Goal: Task Accomplishment & Management: Manage account settings

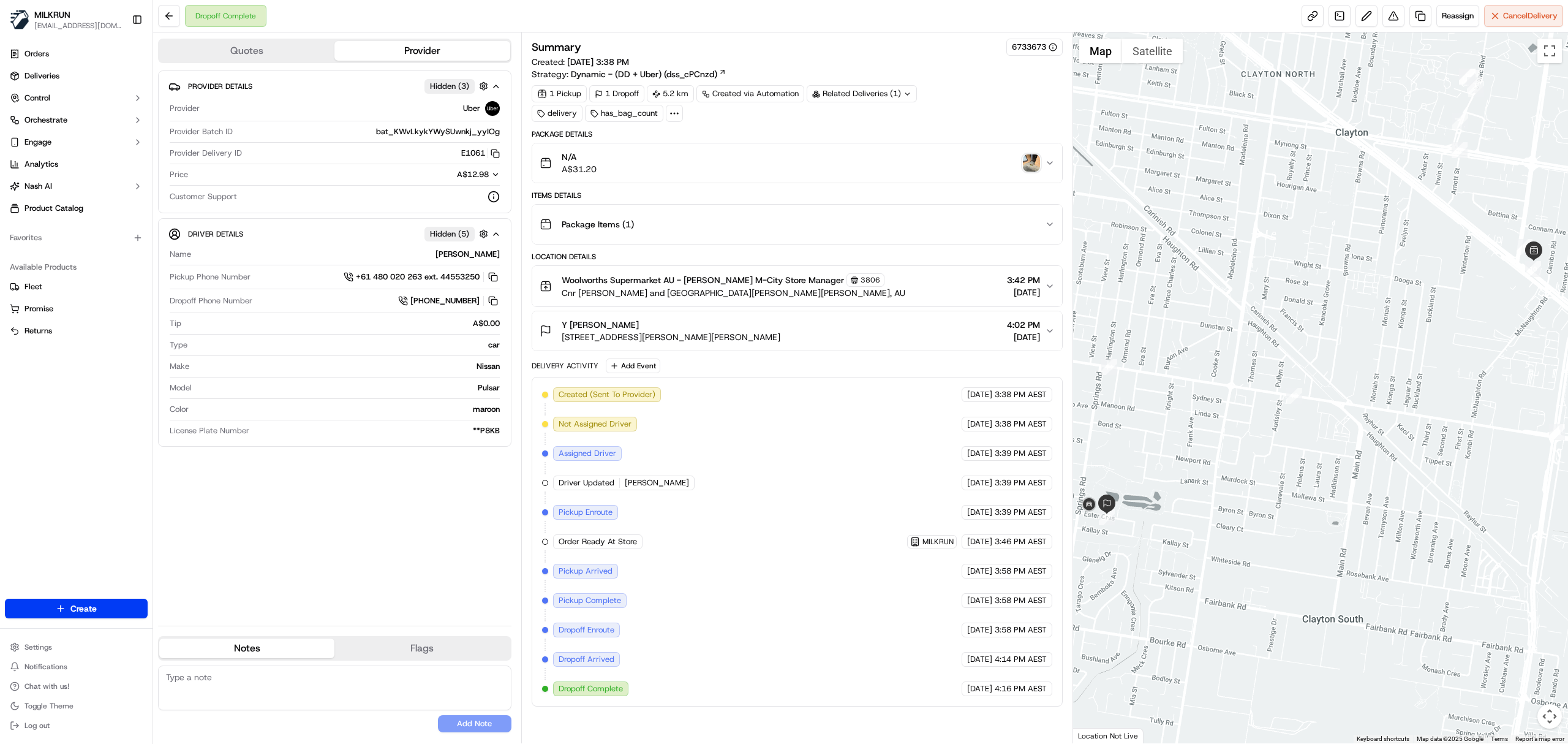
click at [1037, 165] on img "button" at bounding box center [1031, 163] width 17 height 17
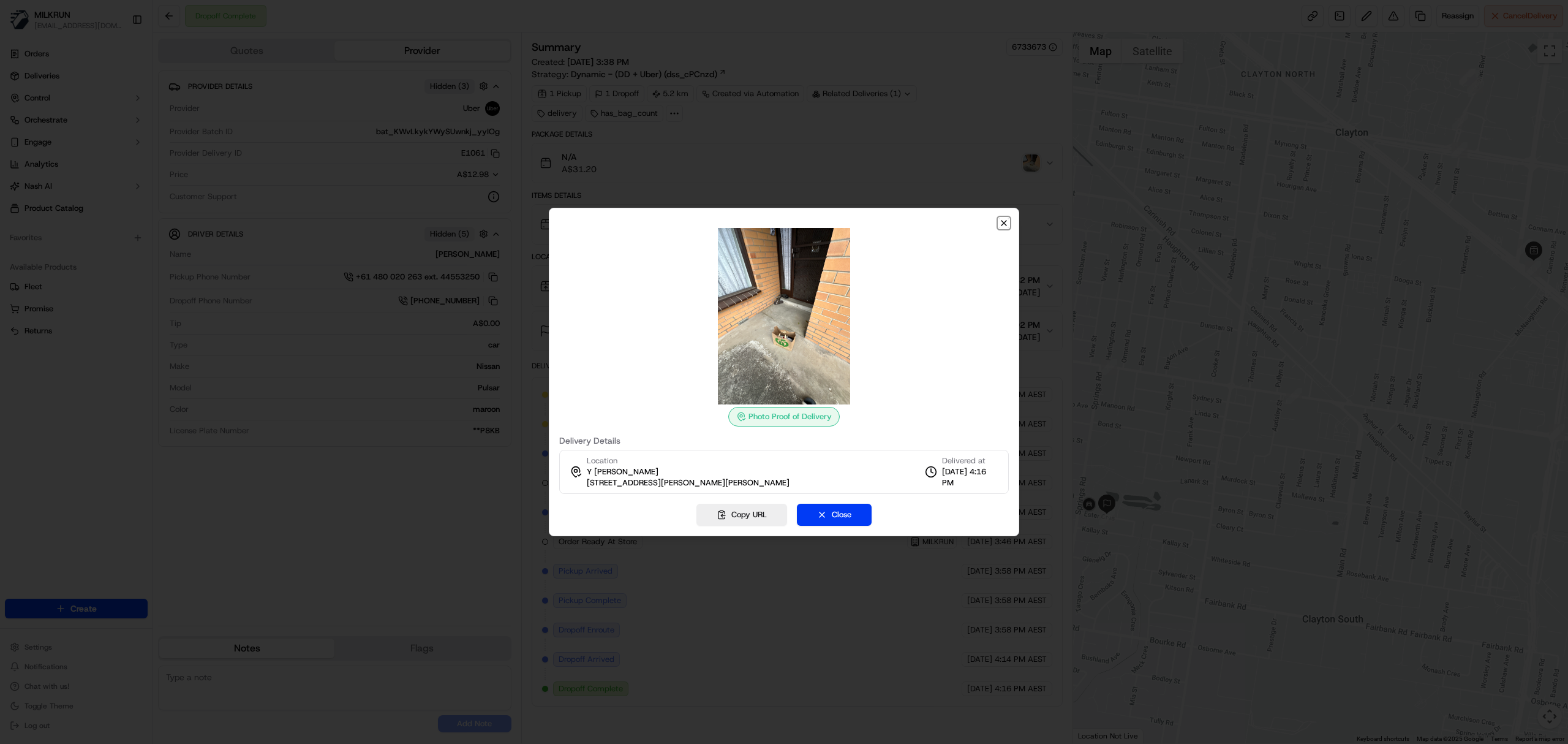
click at [1006, 222] on icon "button" at bounding box center [1004, 223] width 10 height 10
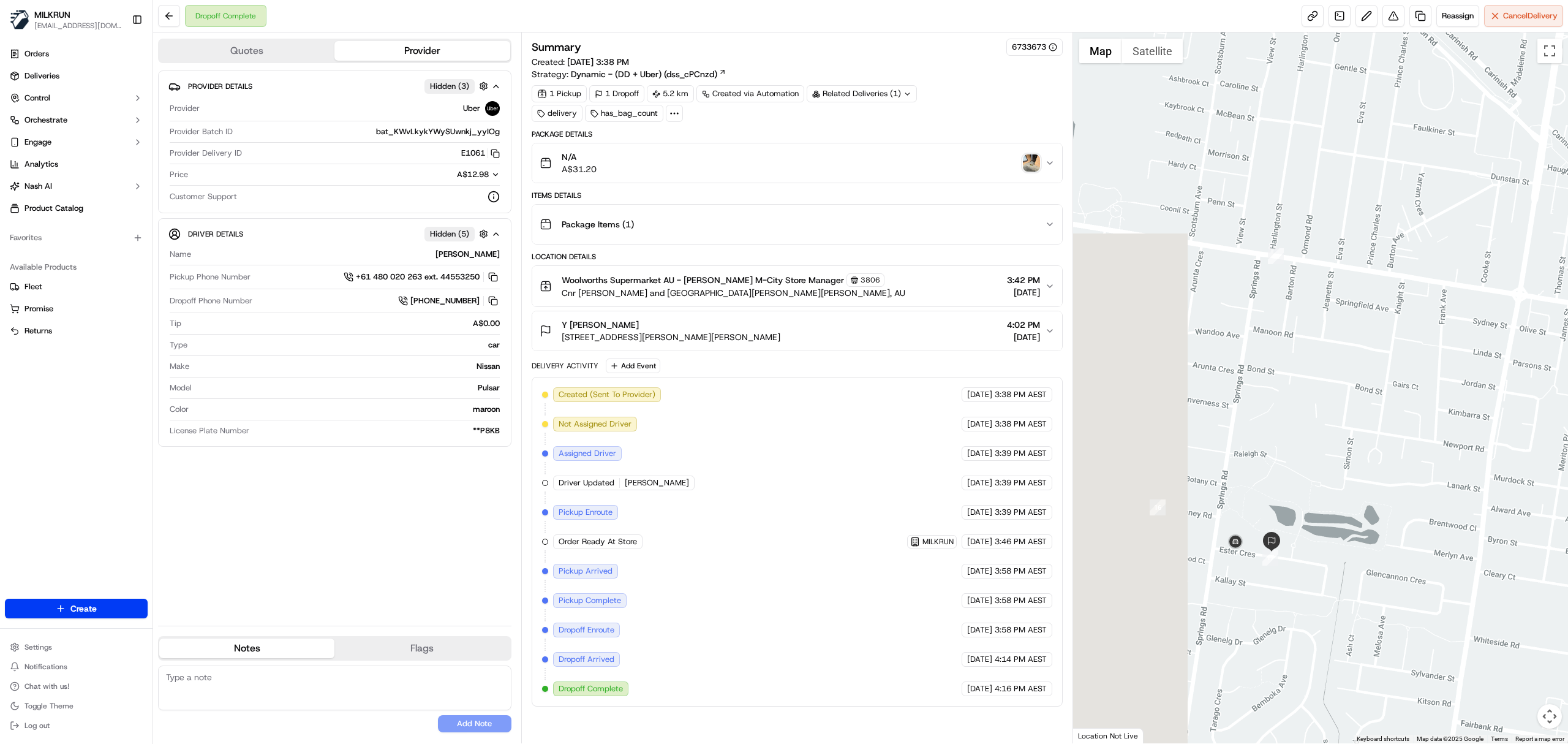
drag, startPoint x: 1224, startPoint y: 461, endPoint x: 1567, endPoint y: 522, distance: 348.4
click at [1567, 522] on div at bounding box center [1321, 388] width 496 height 711
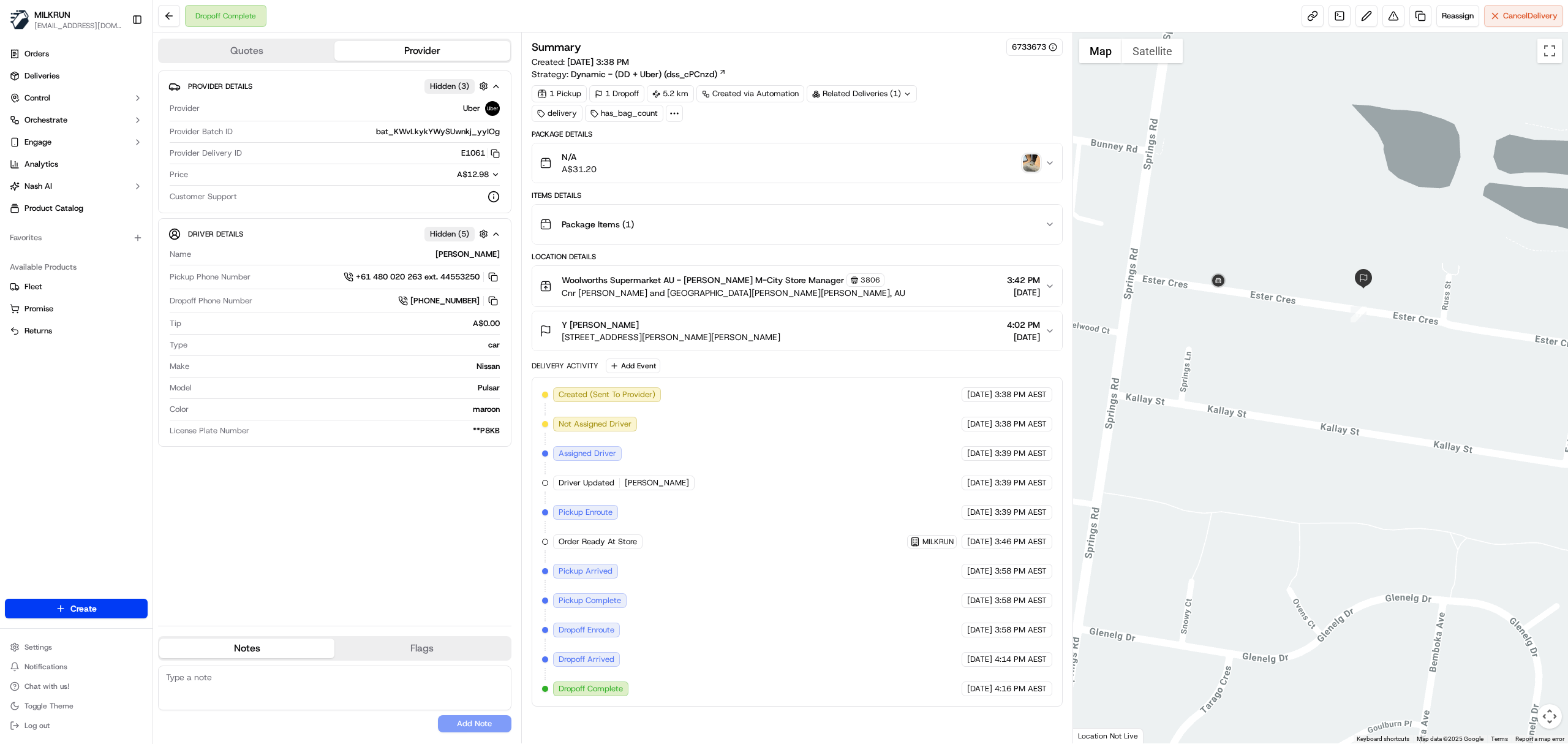
drag, startPoint x: 1380, startPoint y: 289, endPoint x: 1347, endPoint y: 324, distance: 48.1
click at [1347, 324] on div at bounding box center [1321, 388] width 496 height 711
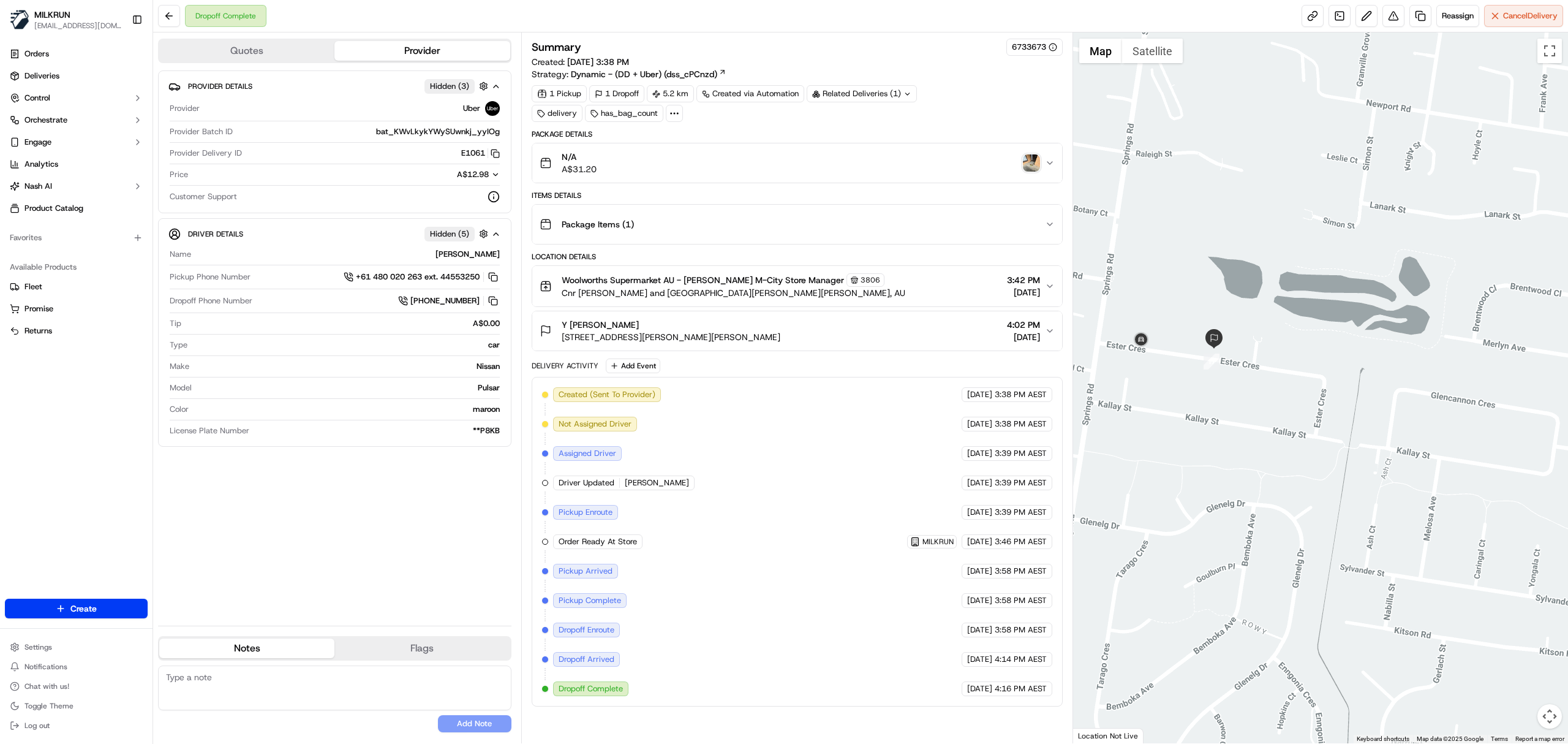
drag, startPoint x: 1392, startPoint y: 361, endPoint x: 1249, endPoint y: 386, distance: 145.2
click at [1249, 386] on div at bounding box center [1321, 388] width 496 height 711
drag, startPoint x: 563, startPoint y: 343, endPoint x: 677, endPoint y: 346, distance: 114.0
click at [677, 343] on span "4 Russ St, Clayton South, VIC 3169, AU" at bounding box center [671, 336] width 219 height 12
copy span "4 Russ St, Clayton South, VIC"
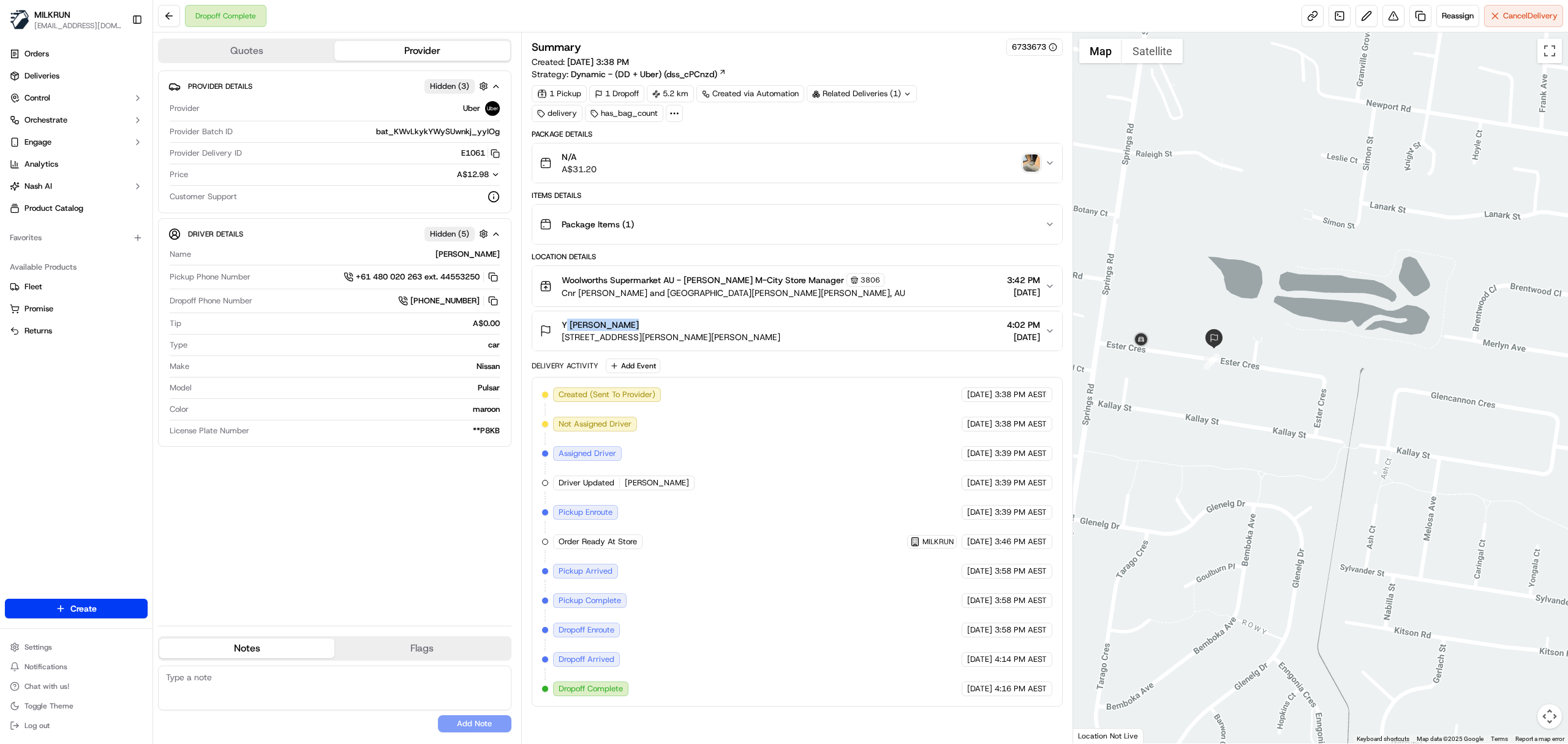
drag, startPoint x: 556, startPoint y: 329, endPoint x: 655, endPoint y: 326, distance: 99.0
click at [655, 326] on div "Y Samarasekera 4 Russ St, Clayton South, VIC 3169, AU" at bounding box center [660, 331] width 240 height 25
copy span "Y Samarasekera"
click at [1033, 163] on img "button" at bounding box center [1031, 163] width 17 height 17
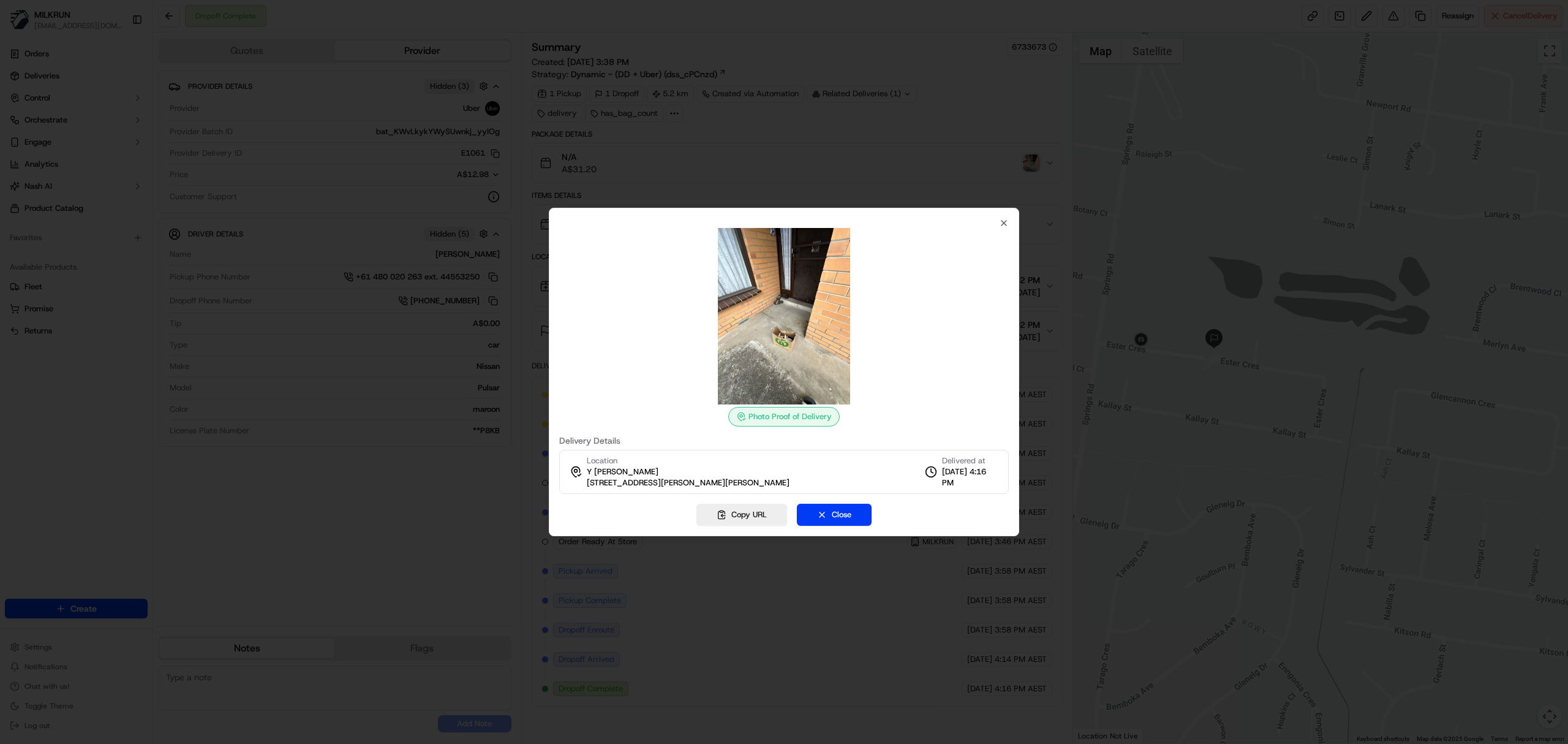
click at [851, 43] on div at bounding box center [784, 372] width 1568 height 744
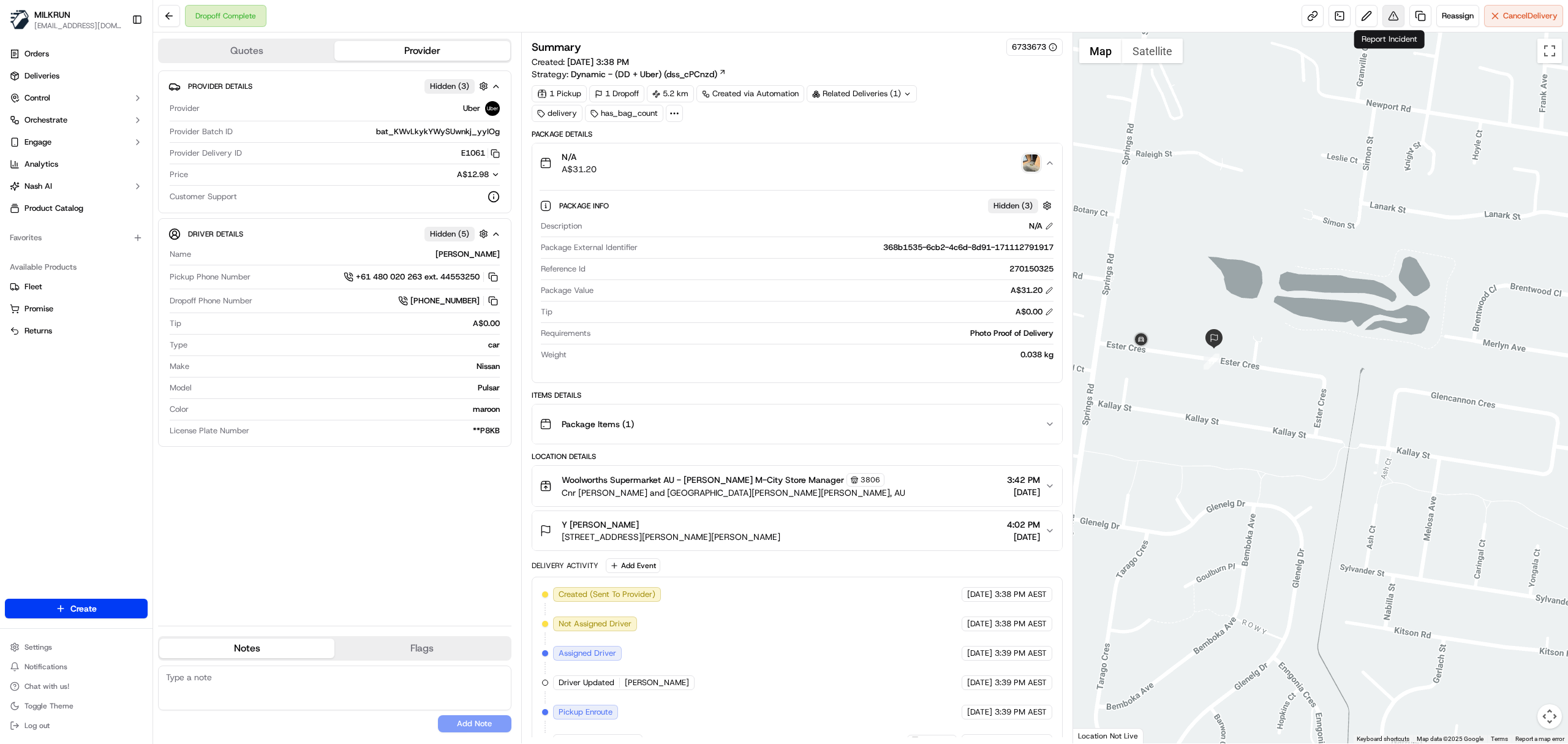
click at [1388, 17] on button at bounding box center [1393, 16] width 22 height 22
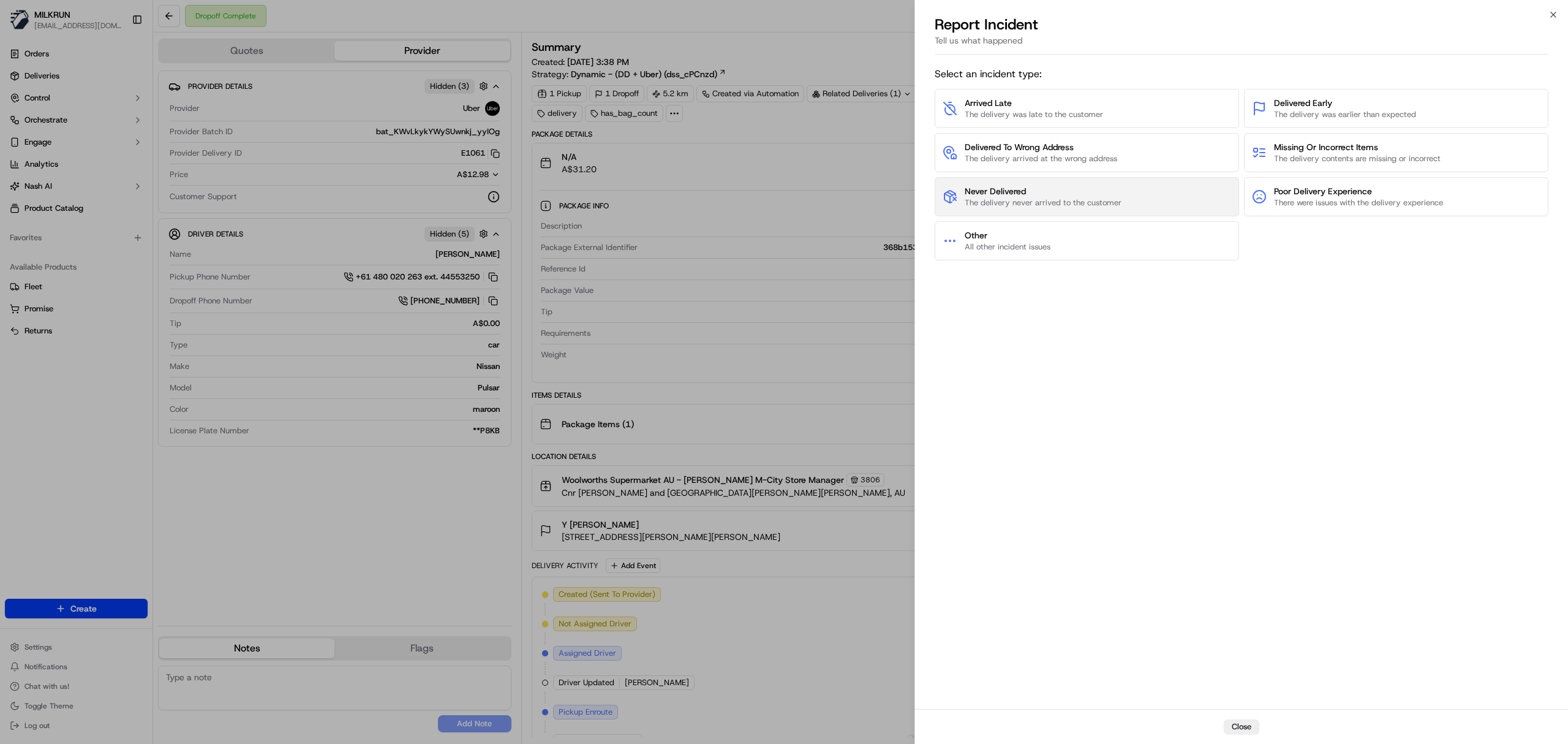
click at [1084, 201] on span "The delivery never arrived to the customer" at bounding box center [1043, 203] width 157 height 11
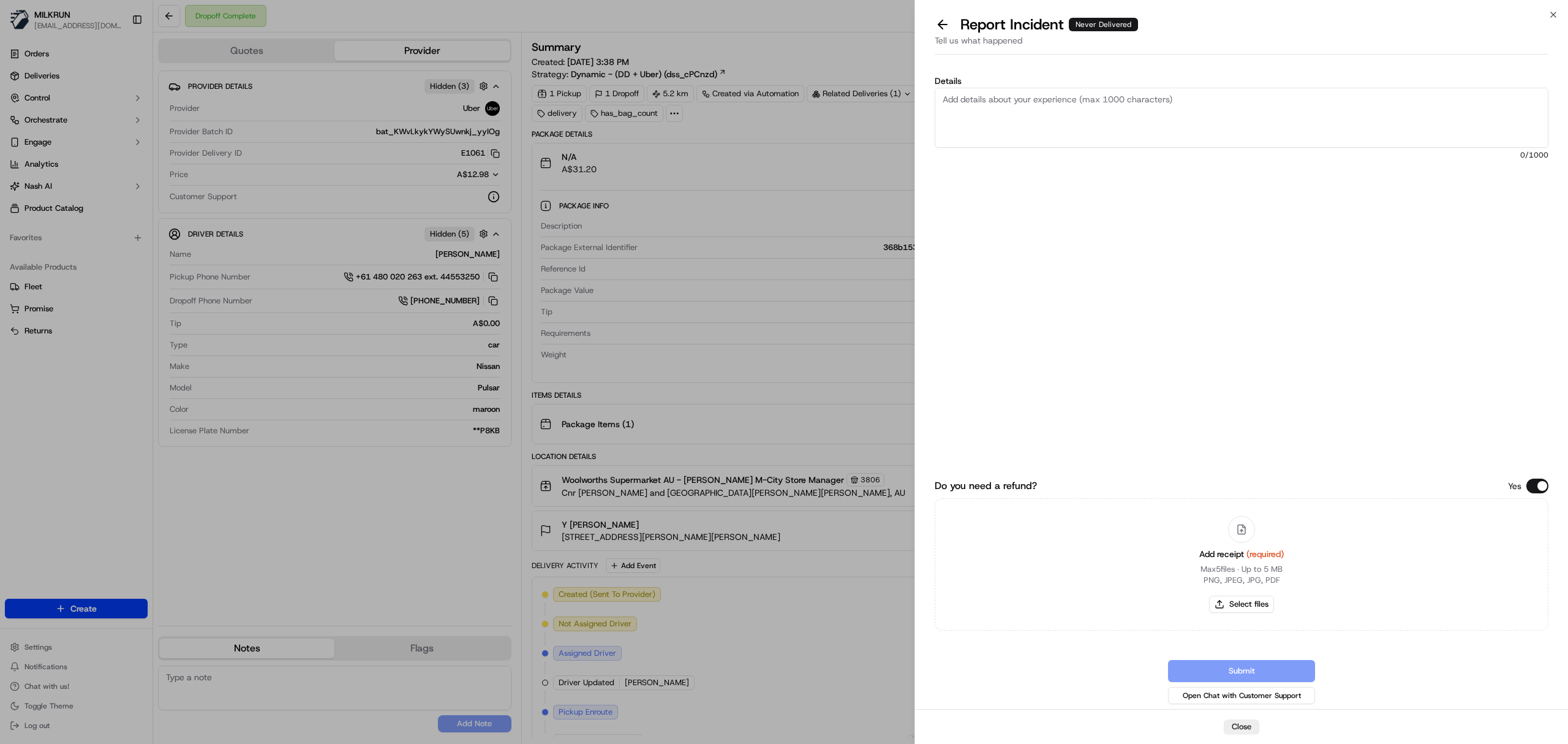
click at [1248, 613] on div "Add receipt (required) Max 5 files ∙ Up to 5 MB PNG, JPEG, JPG, PDF Select files" at bounding box center [1242, 564] width 104 height 111
click at [1250, 605] on button "Select files" at bounding box center [1242, 604] width 65 height 17
type input "C:\fakepath\Milkrun_19-09-25_Y S.pdf"
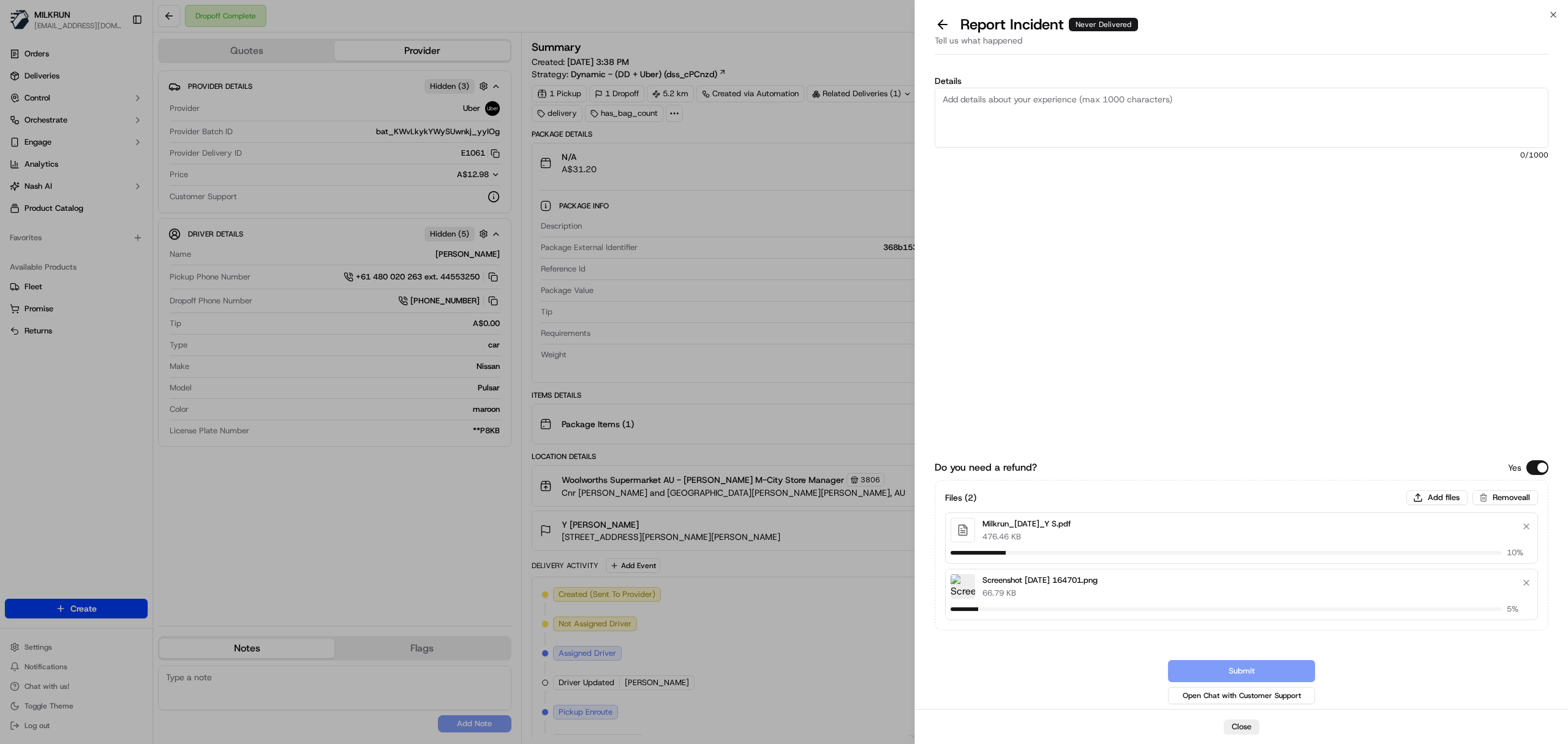
click at [1034, 145] on textarea "Details" at bounding box center [1242, 117] width 614 height 60
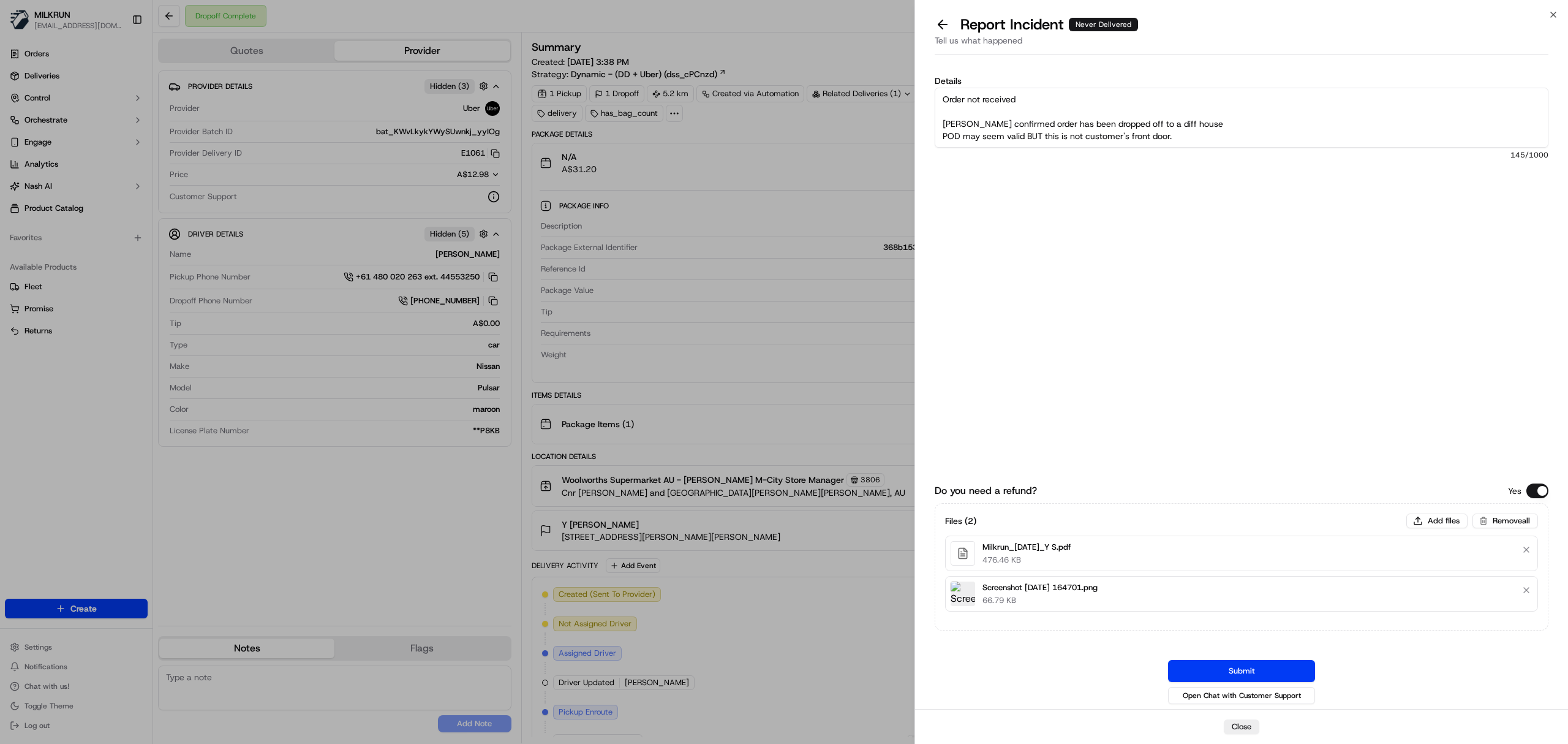
scroll to position [7, 0]
click at [1249, 141] on textarea "Order not received CSR Chantelle confirmed order has been dropped off to a diff…" at bounding box center [1242, 117] width 614 height 60
click at [1310, 145] on textarea "Order not received CSR Chantelle confirmed order has been dropped off to a diff…" at bounding box center [1242, 117] width 614 height 60
paste textarea "6720C DF657 A277A D8AB8 251D5"
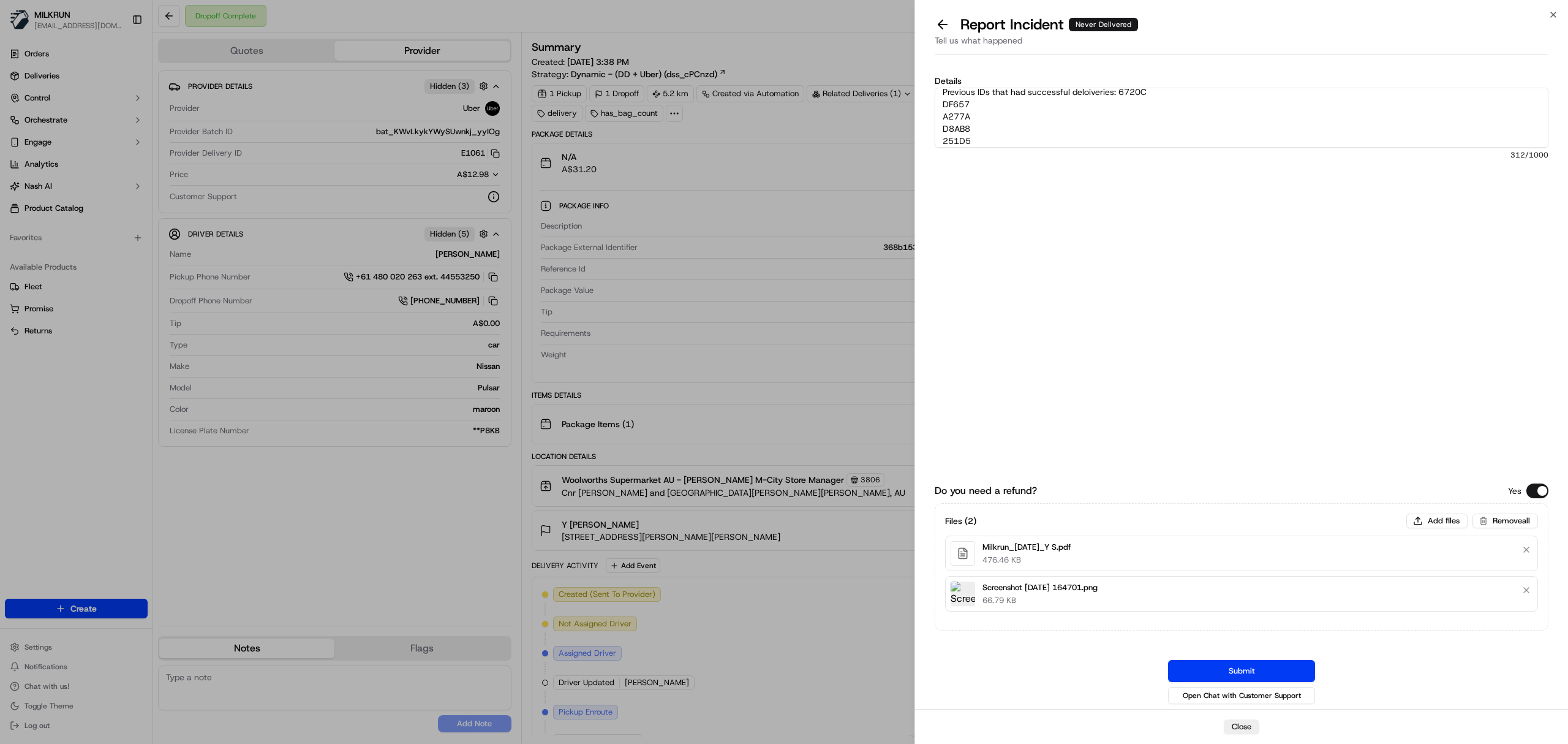
scroll to position [105, 0]
type textarea "Order not received CSR Chantelle confirmed order has been dropped off to a diff…"
drag, startPoint x: 1227, startPoint y: 671, endPoint x: 1170, endPoint y: 386, distance: 290.6
click at [1228, 671] on button "Submit" at bounding box center [1242, 671] width 147 height 22
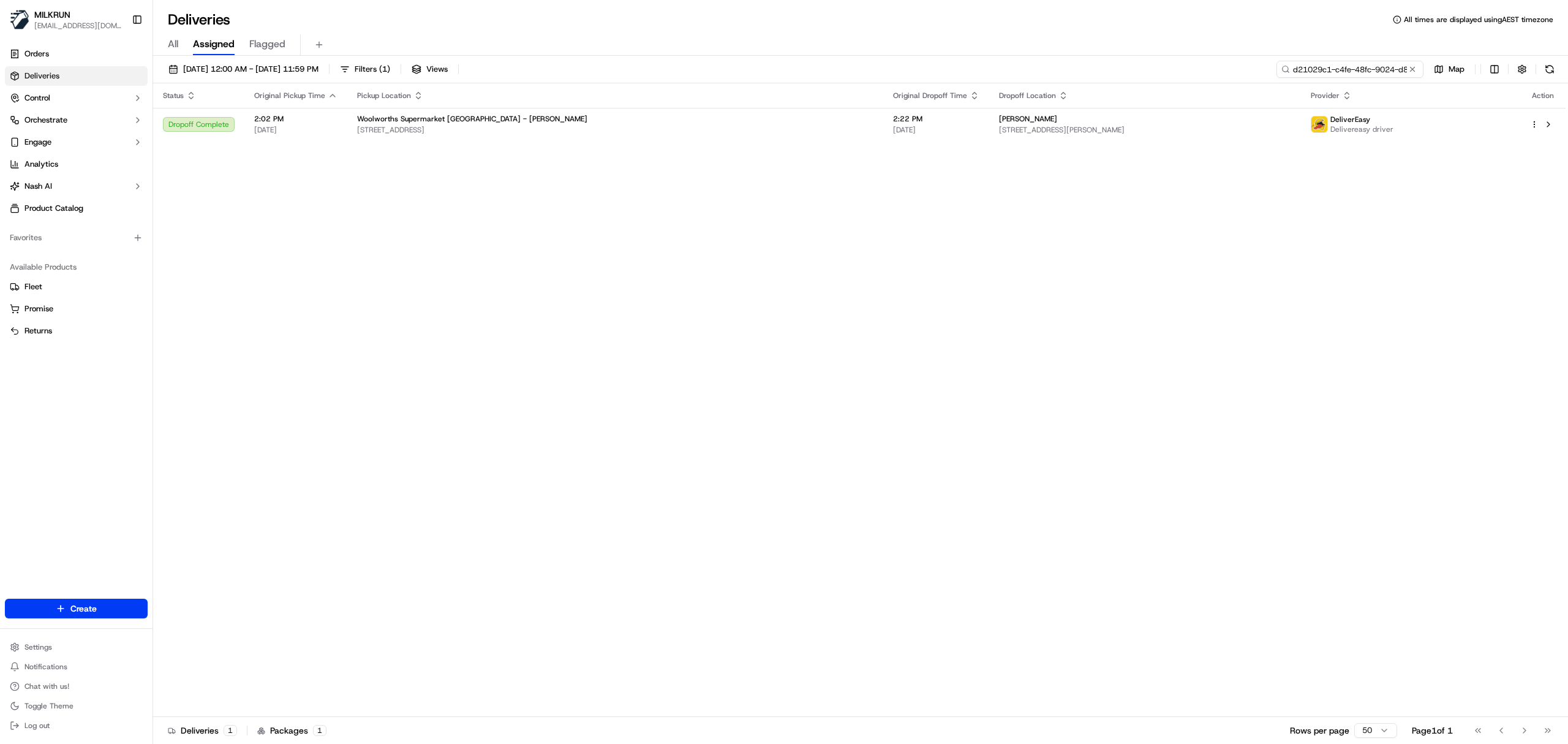
click at [1359, 66] on input "d21029c1-c4fe-48fc-9024-d864a86a4a5e" at bounding box center [1350, 69] width 147 height 17
paste input "Y Samarasekera"
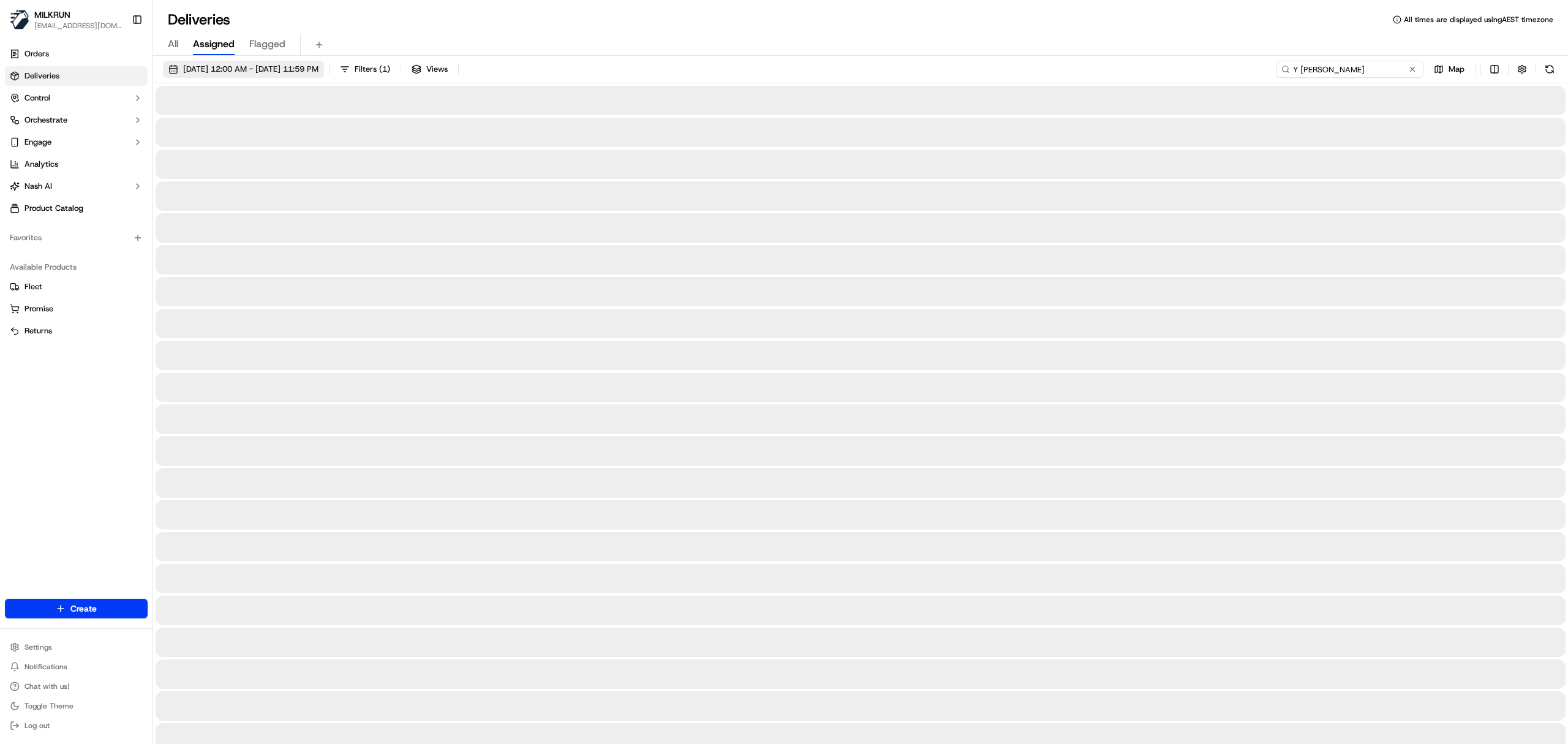
type input "Y Samarasekera"
click at [219, 61] on button "19/09/2025 12:00 AM - 19/09/2025 11:59 PM" at bounding box center [243, 69] width 161 height 17
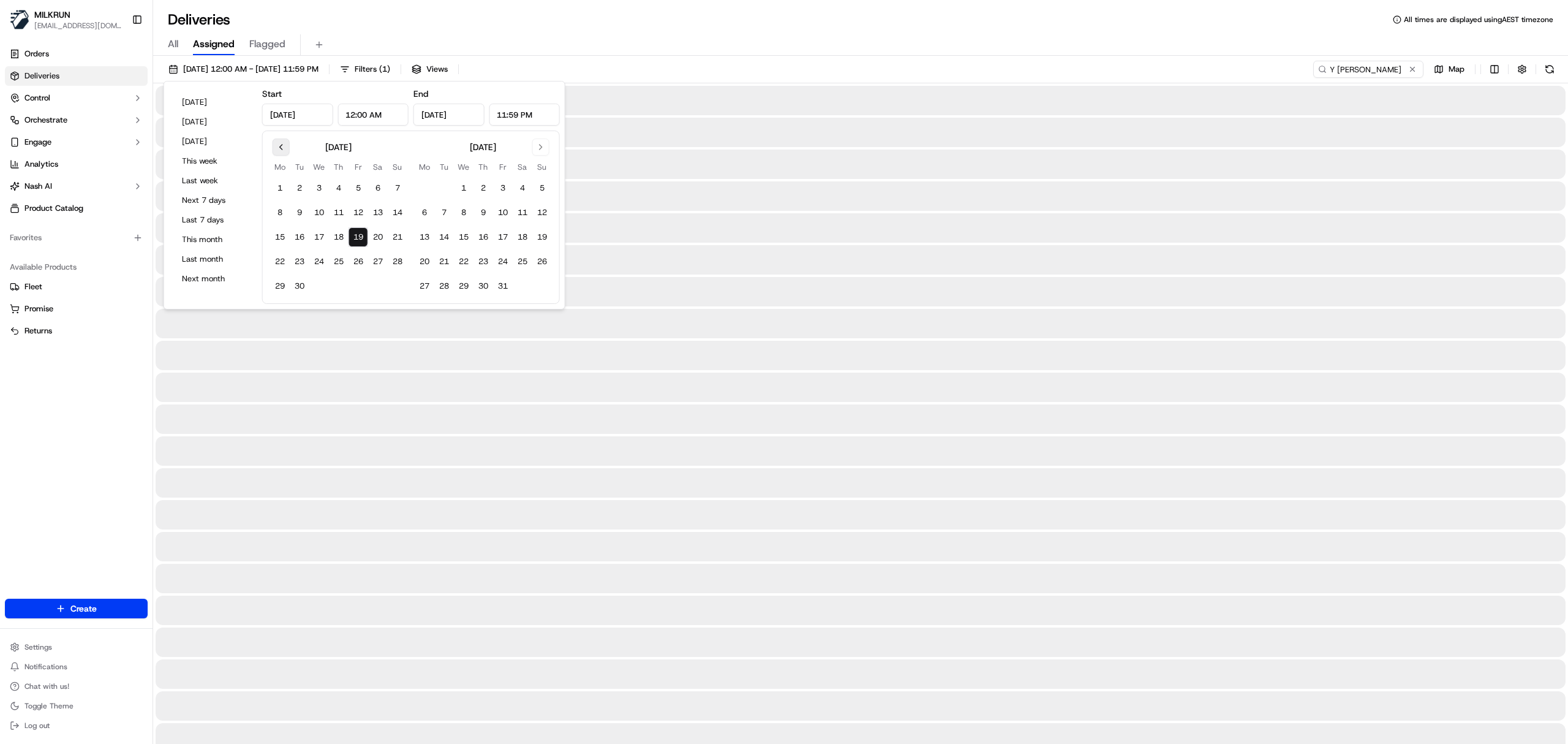
click at [288, 148] on button "Go to previous month" at bounding box center [281, 147] width 17 height 17
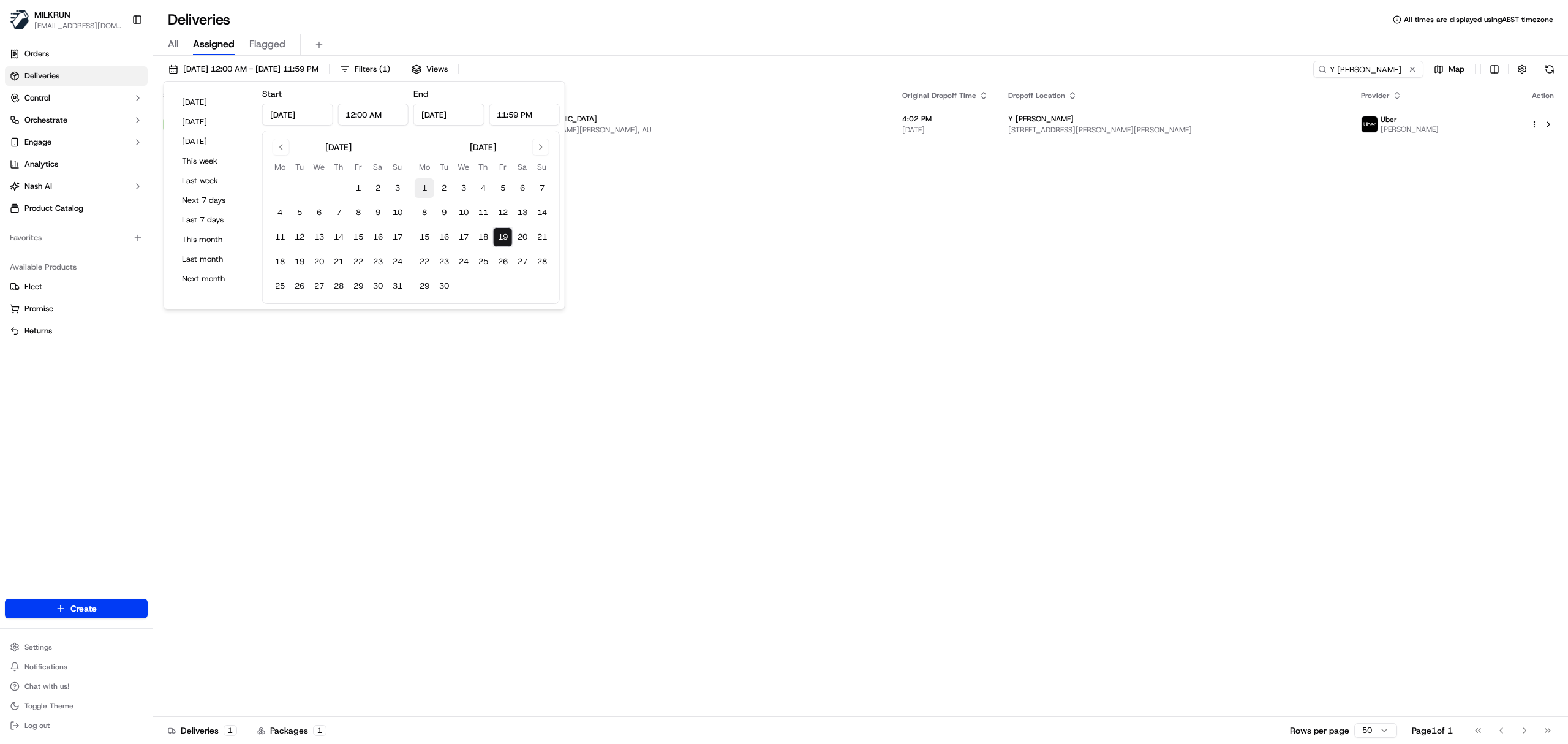
click at [422, 185] on button "1" at bounding box center [424, 188] width 20 height 20
type input "Sep 1, 2025"
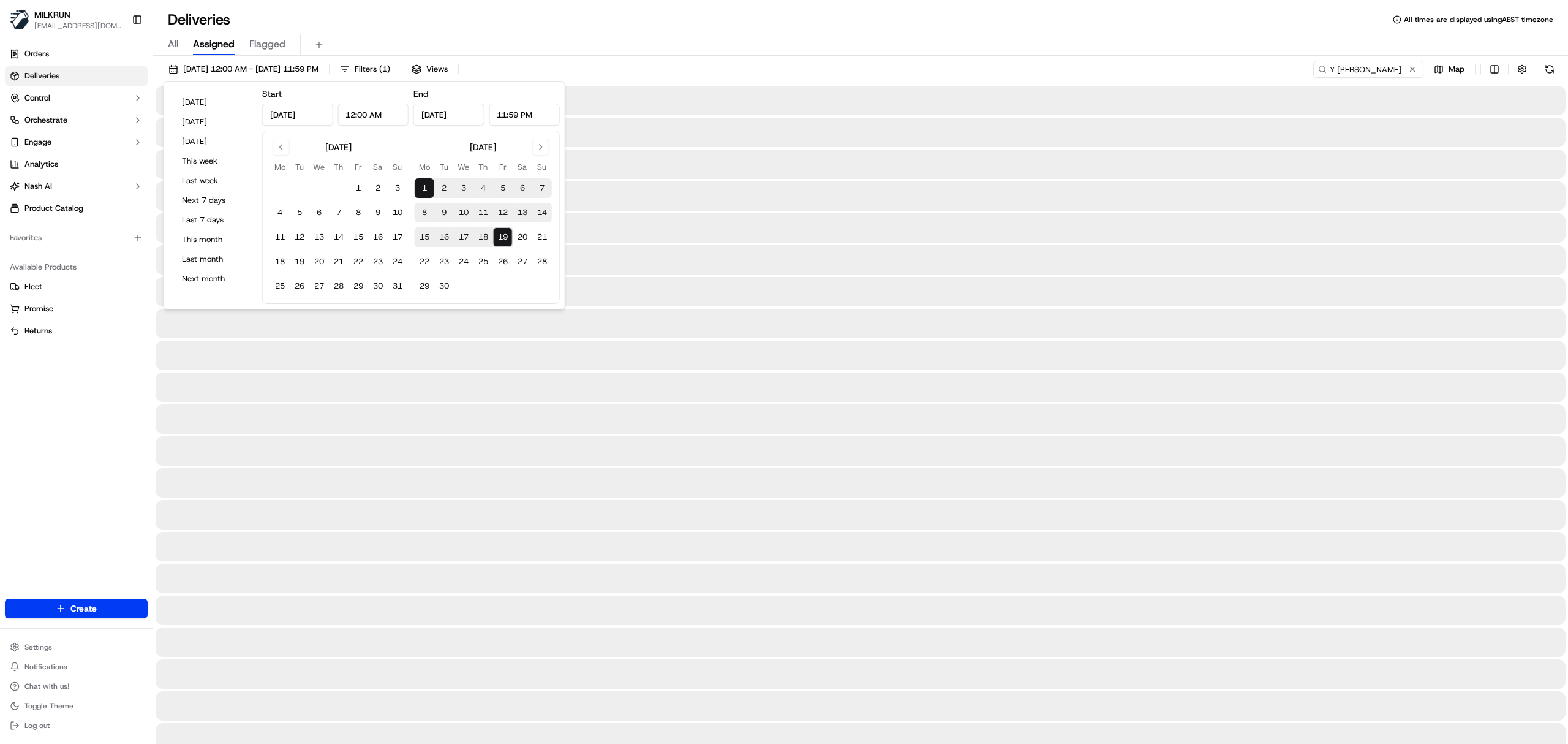
click at [1021, 22] on div "Deliveries All times are displayed using AEST timezone" at bounding box center [860, 20] width 1415 height 20
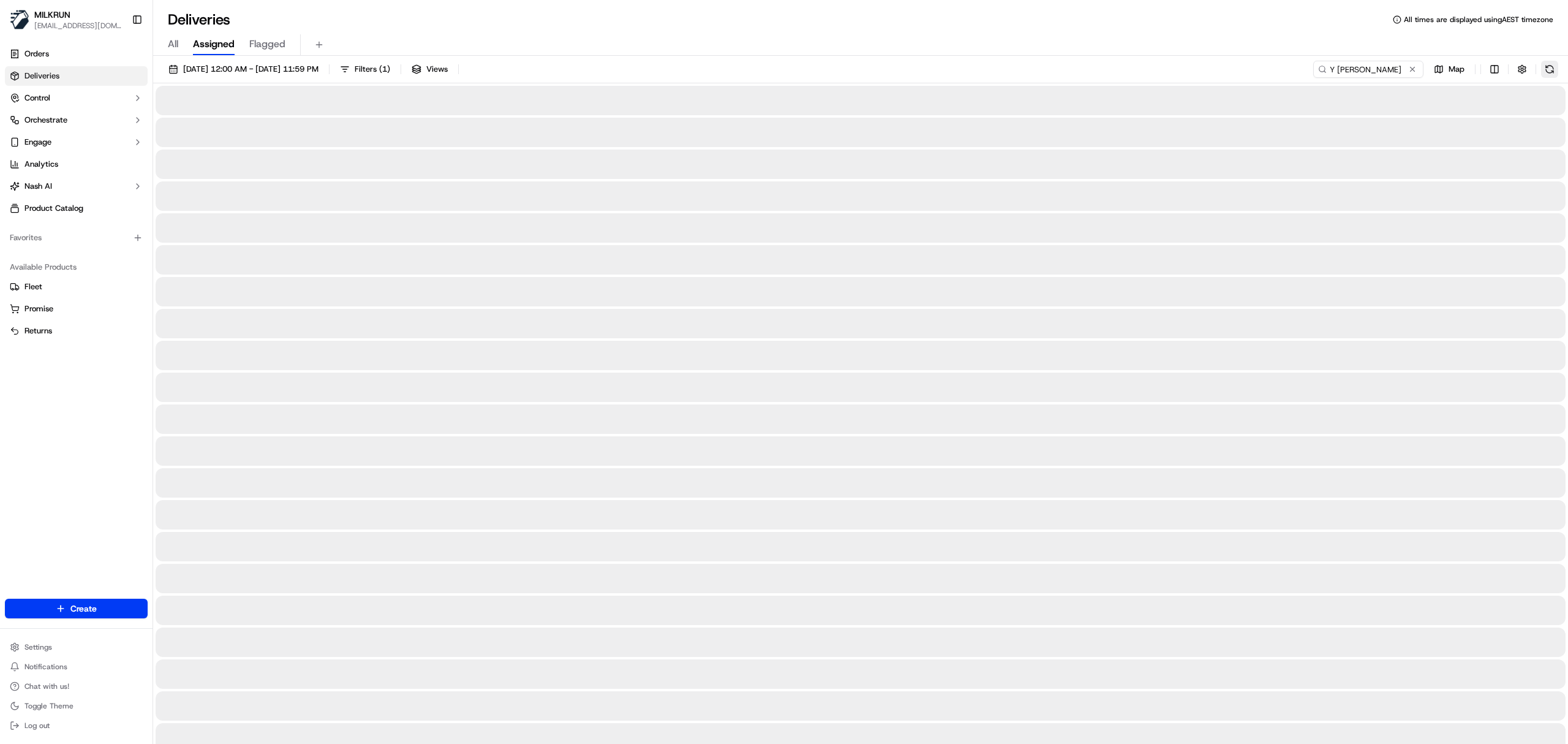
click at [1545, 70] on button at bounding box center [1550, 69] width 17 height 17
click at [1334, 69] on input "Y Samarasekera" at bounding box center [1350, 69] width 147 height 17
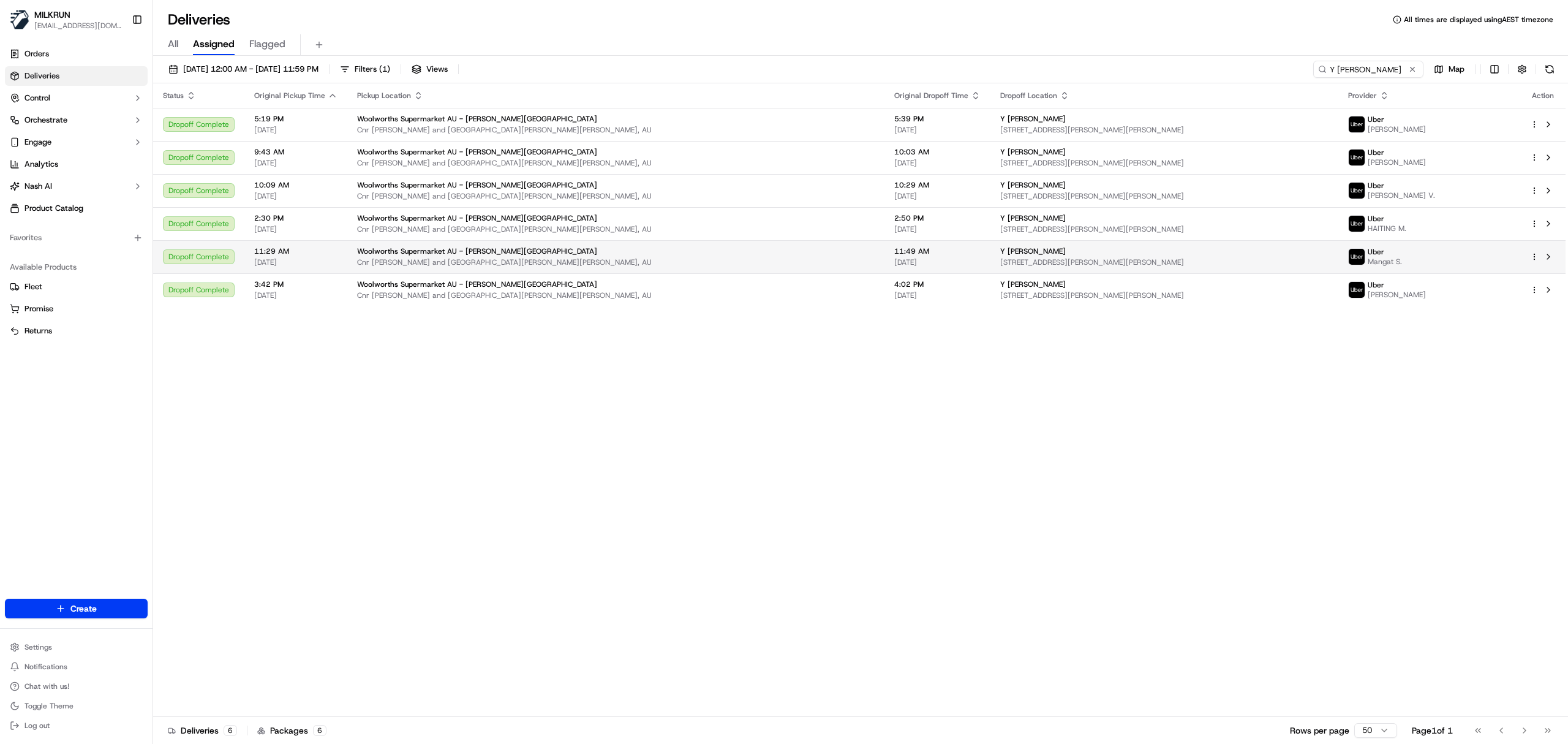
click at [1393, 255] on div "Uber Mangat S." at bounding box center [1430, 257] width 162 height 20
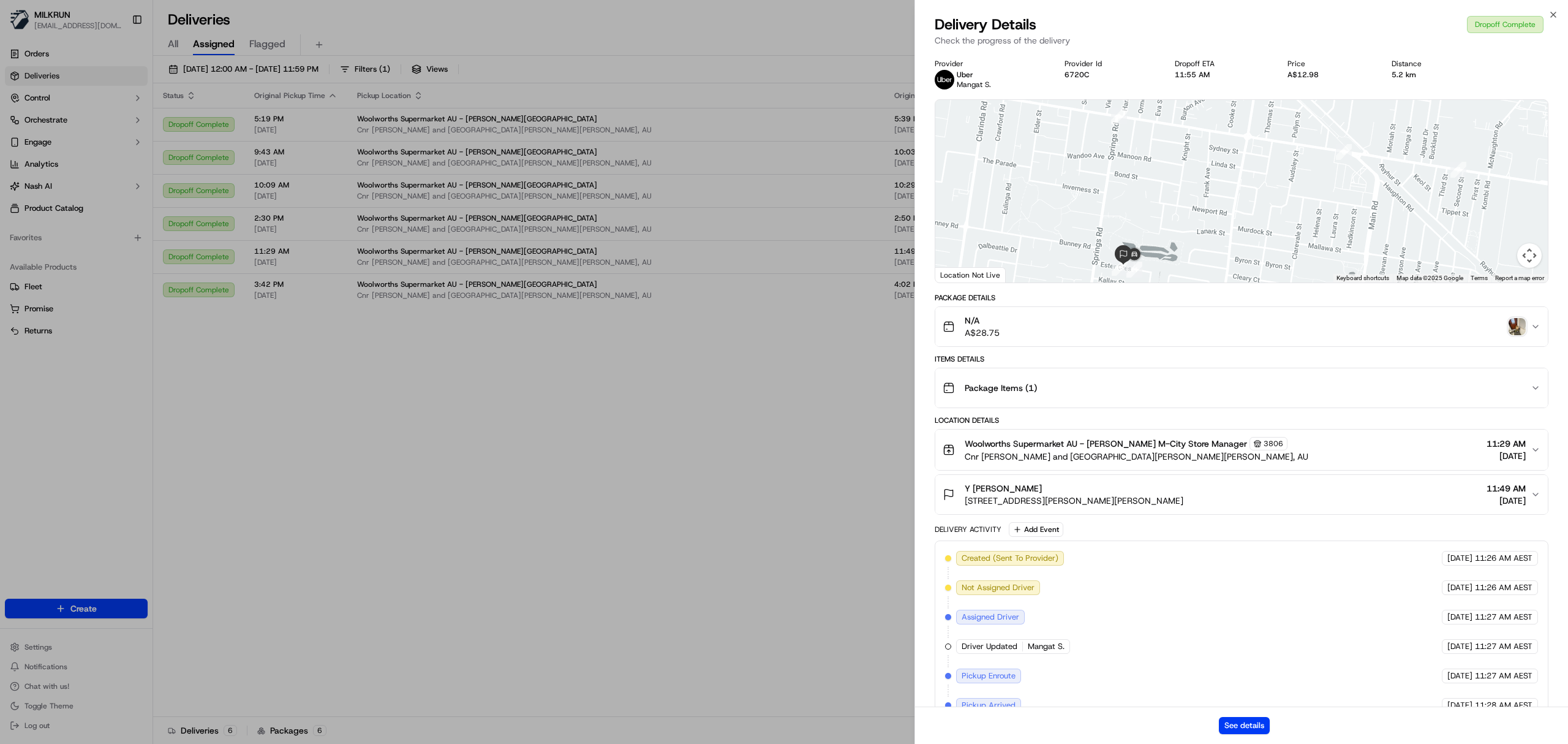
drag, startPoint x: 1083, startPoint y: 236, endPoint x: 1177, endPoint y: 231, distance: 94.1
click at [1177, 231] on div at bounding box center [1242, 191] width 613 height 183
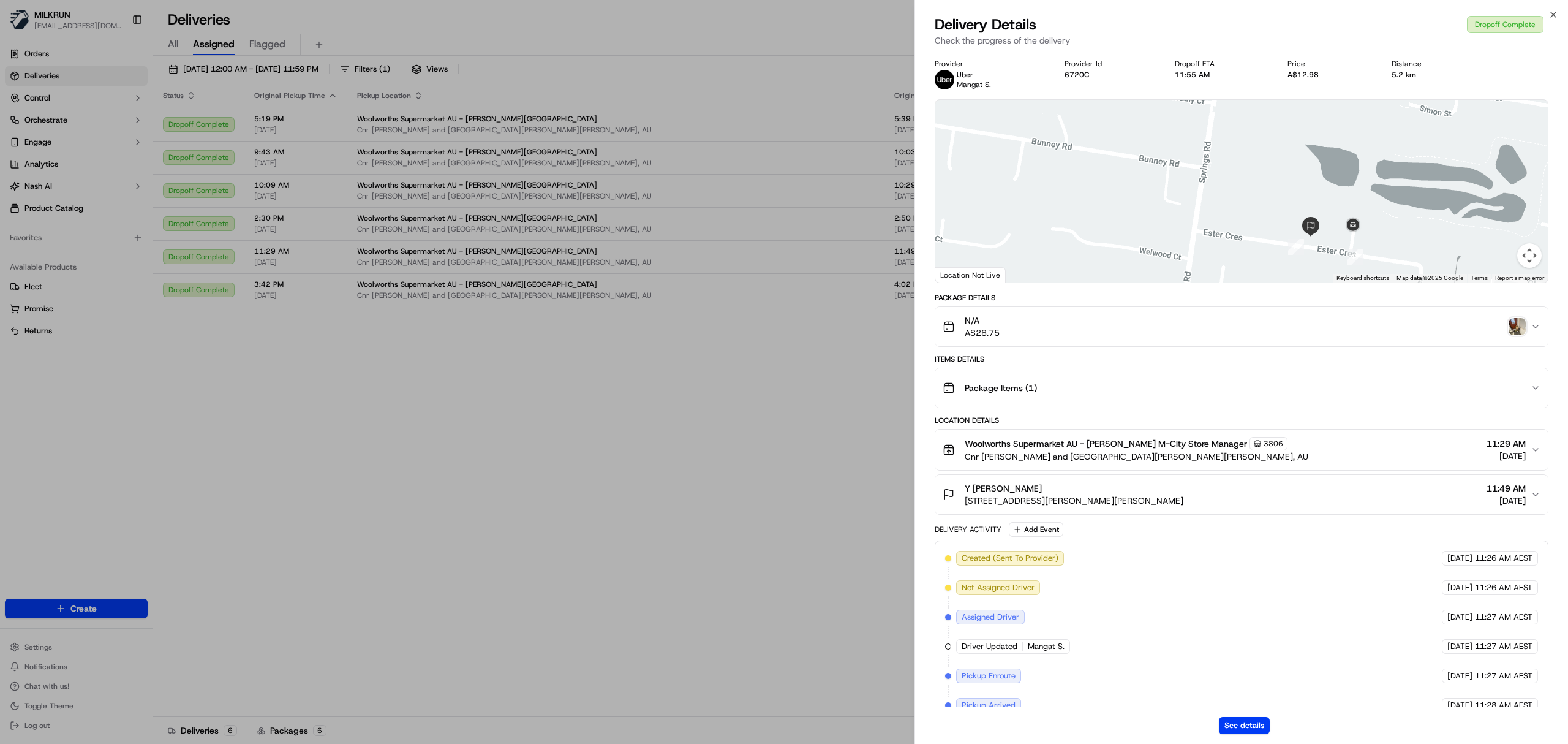
drag, startPoint x: 1048, startPoint y: 245, endPoint x: 1305, endPoint y: 114, distance: 288.5
click at [1305, 114] on div at bounding box center [1242, 191] width 613 height 183
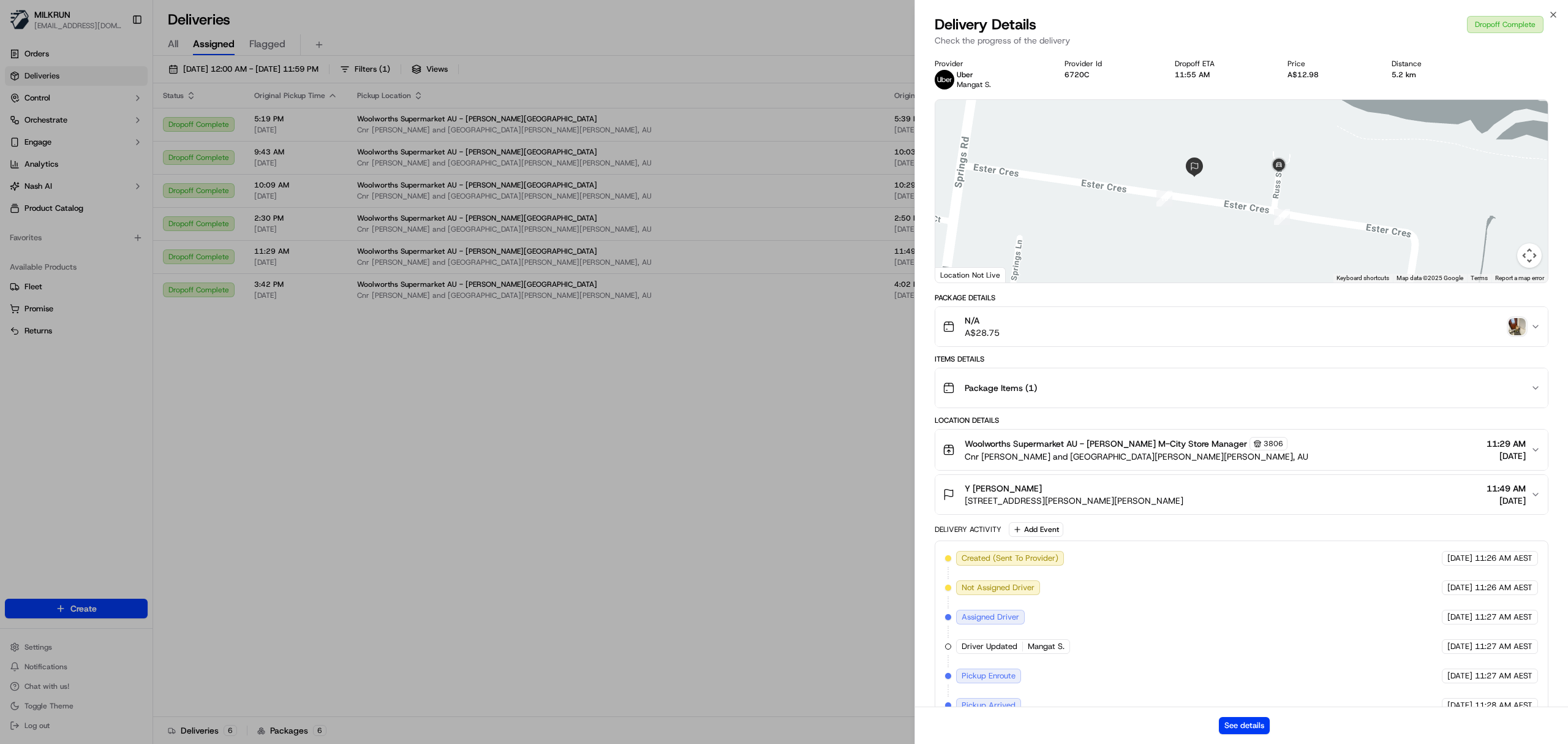
drag, startPoint x: 1313, startPoint y: 219, endPoint x: 1228, endPoint y: 142, distance: 114.7
click at [1228, 142] on div at bounding box center [1242, 191] width 613 height 183
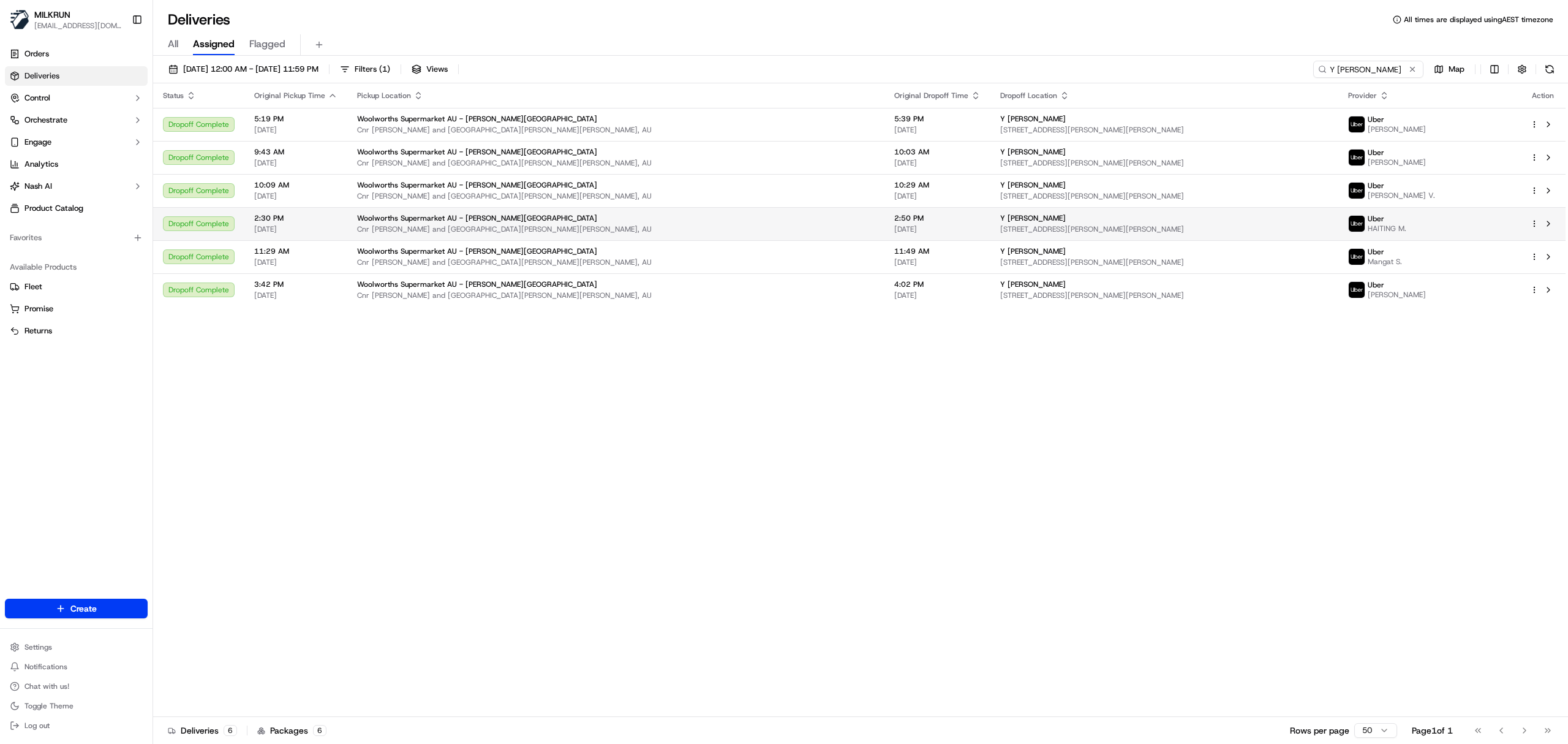
click at [1036, 224] on div "Y Samarasekera 4 Russ St, Clayton South, VIC 3169, AU" at bounding box center [1165, 224] width 329 height 21
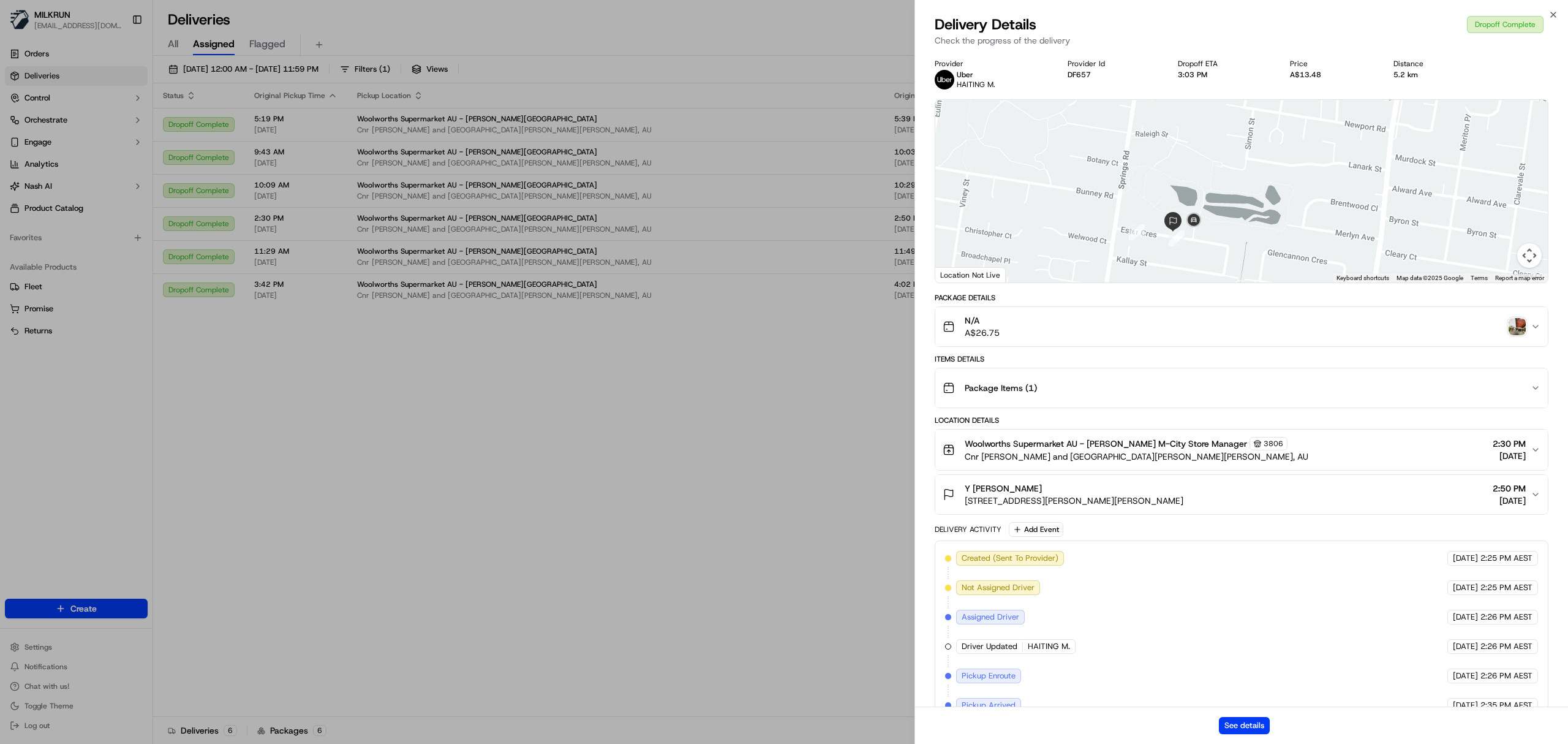
drag, startPoint x: 1079, startPoint y: 238, endPoint x: 1273, endPoint y: 199, distance: 197.9
click at [1273, 199] on div at bounding box center [1242, 191] width 613 height 183
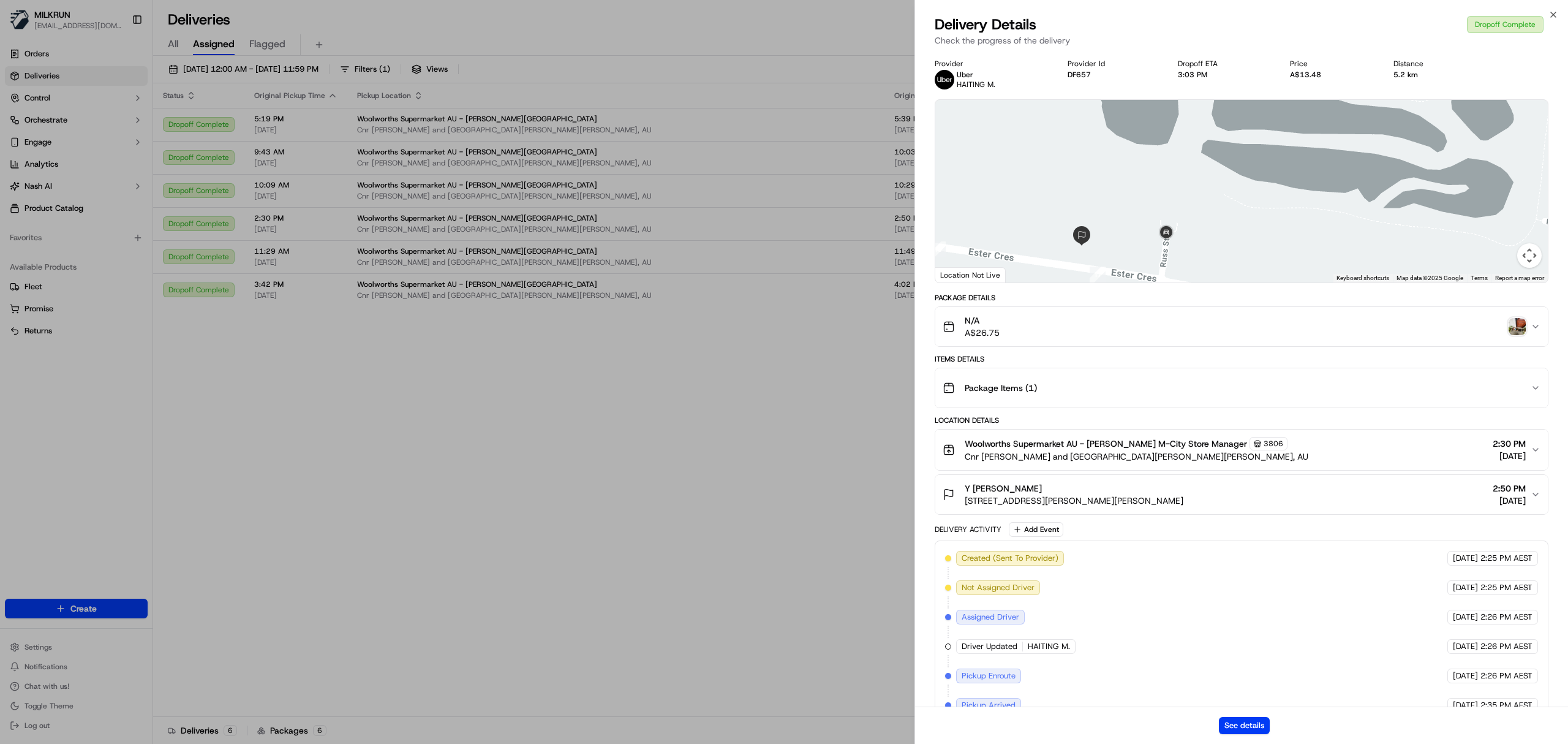
click at [1522, 317] on div "N/A A$26.75" at bounding box center [1237, 327] width 588 height 25
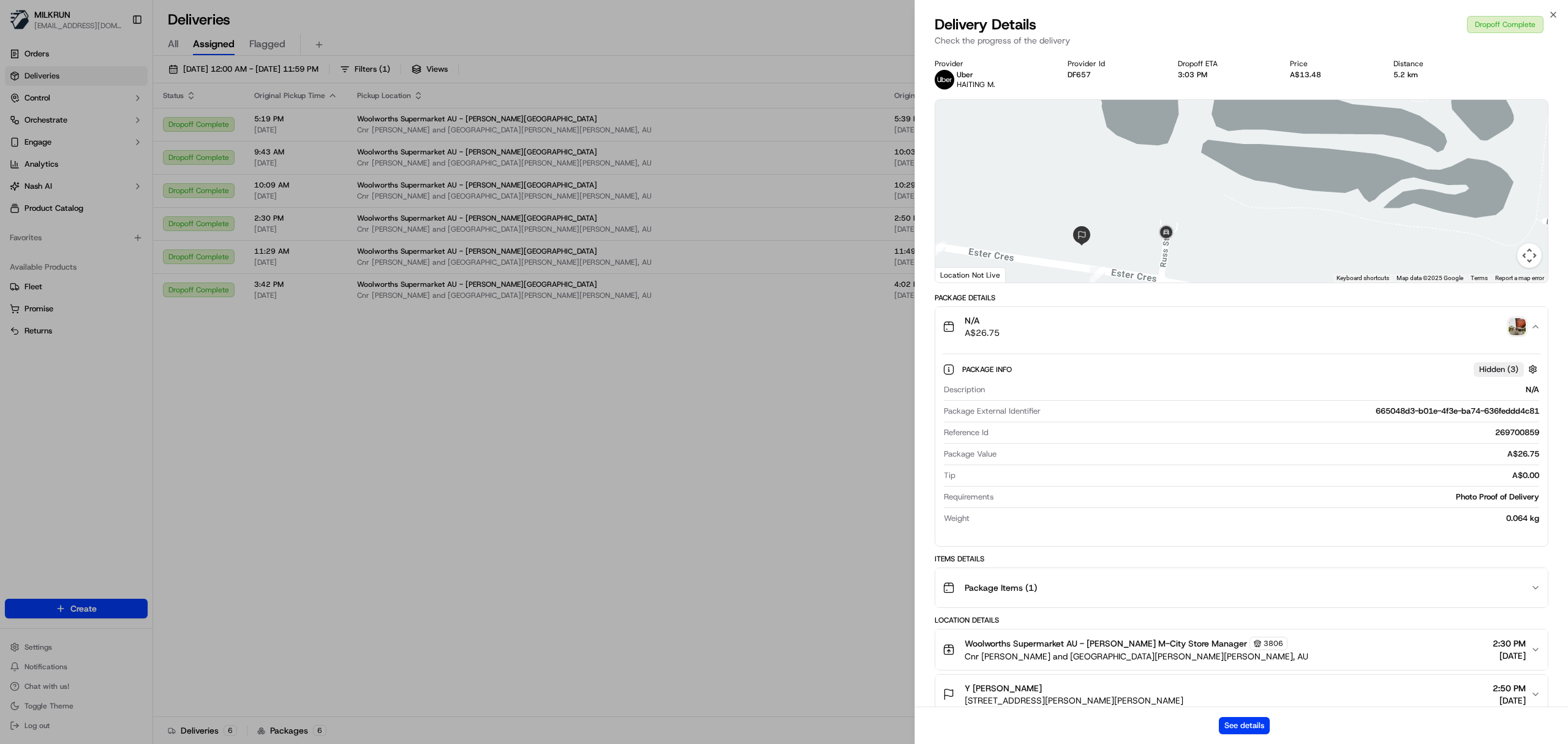
click at [1515, 332] on img "button" at bounding box center [1517, 327] width 17 height 17
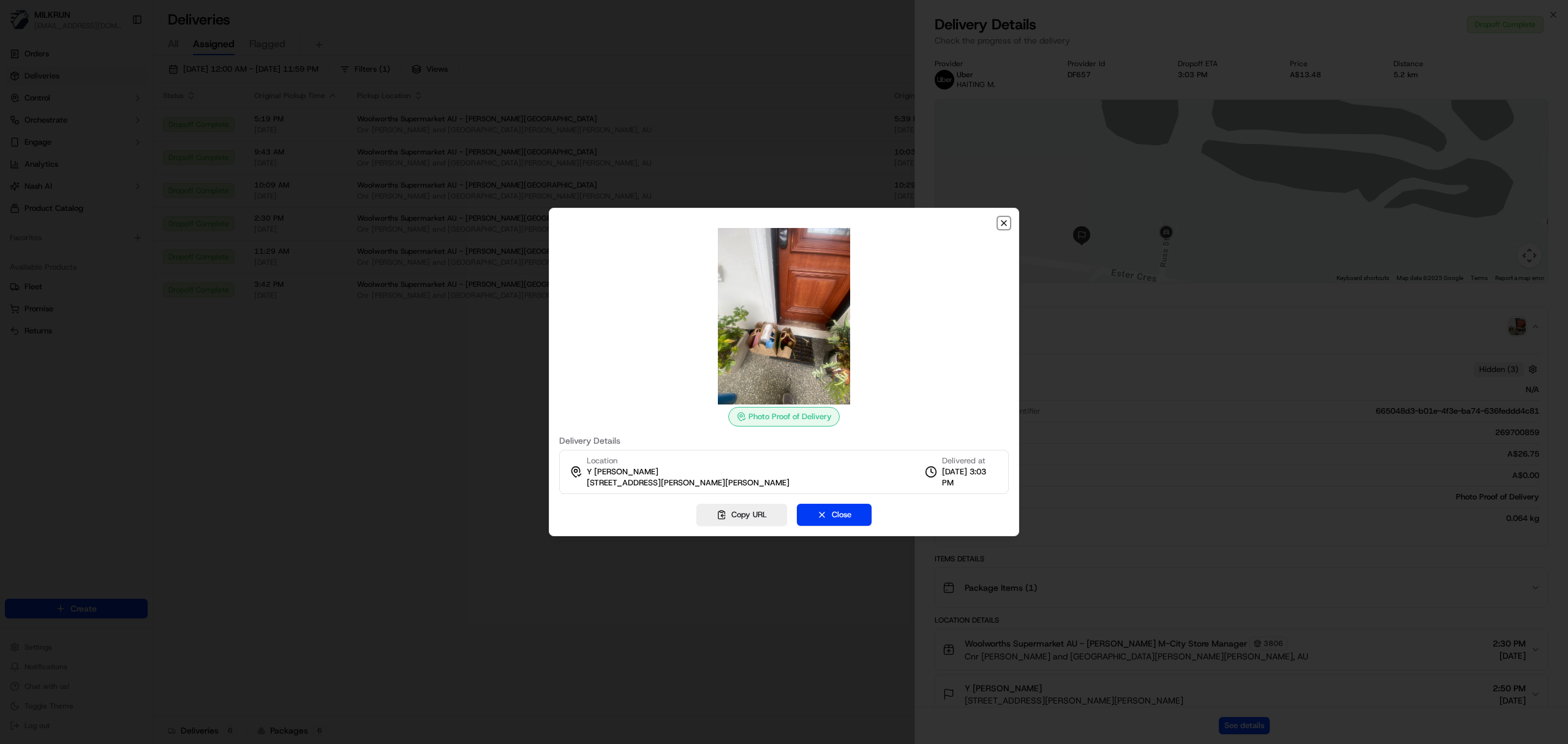
click at [1003, 221] on icon "button" at bounding box center [1004, 223] width 5 height 5
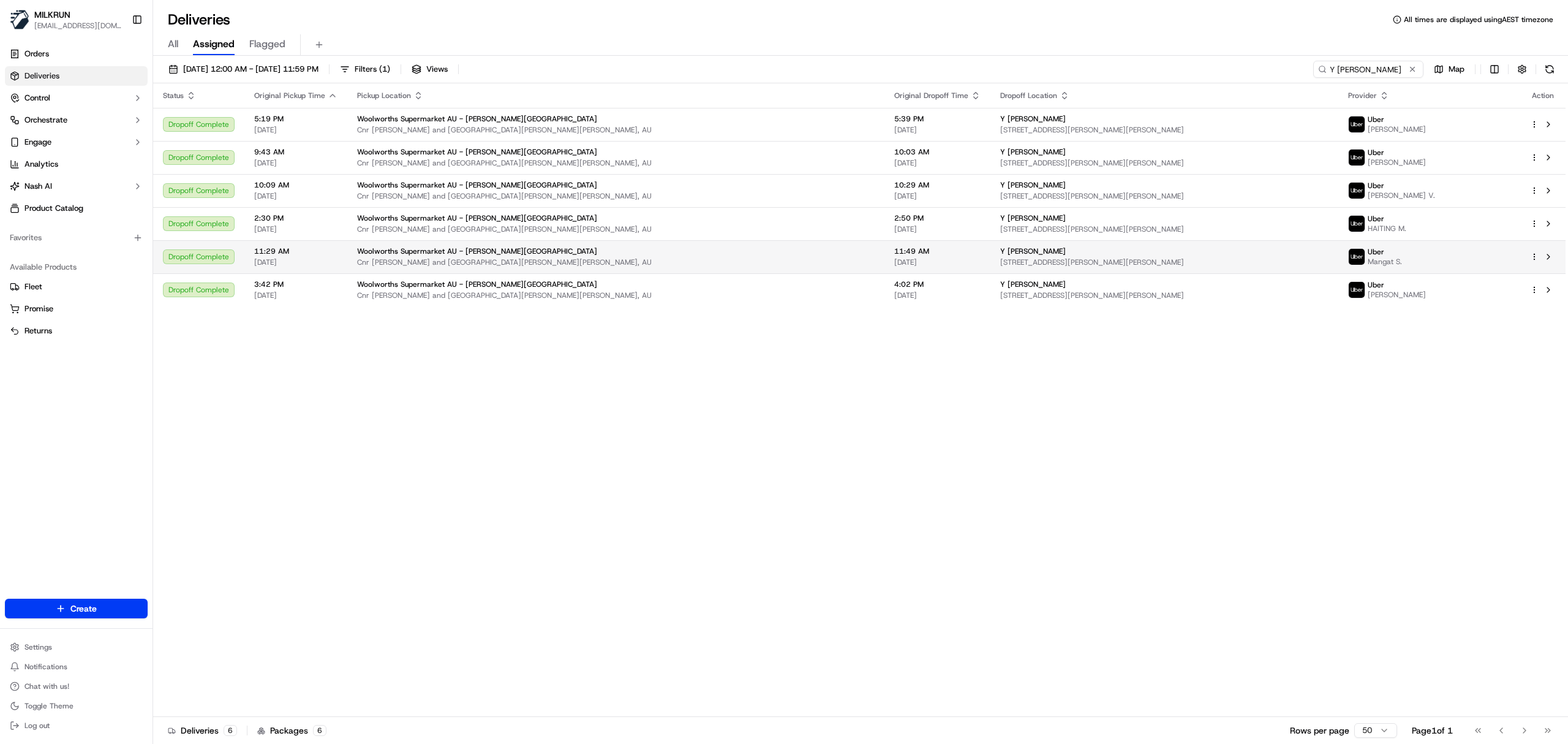
click at [1000, 250] on div "Y Samarasekera" at bounding box center [1165, 251] width 329 height 10
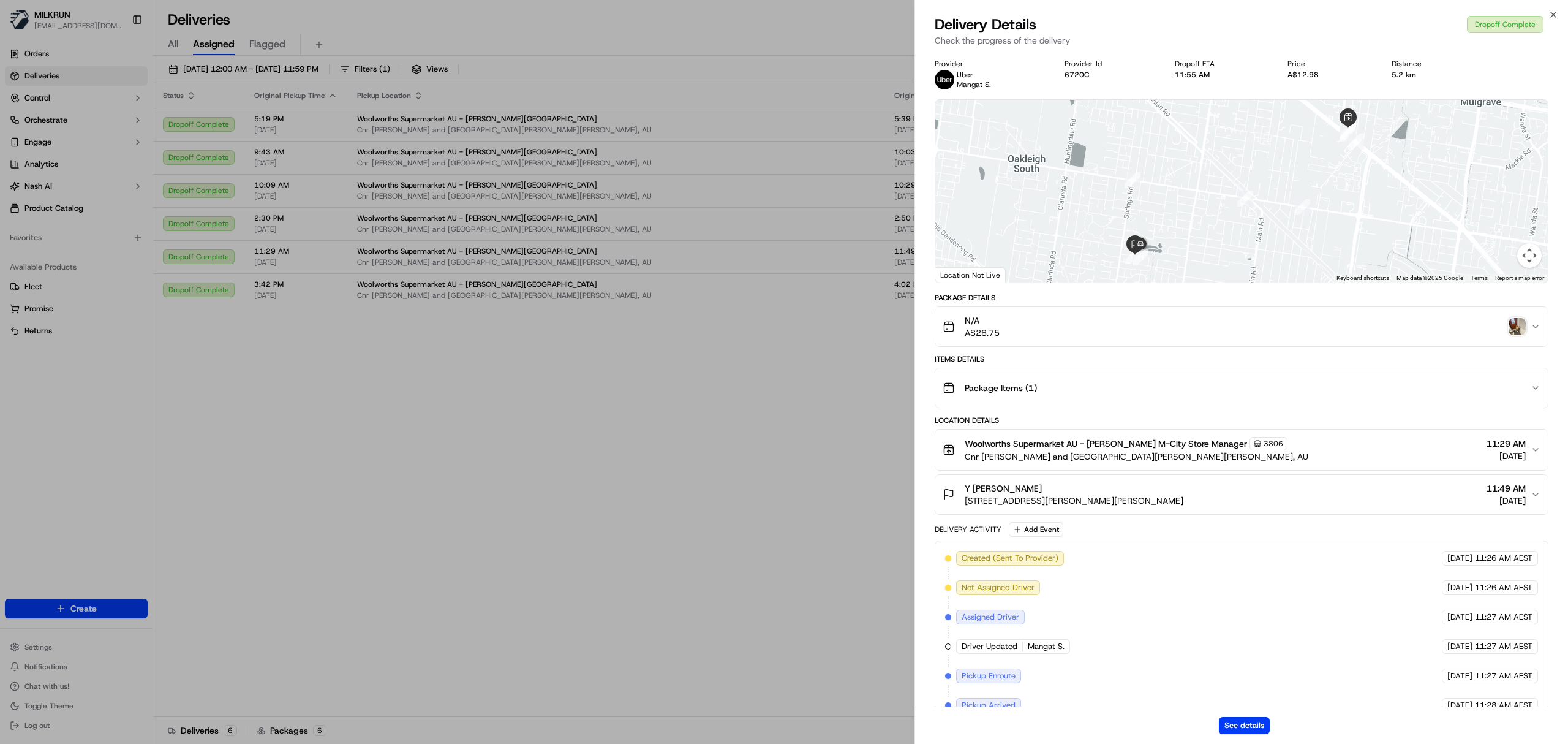
click at [1513, 327] on img "button" at bounding box center [1517, 327] width 17 height 17
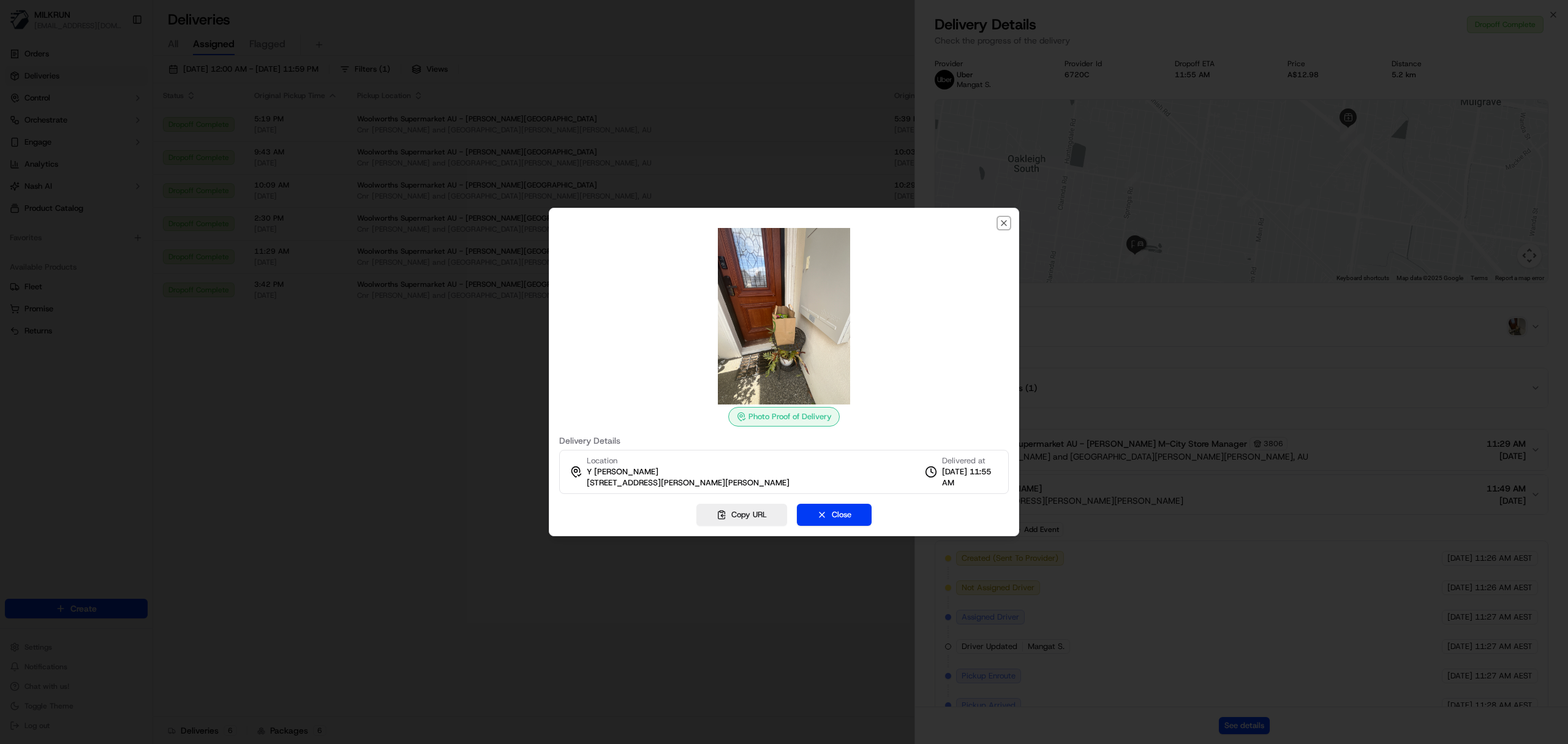
click at [1001, 222] on icon "button" at bounding box center [1004, 223] width 10 height 10
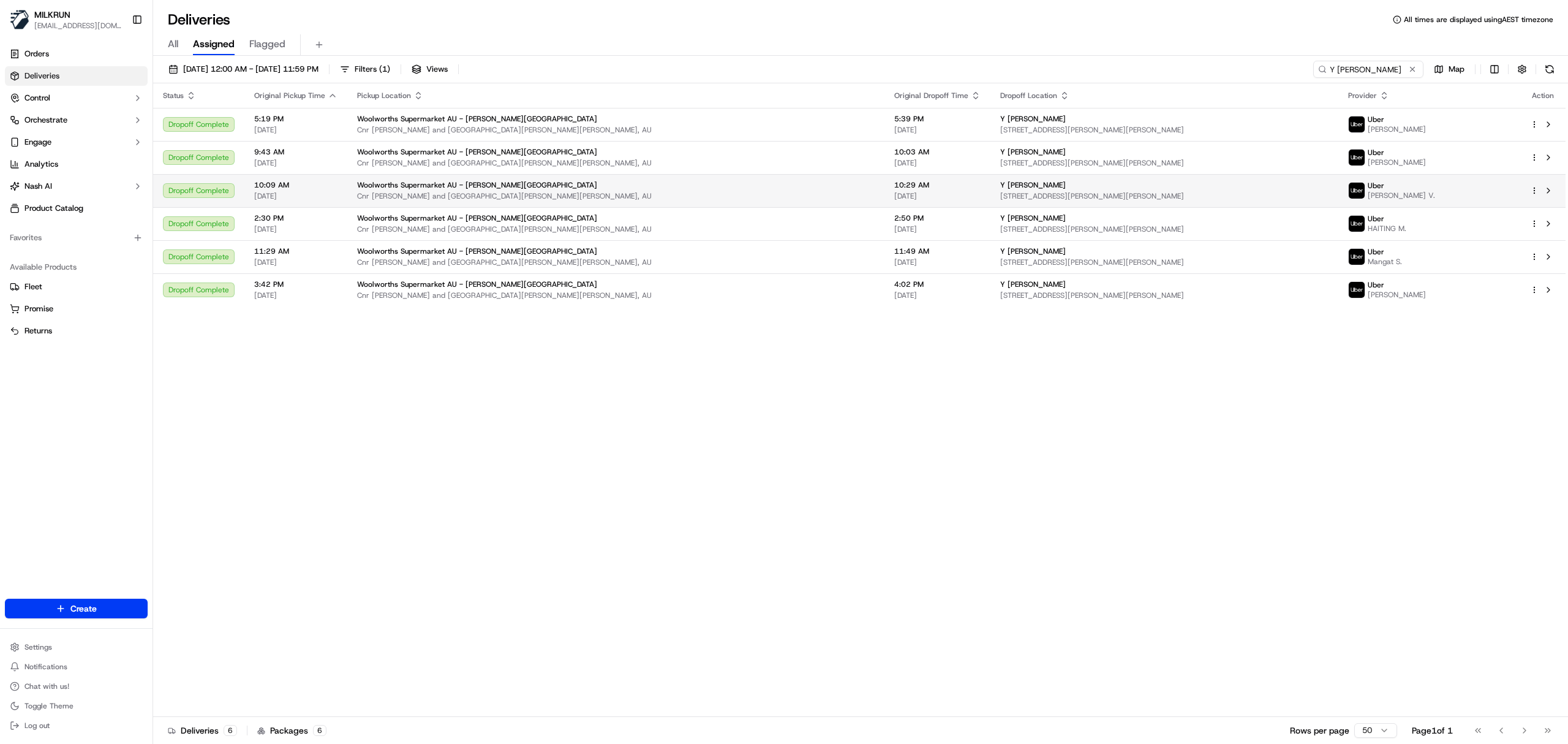
click at [1349, 187] on div "Uber VIKASH R TEJANI V." at bounding box center [1430, 190] width 162 height 20
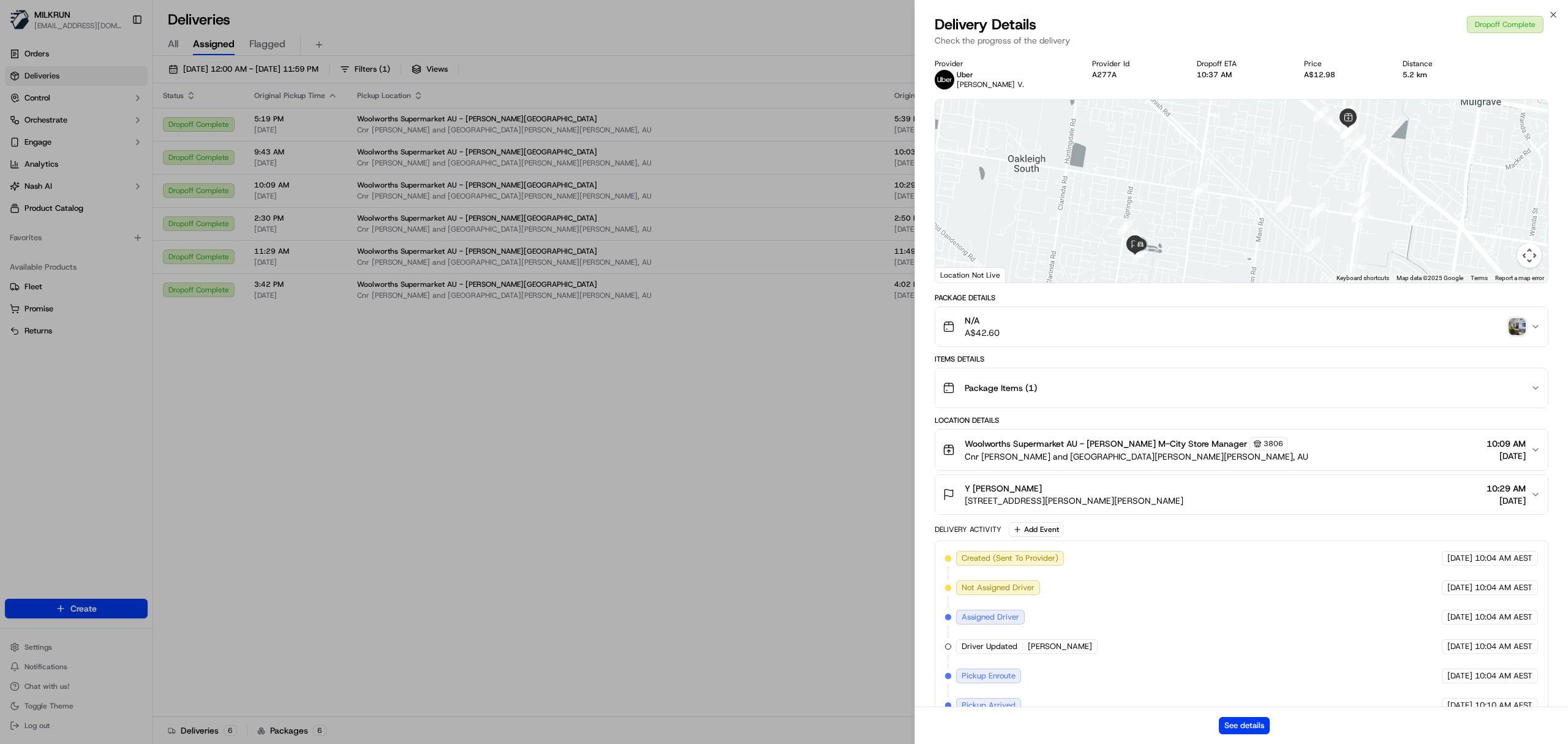
click at [1520, 329] on img "button" at bounding box center [1517, 327] width 17 height 17
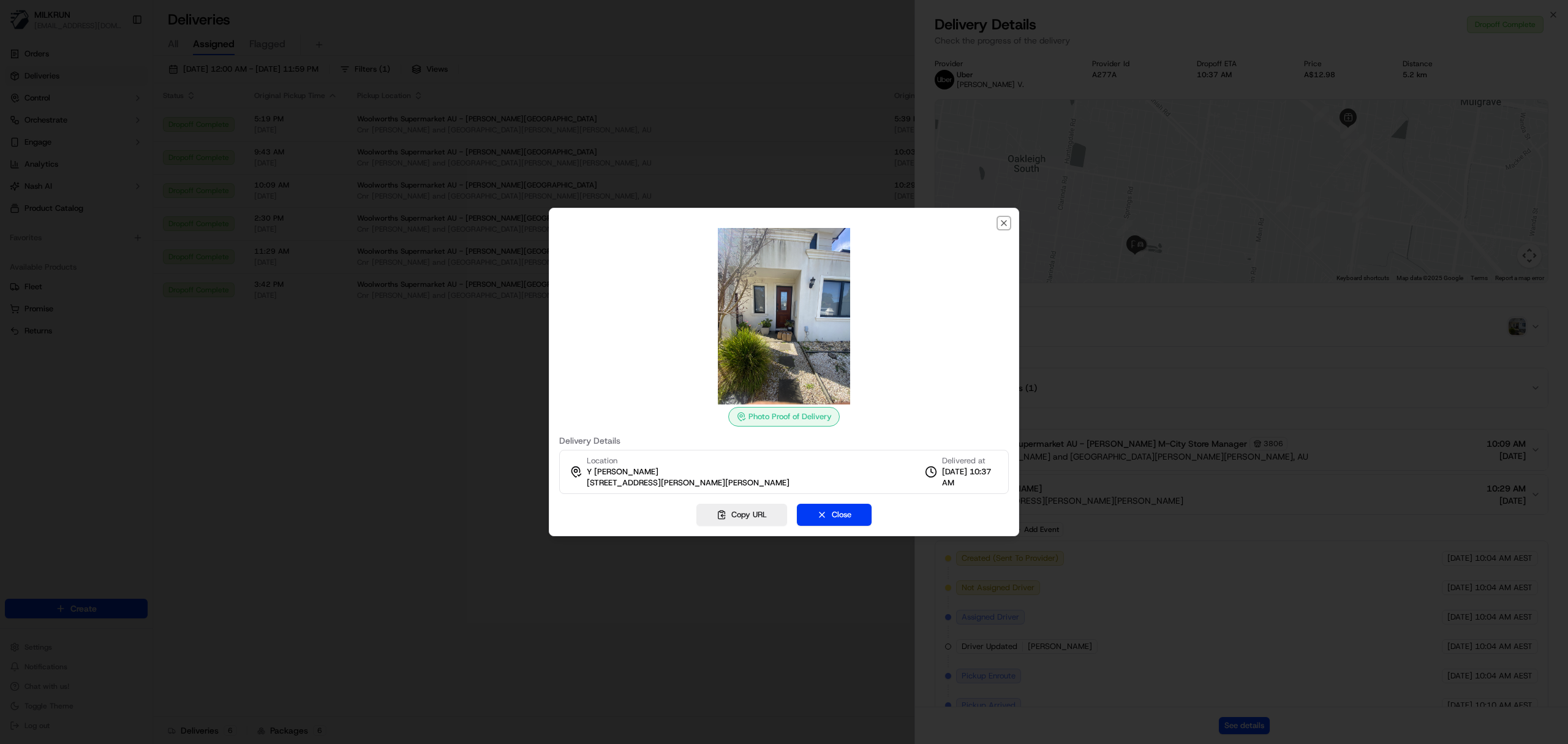
click at [1000, 223] on icon "button" at bounding box center [1004, 223] width 10 height 10
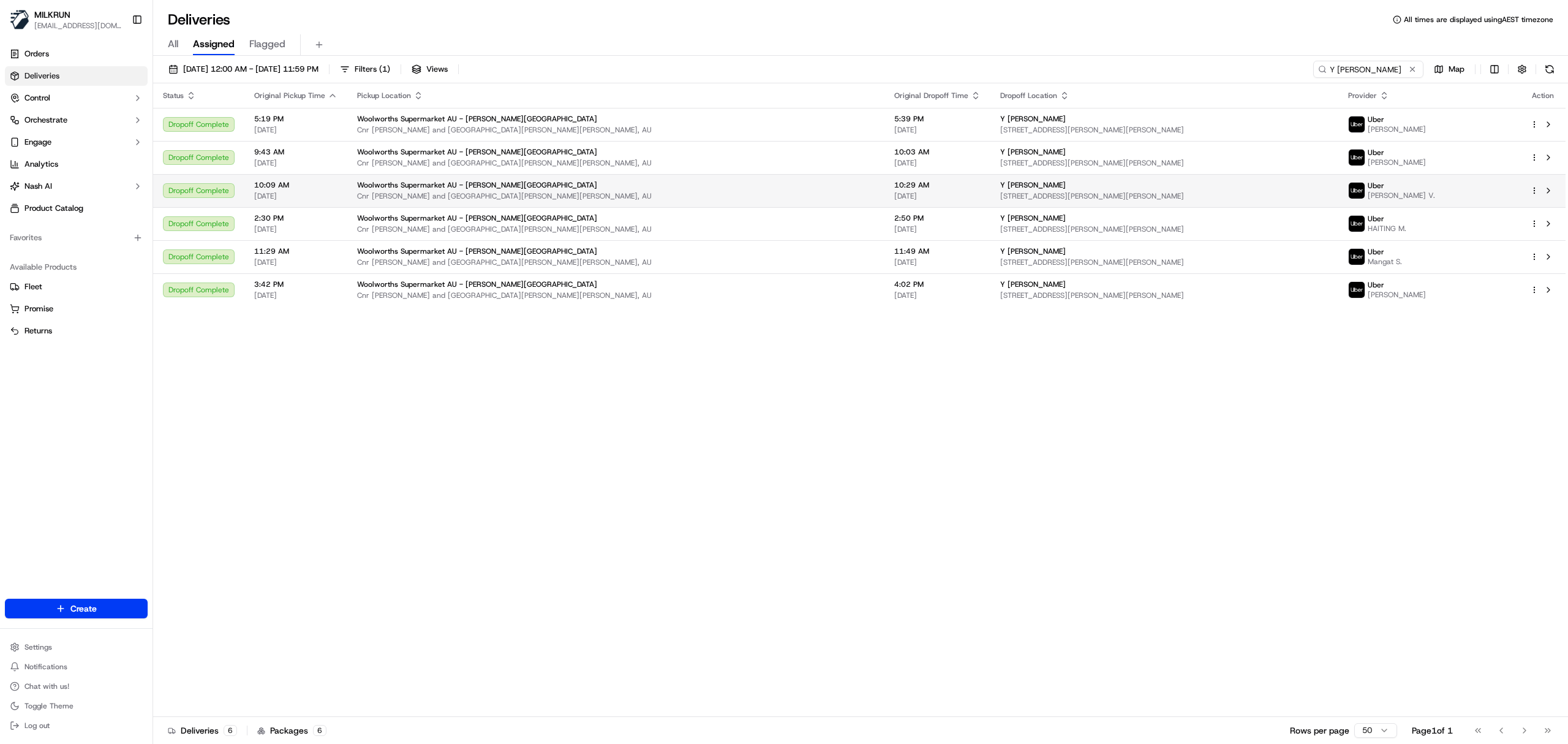
click at [1041, 176] on td "Y Samarasekera 4 Russ St, Clayton South, VIC 3169, AU" at bounding box center [1165, 190] width 348 height 33
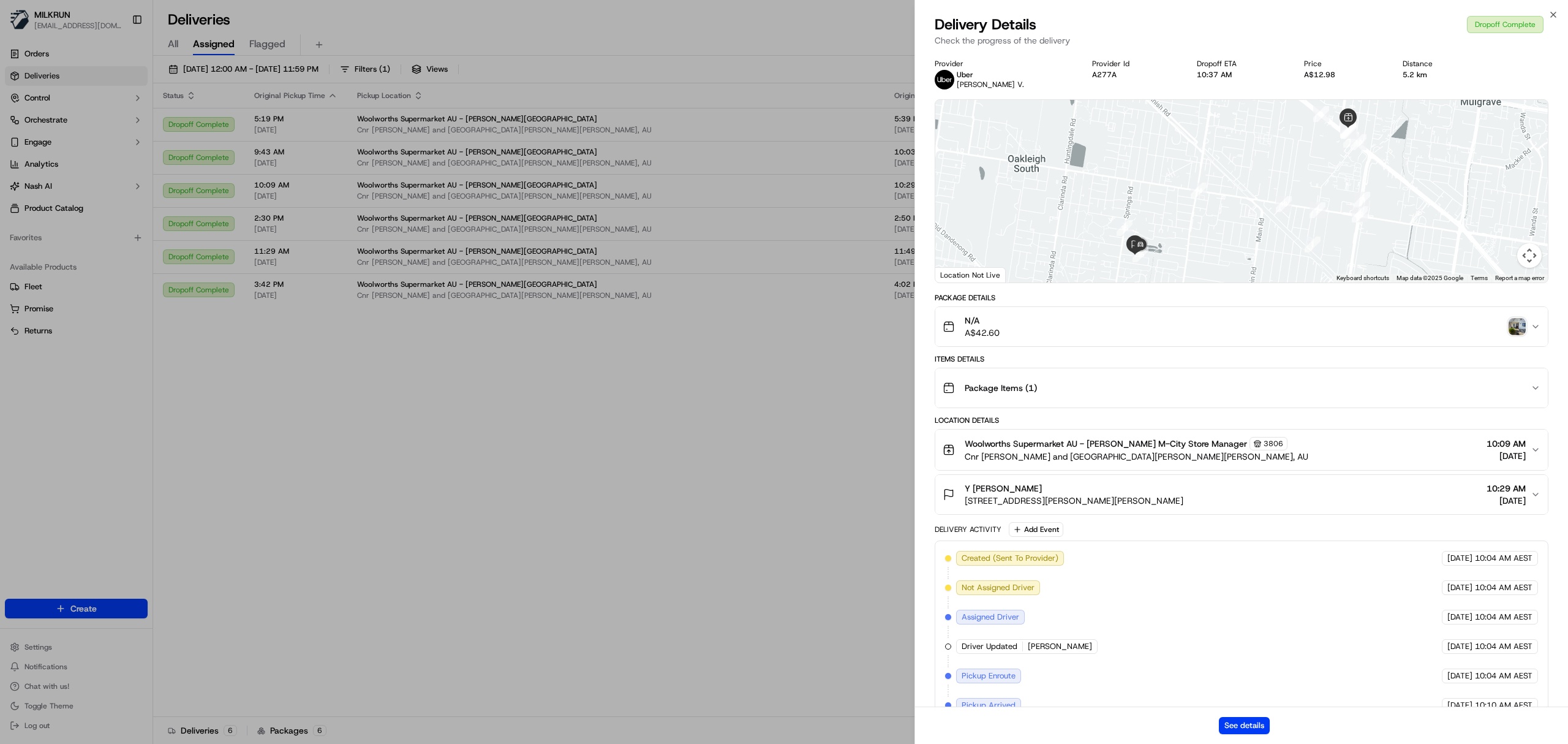
click at [1521, 320] on img "button" at bounding box center [1517, 327] width 17 height 17
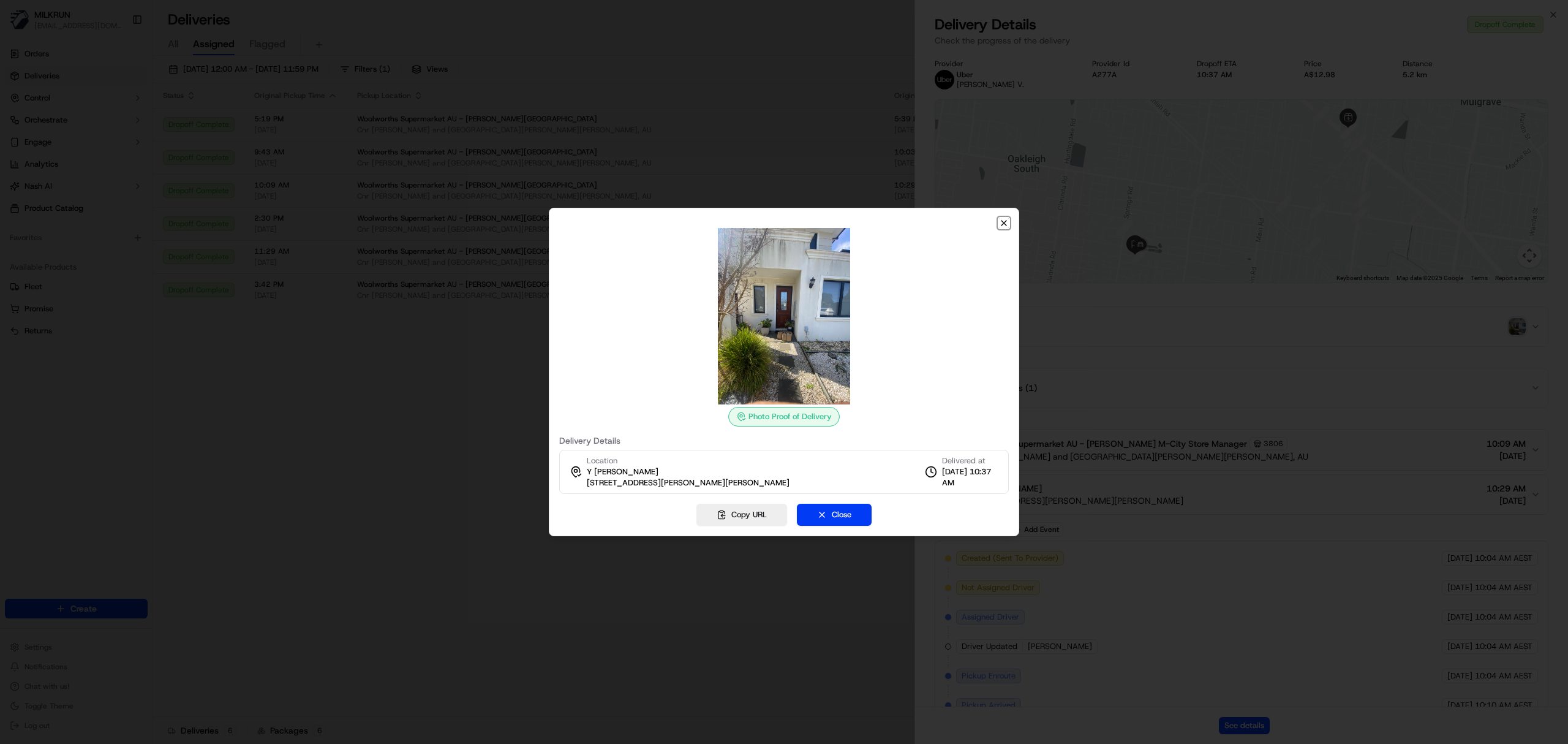
click at [1005, 221] on icon "button" at bounding box center [1004, 223] width 10 height 10
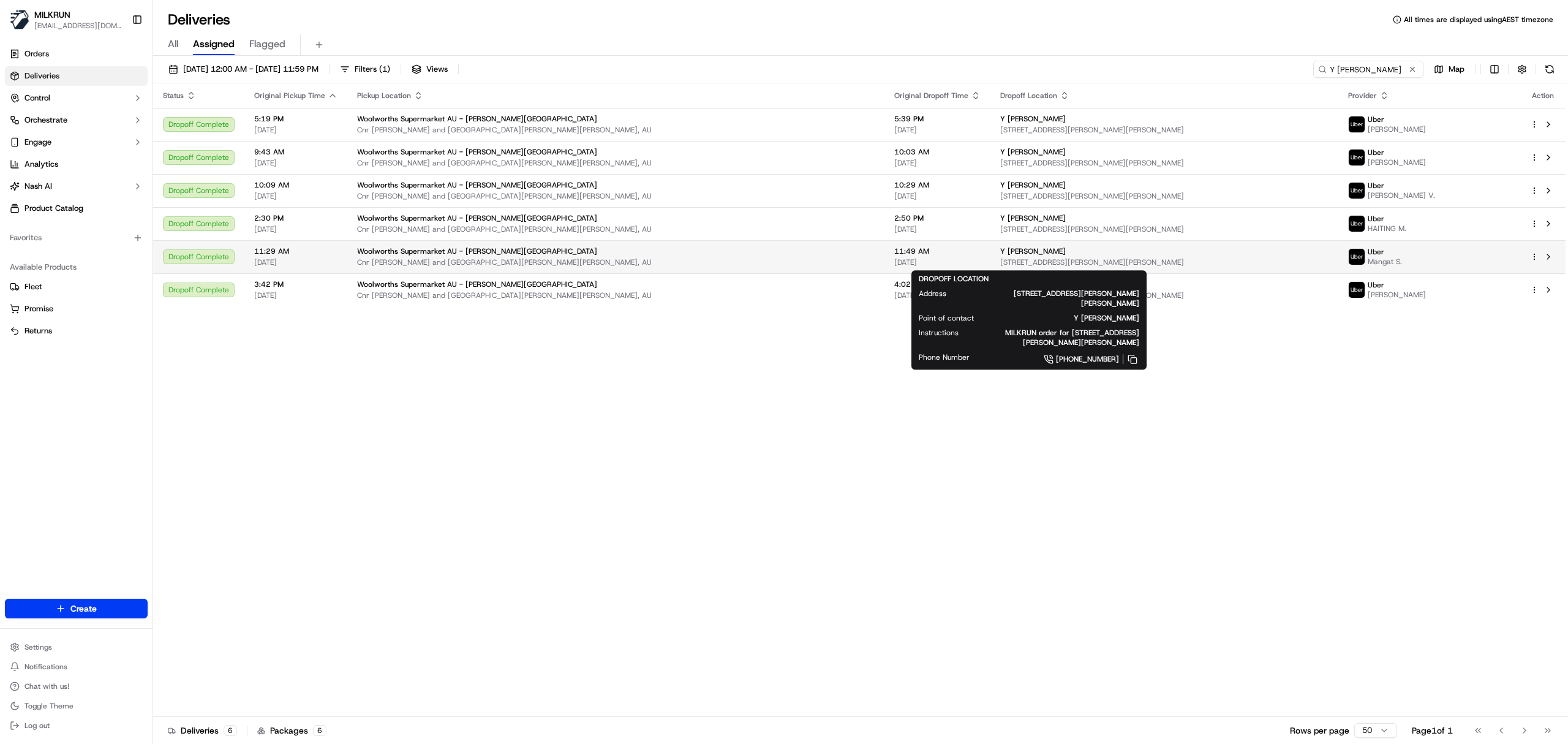
click at [1098, 255] on div "Y Samarasekera" at bounding box center [1165, 251] width 329 height 10
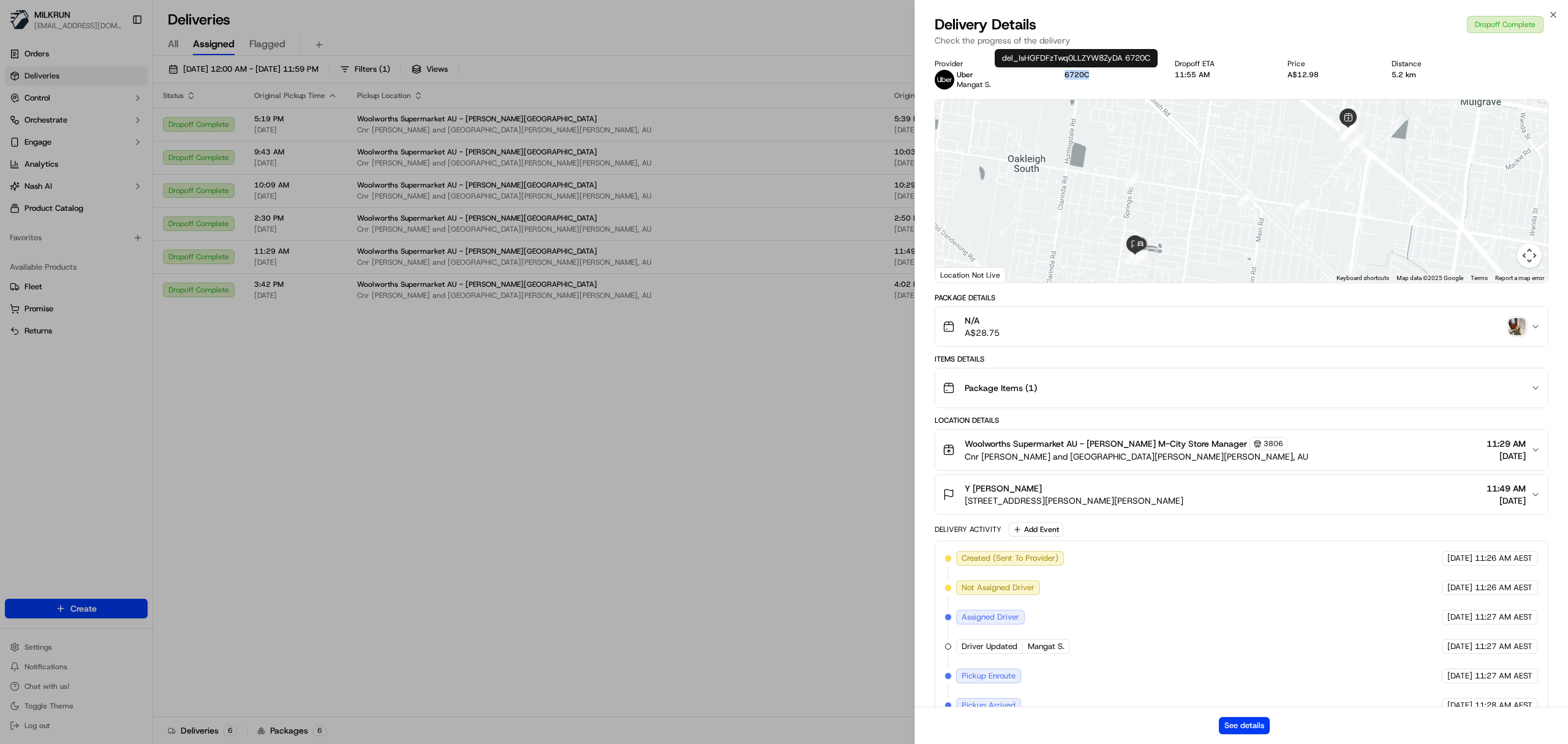
drag, startPoint x: 1091, startPoint y: 77, endPoint x: 1062, endPoint y: 77, distance: 29.0
click at [1062, 77] on div "Provider Uber Mangat S. Provider Id 6720C Dropoff ETA 11:55 AM Price A$12.98 Di…" at bounding box center [1242, 73] width 614 height 30
copy button "6720C"
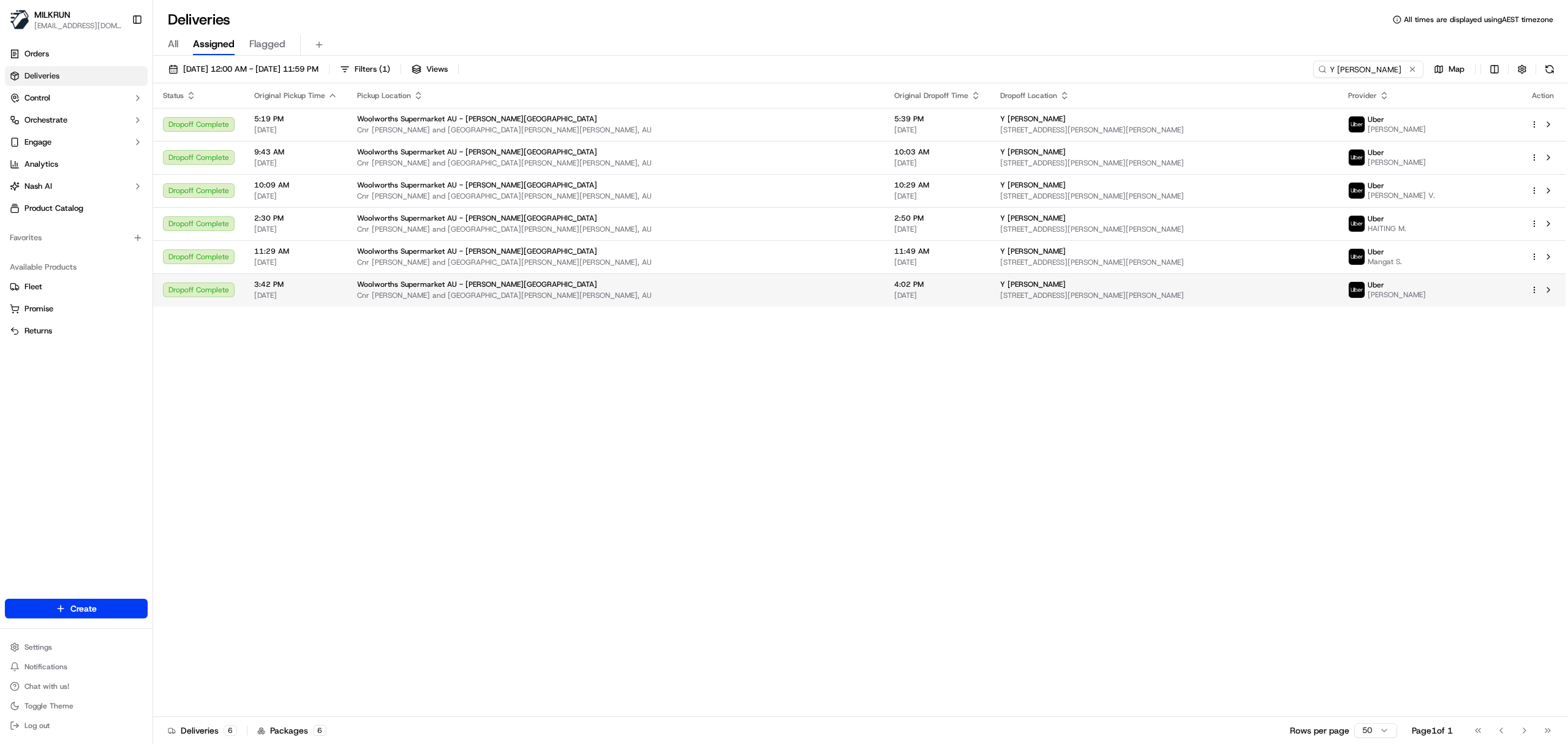
drag, startPoint x: 752, startPoint y: 414, endPoint x: 815, endPoint y: 277, distance: 150.8
click at [895, 219] on span "2:50 PM" at bounding box center [938, 218] width 87 height 10
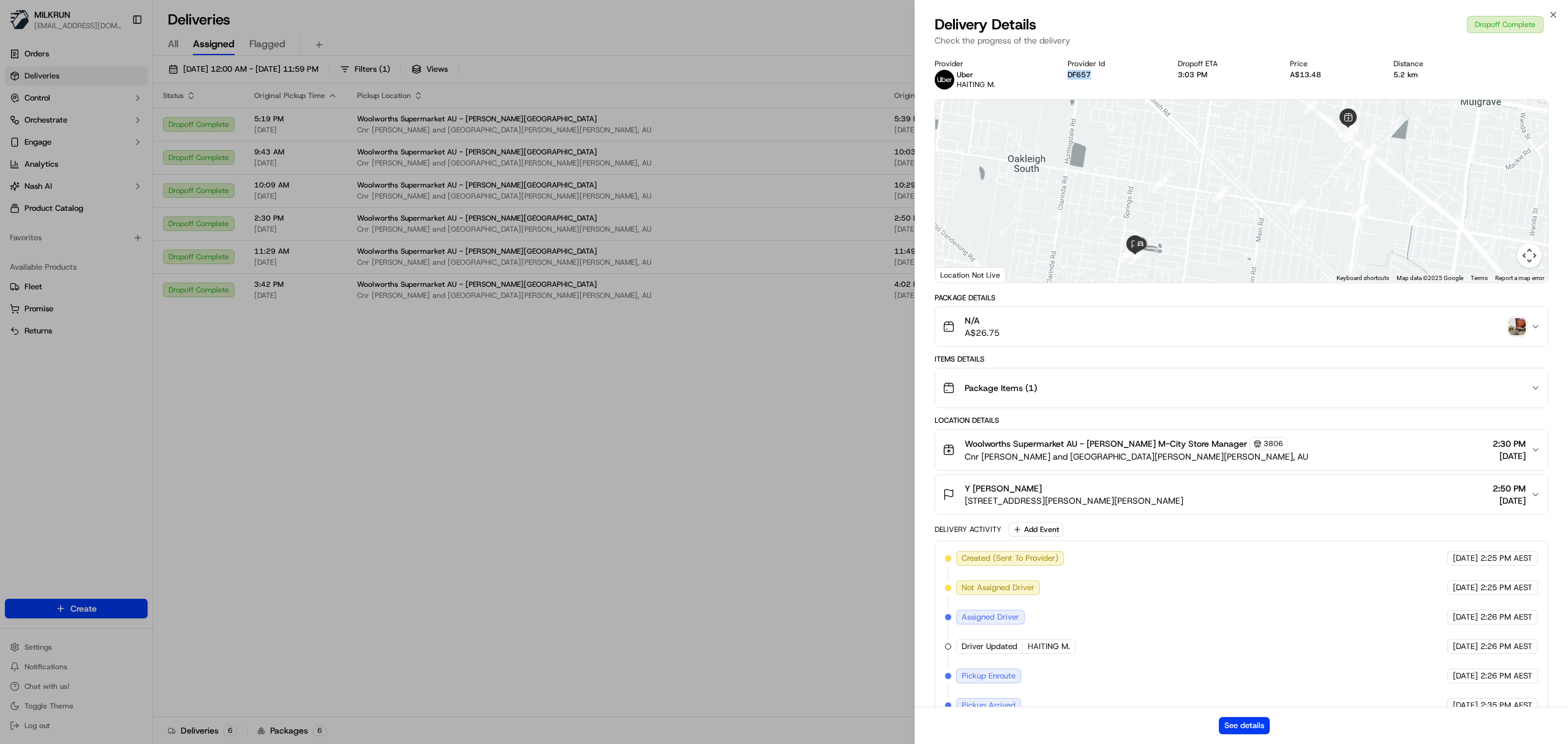
drag, startPoint x: 1130, startPoint y: 76, endPoint x: 1062, endPoint y: 82, distance: 68.3
click at [1062, 82] on div "Provider Uber HAITING M. Provider Id DF657 Dropoff ETA 3:03 PM Price A$13.48 Di…" at bounding box center [1242, 73] width 614 height 30
copy button "DF657"
drag, startPoint x: 391, startPoint y: 518, endPoint x: 352, endPoint y: 439, distance: 88.1
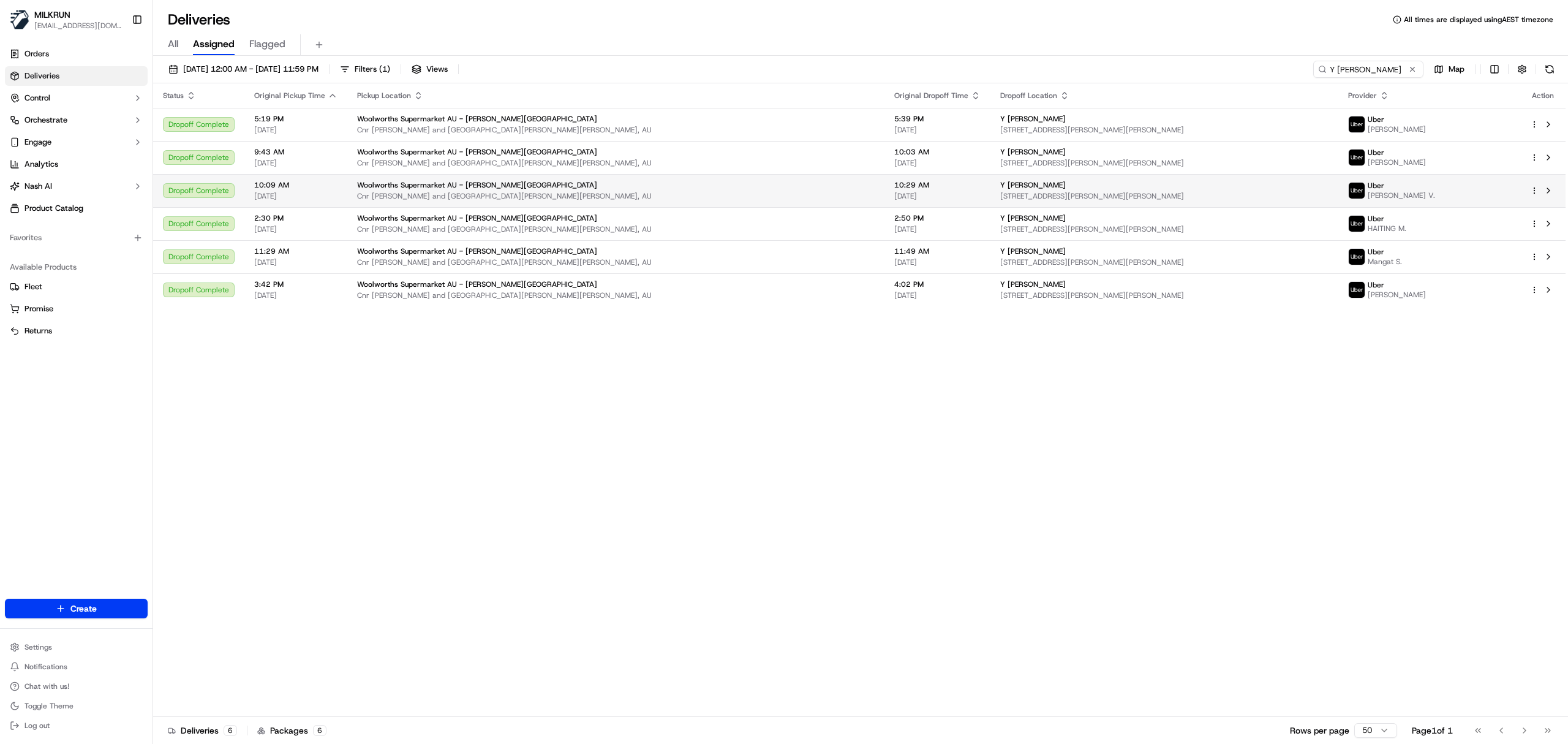
click at [1068, 176] on td "Y Samarasekera 4 Russ St, Clayton South, VIC 3169, AU" at bounding box center [1165, 190] width 348 height 33
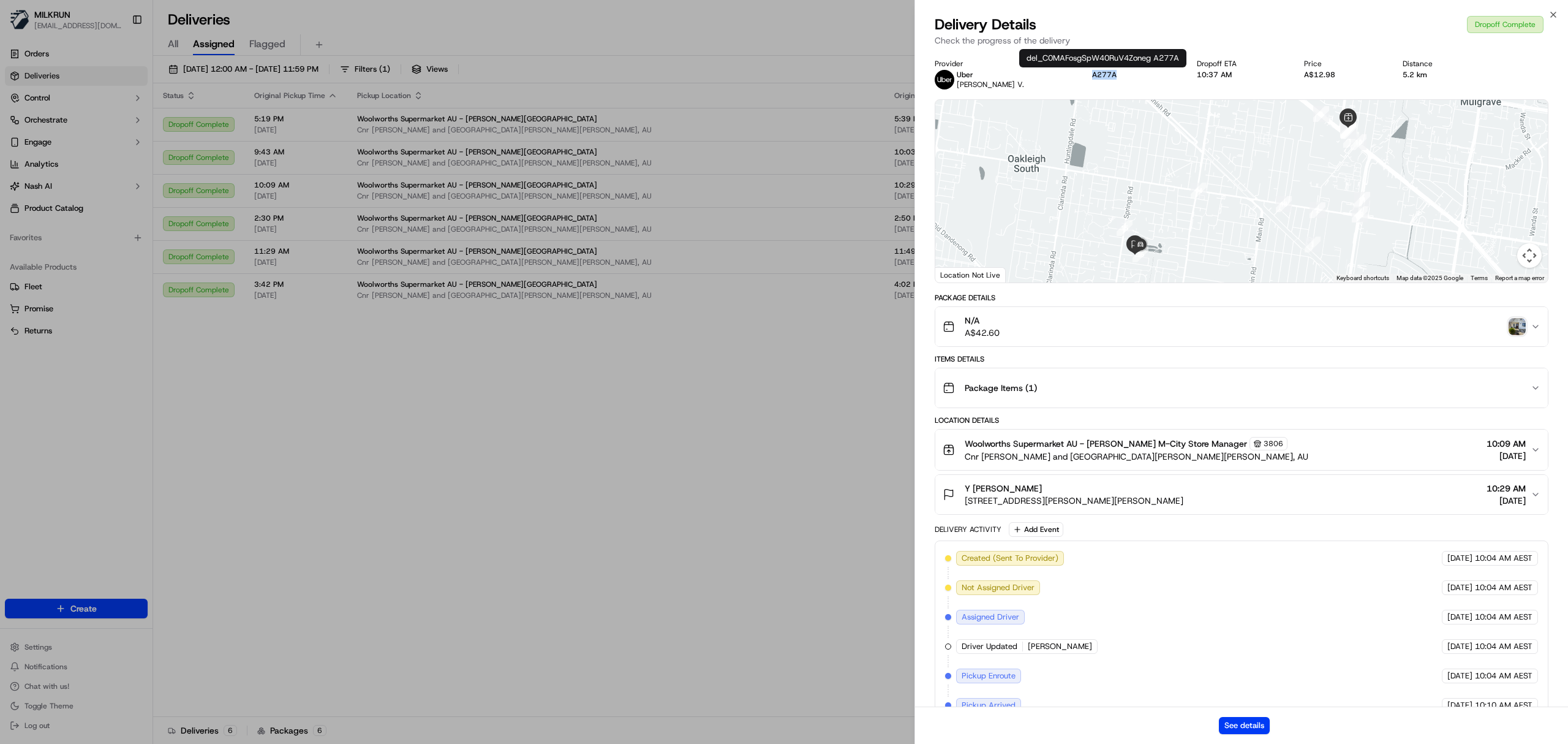
drag, startPoint x: 1124, startPoint y: 77, endPoint x: 1089, endPoint y: 77, distance: 35.0
click at [1089, 77] on div "Provider Uber VIKASH R TEJANI V. Provider Id A277A Dropoff ETA 10:37 AM Price A…" at bounding box center [1242, 73] width 614 height 30
copy button "A277A"
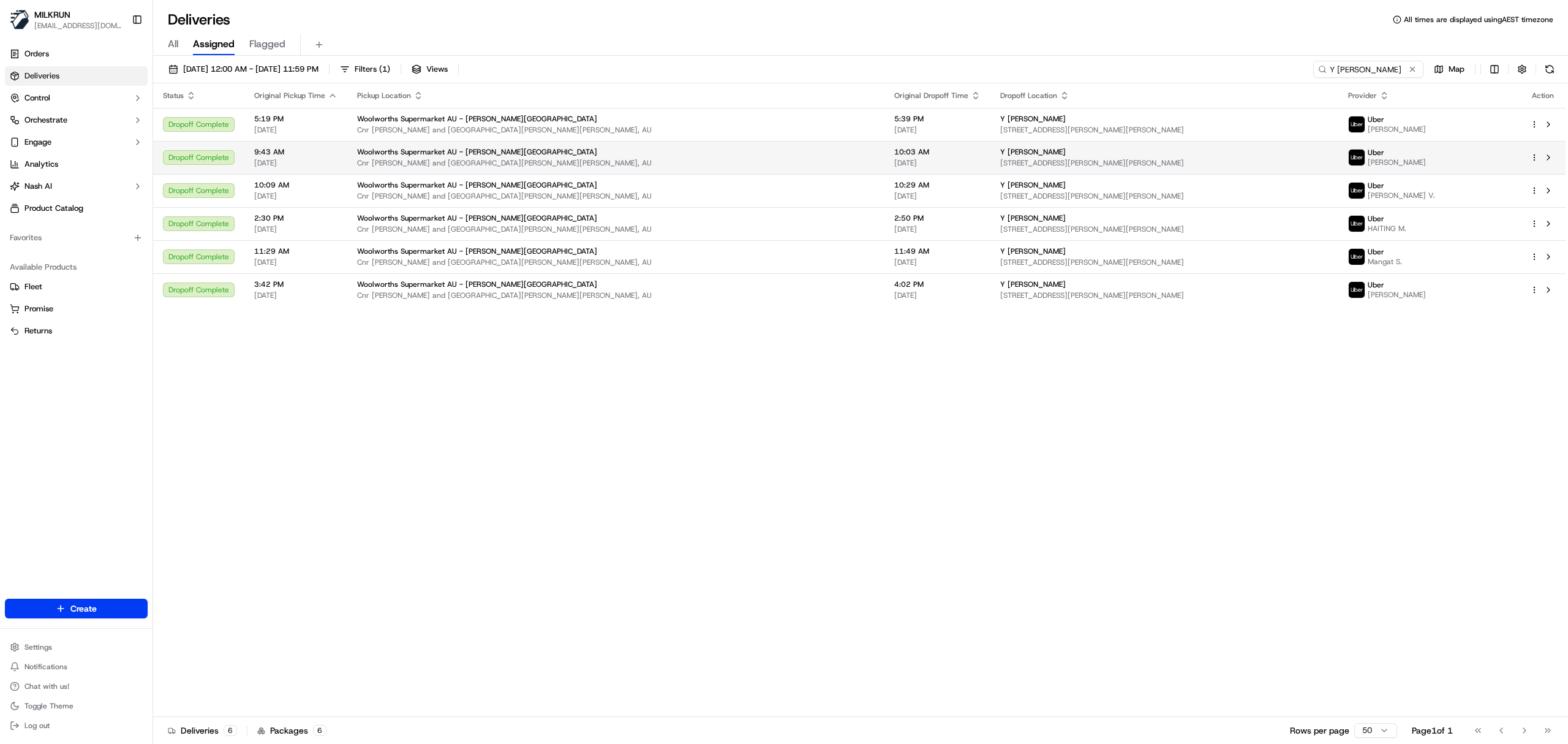
click at [1061, 156] on div "Y Samarasekera" at bounding box center [1165, 152] width 329 height 10
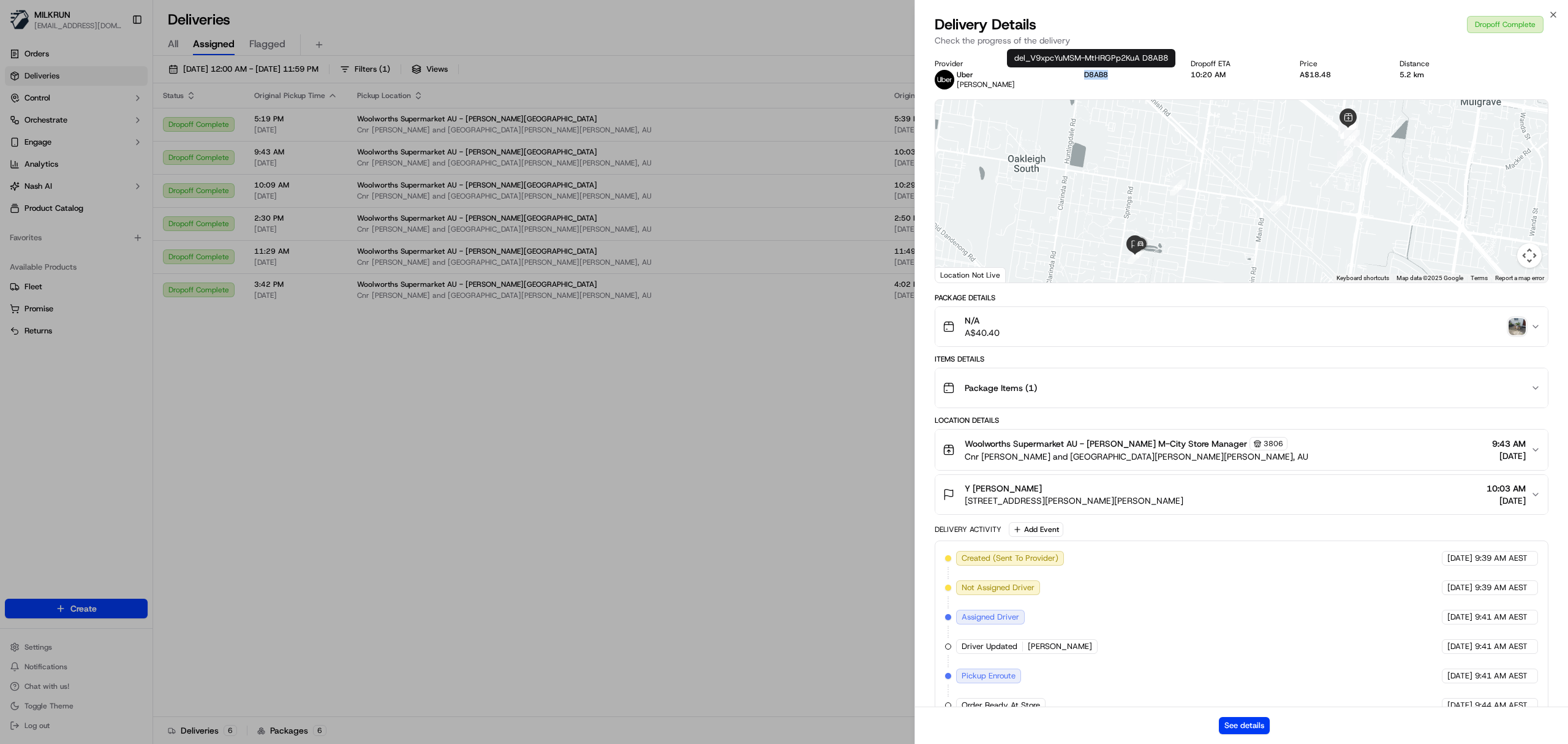
drag, startPoint x: 1118, startPoint y: 74, endPoint x: 1073, endPoint y: 74, distance: 45.0
click at [1073, 74] on div "Provider Uber MOHAMMED K. Provider Id D8AB8 Dropoff ETA 10:20 AM Price A$18.48 …" at bounding box center [1242, 73] width 614 height 30
copy button "D8AB8"
click at [1513, 329] on img "button" at bounding box center [1517, 327] width 17 height 17
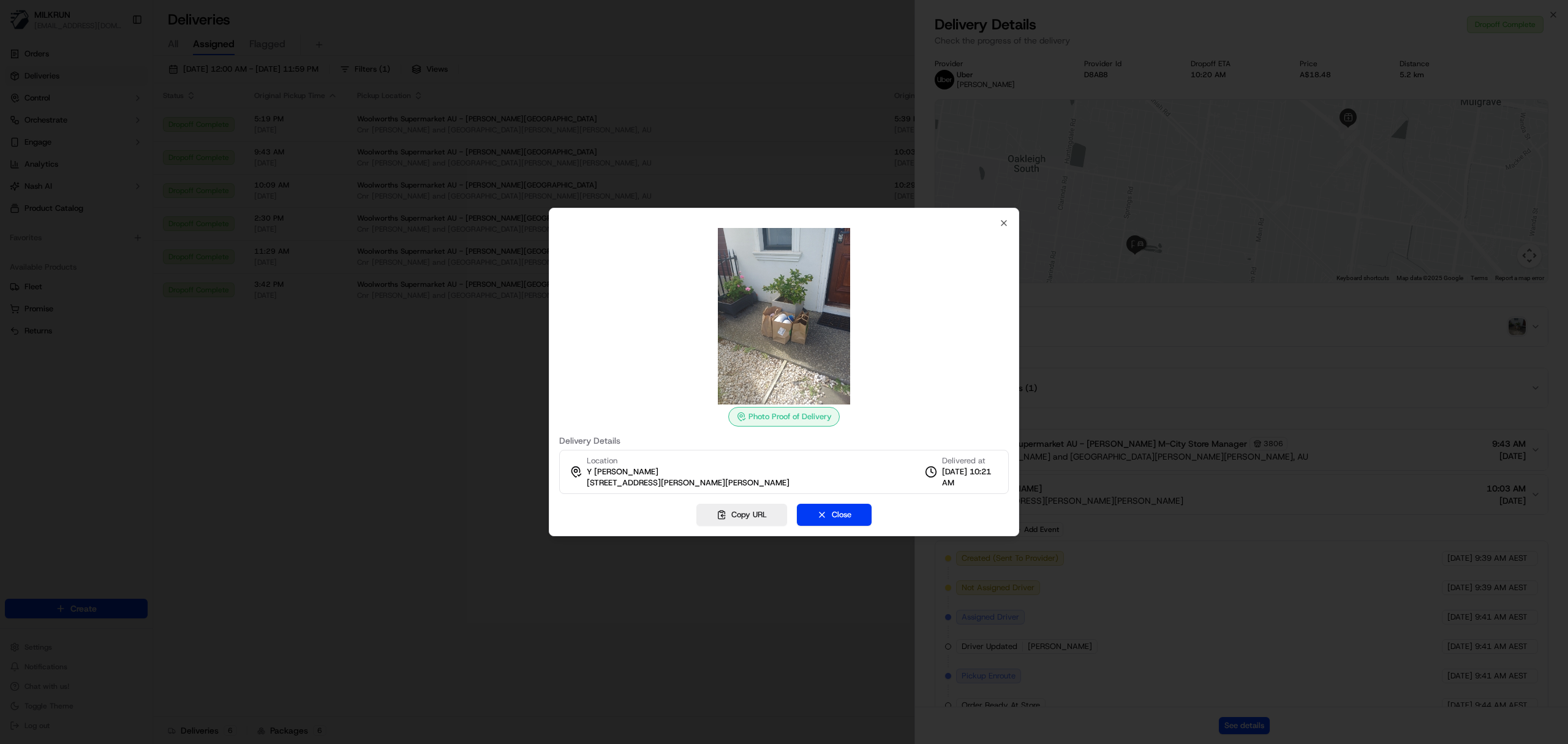
click at [775, 54] on div at bounding box center [784, 372] width 1568 height 744
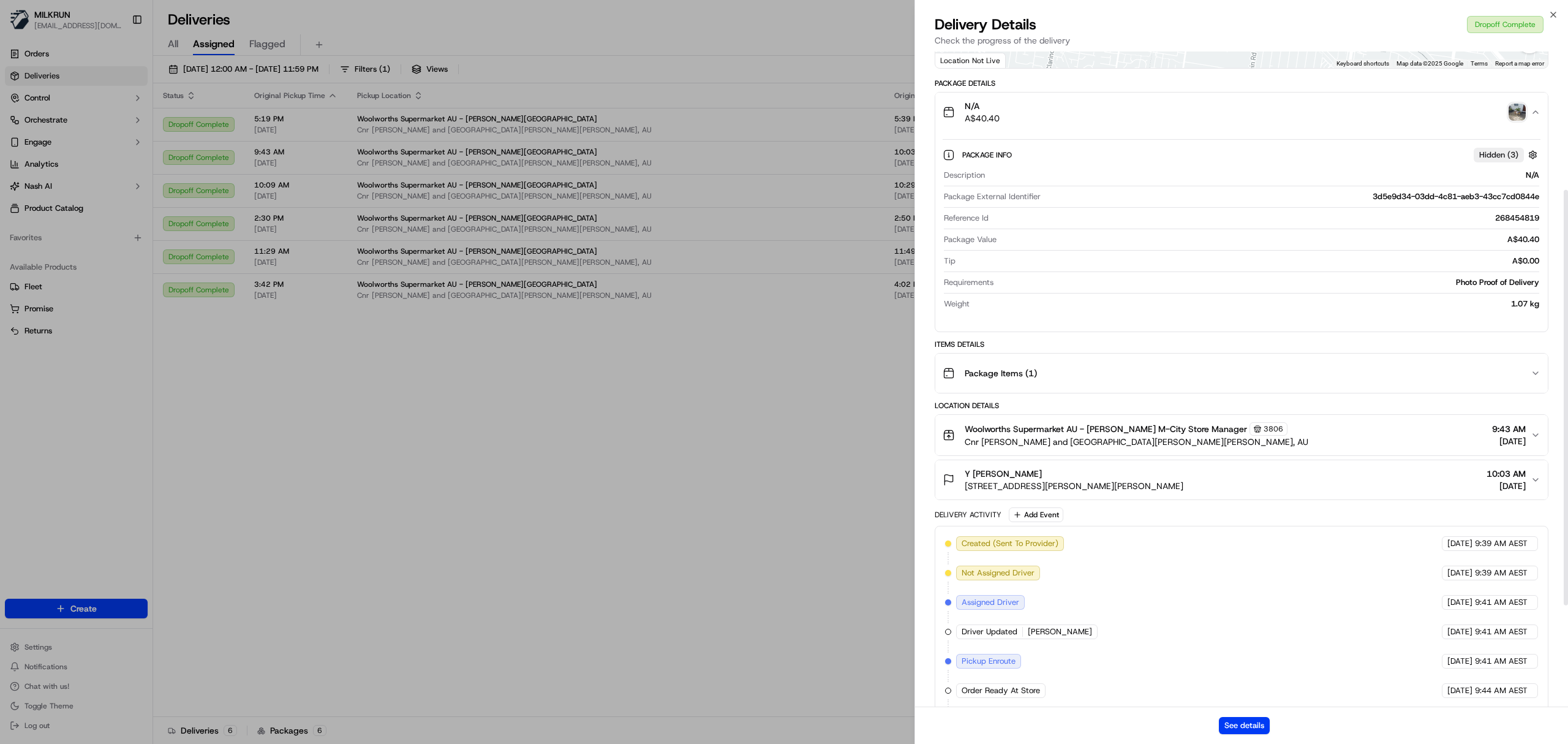
scroll to position [218, 0]
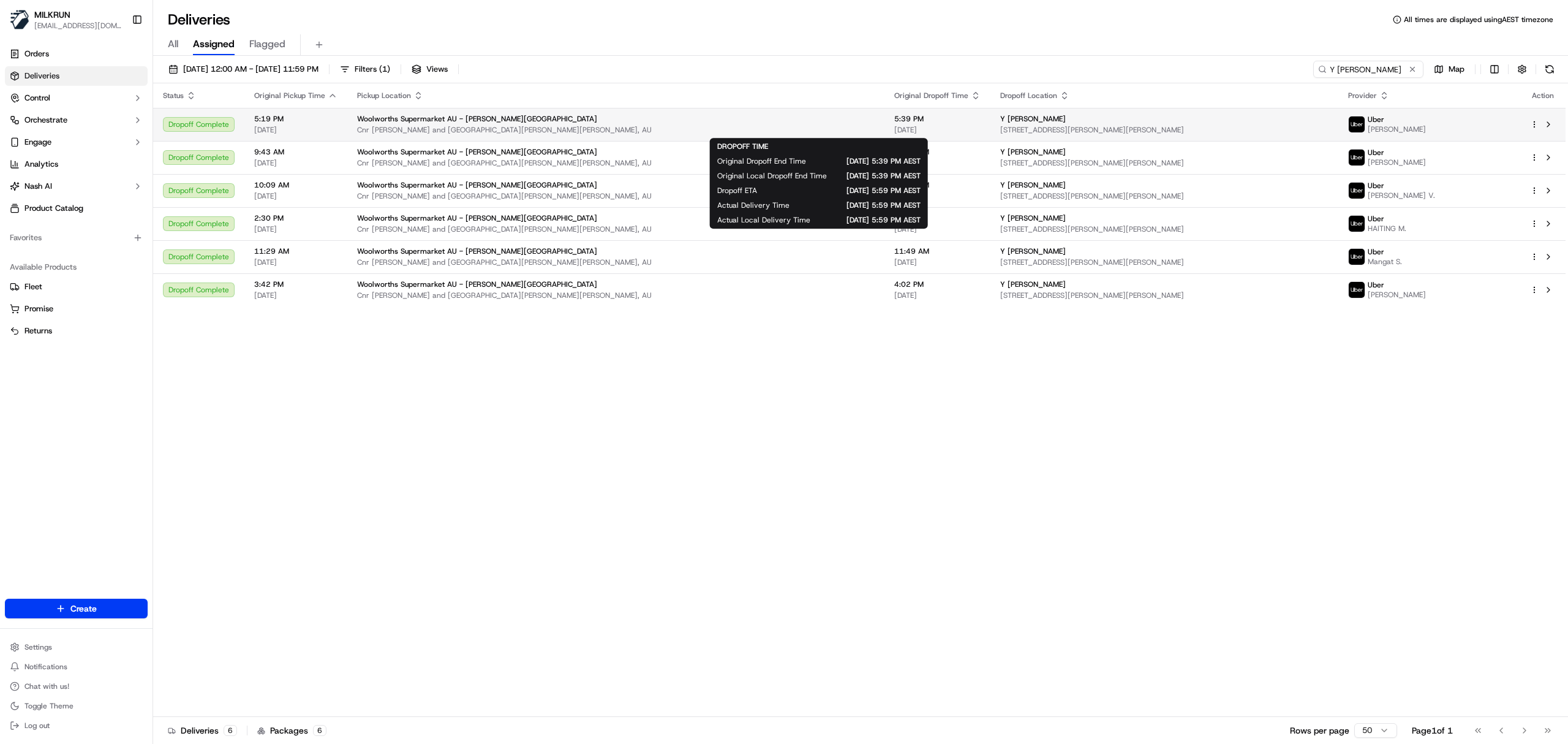
click at [895, 123] on span "5:39 PM" at bounding box center [938, 119] width 87 height 10
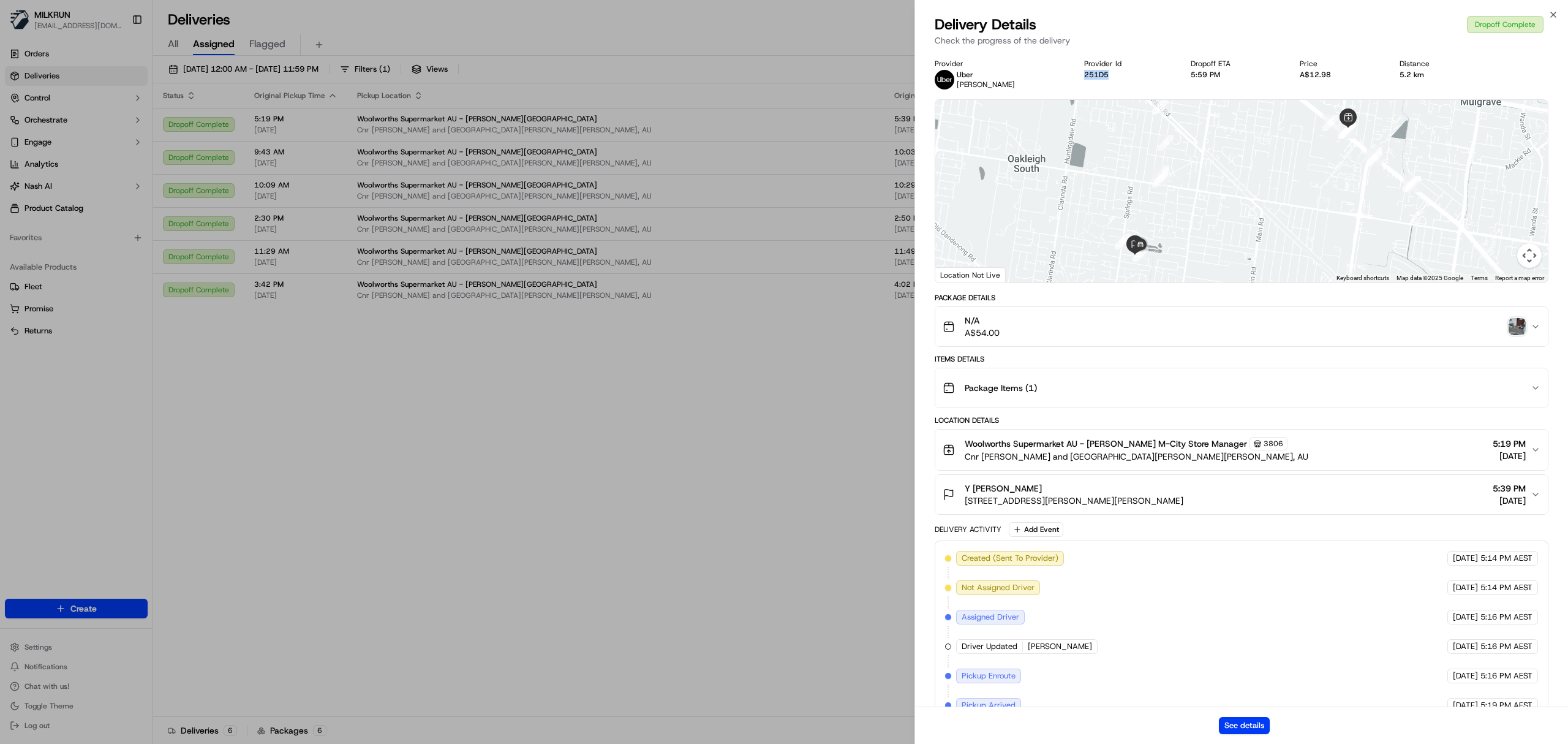
drag, startPoint x: 1096, startPoint y: 78, endPoint x: 1052, endPoint y: 82, distance: 44.2
click at [1052, 82] on div "Provider Uber Anuj P. Provider Id 251D5 Dropoff ETA 5:59 PM Price A$12.98 Dista…" at bounding box center [1242, 73] width 614 height 30
copy button "251D5"
click at [1515, 321] on img "button" at bounding box center [1517, 327] width 17 height 17
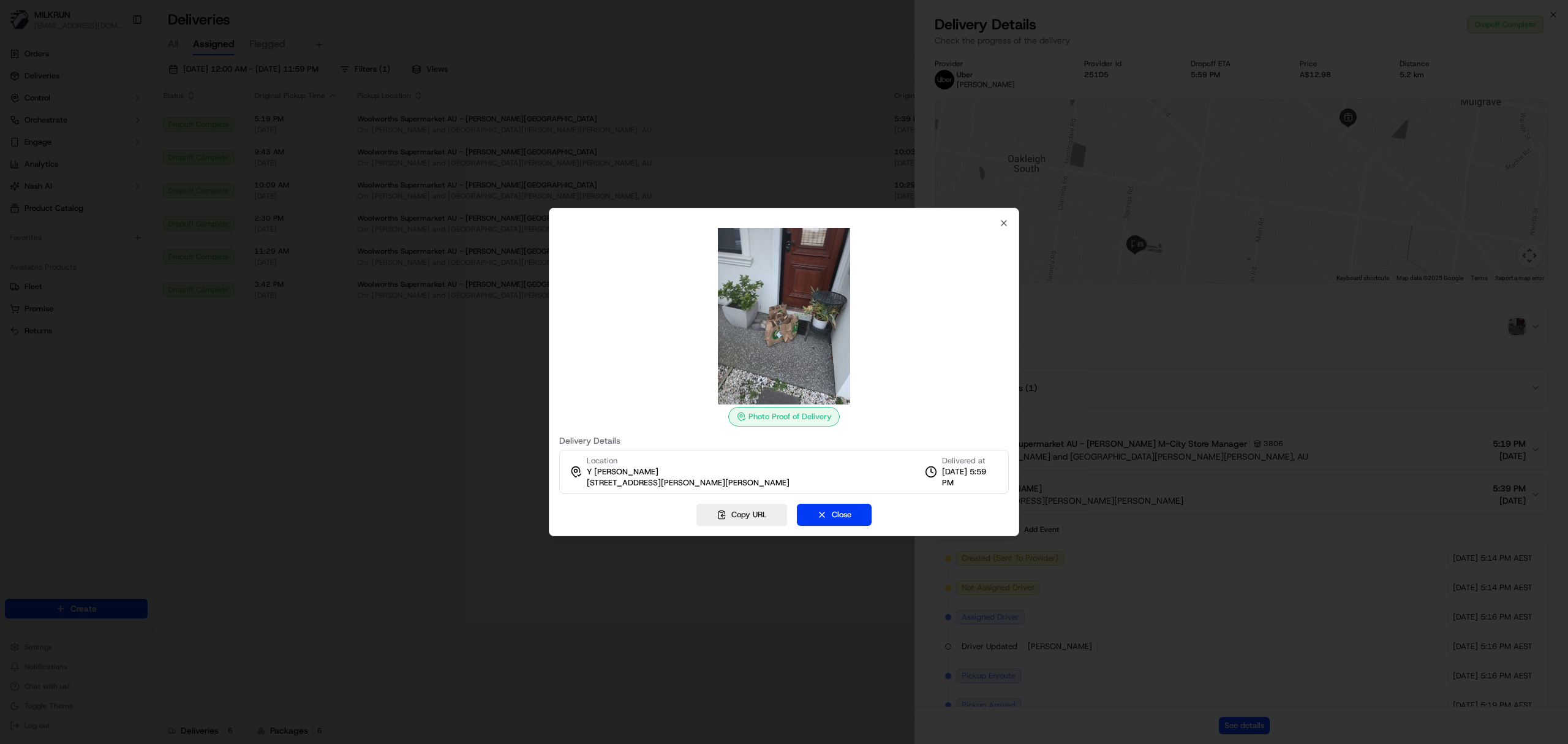
click at [692, 616] on div at bounding box center [784, 372] width 1568 height 744
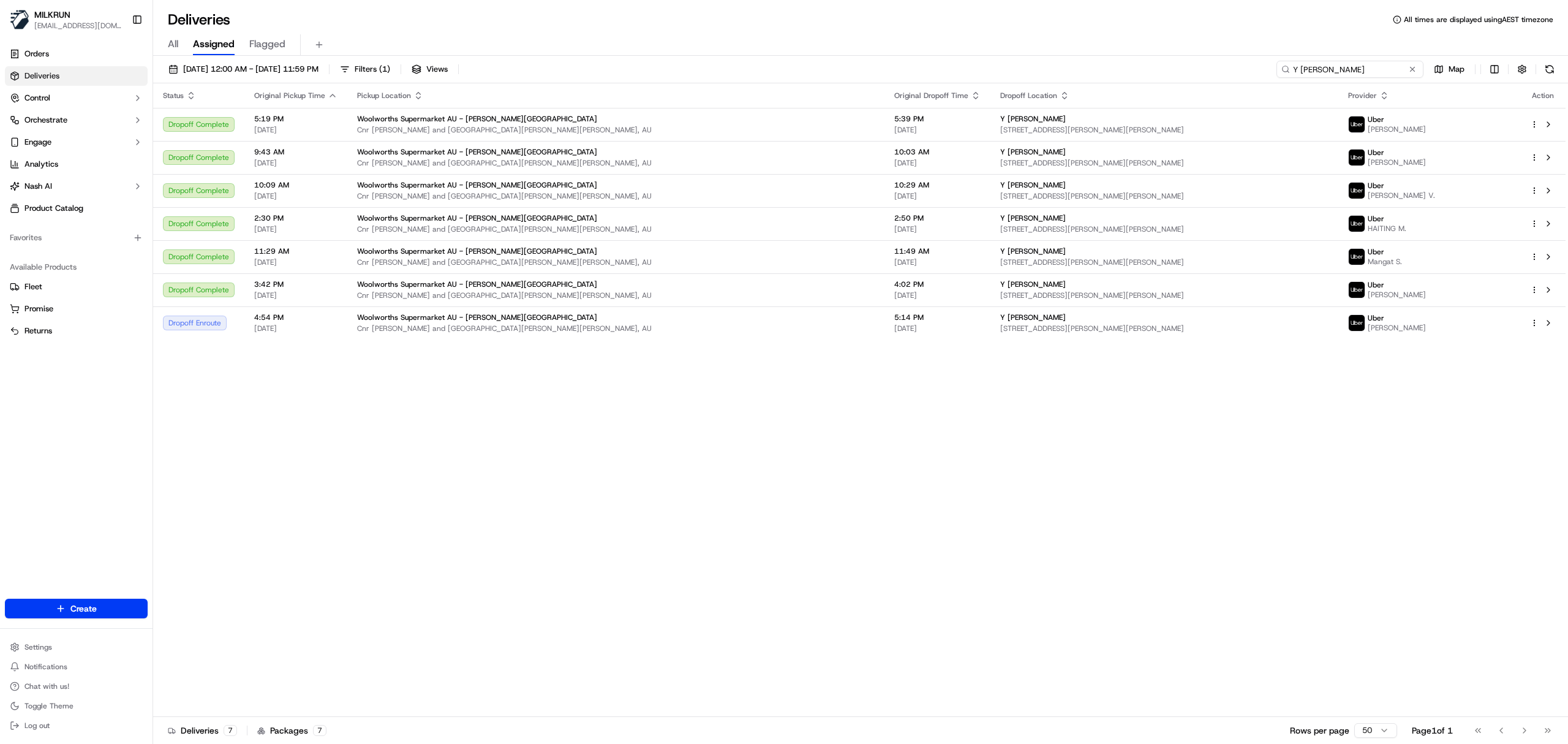
click at [1342, 70] on input "Y Samarasekera" at bounding box center [1350, 69] width 147 height 17
paste input "5b15b02d-267a-4740-9e7d-4576ad62effe"
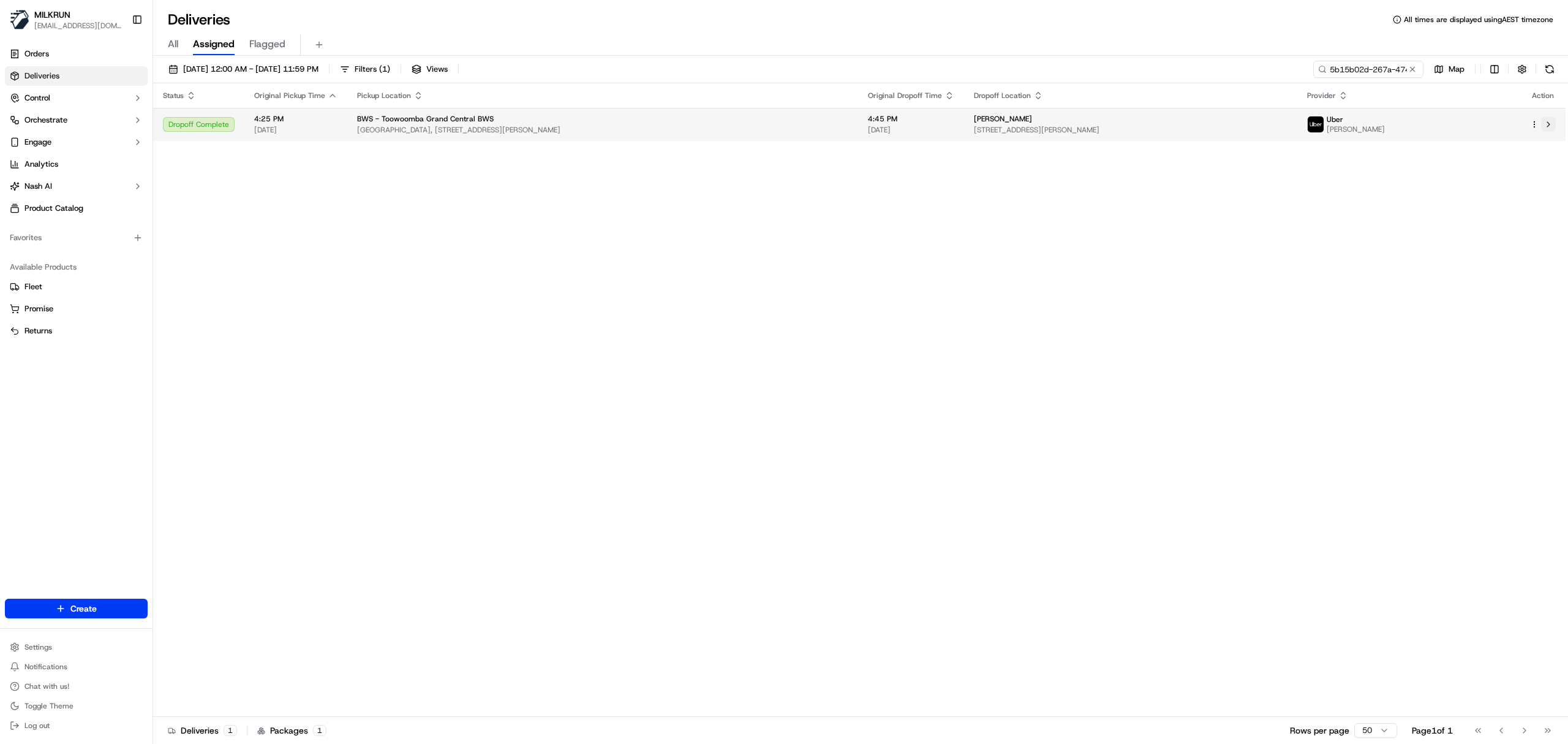
click at [1549, 124] on button at bounding box center [1548, 124] width 15 height 15
click at [1353, 73] on input "5b15b02d-267a-4740-9e7d-4576ad62effe" at bounding box center [1350, 69] width 147 height 17
paste input "cheyenne mullett morris"
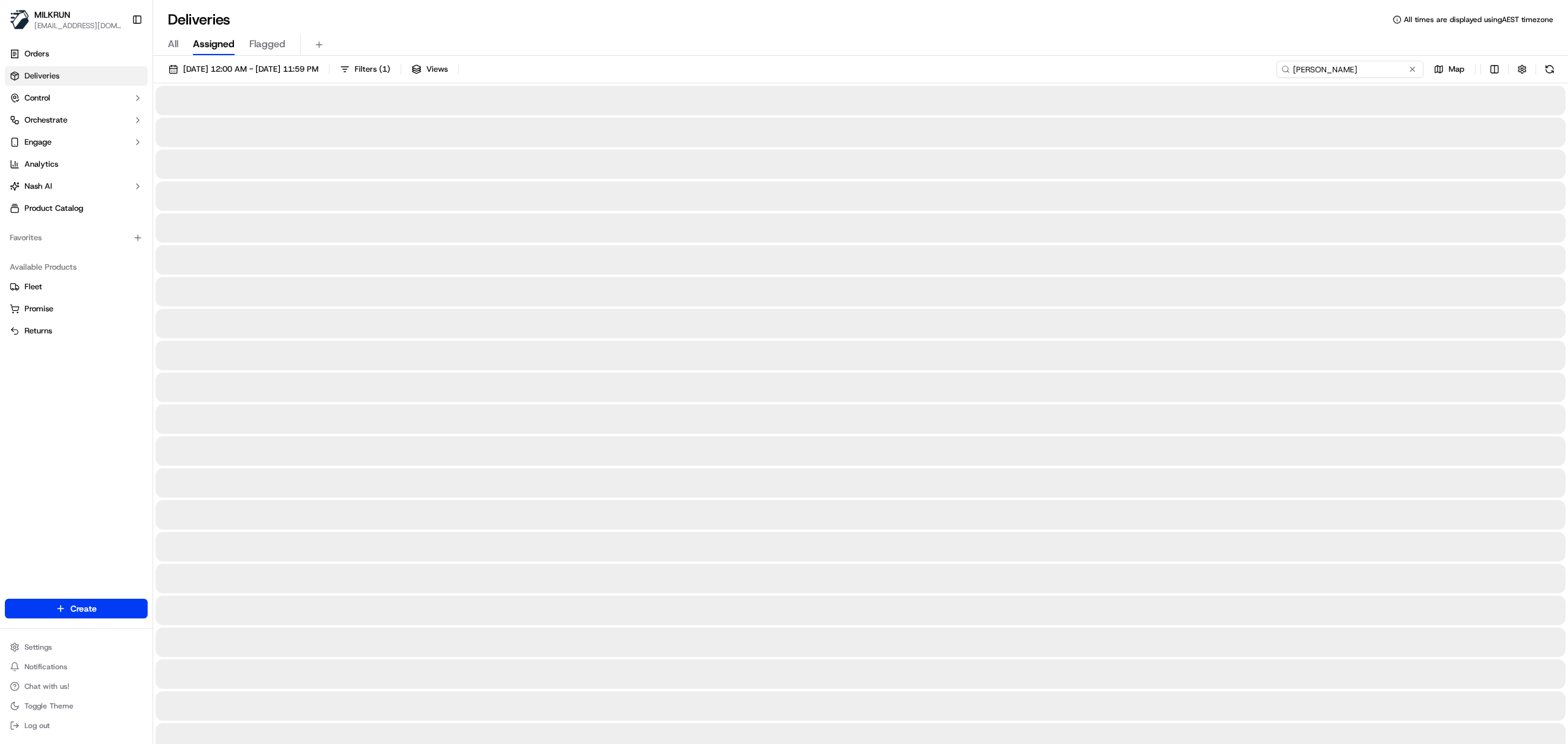
click at [1294, 69] on input "cheyenne mullett morris" at bounding box center [1350, 69] width 147 height 17
type input "cheyenne mullett morris"
click at [254, 61] on button "01/09/2025 12:00 AM - 19/09/2025 11:59 PM" at bounding box center [243, 69] width 161 height 17
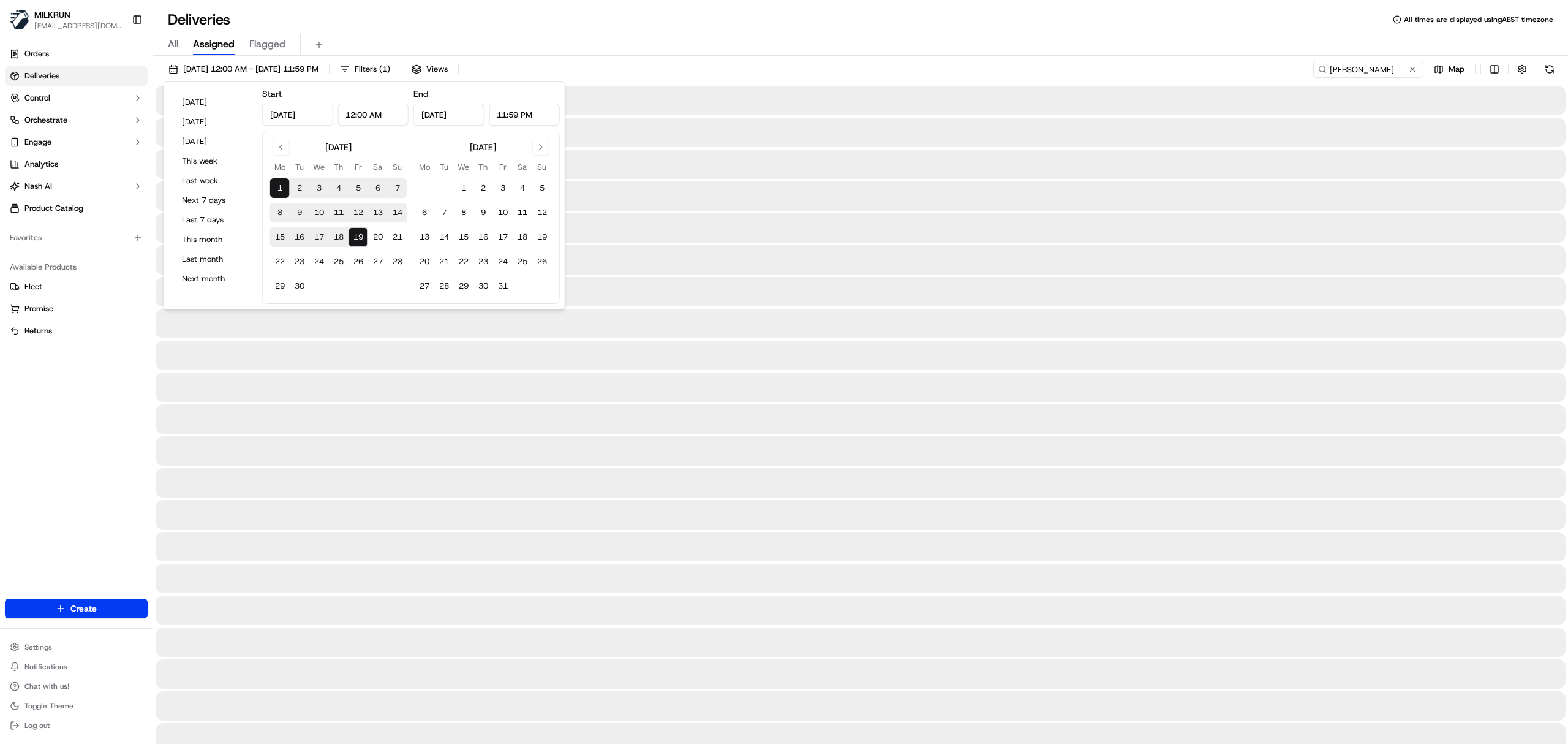
click at [357, 236] on button "19" at bounding box center [358, 237] width 20 height 20
type input "Sep 19, 2025"
click at [881, 28] on div "Deliveries All times are displayed using AEST timezone" at bounding box center [860, 20] width 1415 height 20
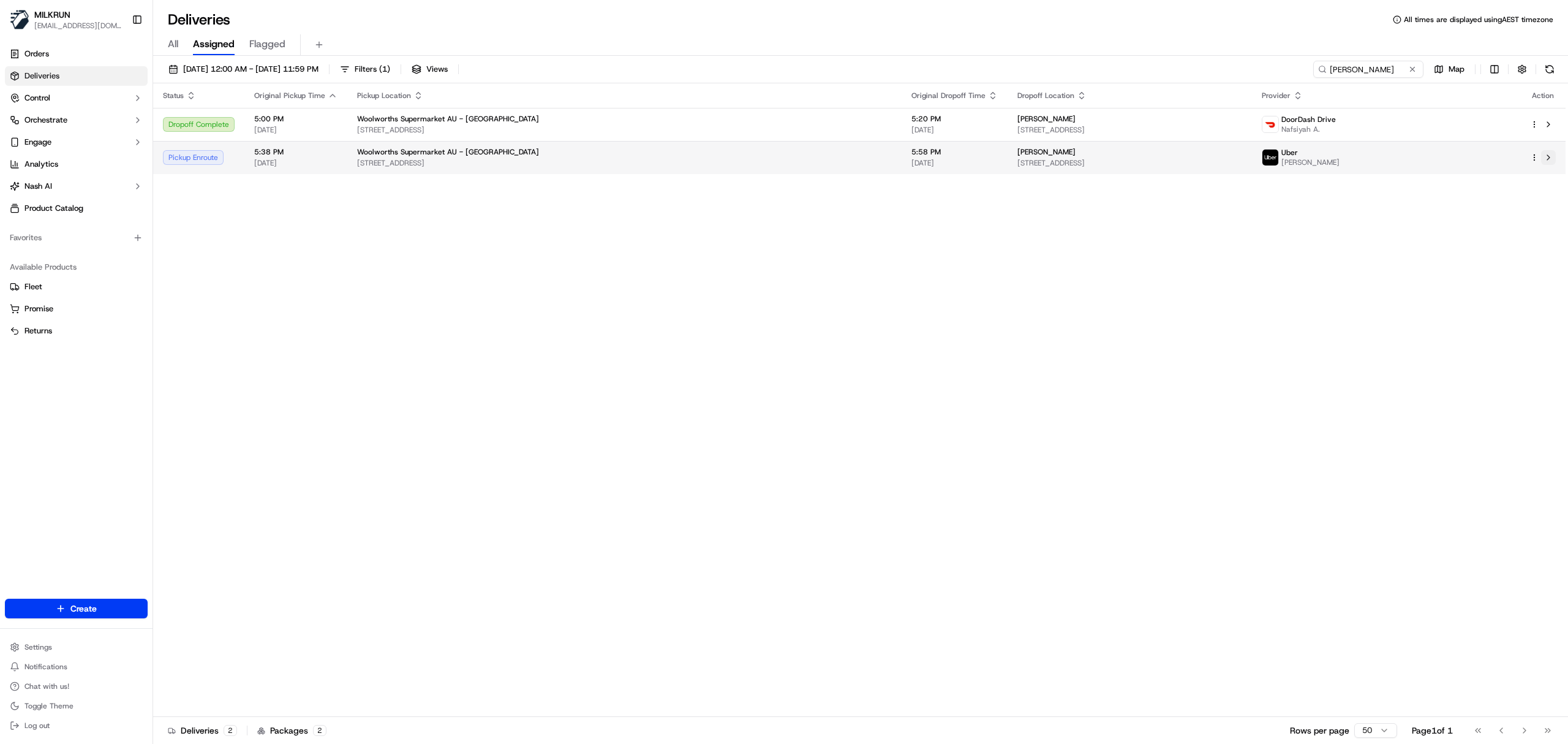
click at [1546, 153] on button at bounding box center [1548, 157] width 15 height 15
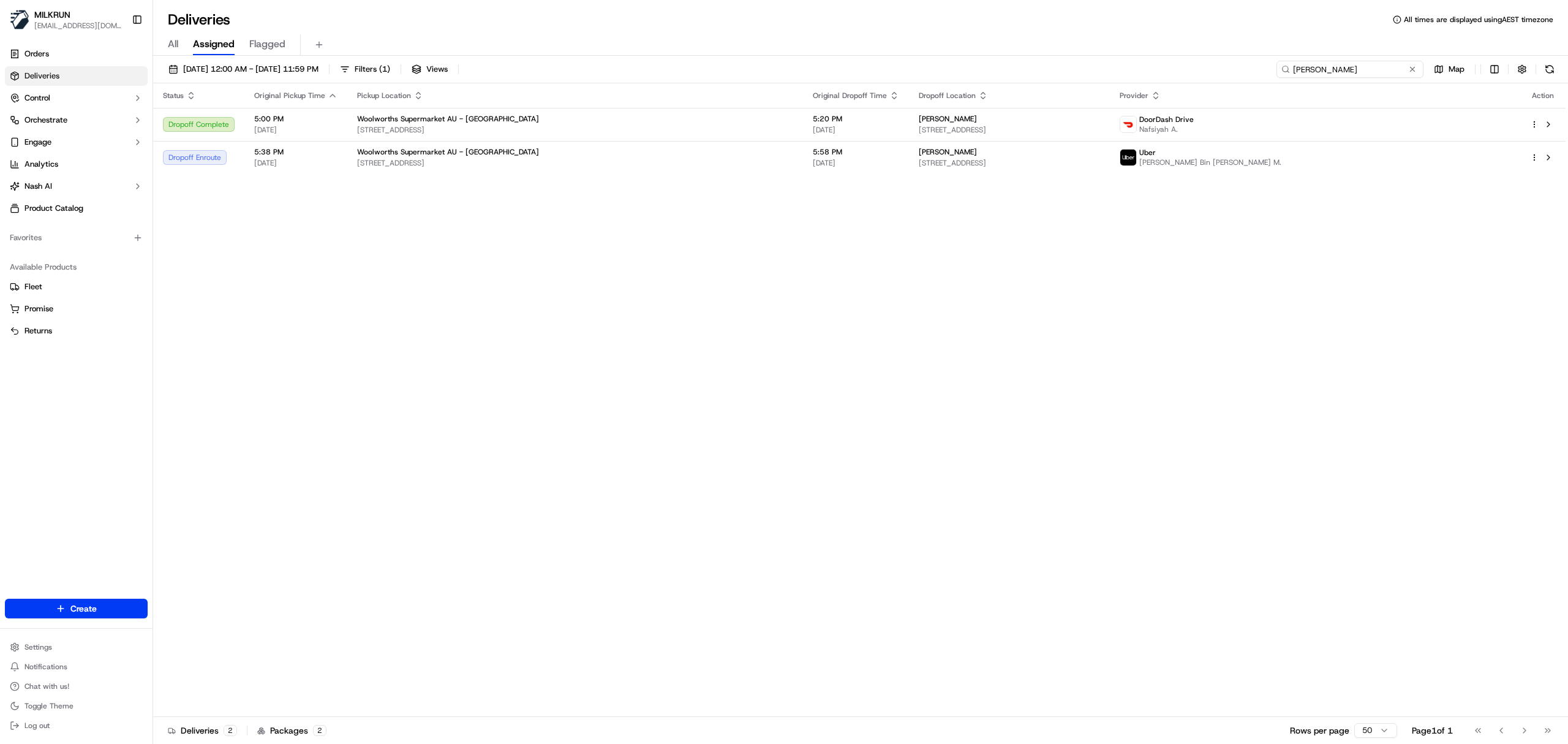
click at [1341, 71] on input "cheyenne mullett morris" at bounding box center [1350, 69] width 147 height 17
paste input "d6af33f8-5961-42ef-af26-88ed02c79b0e"
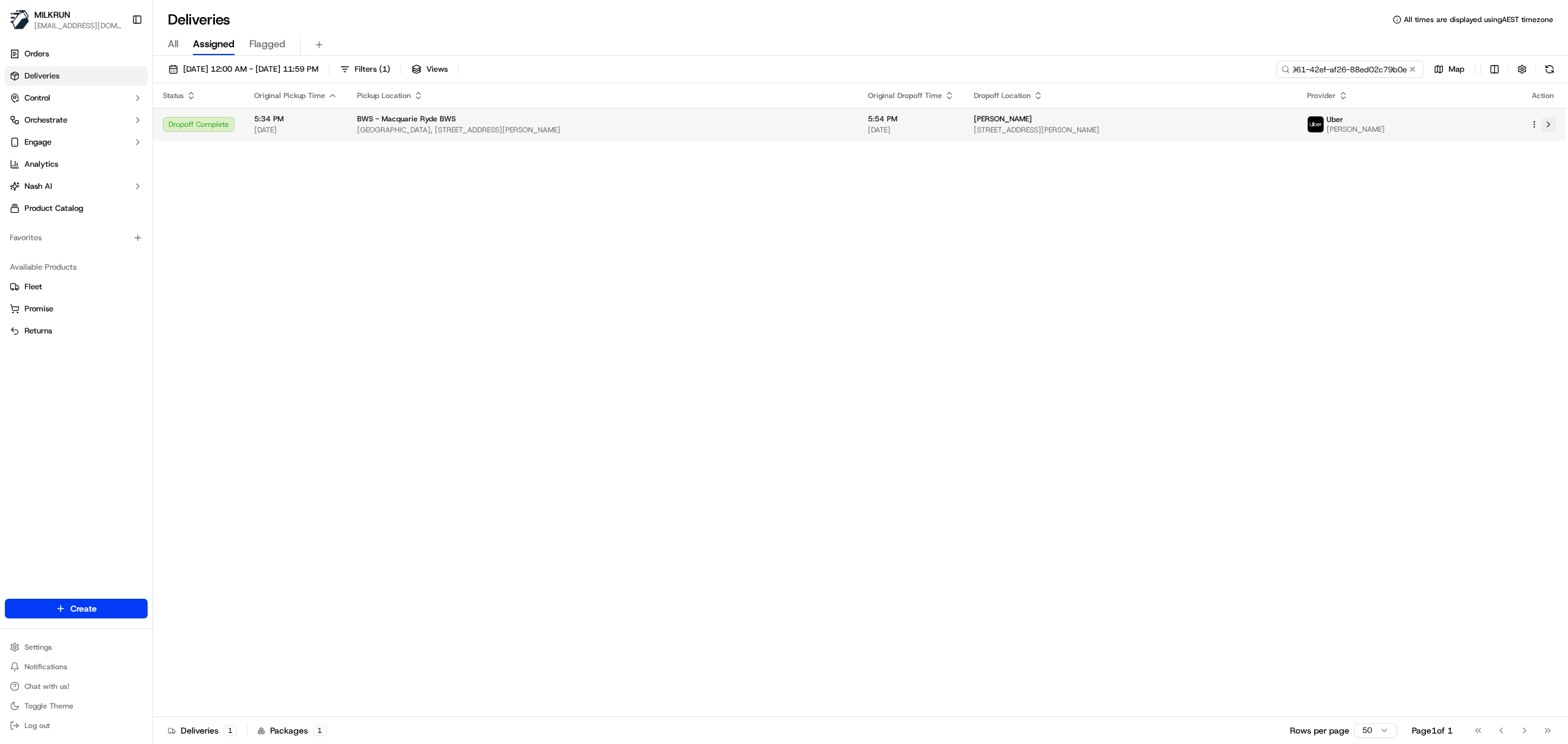
type input "d6af33f8-5961-42ef-af26-88ed02c79b0e"
click at [1552, 126] on button at bounding box center [1548, 124] width 15 height 15
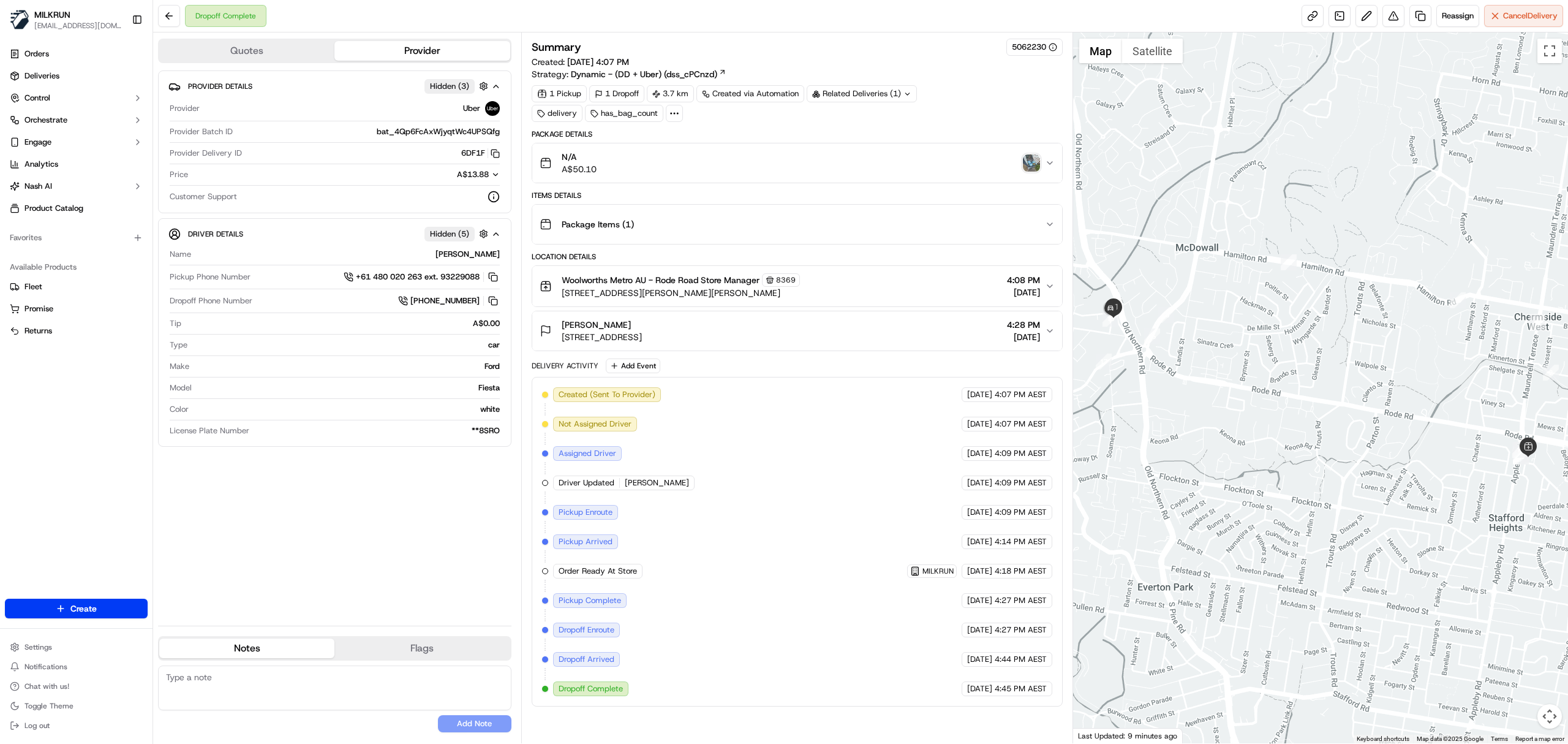
click at [1030, 167] on img "button" at bounding box center [1031, 163] width 17 height 17
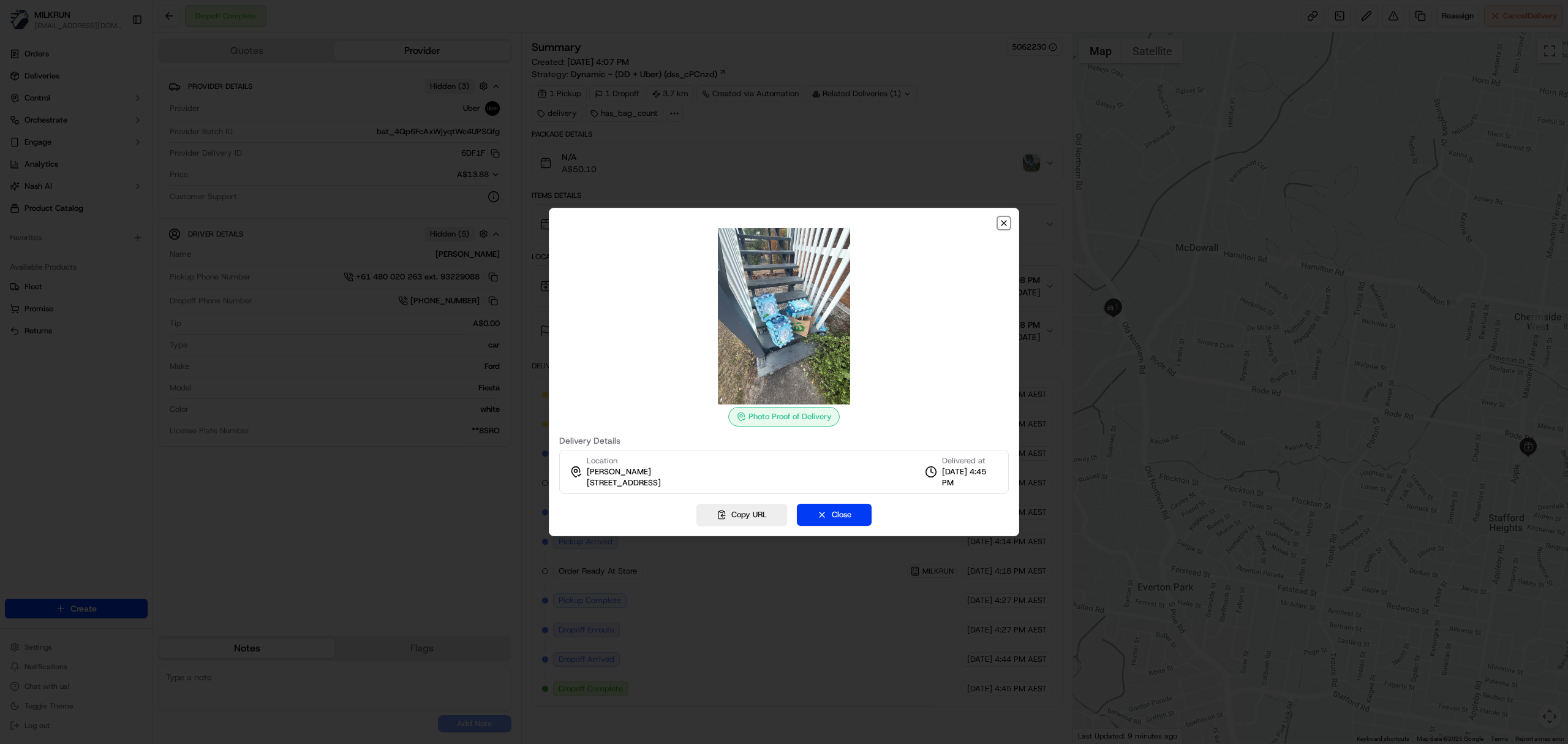
click at [1006, 222] on icon "button" at bounding box center [1004, 223] width 10 height 10
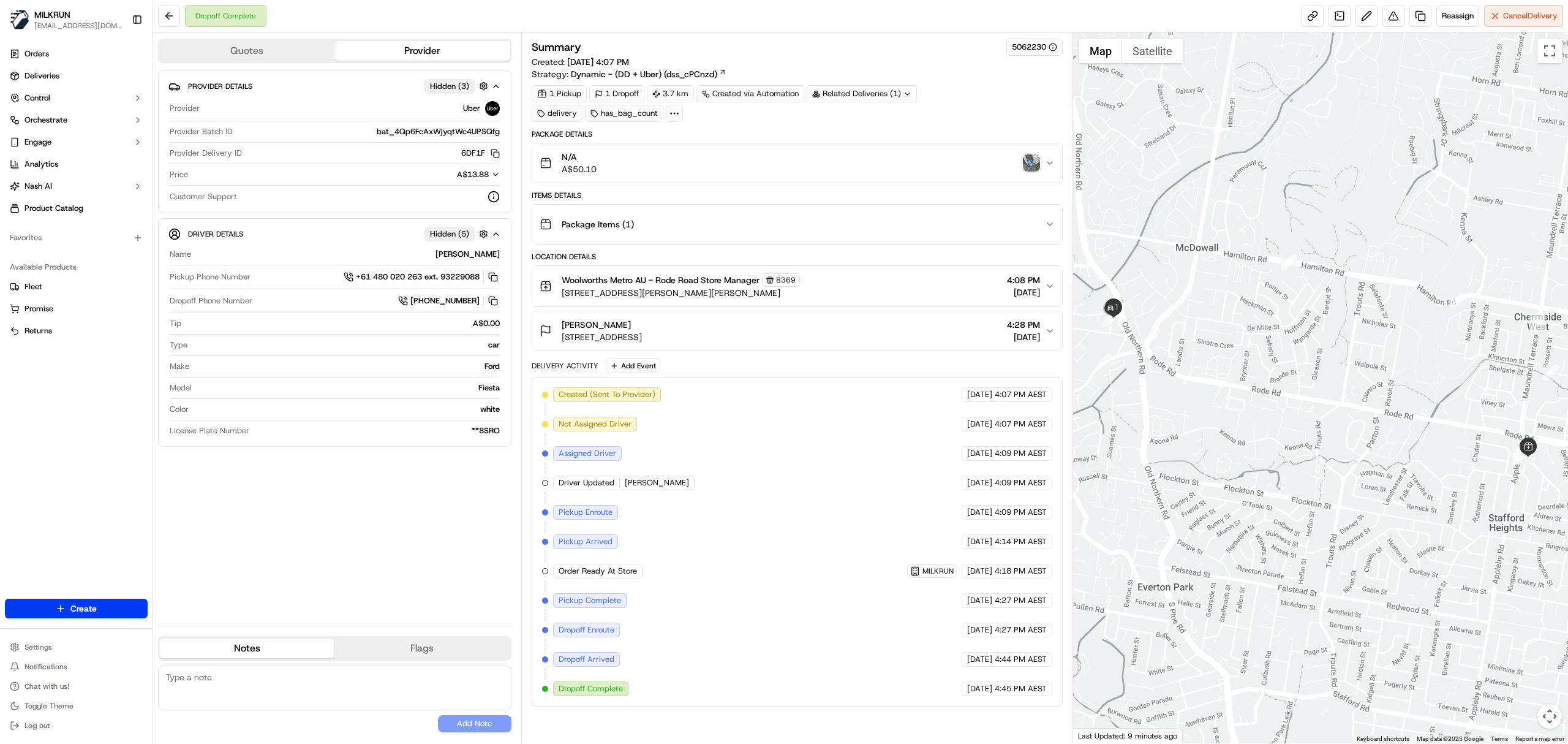
click at [844, 329] on div "rio graham 10 Tiverton St, Everton Hills, QLD 4053, AU 4:28 PM 19/09/2025" at bounding box center [792, 331] width 506 height 25
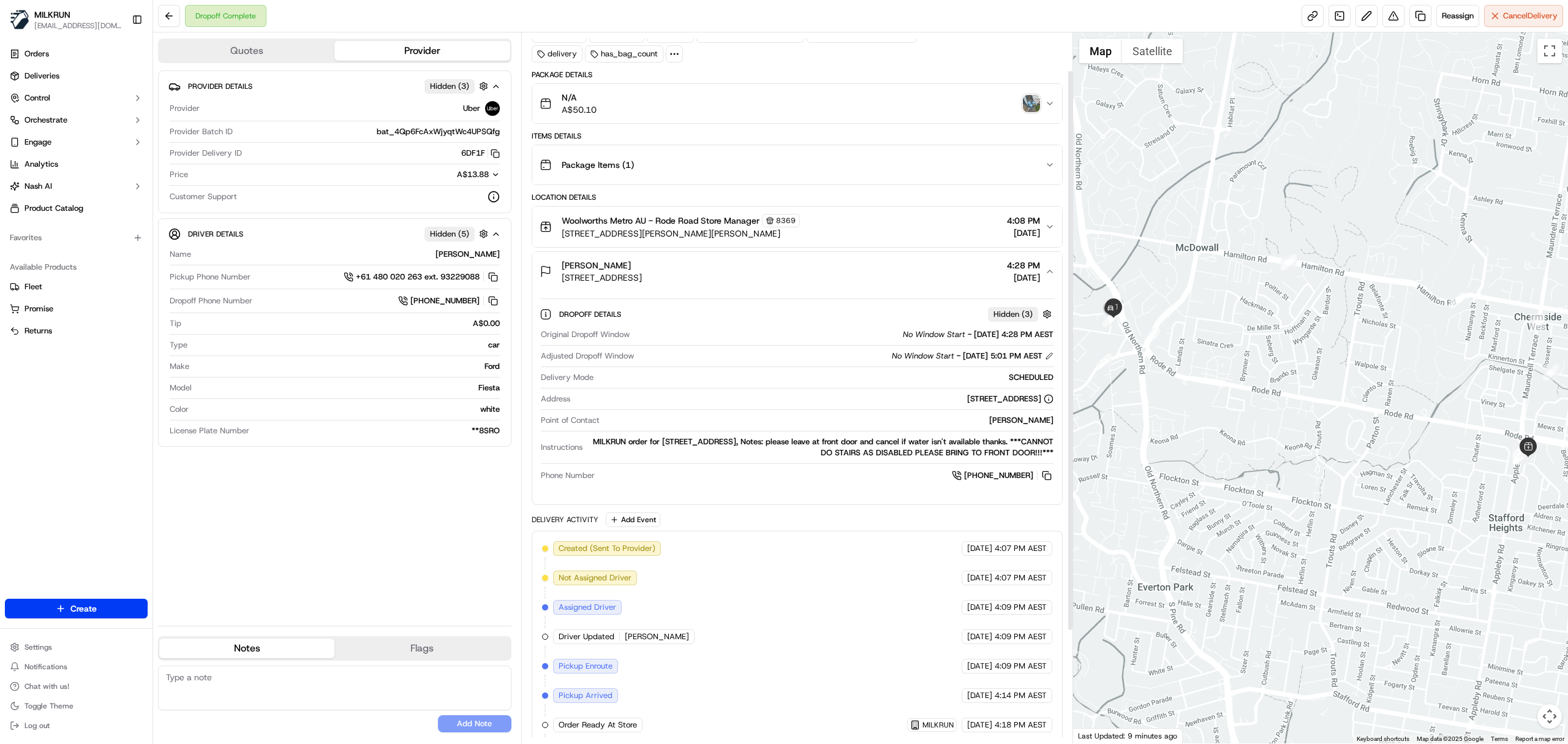
scroll to position [28, 0]
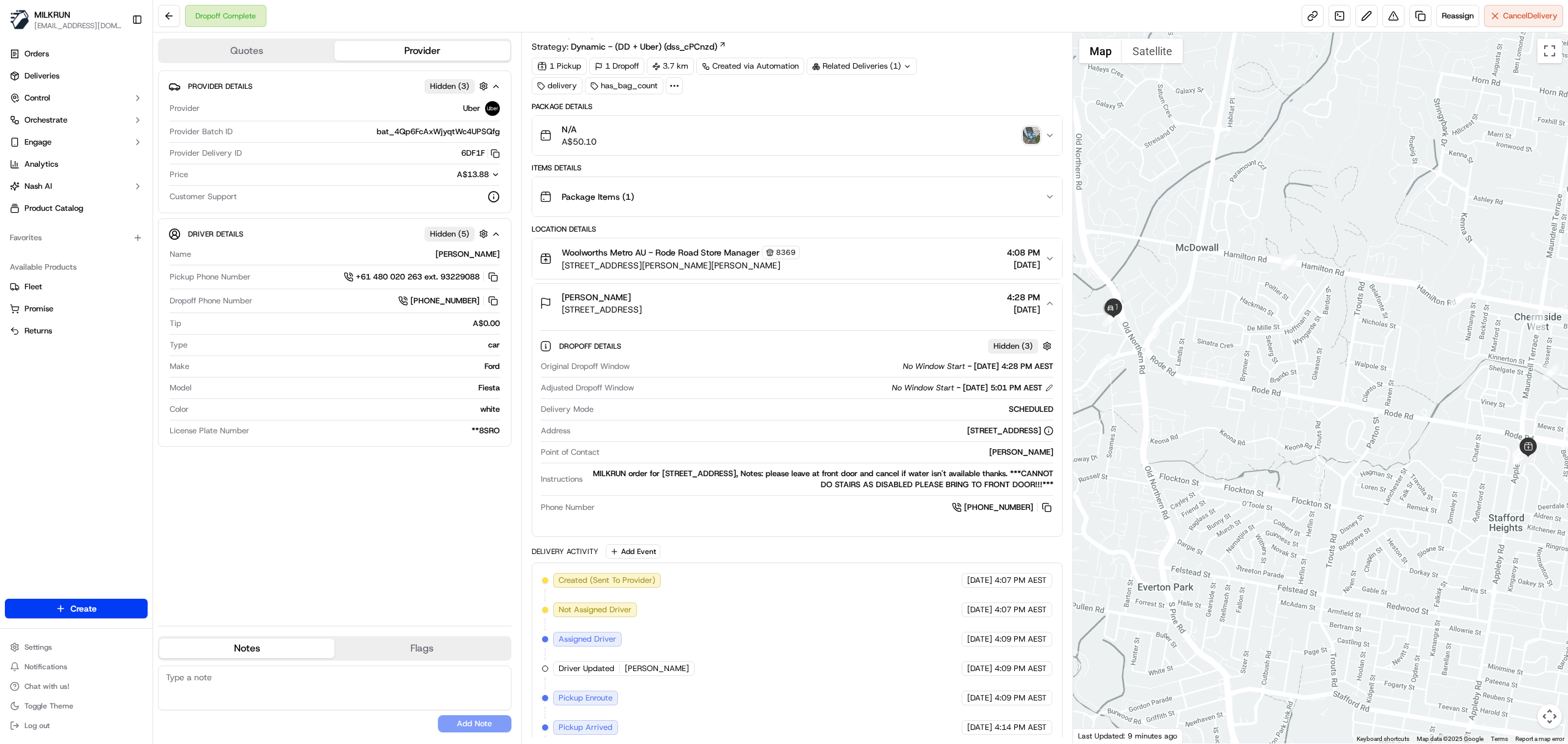
click at [1023, 133] on img "button" at bounding box center [1031, 135] width 17 height 17
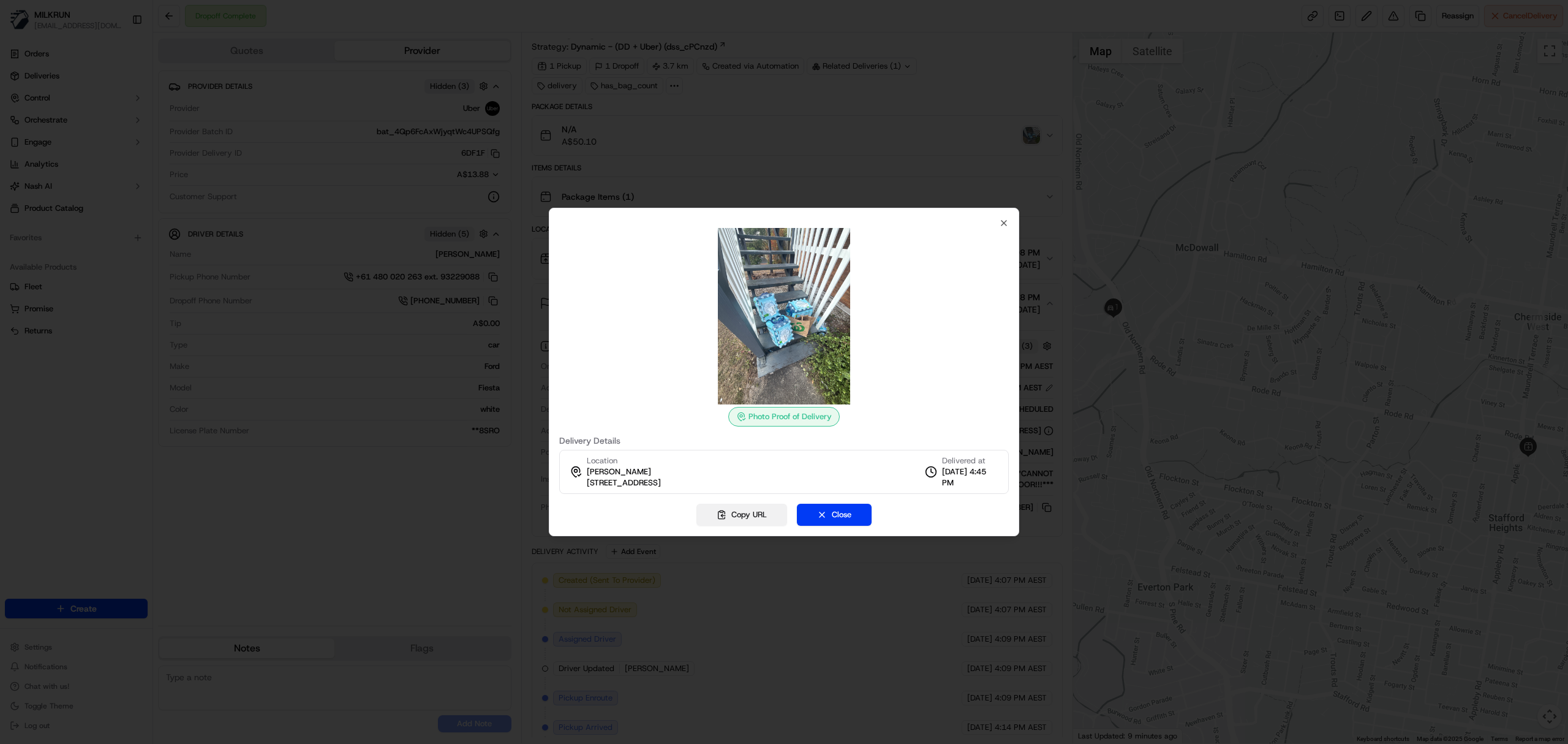
click at [759, 513] on button "Copy URL" at bounding box center [742, 514] width 91 height 22
click at [1005, 224] on icon "button" at bounding box center [1004, 223] width 10 height 10
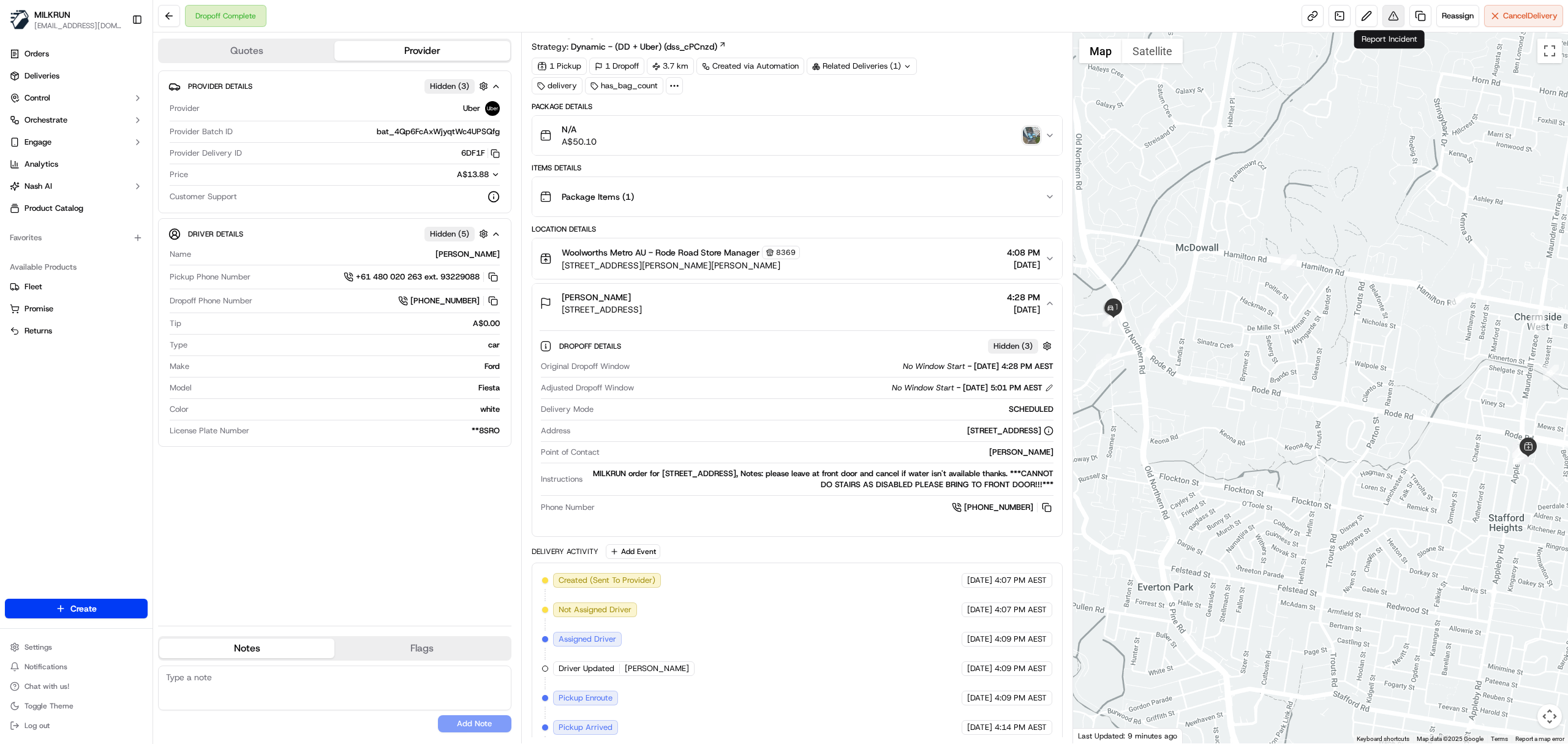
click at [1388, 15] on button at bounding box center [1393, 16] width 22 height 22
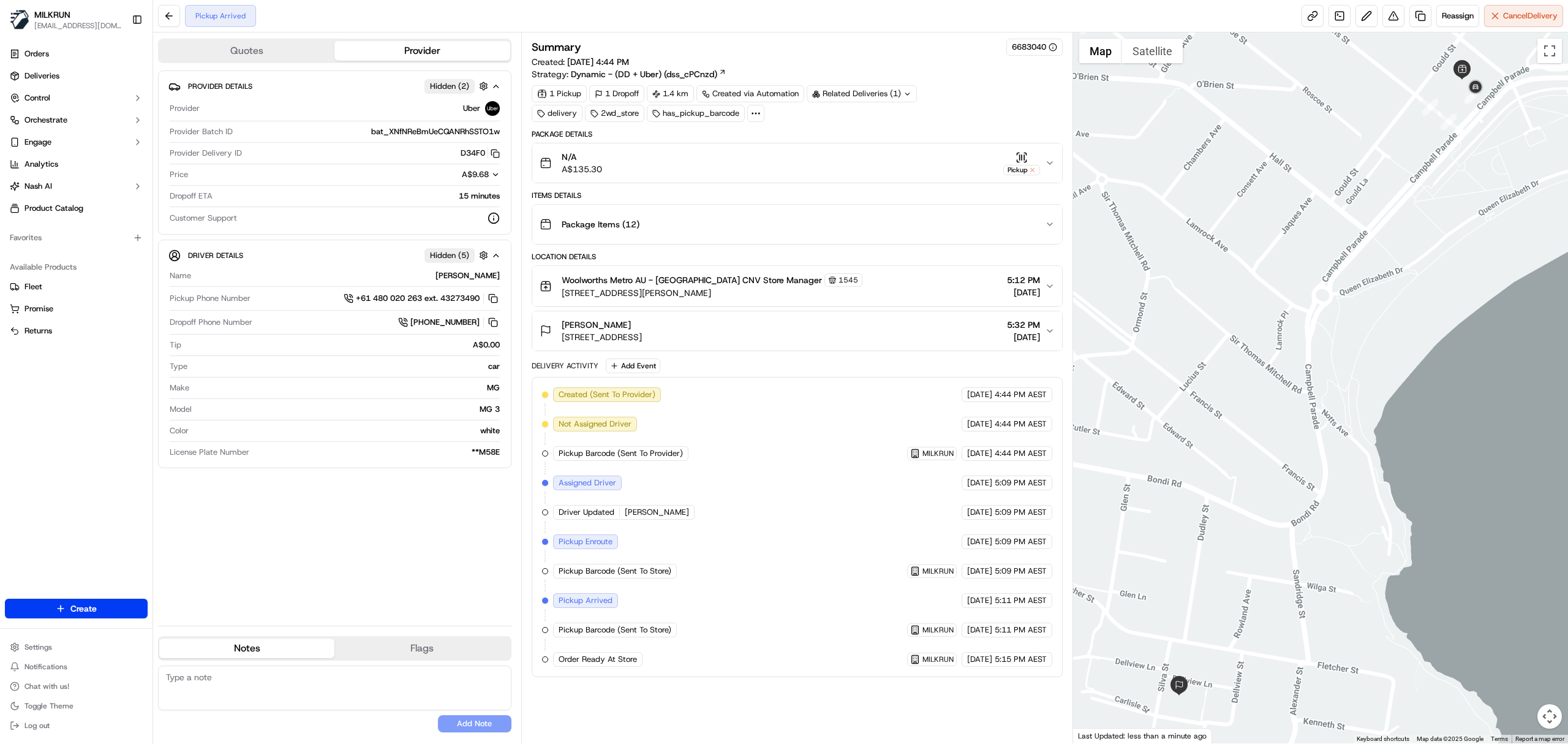
click at [860, 287] on div "Woolworths Metro AU - [GEOGRAPHIC_DATA] CNV Store Manager [STREET_ADDRESS][PERS…" at bounding box center [792, 286] width 506 height 25
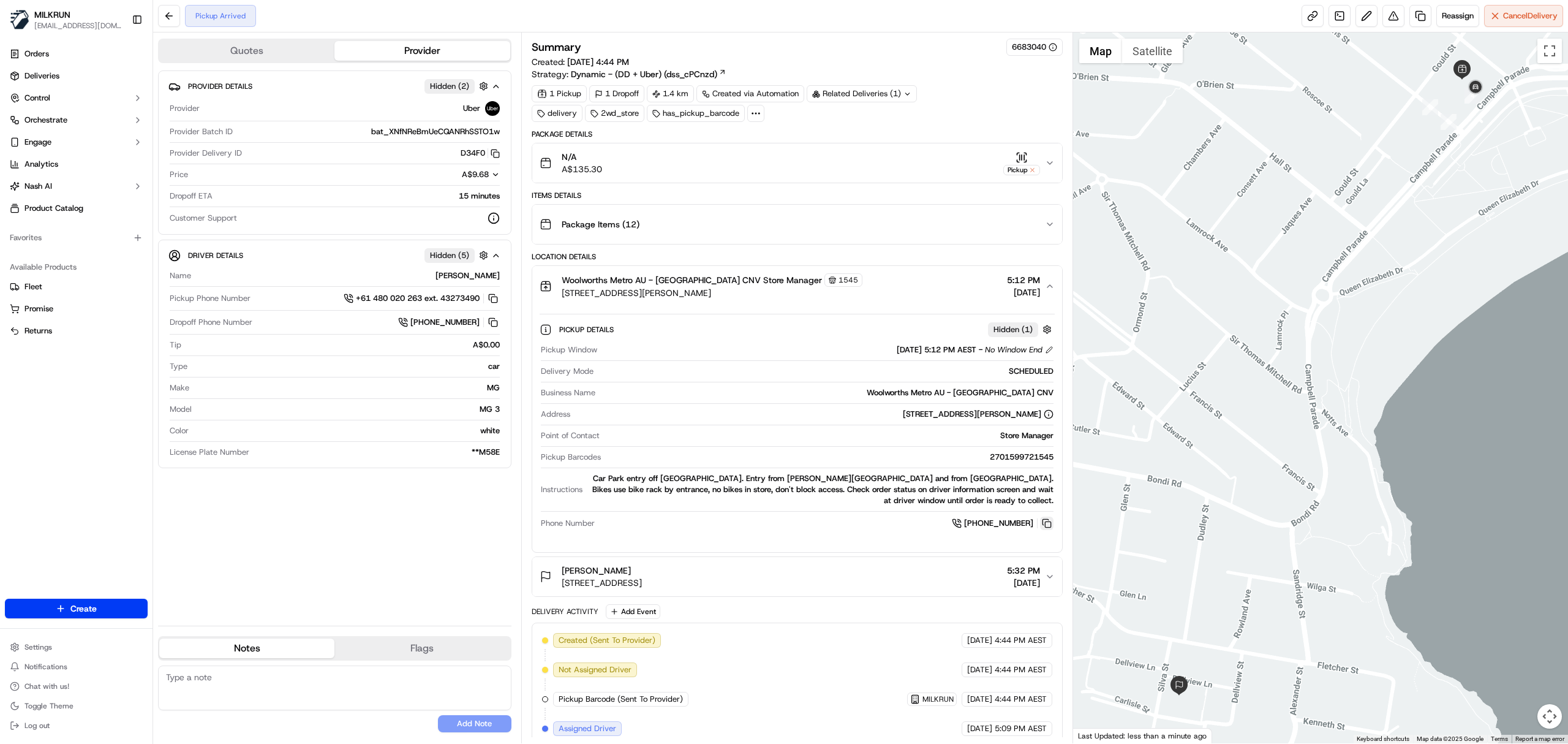
click at [1045, 526] on button at bounding box center [1046, 523] width 13 height 13
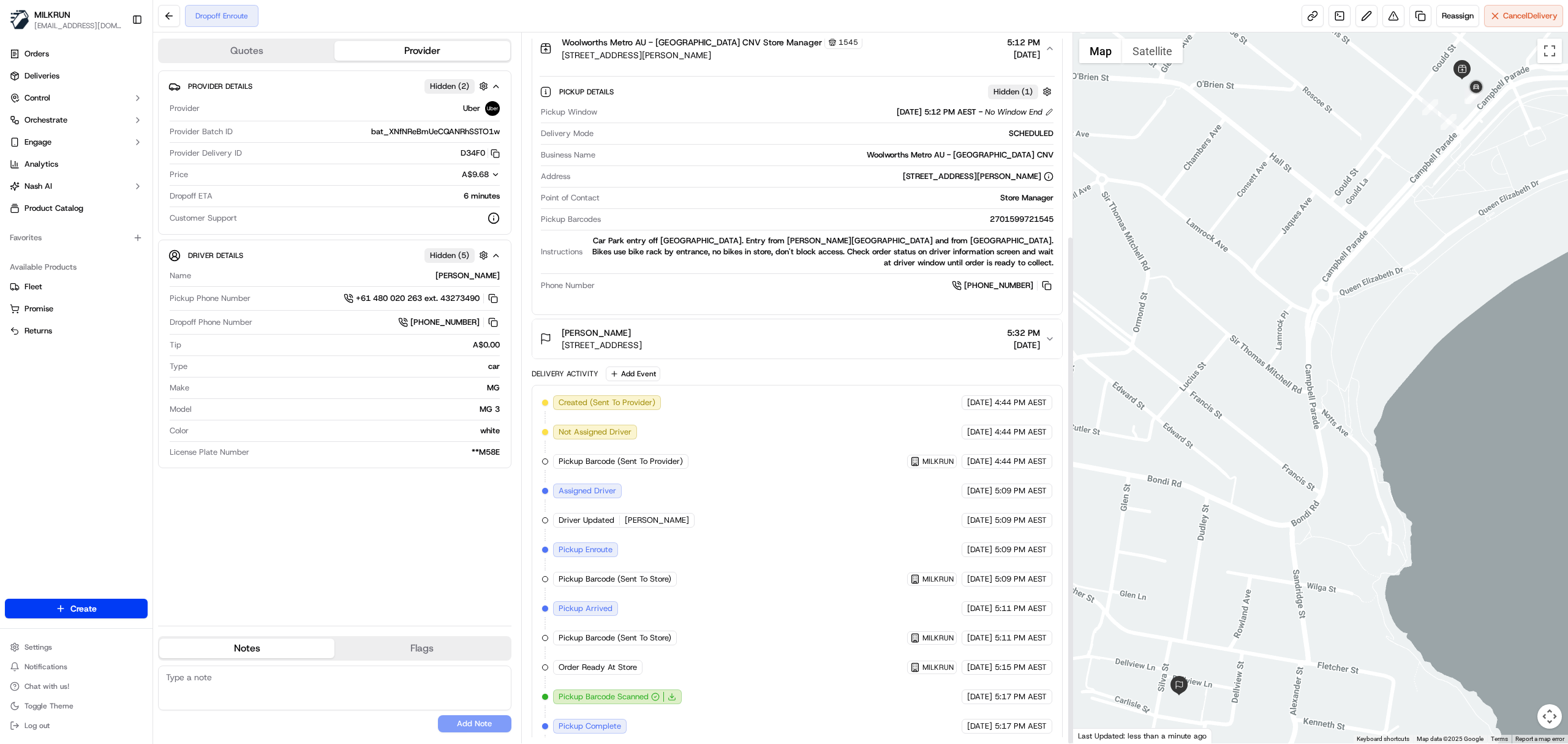
scroll to position [283, 0]
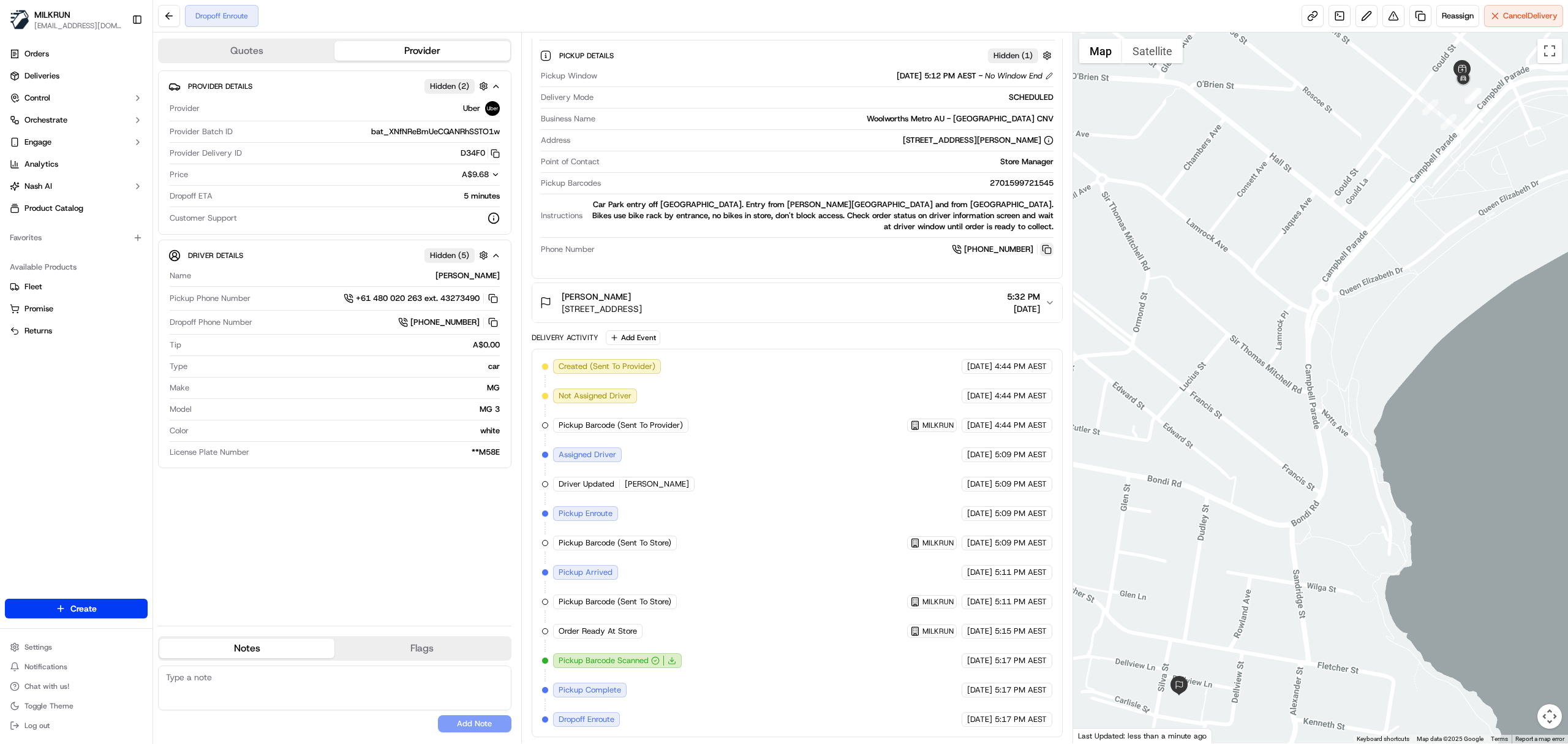
click at [1045, 245] on button at bounding box center [1046, 249] width 13 height 13
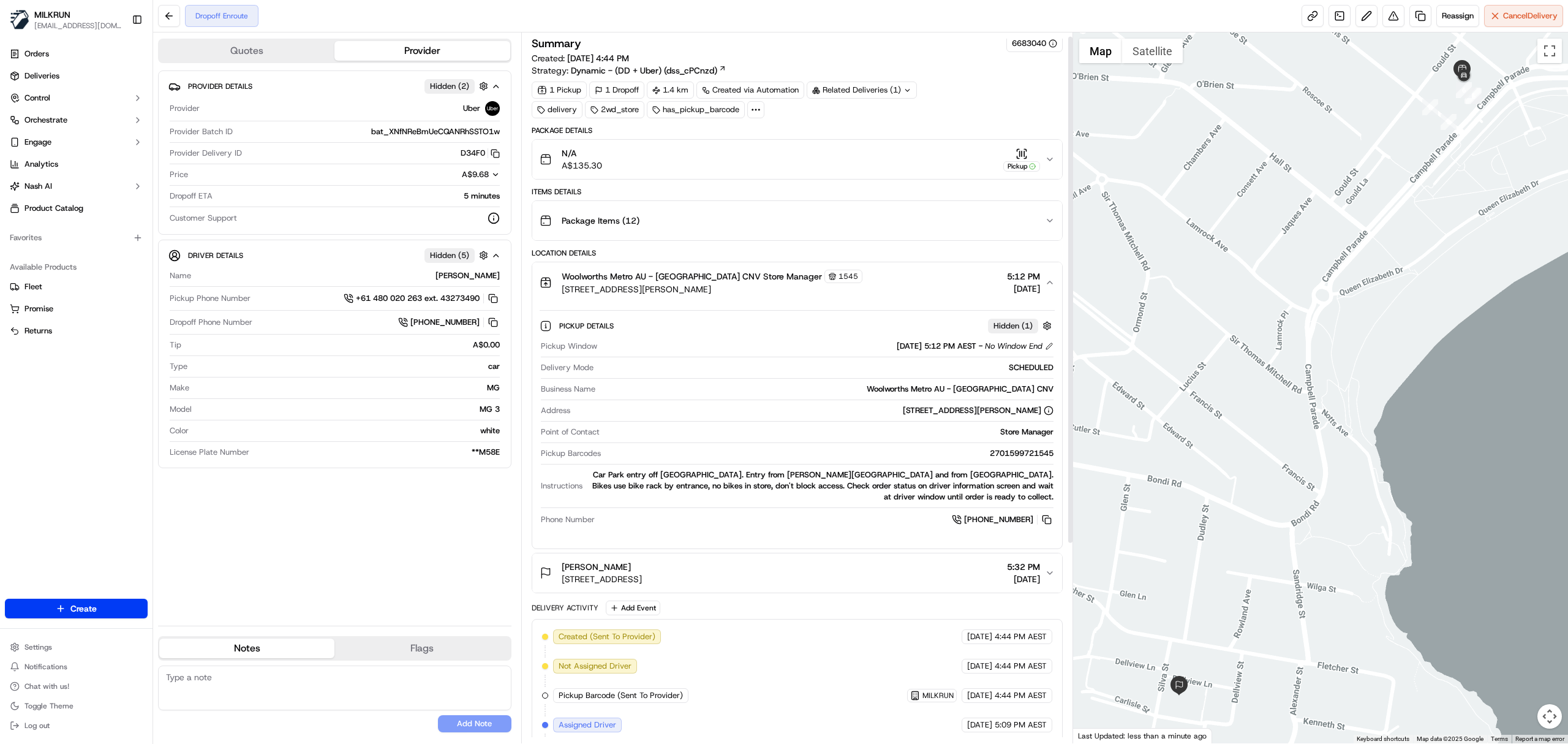
scroll to position [0, 0]
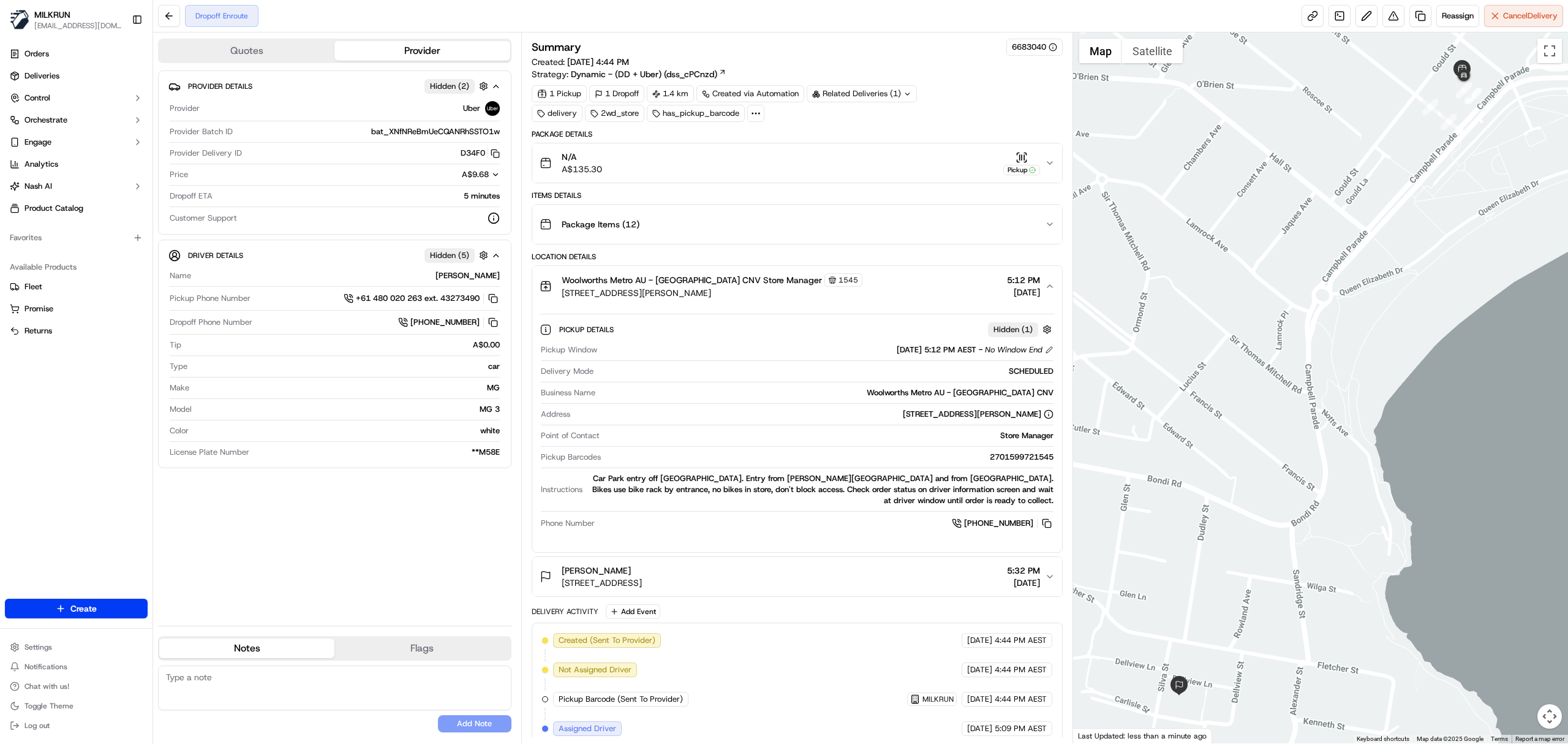
click at [1049, 286] on icon "button" at bounding box center [1050, 286] width 10 height 10
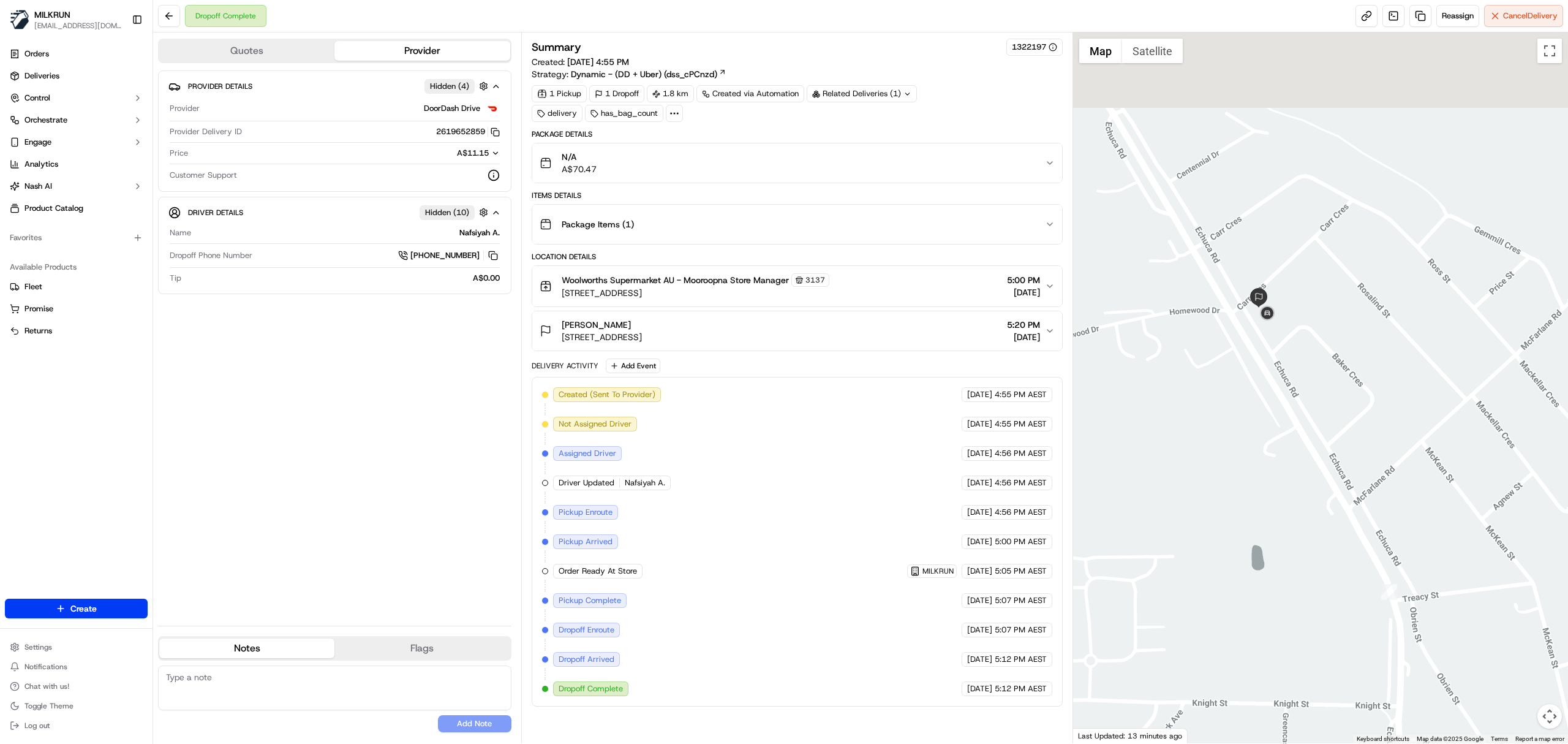
drag, startPoint x: 1260, startPoint y: 299, endPoint x: 1246, endPoint y: 507, distance: 208.5
click at [1246, 507] on div at bounding box center [1321, 388] width 496 height 711
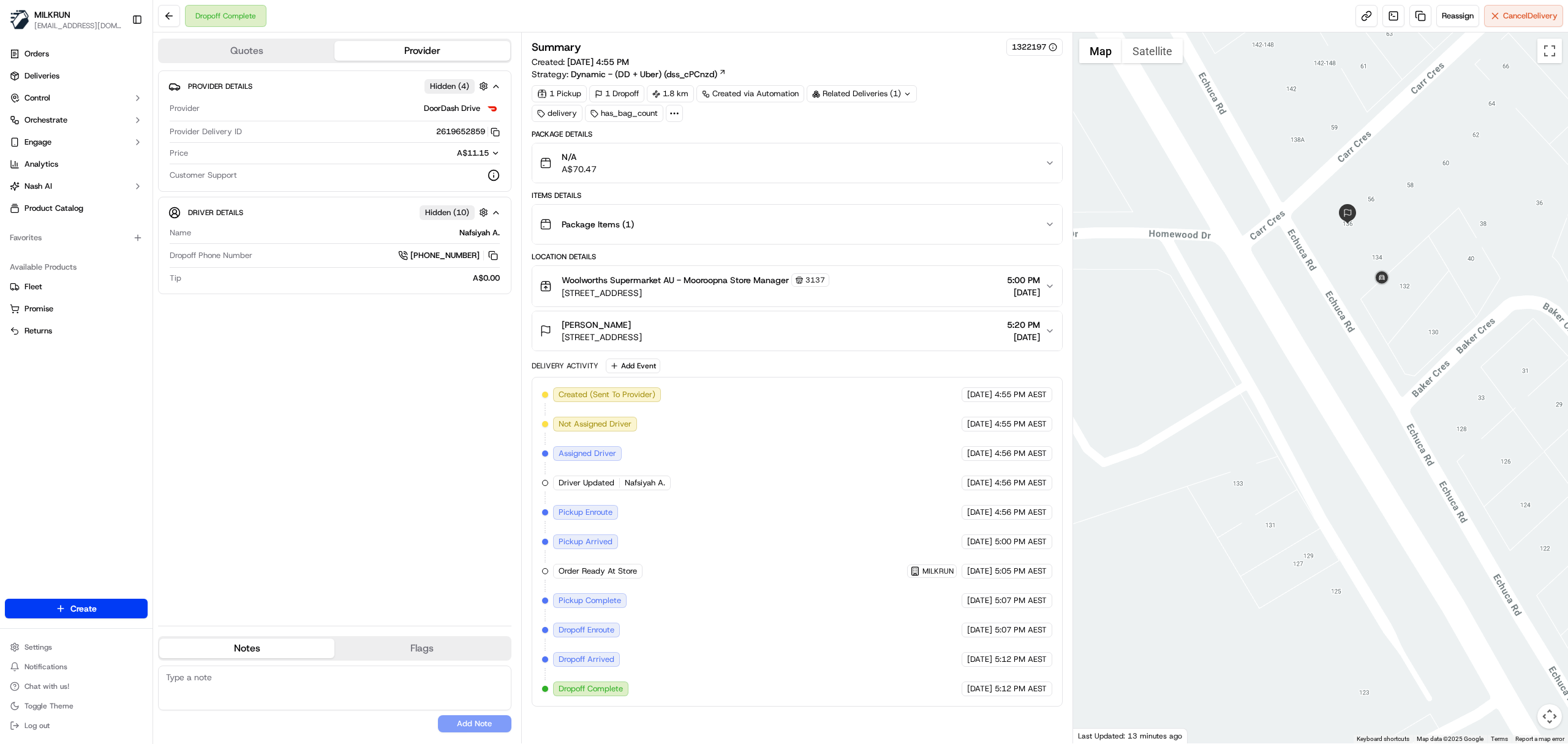
drag, startPoint x: 1223, startPoint y: 322, endPoint x: 1356, endPoint y: 481, distance: 207.3
click at [1356, 481] on div at bounding box center [1321, 388] width 496 height 711
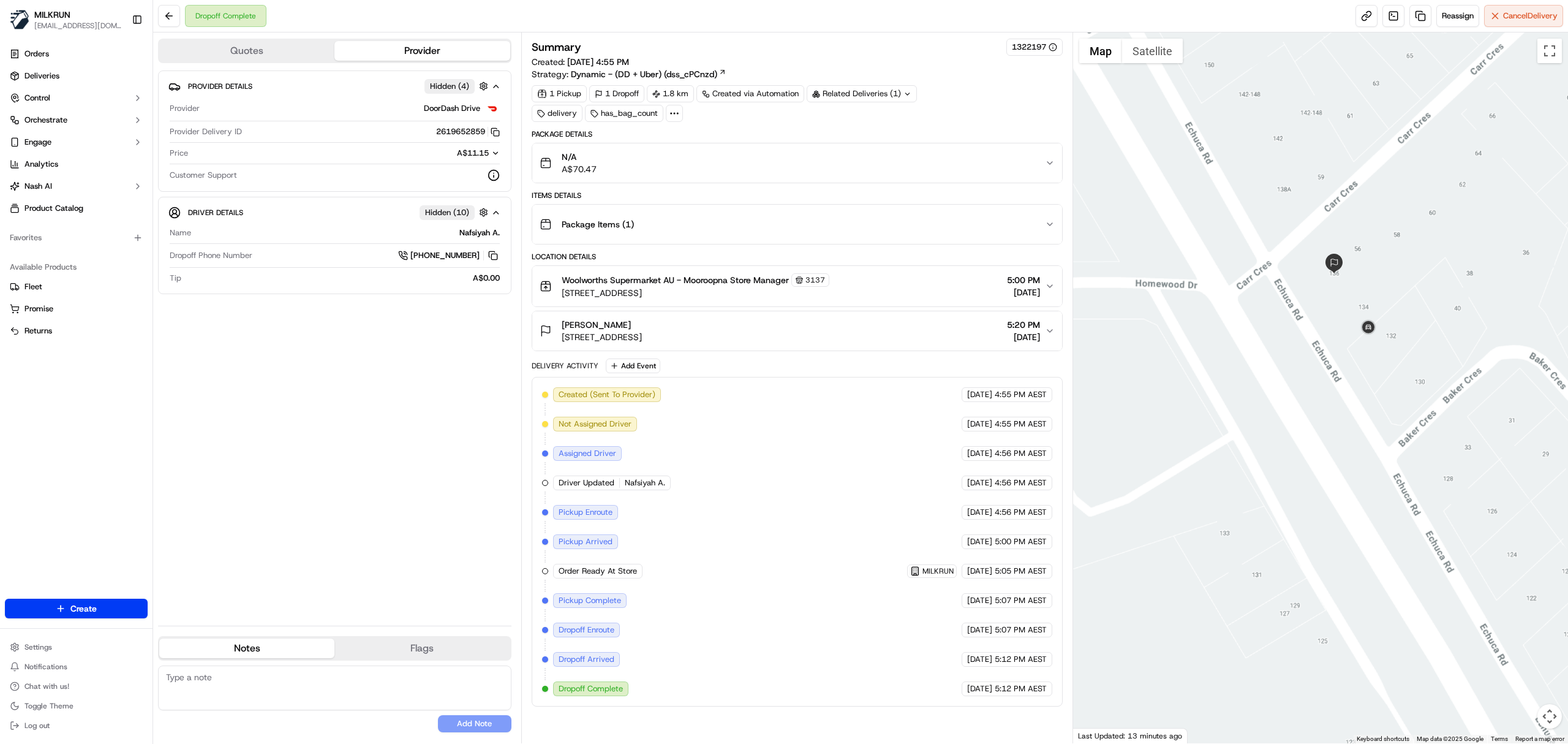
drag, startPoint x: 1307, startPoint y: 372, endPoint x: 1301, endPoint y: 424, distance: 52.3
click at [1301, 424] on div at bounding box center [1321, 388] width 496 height 711
click at [900, 339] on div "[PERSON_NAME] [STREET_ADDRESS] 5:20 PM [DATE]" at bounding box center [792, 331] width 506 height 25
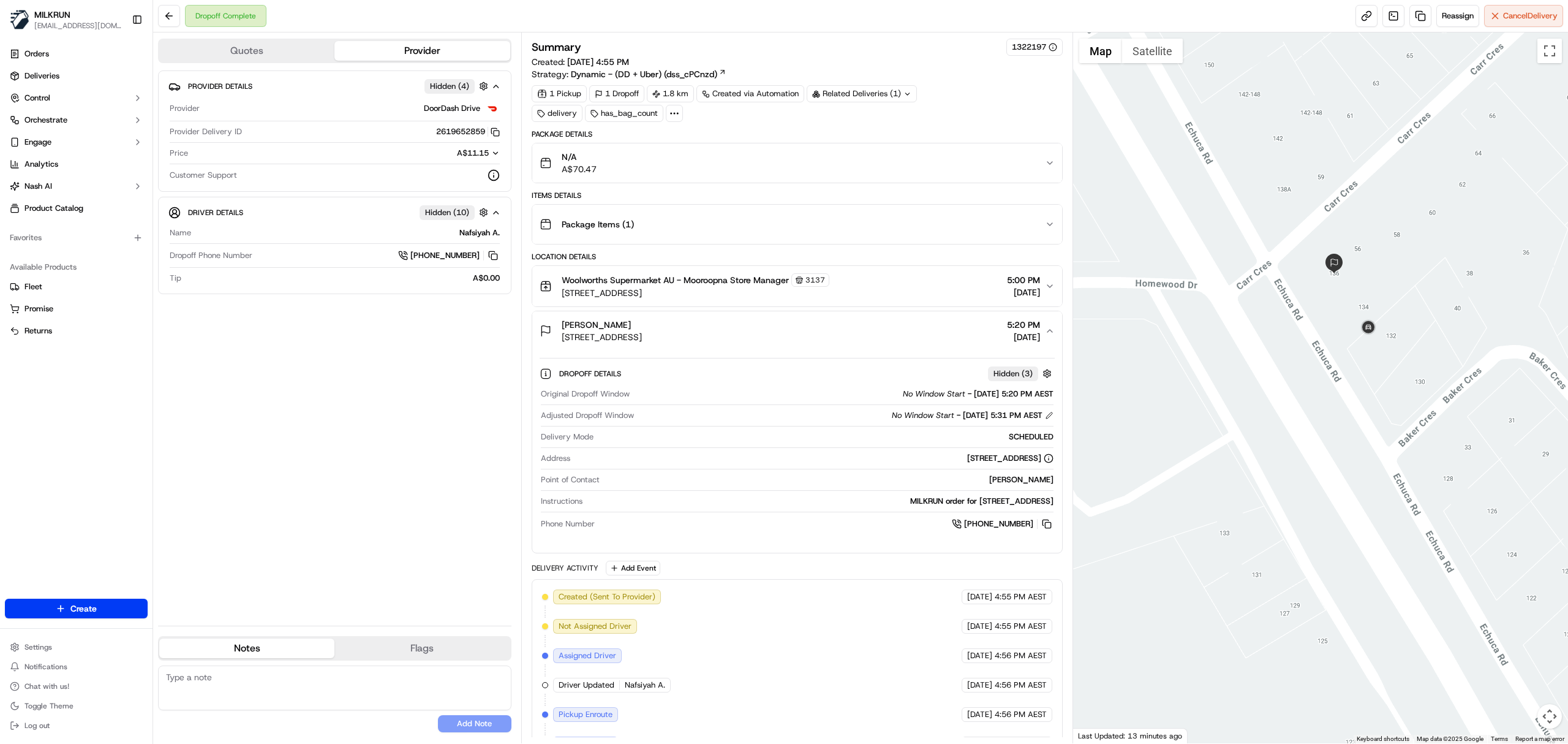
click at [452, 130] on button "2619652859 Copy cce1834f-76a5-4169-ad1b-502668863ffa_2619652859" at bounding box center [468, 132] width 63 height 11
drag, startPoint x: 675, startPoint y: 331, endPoint x: 541, endPoint y: 326, distance: 134.1
click at [541, 326] on div "[PERSON_NAME] [STREET_ADDRESS]" at bounding box center [591, 331] width 102 height 25
copy span "[PERSON_NAME]"
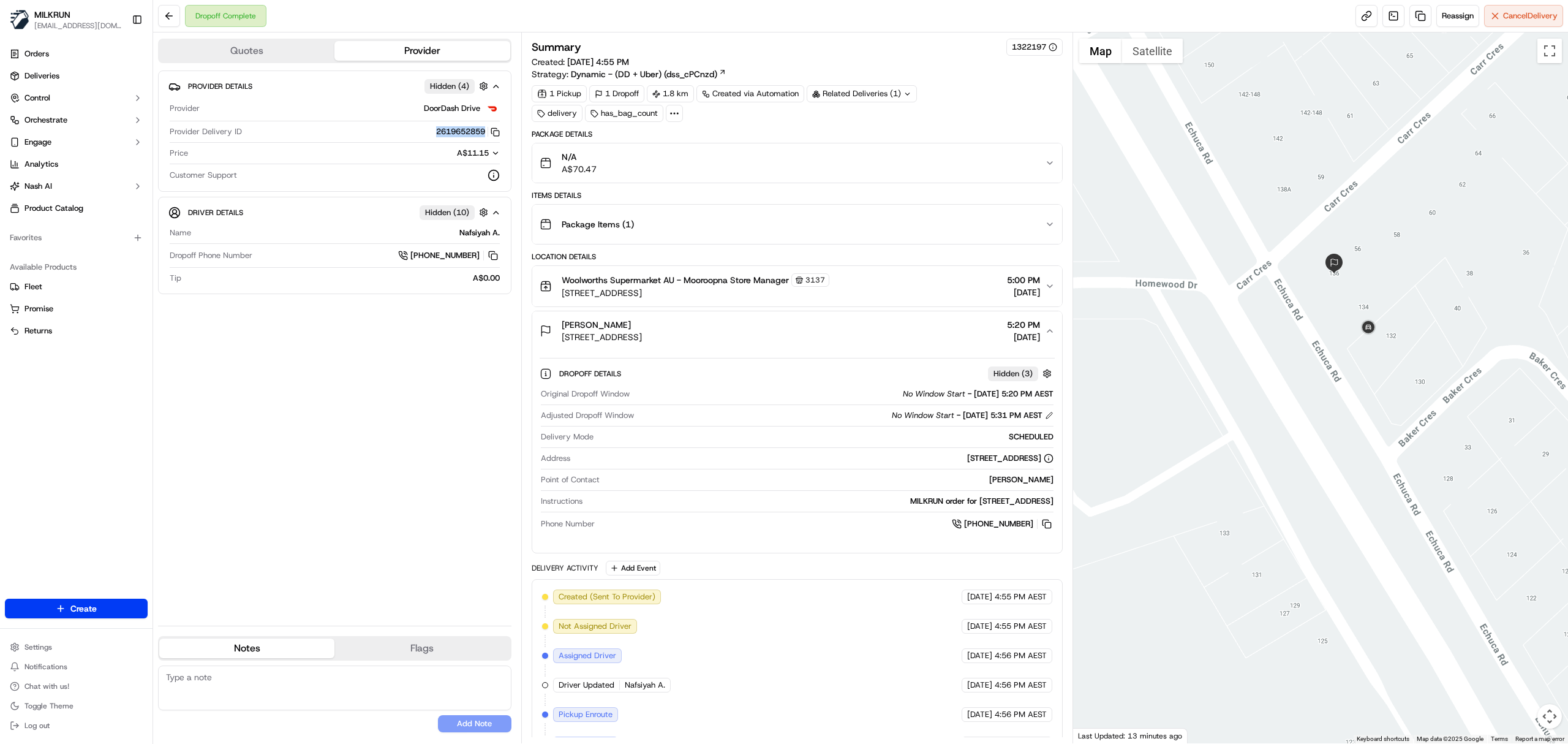
copy span "[PERSON_NAME]"
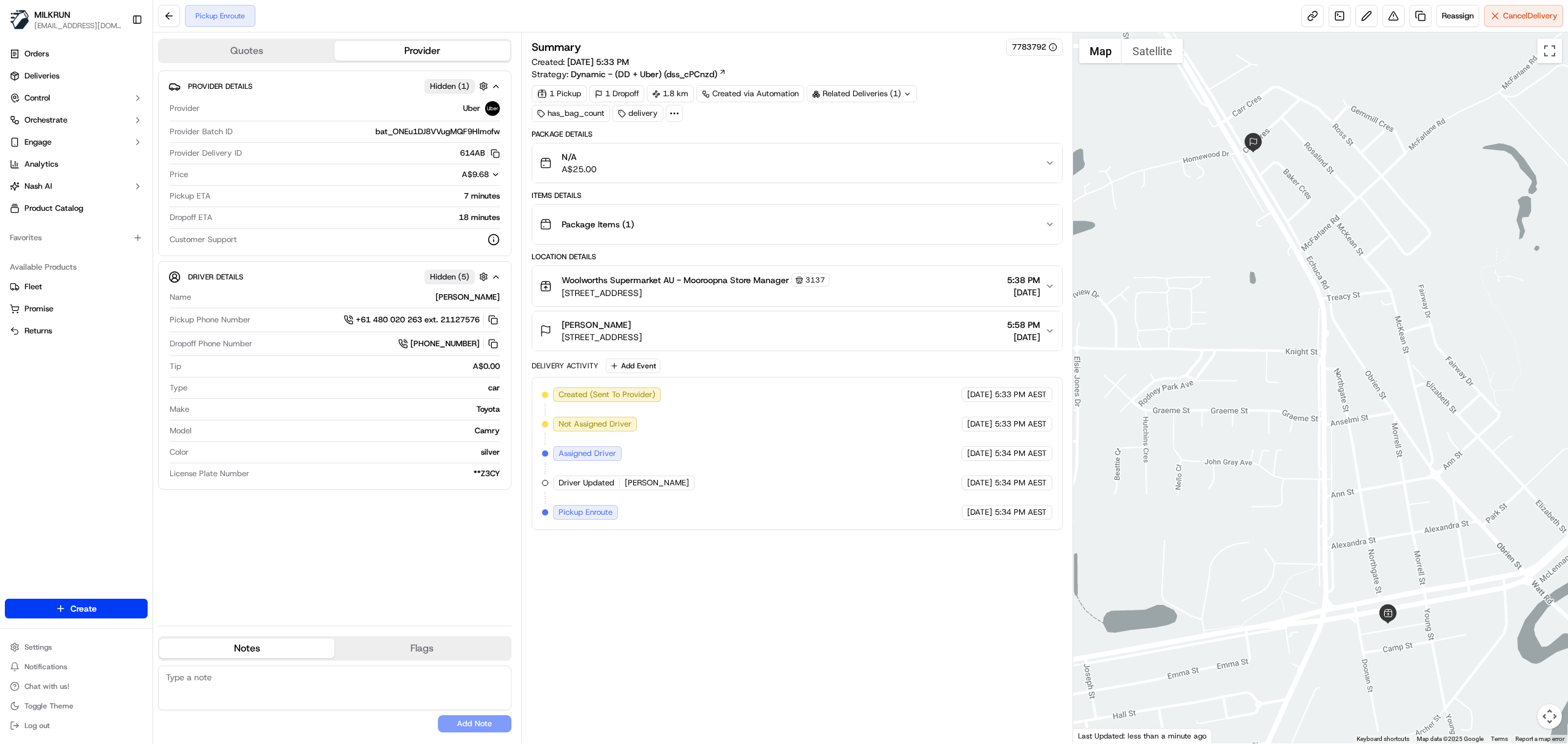
click at [271, 681] on textarea at bounding box center [334, 688] width 353 height 44
type textarea "Please ring customer if you're near already, thanks a lot!"
click at [498, 728] on button "Add Note" at bounding box center [474, 724] width 73 height 17
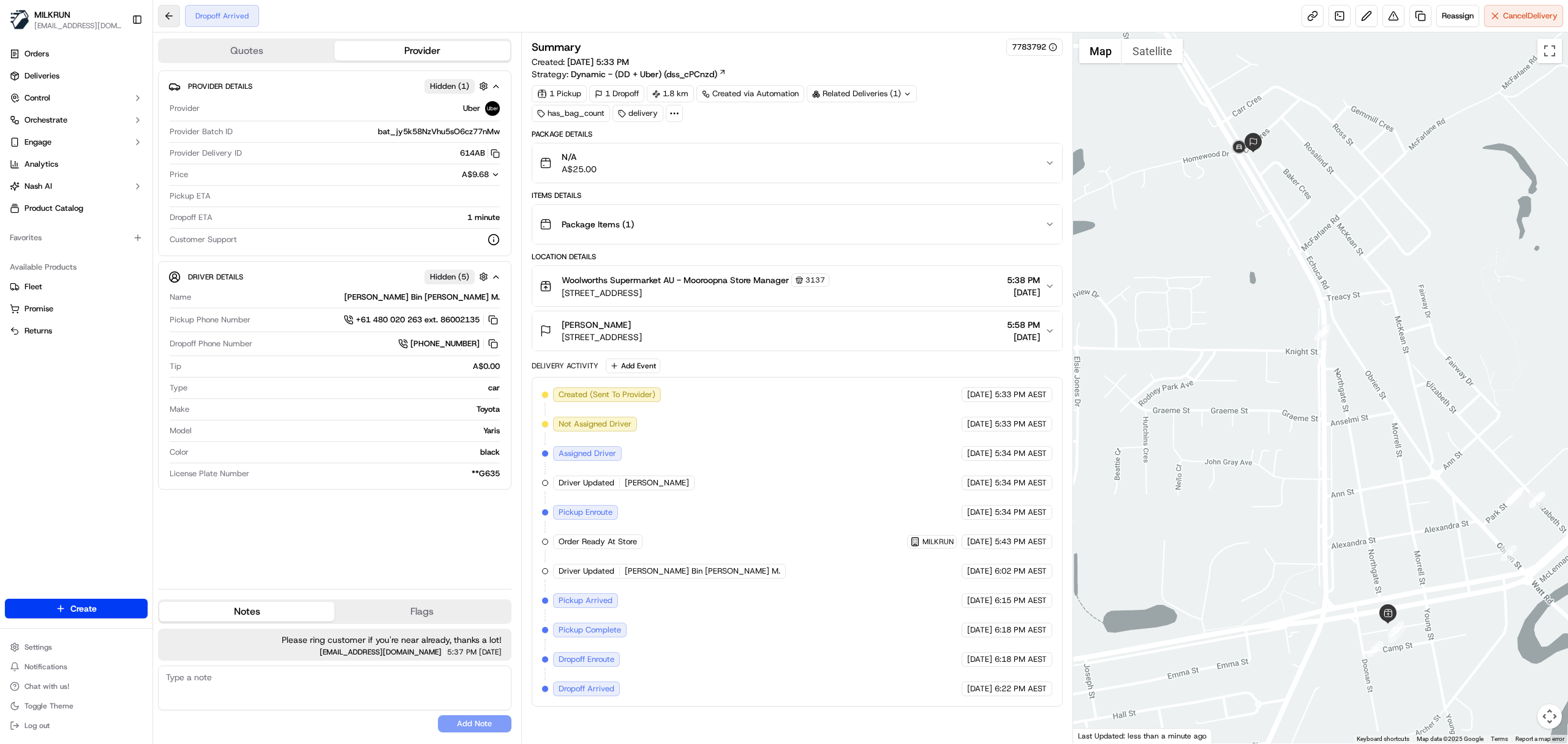
click at [167, 20] on button at bounding box center [169, 16] width 22 height 22
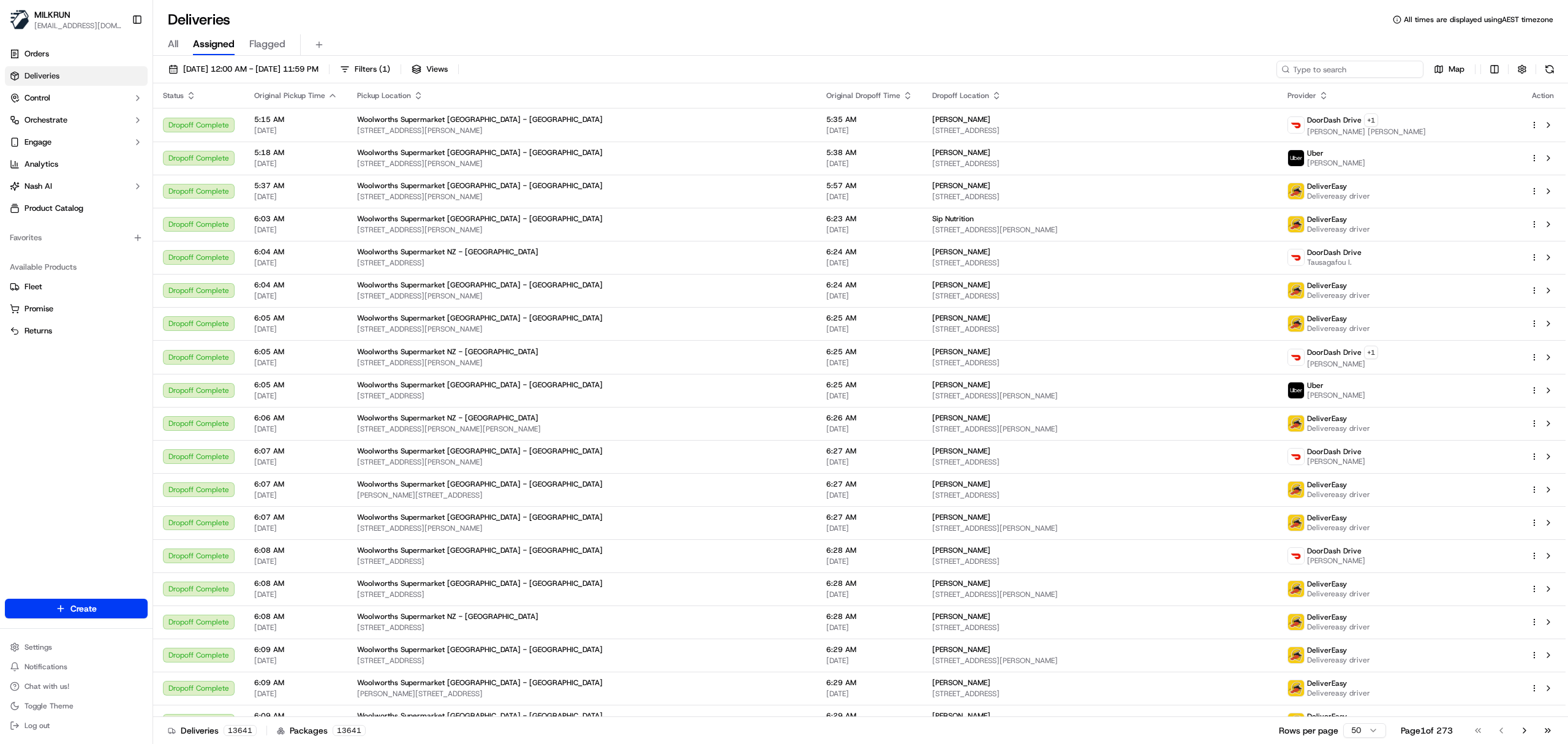
click at [1337, 65] on input at bounding box center [1350, 69] width 147 height 17
paste input "1847d615-5001-4e76-b691-e69bb671d46d"
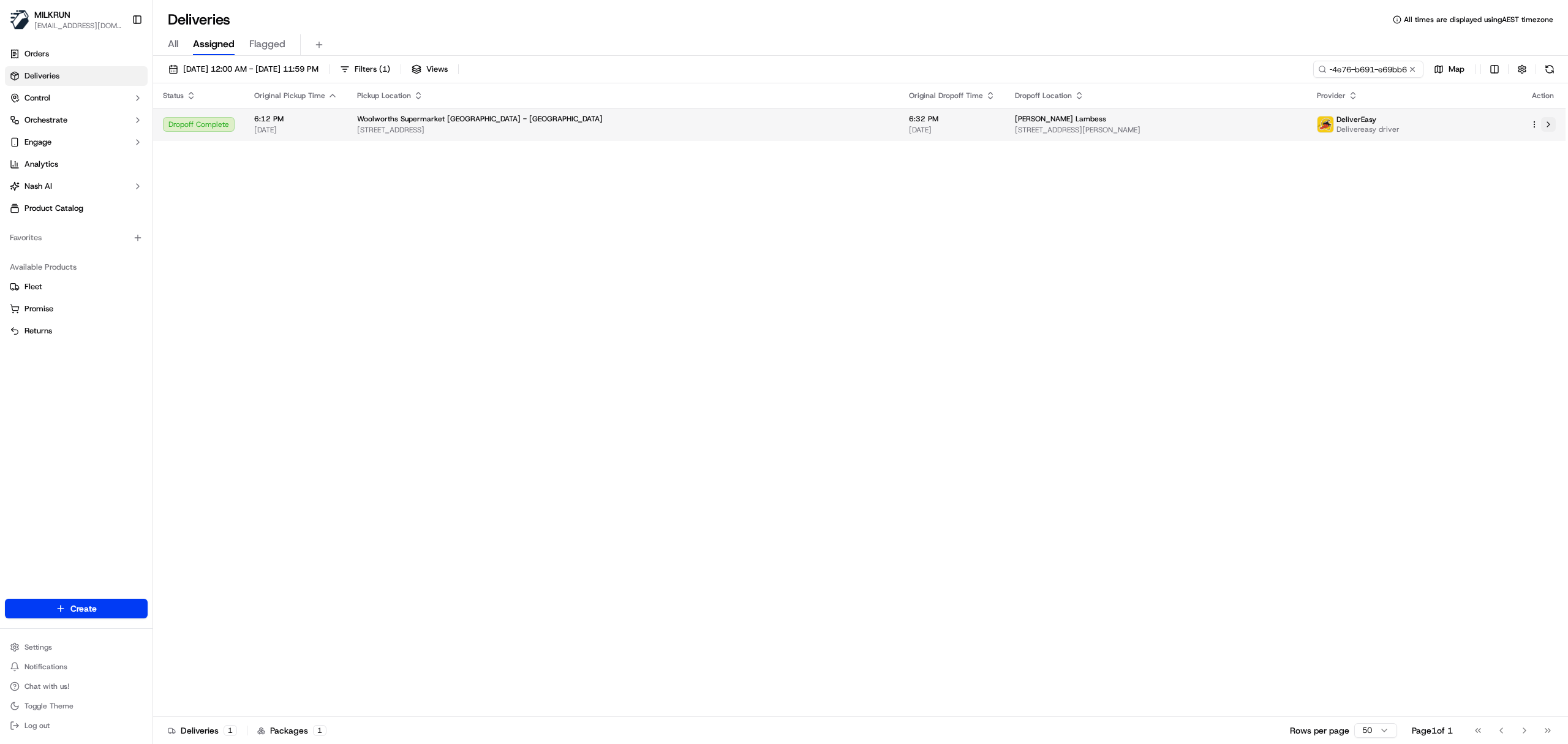
click at [1551, 123] on button at bounding box center [1548, 124] width 15 height 15
click at [1367, 73] on input "1847d615-5001-4e76-b691-e69bb671d46d" at bounding box center [1350, 69] width 147 height 17
paste input "f2c68a0e-2754-40a5-b747-7b8d253c245b"
click at [1550, 123] on button at bounding box center [1548, 124] width 15 height 15
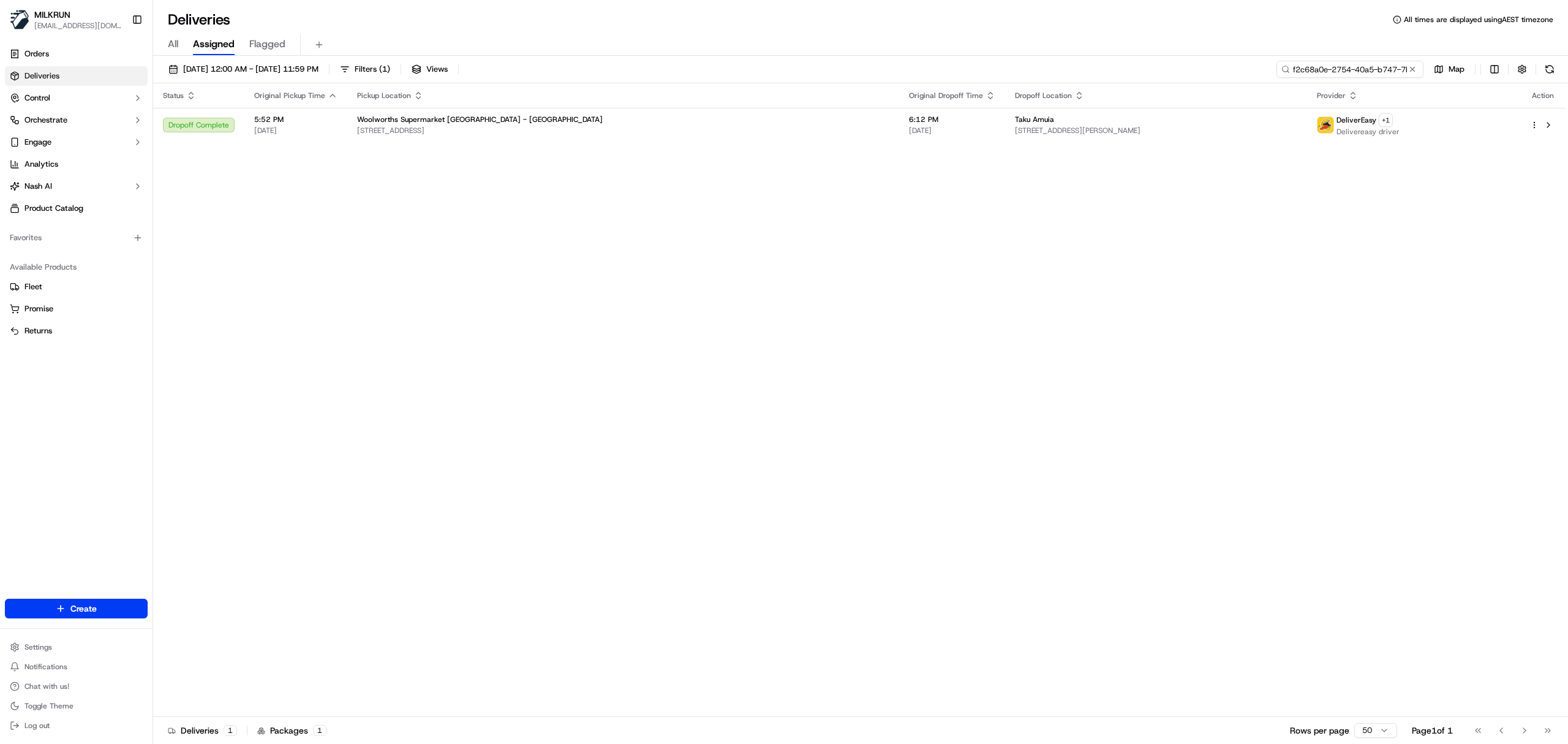
click at [1353, 77] on input "f2c68a0e-2754-40a5-b747-7b8d253c245b" at bounding box center [1350, 69] width 147 height 17
paste input "73d9748b-c082-4149-ac48-35ff52afd9bd"
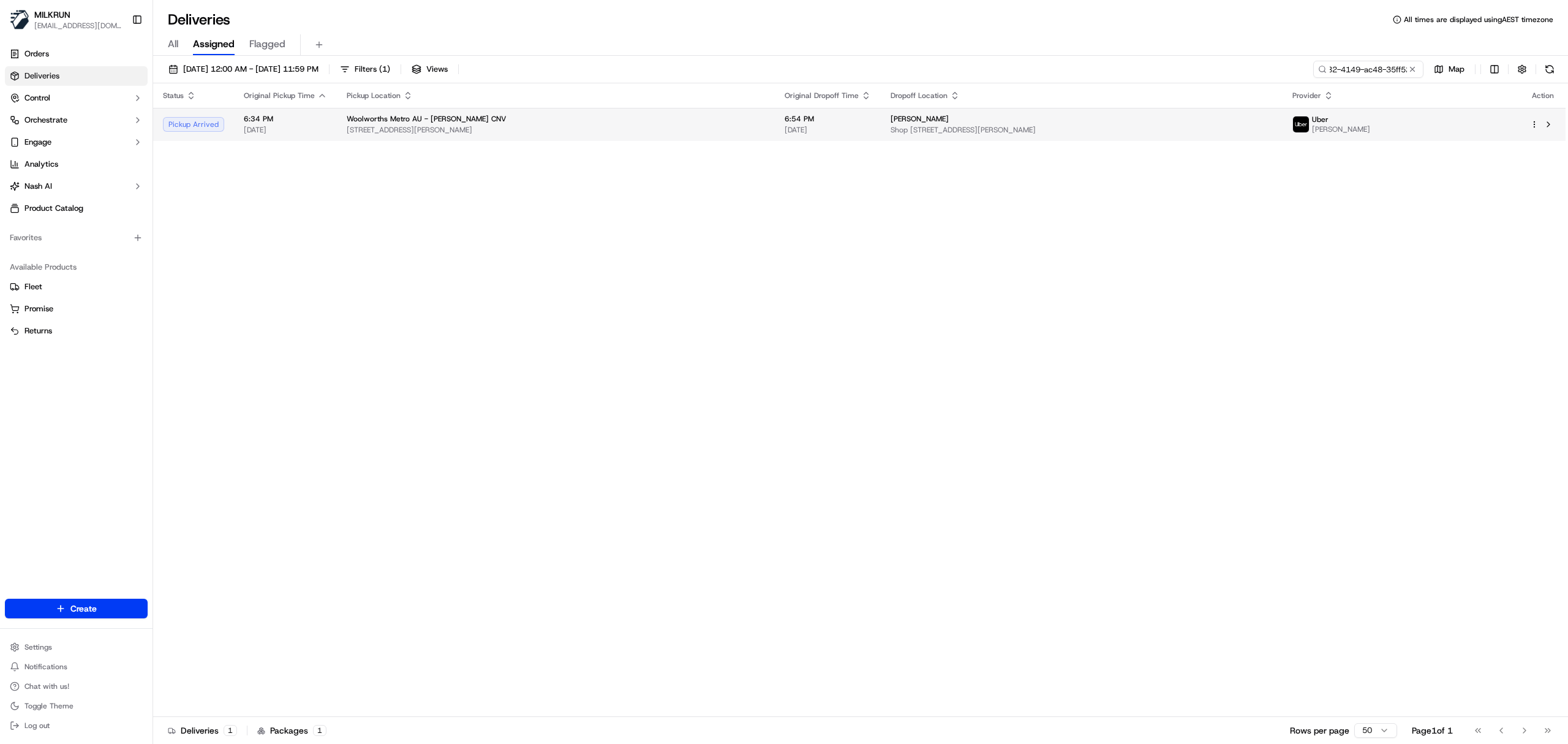
click at [576, 126] on span "57 Musk Ave, Kelvin Grove, QLD 4059, AU" at bounding box center [556, 130] width 418 height 10
click at [1550, 123] on button at bounding box center [1548, 124] width 15 height 15
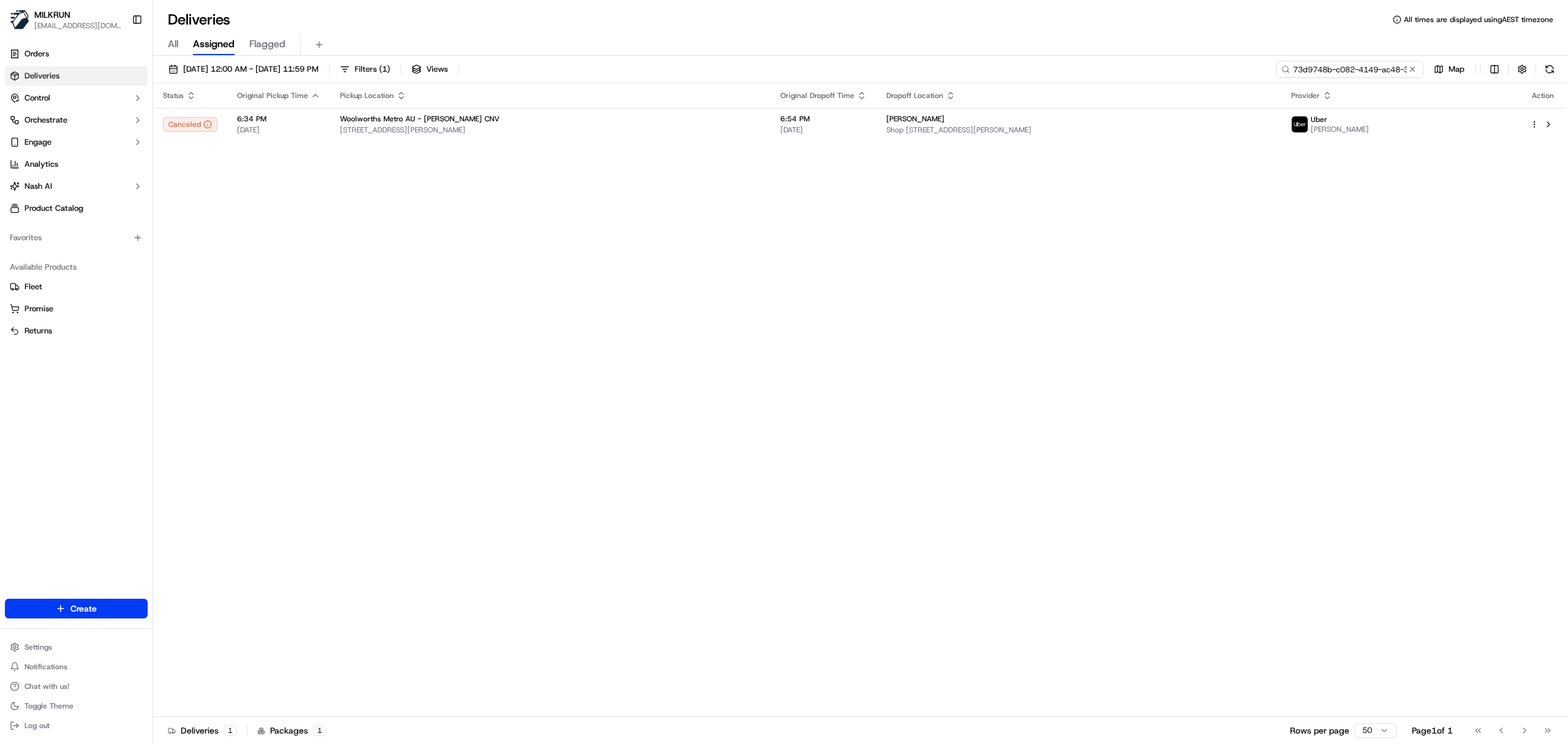
click at [1373, 72] on input "73d9748b-c082-4149-ac48-35ff52afd9bd" at bounding box center [1350, 69] width 147 height 17
paste input "ALI H."
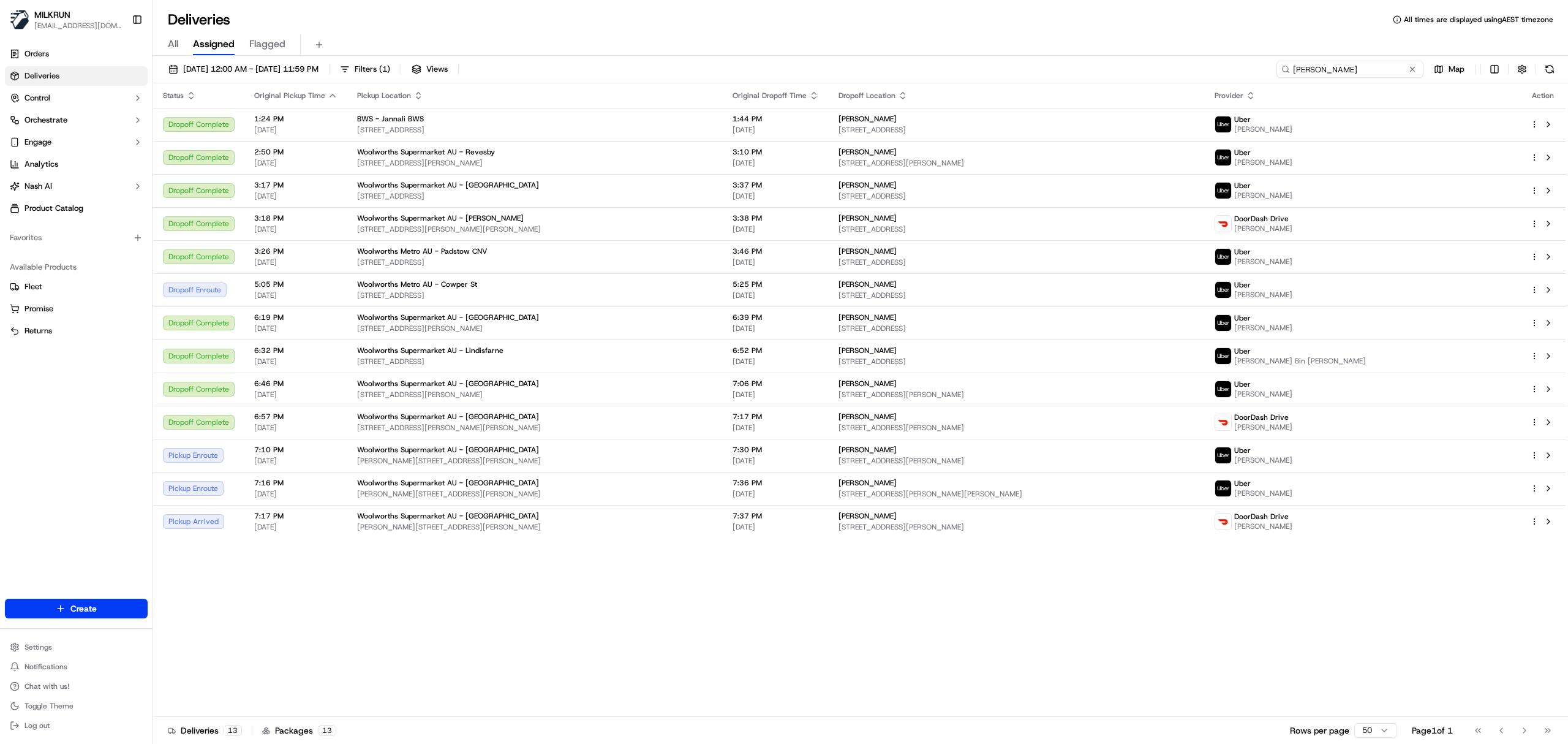
type input "ALI H."
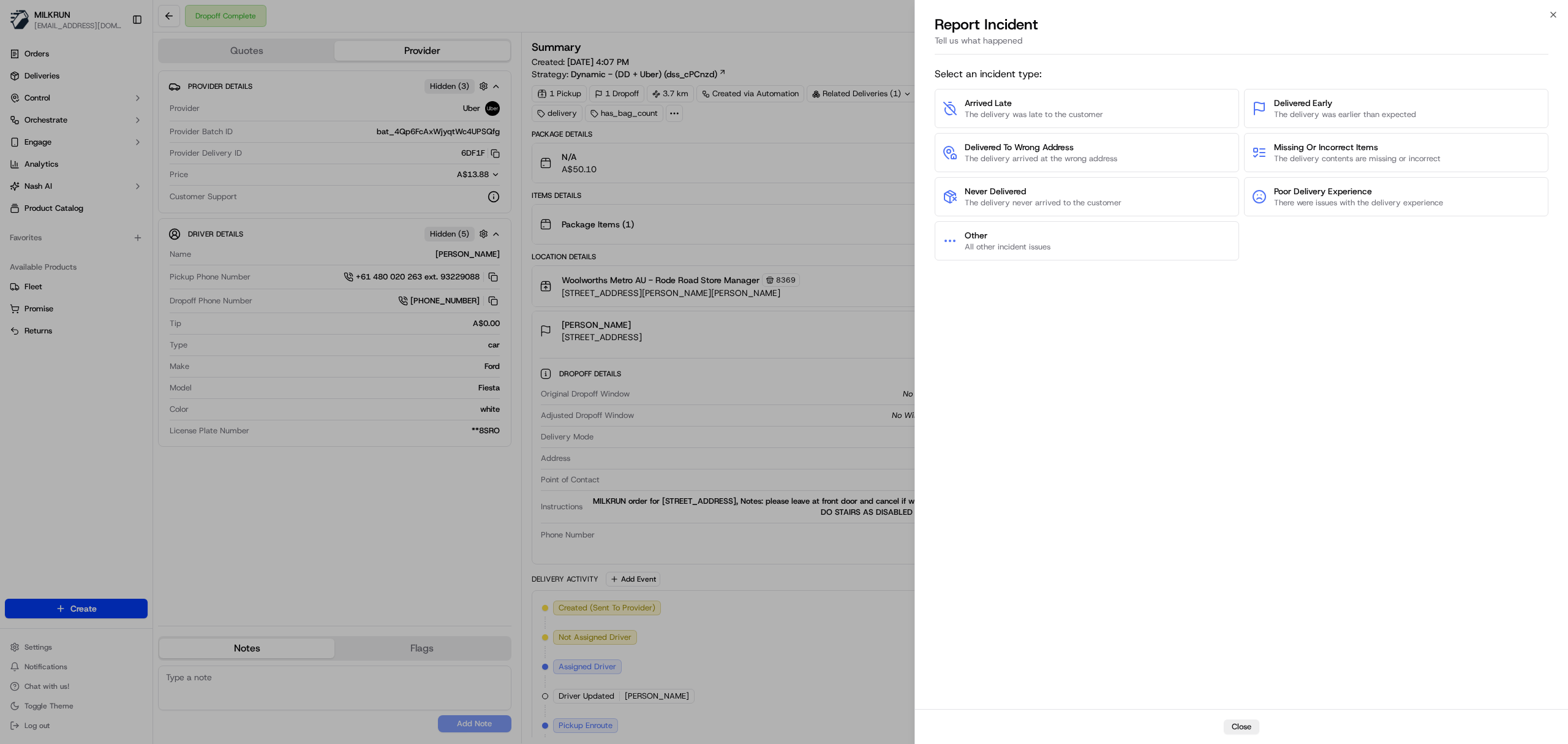
scroll to position [28, 0]
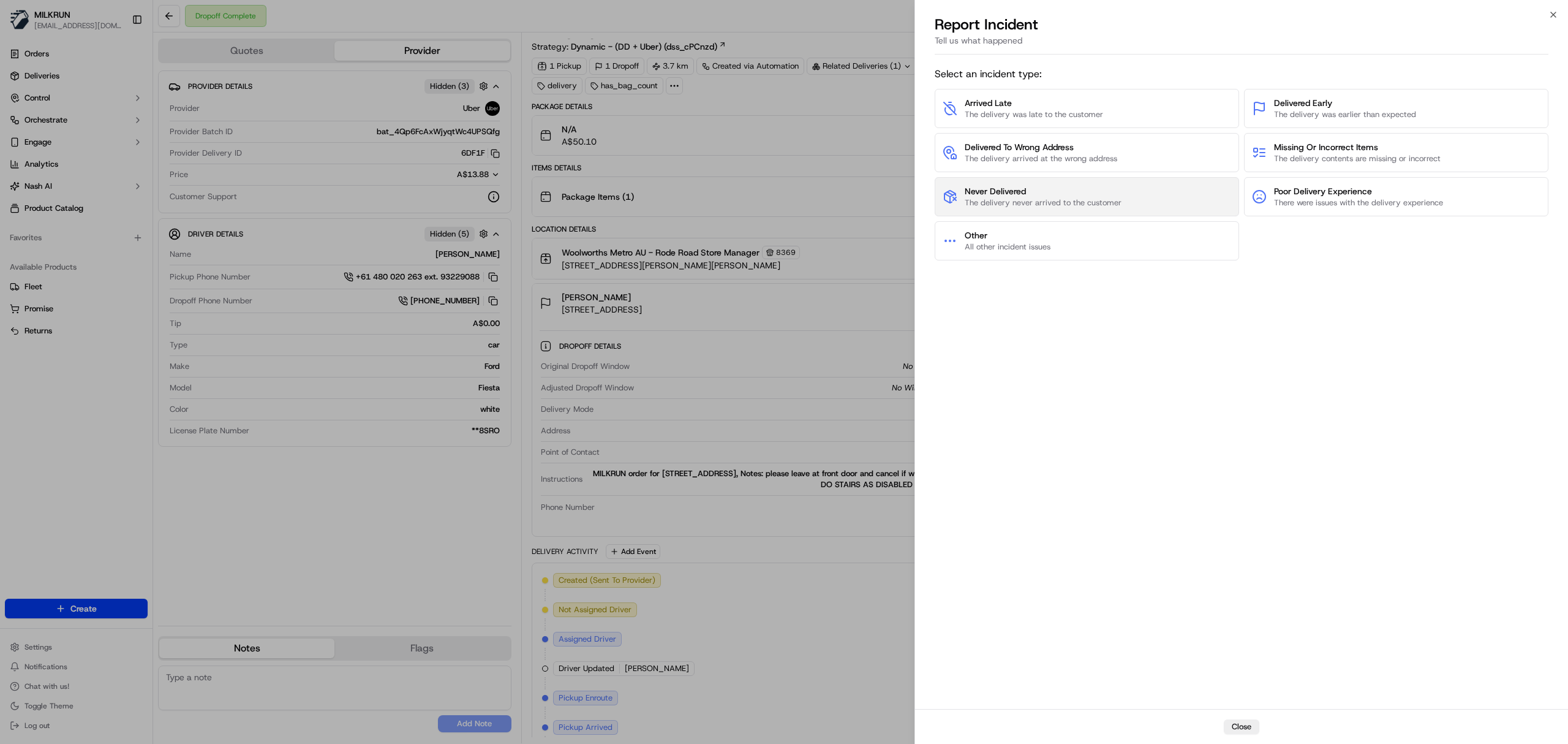
click at [1182, 195] on button "Never Delivered The delivery never arrived to the customer" at bounding box center [1087, 197] width 305 height 39
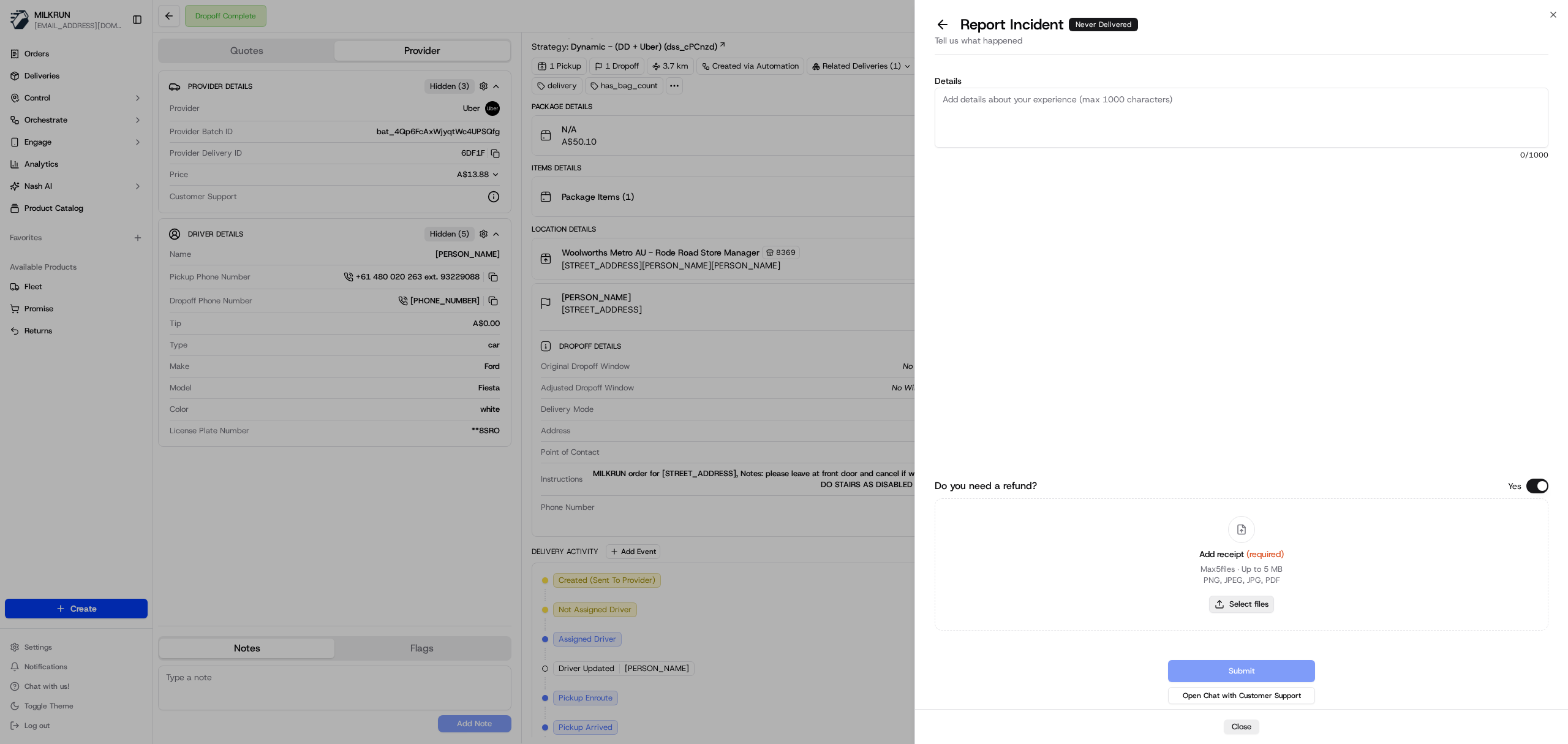
click at [1258, 601] on button "Select files" at bounding box center [1242, 604] width 65 height 17
type input "C:\fakepath\Milkrun_19-09-25_Rio G.pdf"
click at [1058, 145] on textarea "Details" at bounding box center [1242, 117] width 614 height 60
click at [1093, 126] on textarea "Details" at bounding box center [1242, 117] width 614 height 60
paste textarea "Driver failed to follow delivery notes. Customer's disable and unable to go dow…"
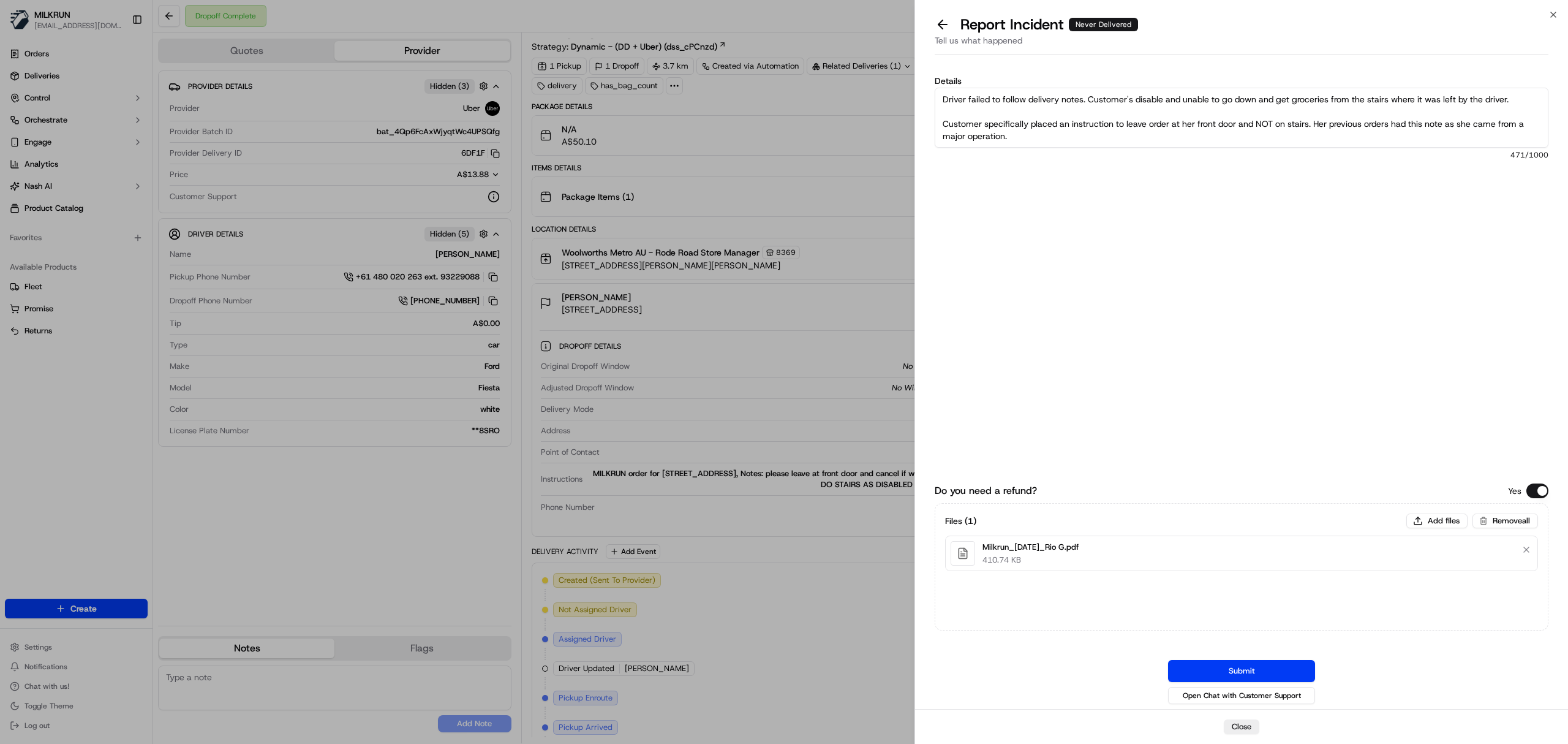
scroll to position [32, 0]
paste textarea "CSR Chandler was able to get in touch with the driver and advise that driver's …"
drag, startPoint x: 1021, startPoint y: 109, endPoint x: 1464, endPoint y: 118, distance: 443.1
click at [1464, 118] on textarea "Driver failed to follow delivery notes. Customer's disable and unable to go dow…" at bounding box center [1242, 117] width 614 height 60
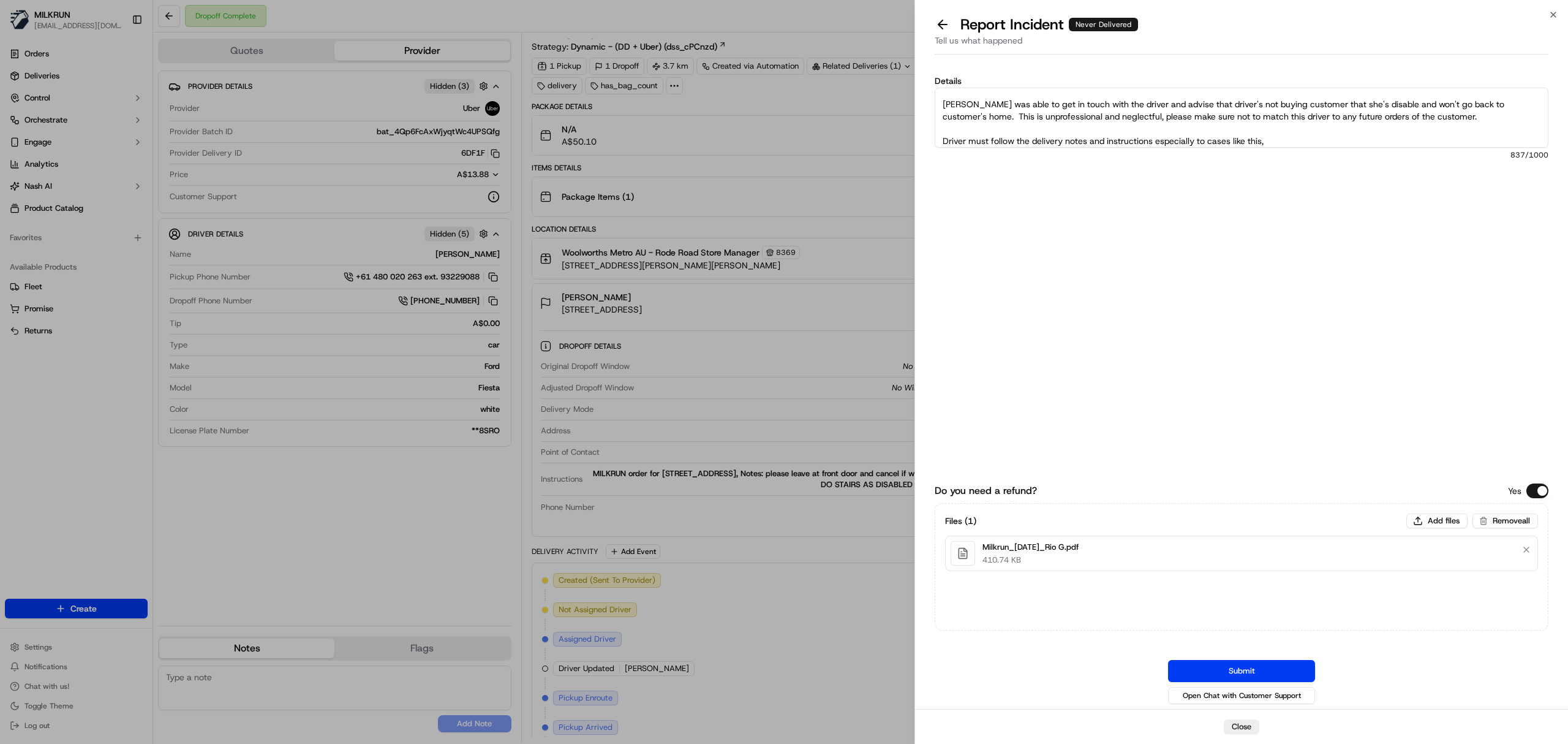
click at [1488, 123] on textarea "Driver failed to follow delivery notes. Customer's disable and unable to go dow…" at bounding box center [1242, 117] width 614 height 60
drag, startPoint x: 1486, startPoint y: 119, endPoint x: 1016, endPoint y: 116, distance: 470.0
click at [1016, 116] on textarea "Driver failed to follow delivery notes. Customer's disable and unable to go dow…" at bounding box center [1242, 117] width 614 height 60
click at [1299, 140] on textarea "Driver failed to follow delivery notes. Customer's disable and unable to go dow…" at bounding box center [1242, 117] width 614 height 60
click at [1411, 145] on textarea "Driver failed to follow delivery notes. Customer's disable and unable to go dow…" at bounding box center [1242, 117] width 614 height 60
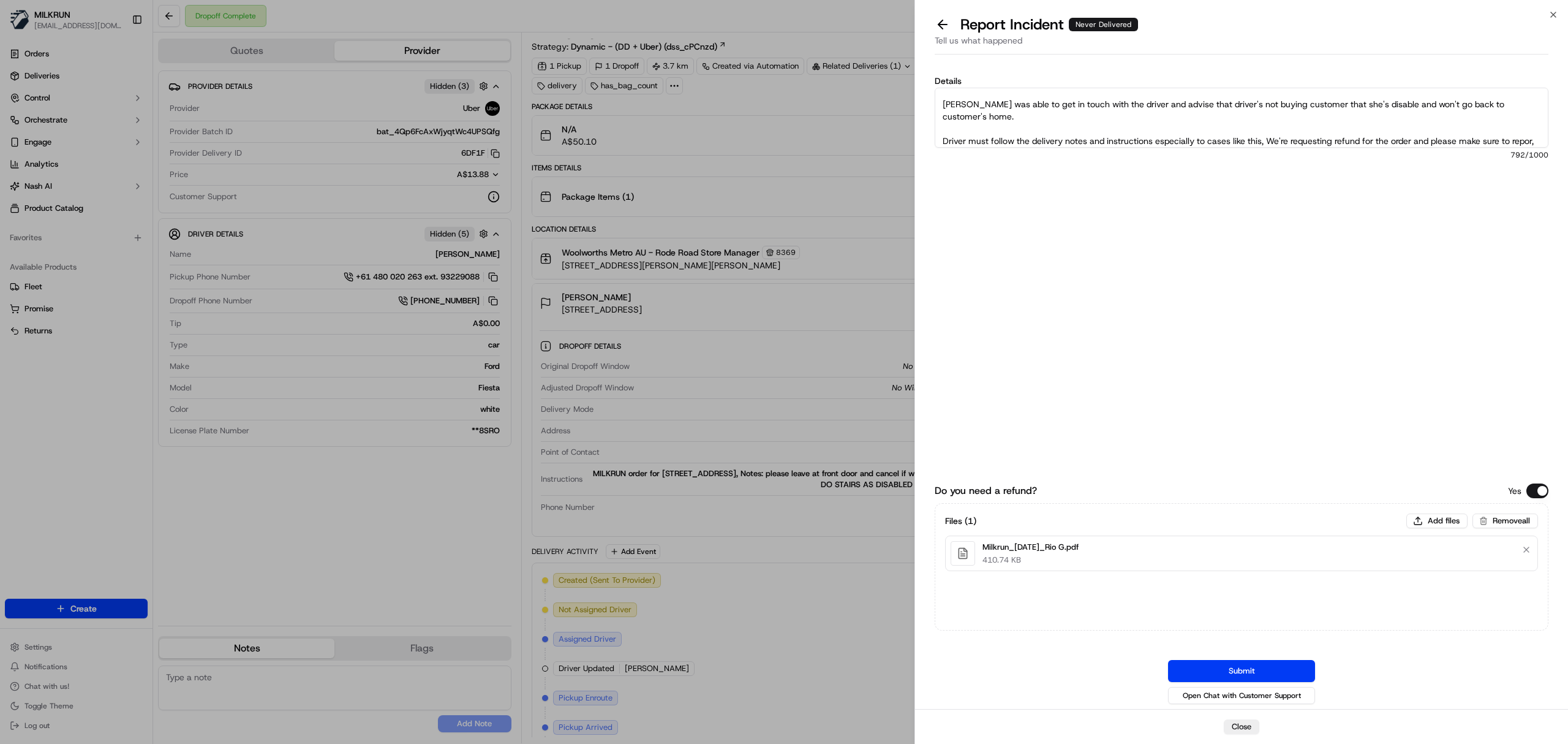
scroll to position [118, 0]
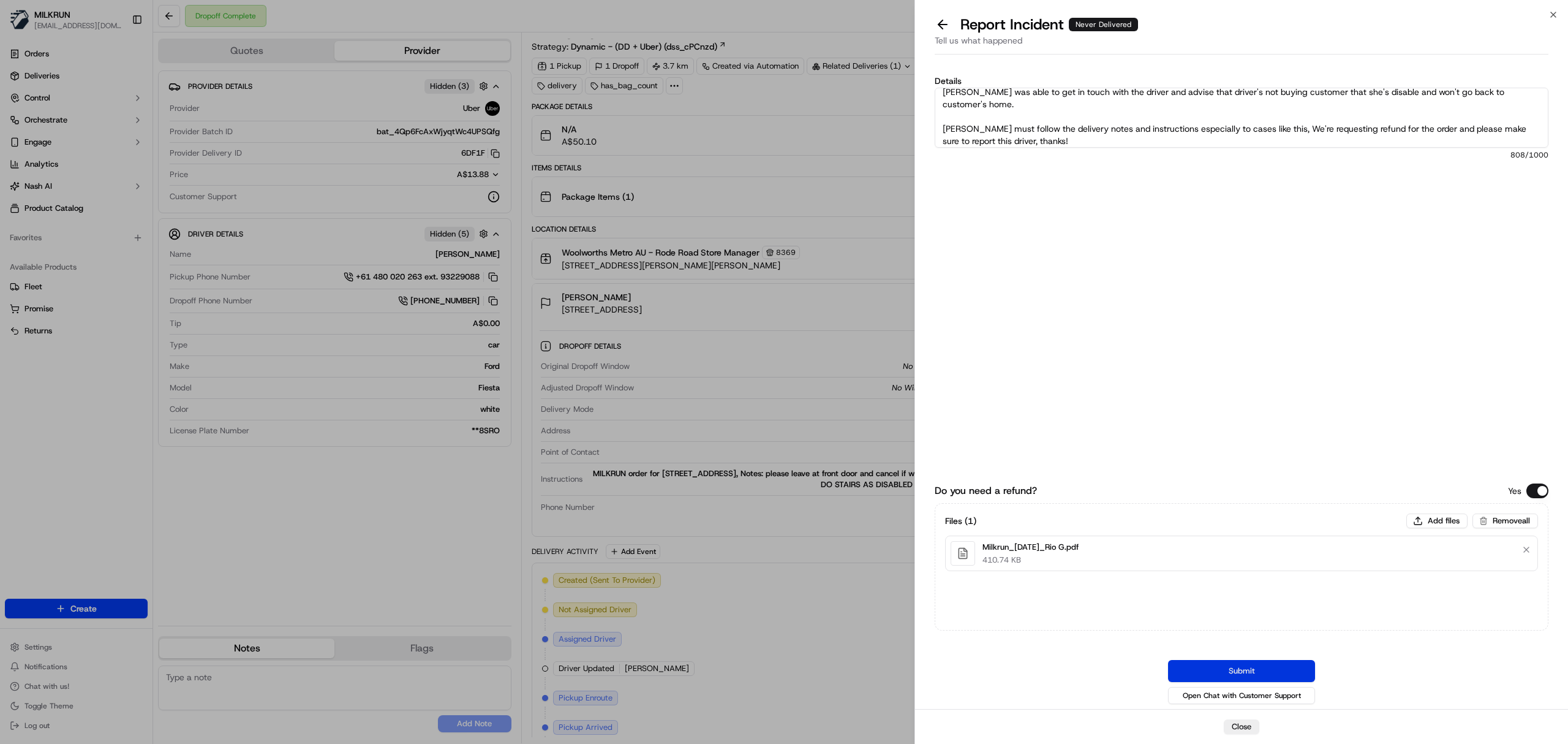
type textarea "Driver failed to follow delivery notes. Customer's disable and unable to go dow…"
click at [1267, 667] on button "Submit" at bounding box center [1242, 671] width 147 height 22
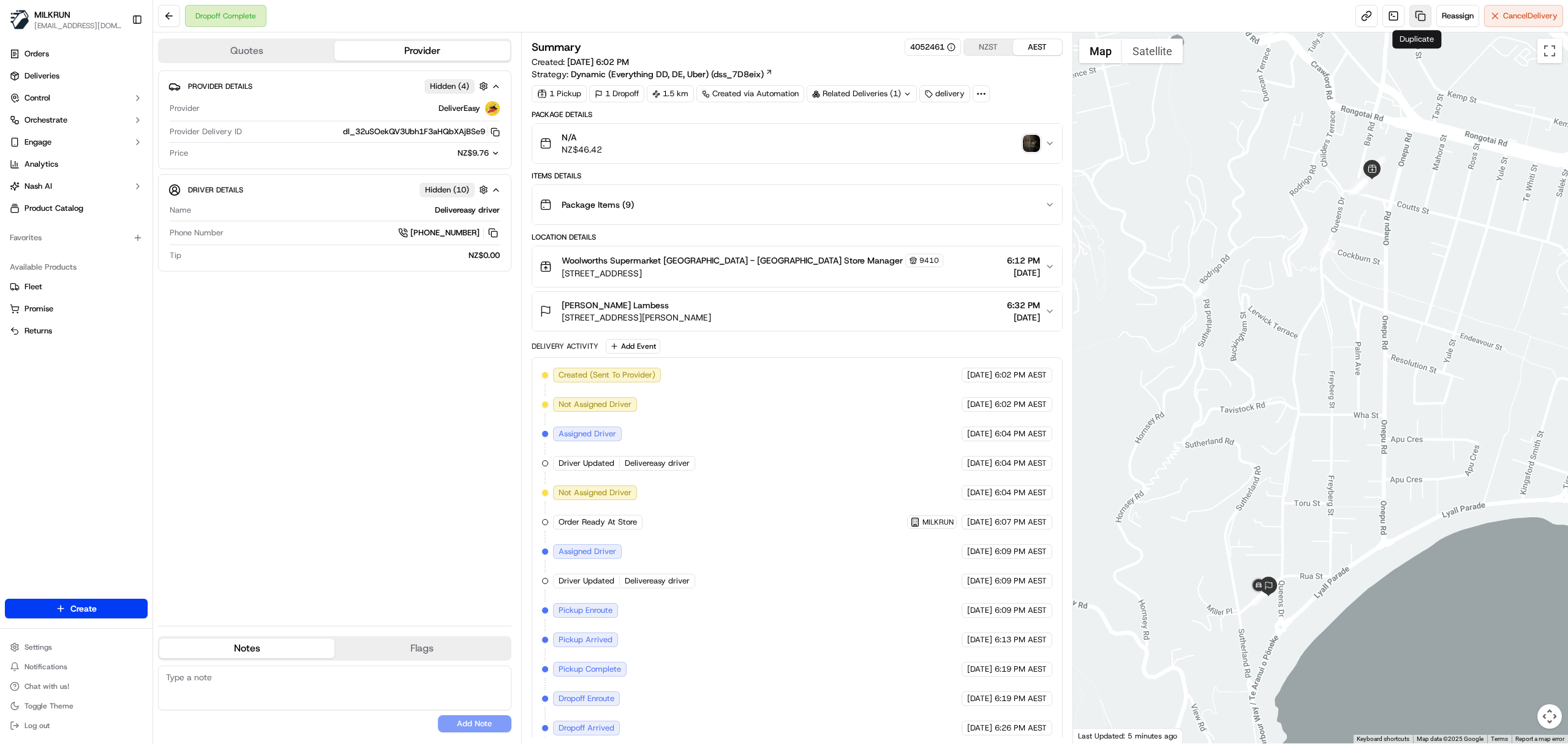
click at [1420, 20] on link at bounding box center [1420, 16] width 22 height 22
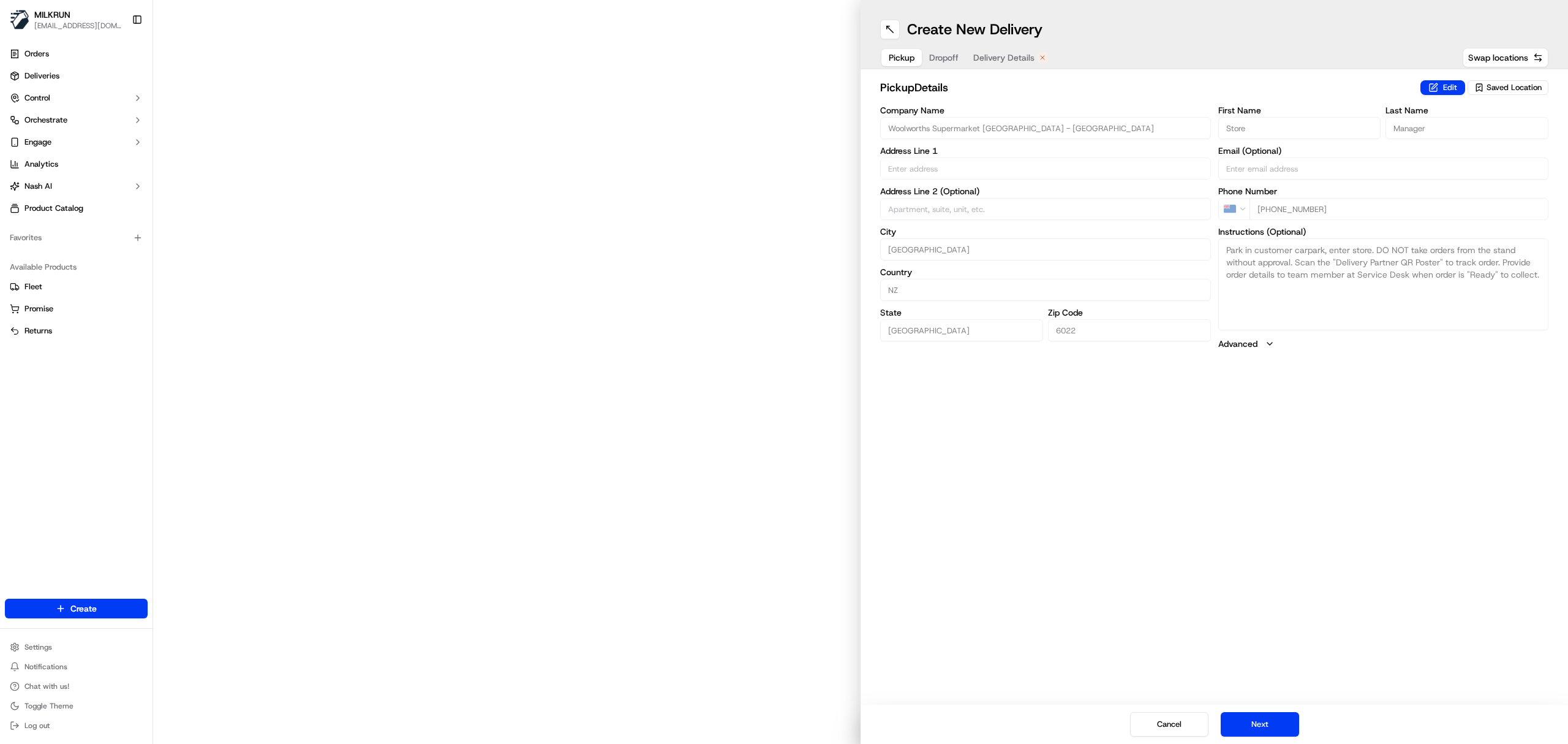
type input "[STREET_ADDRESS]"
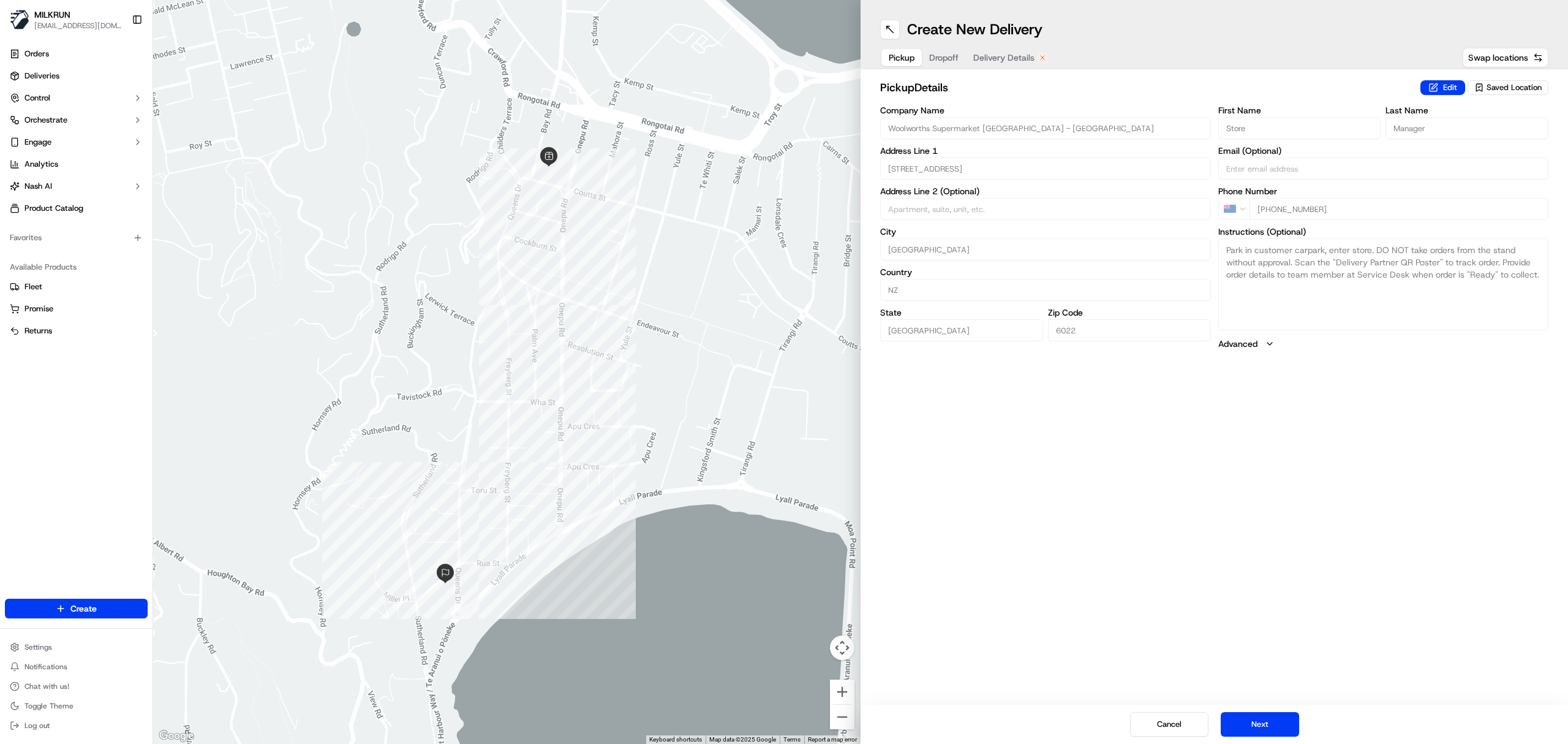
click at [1033, 55] on span "Delivery Details" at bounding box center [1004, 57] width 61 height 12
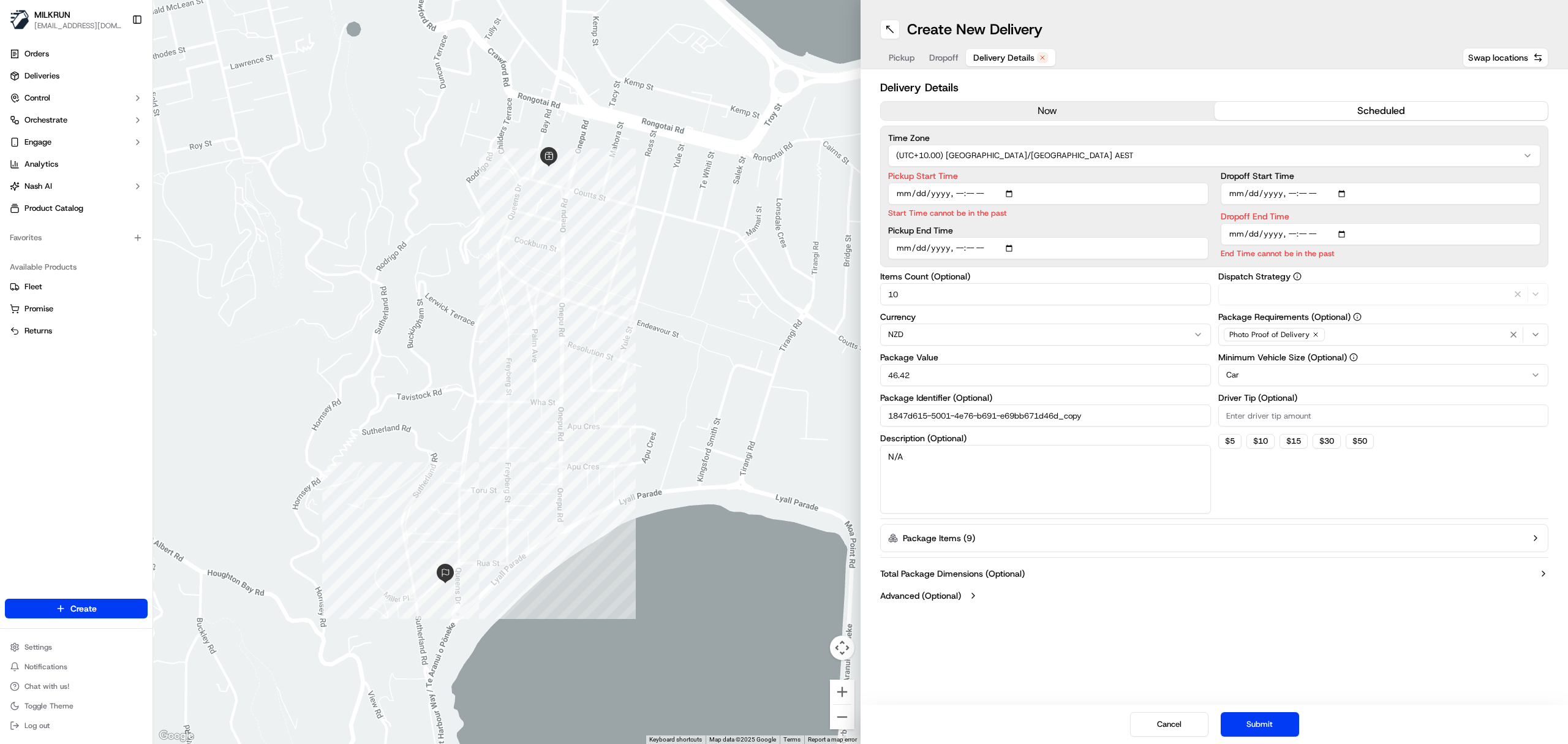
click at [1063, 113] on button "now" at bounding box center [1048, 111] width 334 height 18
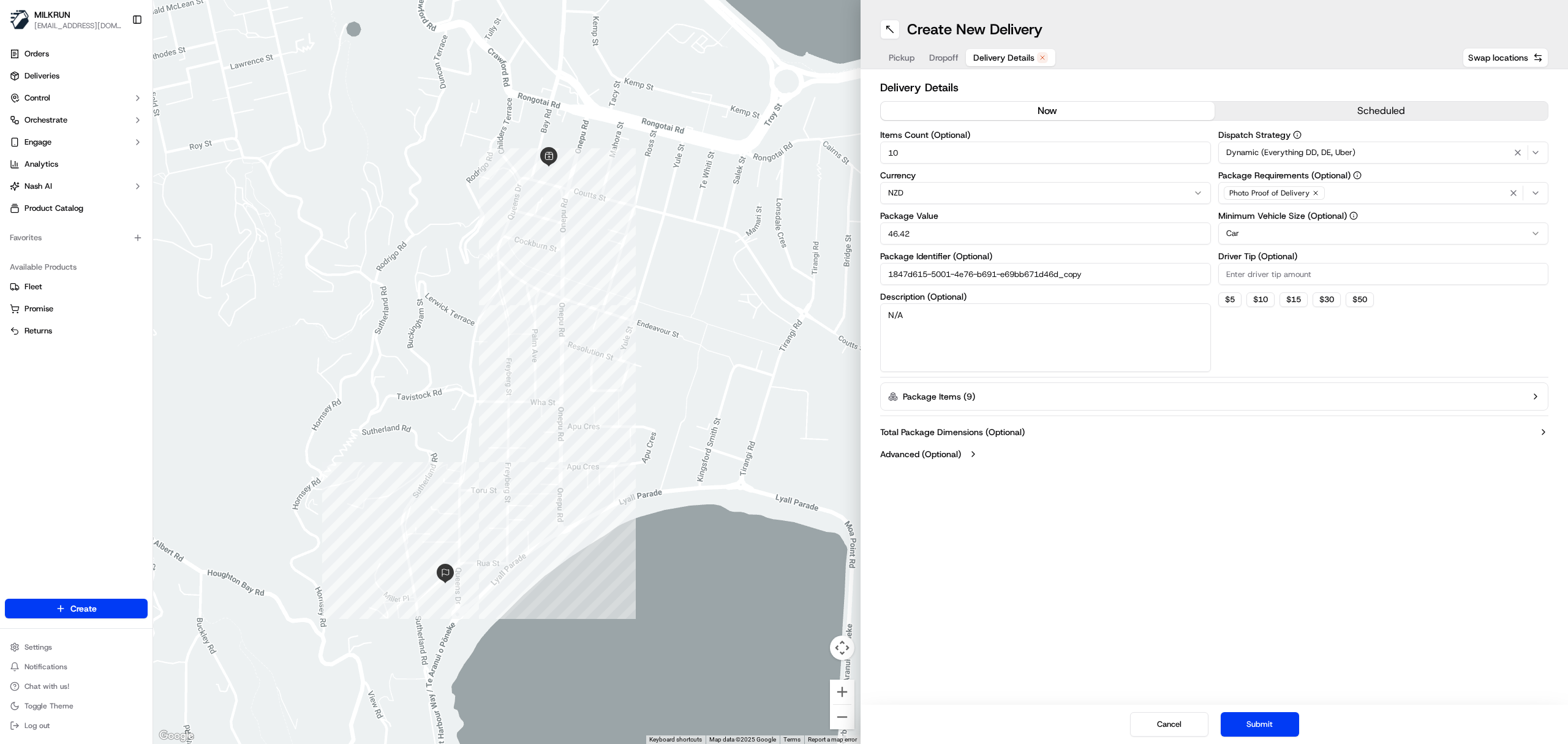
click at [1278, 723] on button "Submit" at bounding box center [1260, 724] width 78 height 25
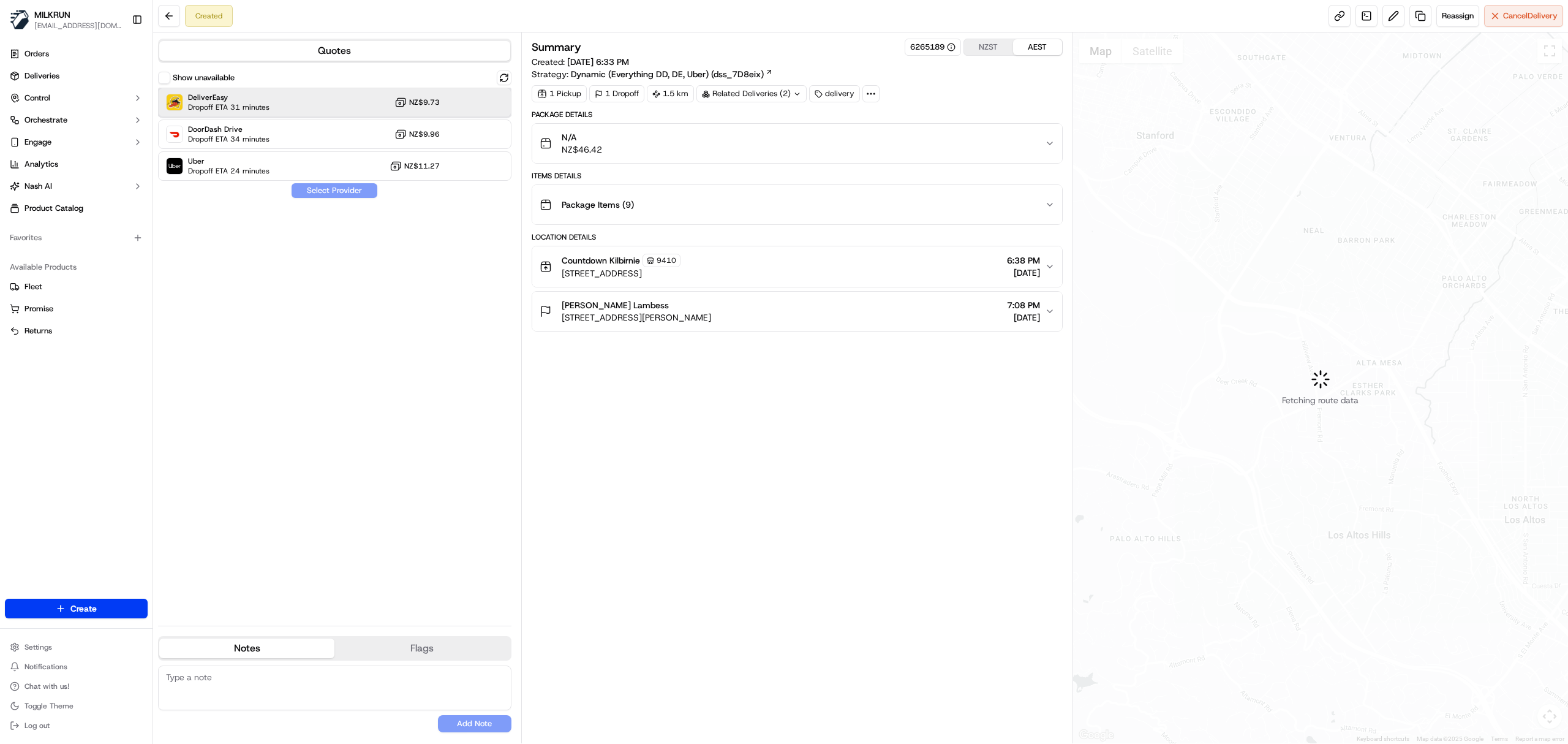
click at [321, 98] on div "DeliverEasy Dropoff ETA 31 minutes NZ$9.73" at bounding box center [334, 102] width 353 height 30
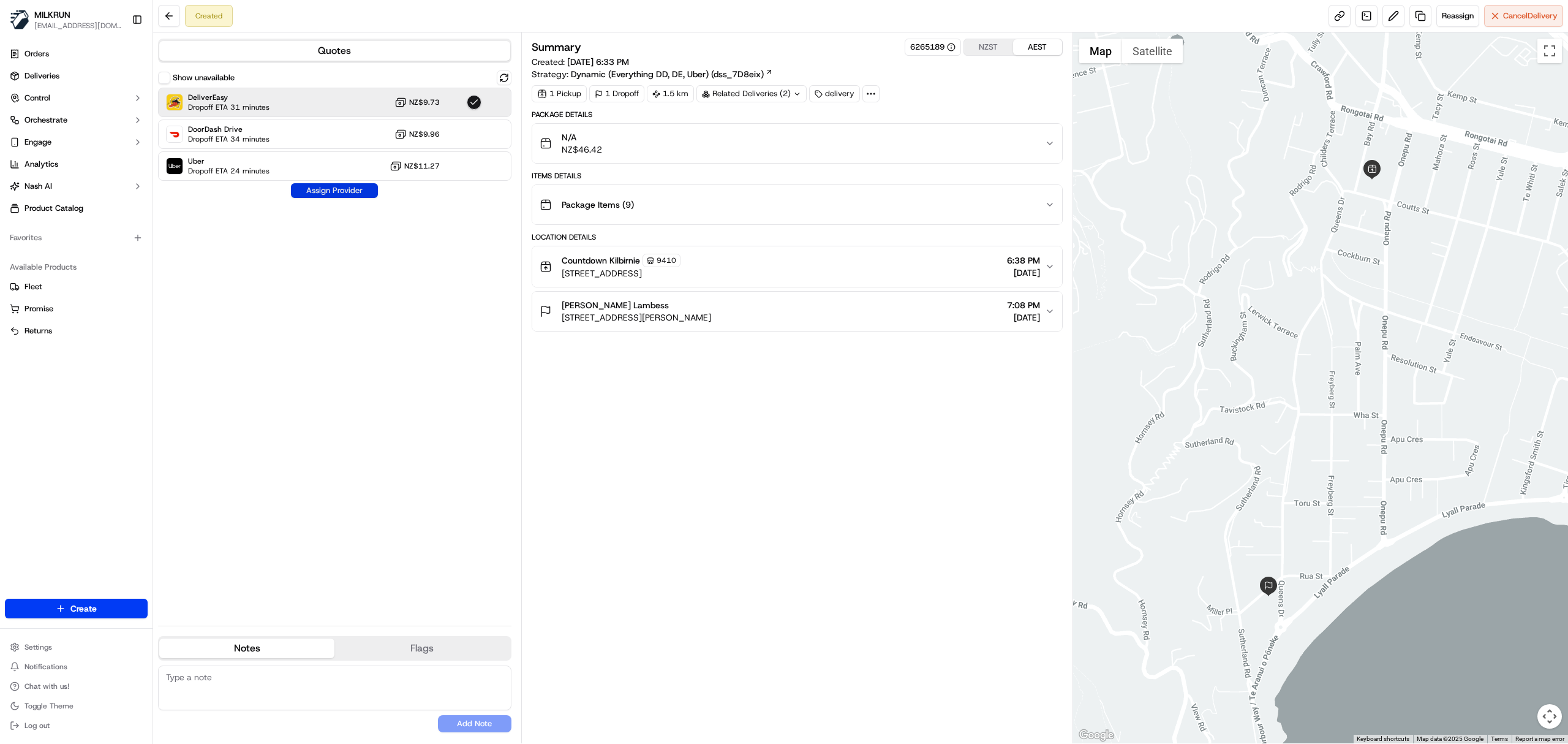
click at [359, 190] on button "Assign Provider" at bounding box center [334, 190] width 87 height 15
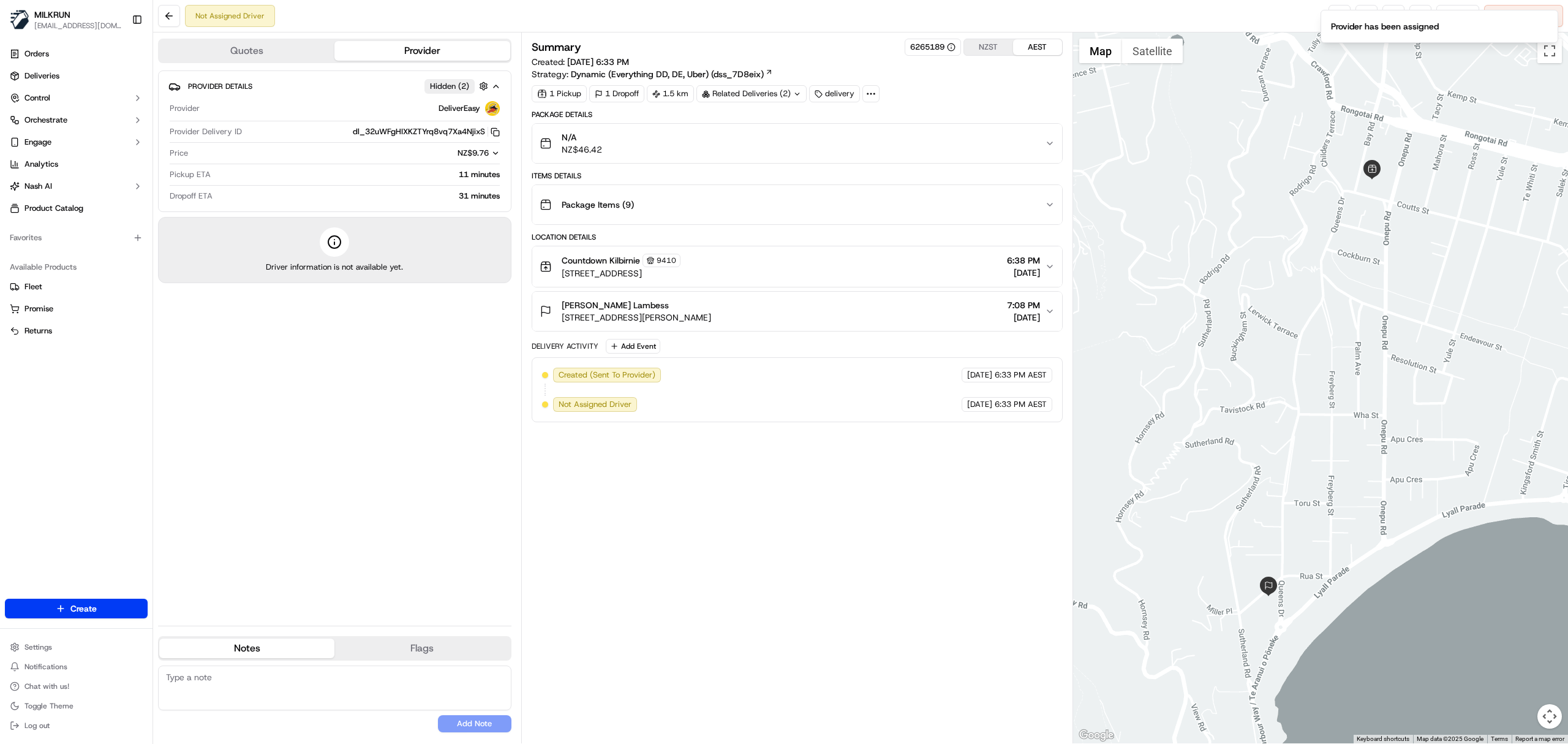
click at [317, 693] on textarea at bounding box center [334, 688] width 353 height 44
type textarea "Please collect 2 bags for this order"
click at [494, 719] on button "Add Note" at bounding box center [474, 724] width 73 height 17
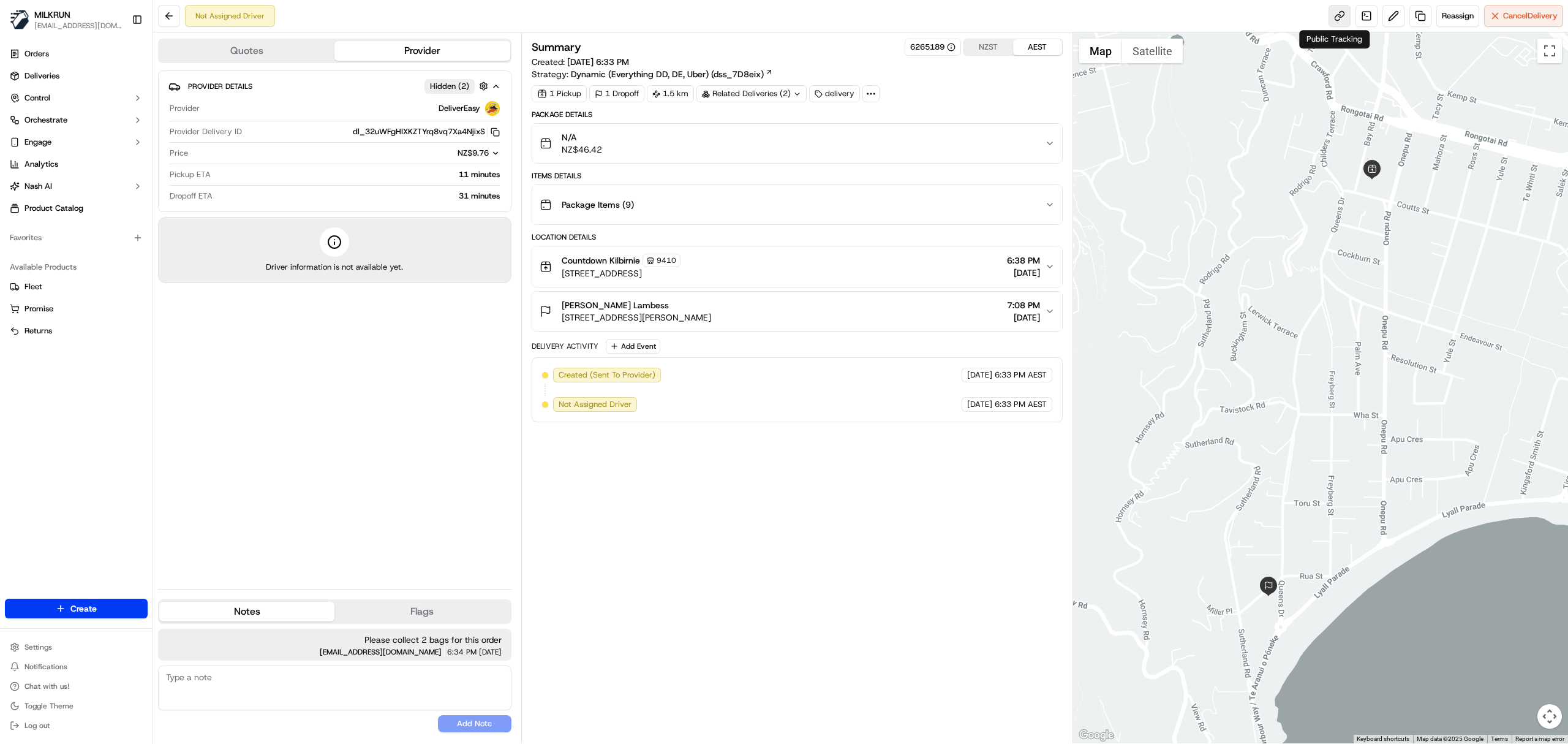
click at [1330, 17] on link at bounding box center [1340, 16] width 22 height 22
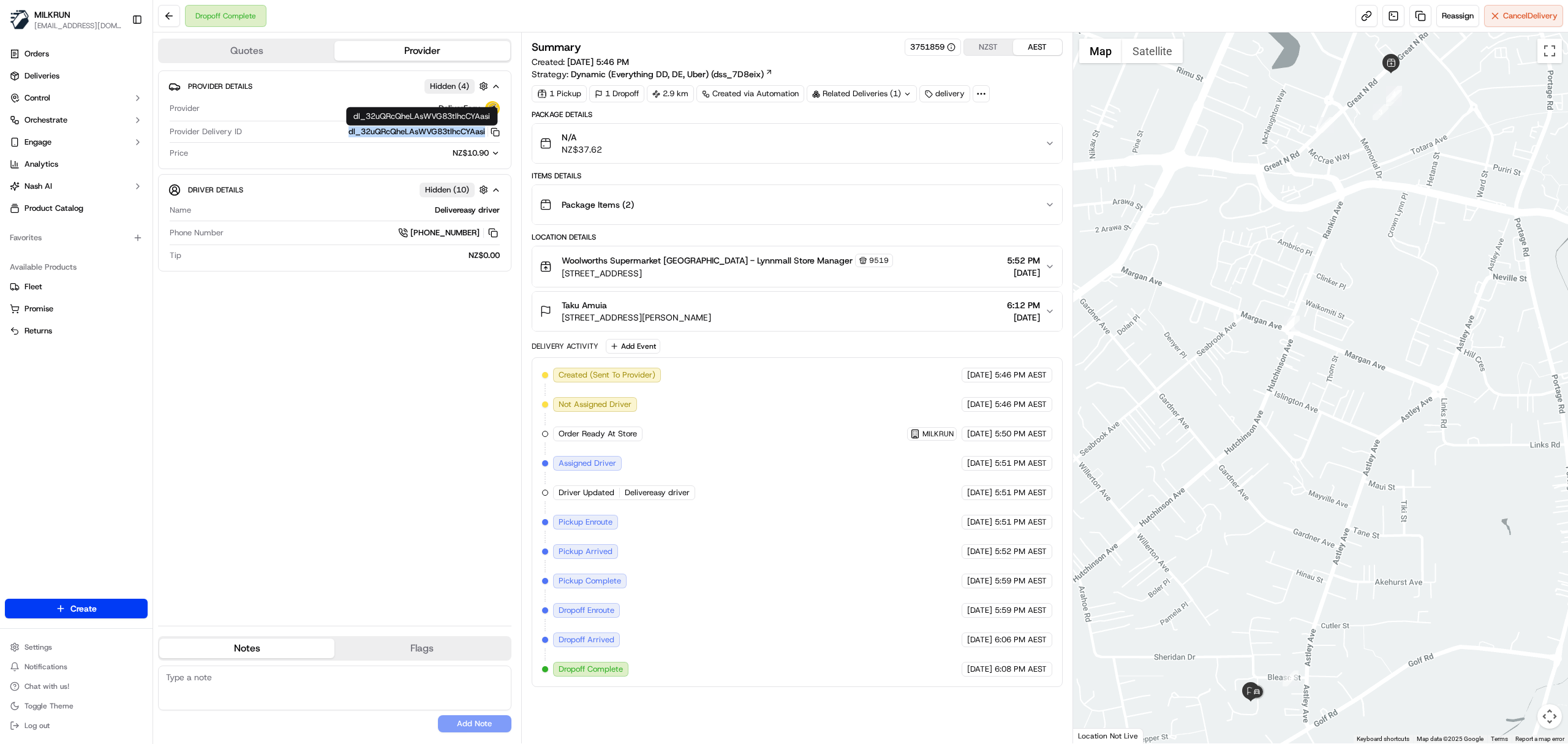
drag, startPoint x: 377, startPoint y: 131, endPoint x: 486, endPoint y: 133, distance: 109.0
click at [486, 133] on div "dl_32uQRcQheLAsWVG83tlhcCYAasi Copy dl_32uQRcQheLAsWVG83tlhcCYAasi" at bounding box center [373, 132] width 253 height 11
copy button "dl_32uQRcQheLAsWVG83tlhcCYAasi"
click at [898, 270] on div "Woolworths Supermarket NZ - Lynnmall Store Manager 9519 3058 Great N Rd, Auckla…" at bounding box center [792, 267] width 506 height 25
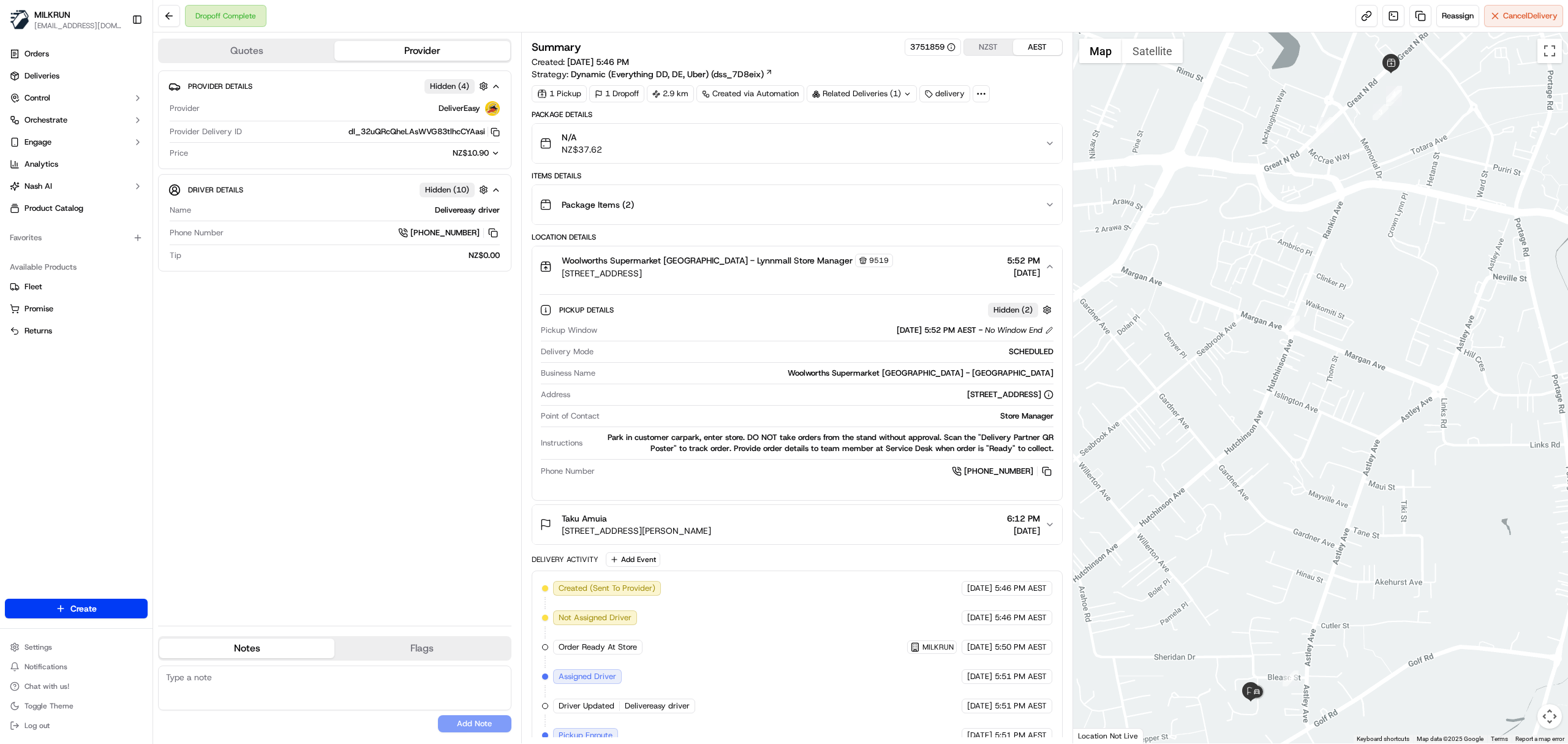
drag, startPoint x: 1045, startPoint y: 477, endPoint x: 963, endPoint y: 341, distance: 158.8
click at [1045, 475] on button at bounding box center [1046, 471] width 13 height 13
click at [1045, 472] on button at bounding box center [1046, 471] width 13 height 13
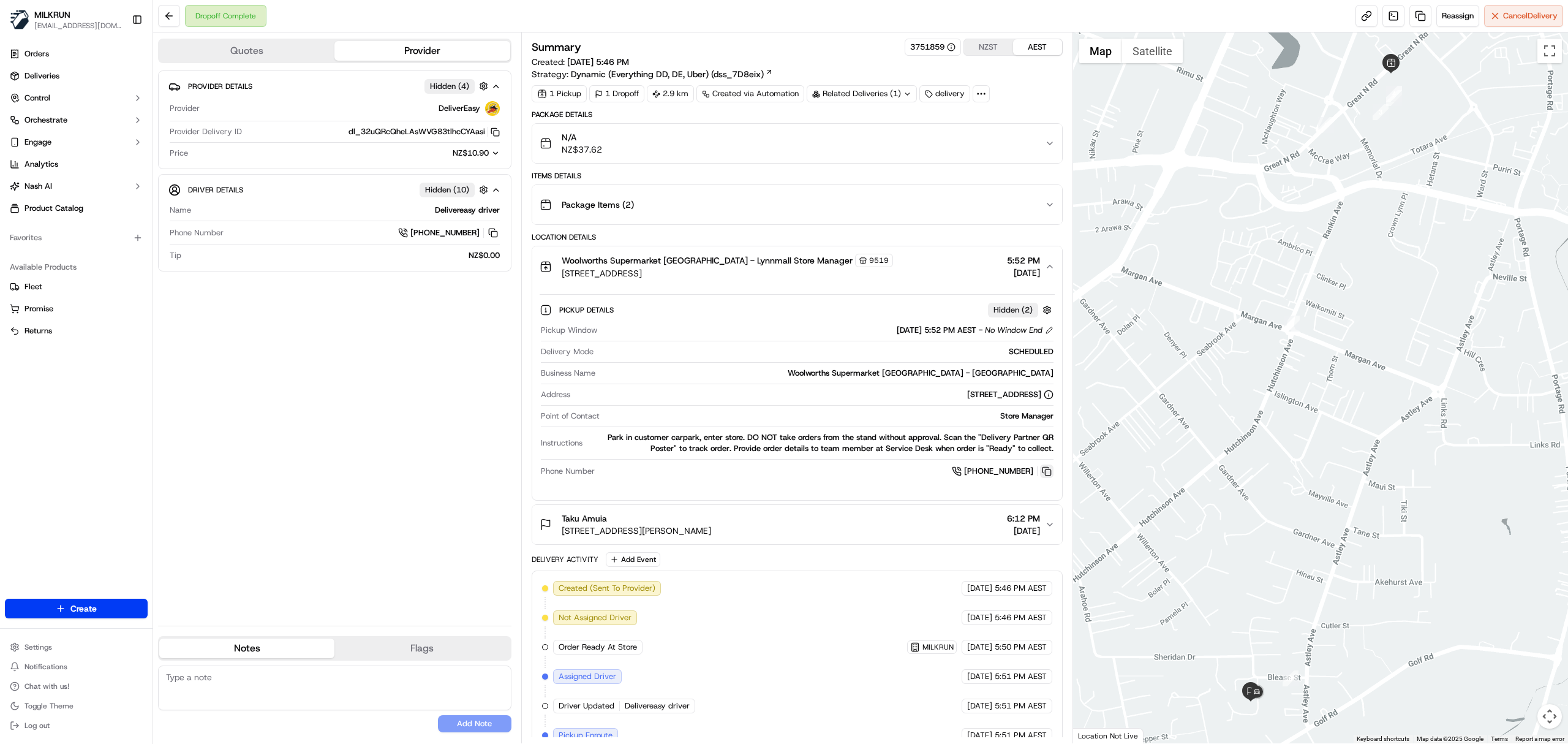
drag, startPoint x: 1045, startPoint y: 472, endPoint x: 630, endPoint y: 54, distance: 589.0
click at [1045, 472] on button at bounding box center [1046, 471] width 13 height 13
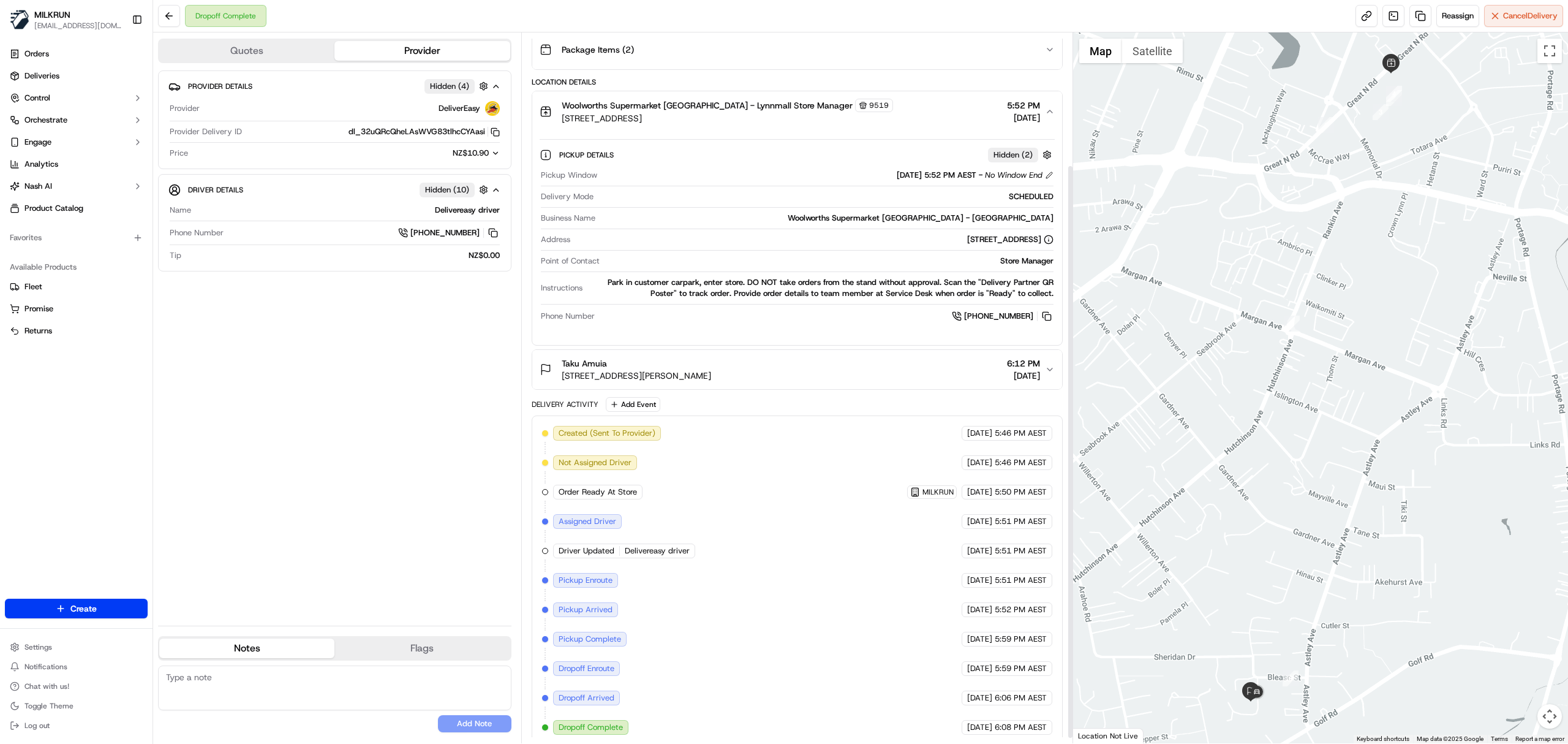
scroll to position [171, 0]
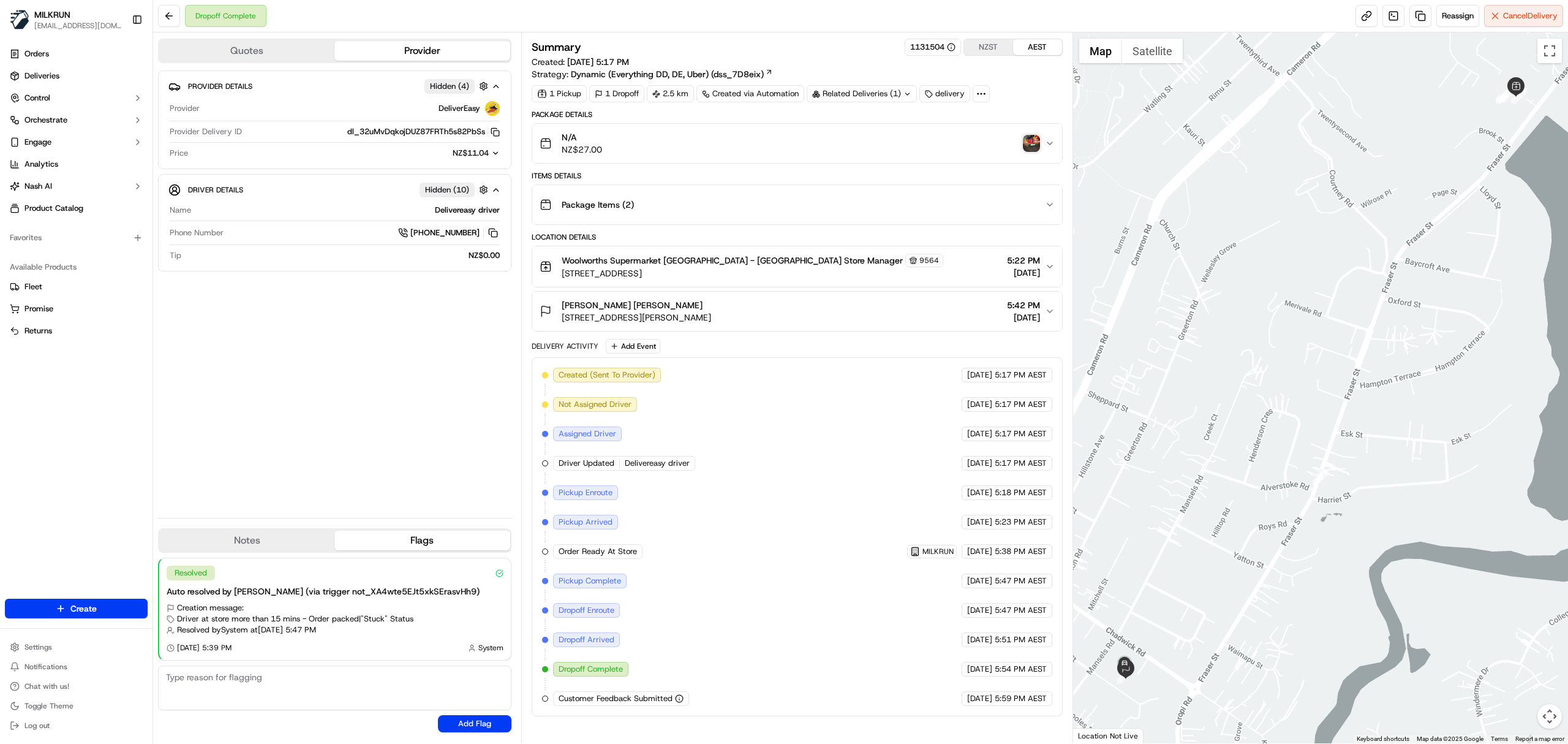
click at [1038, 150] on img "button" at bounding box center [1031, 143] width 17 height 17
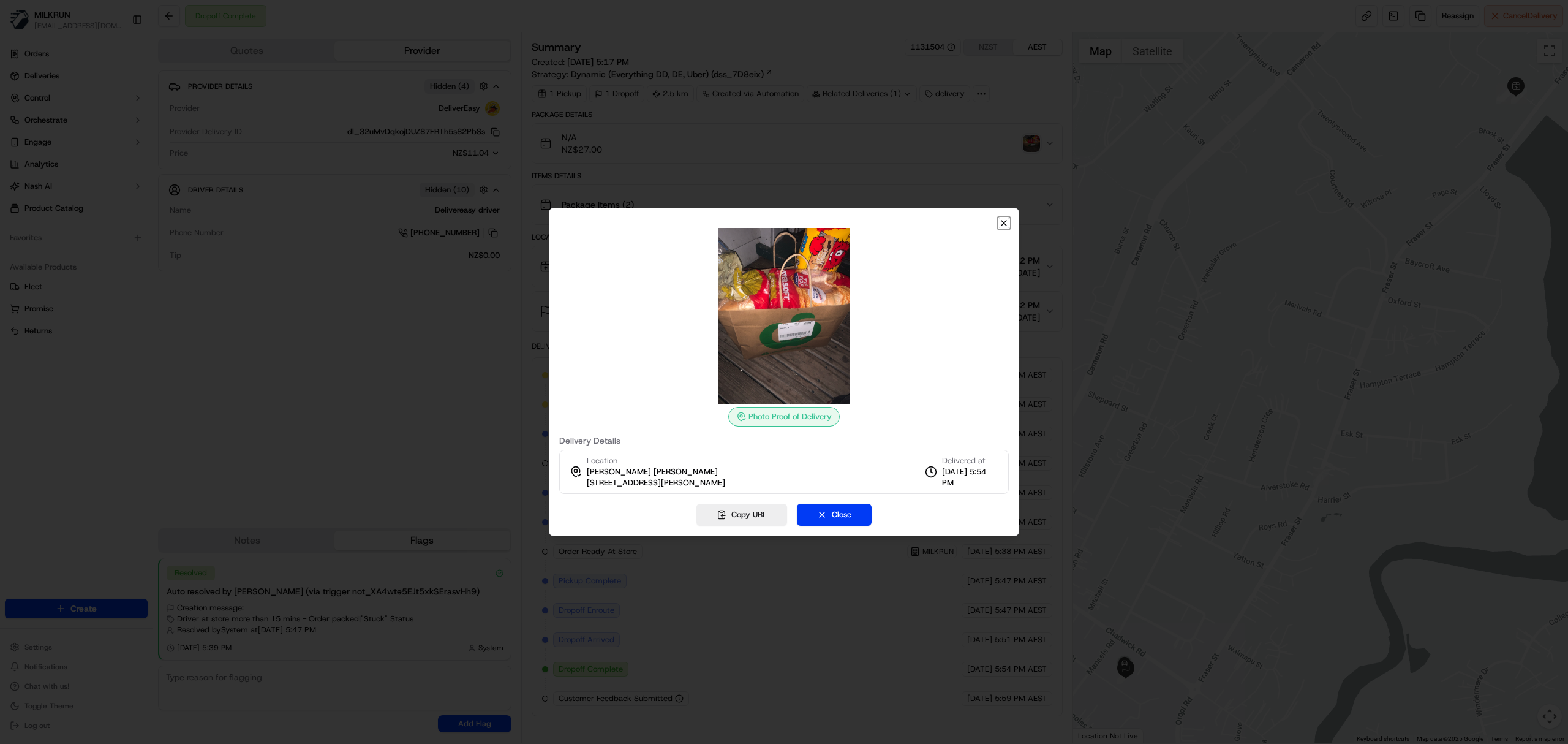
click at [1005, 223] on icon "button" at bounding box center [1004, 223] width 10 height 10
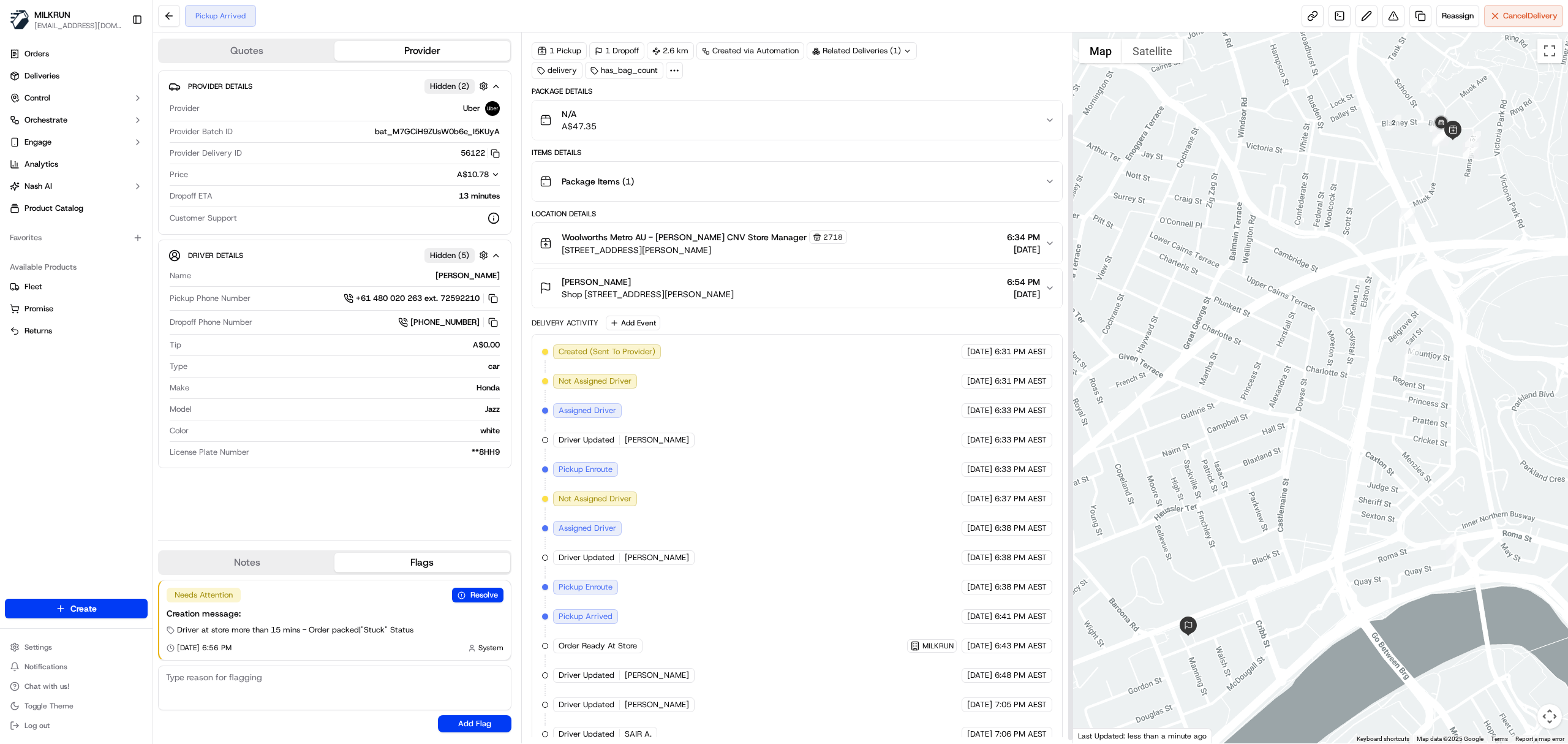
scroll to position [96, 0]
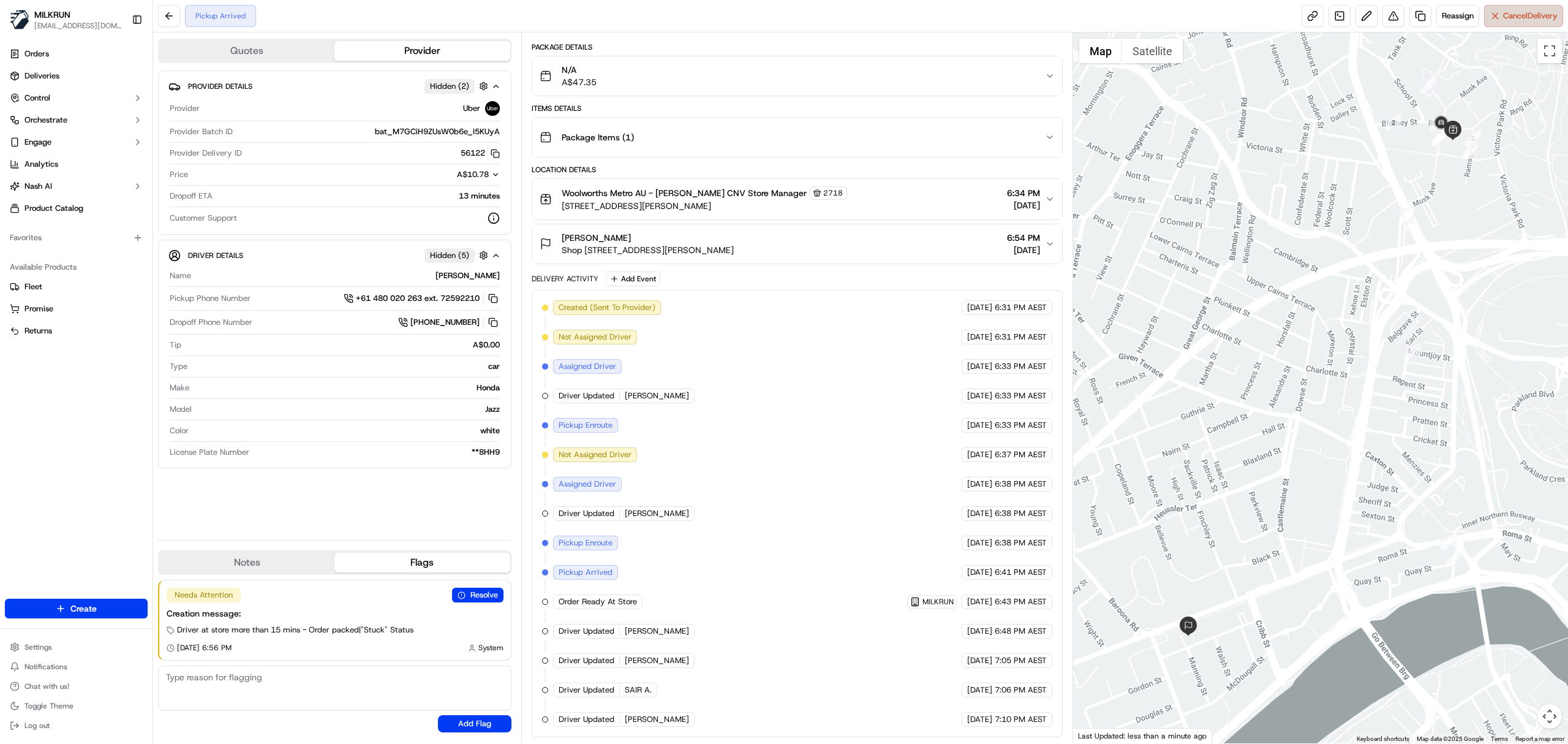
click at [1175, 18] on span "Cancel Delivery" at bounding box center [1530, 16] width 54 height 11
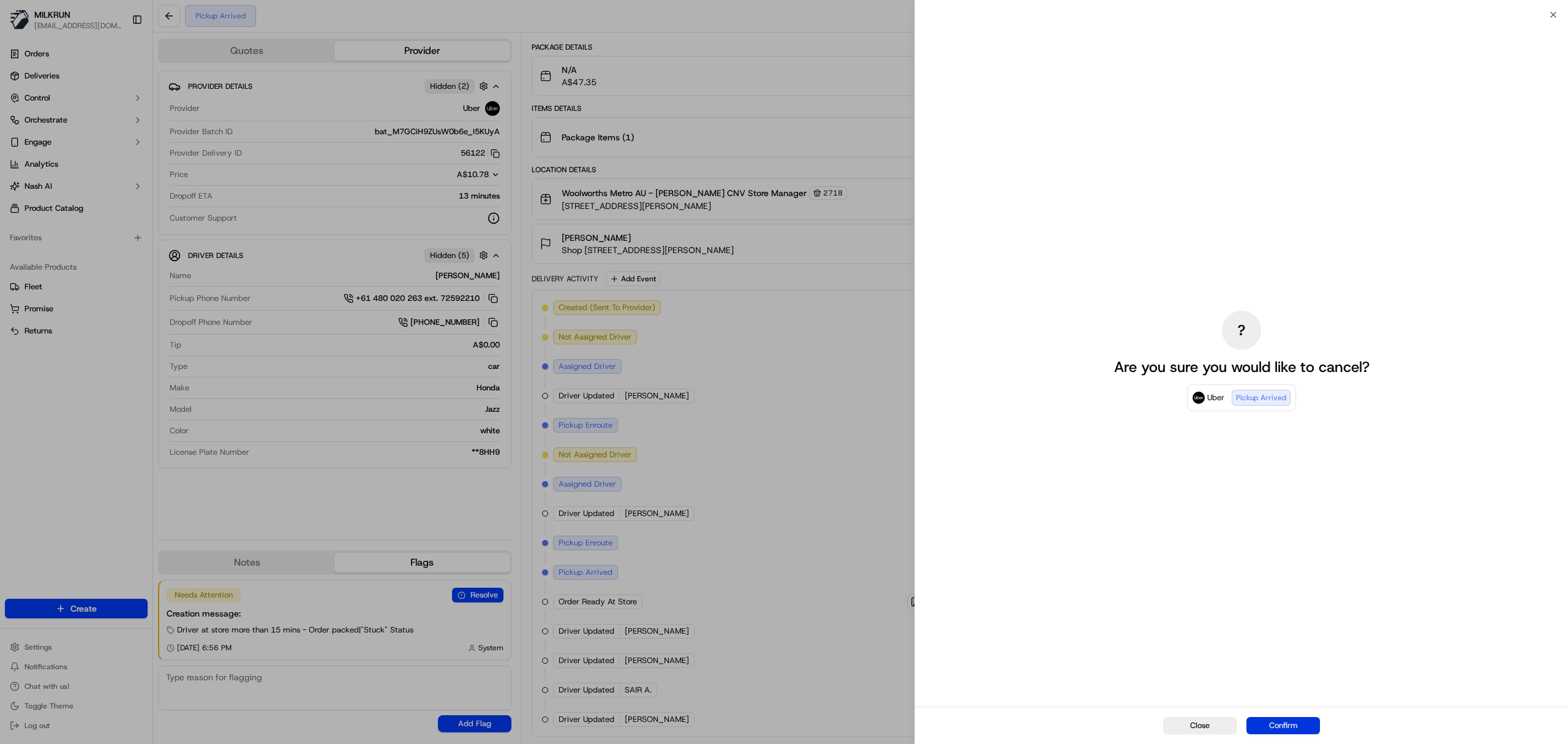
click at [1175, 558] on button "Confirm" at bounding box center [1283, 726] width 73 height 17
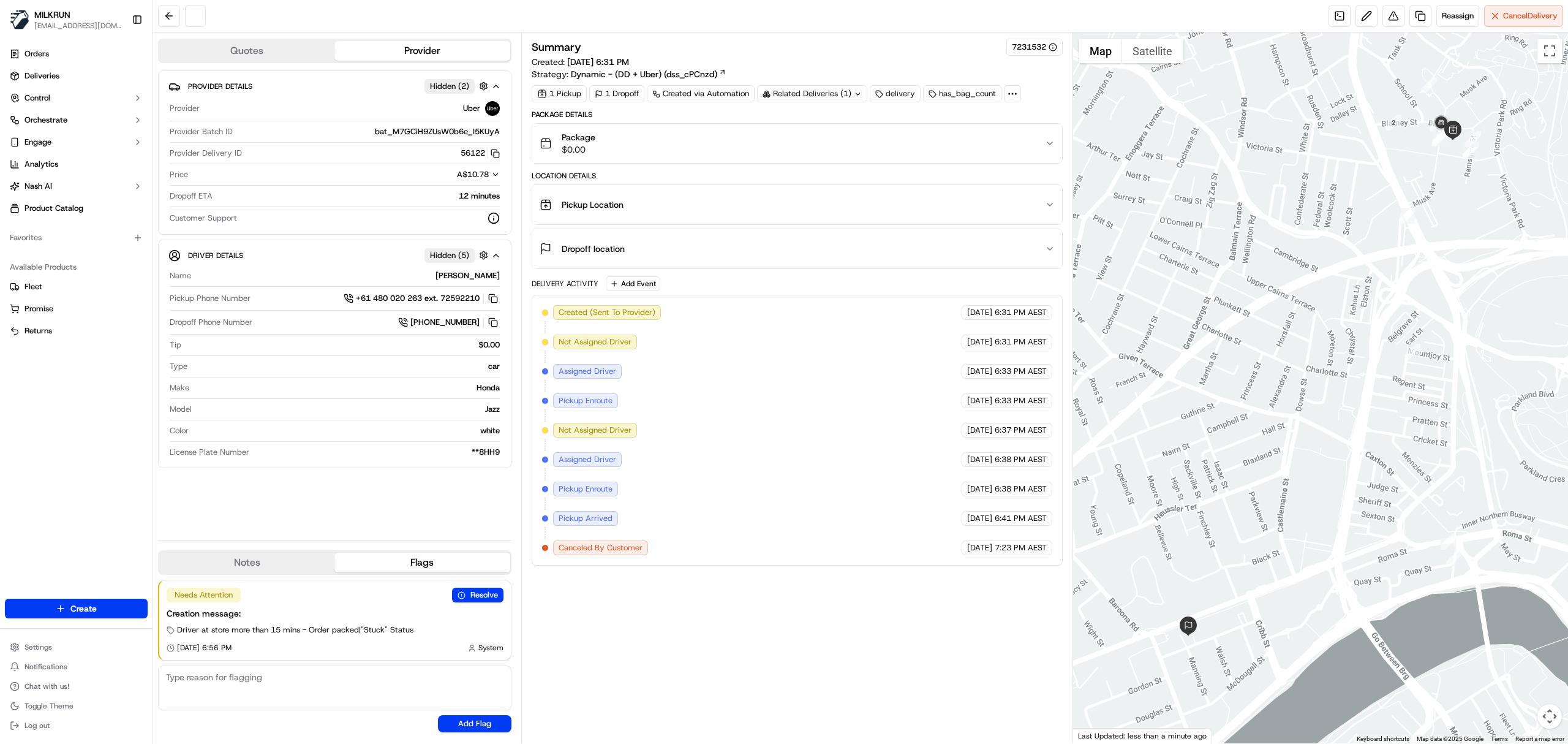
scroll to position [0, 0]
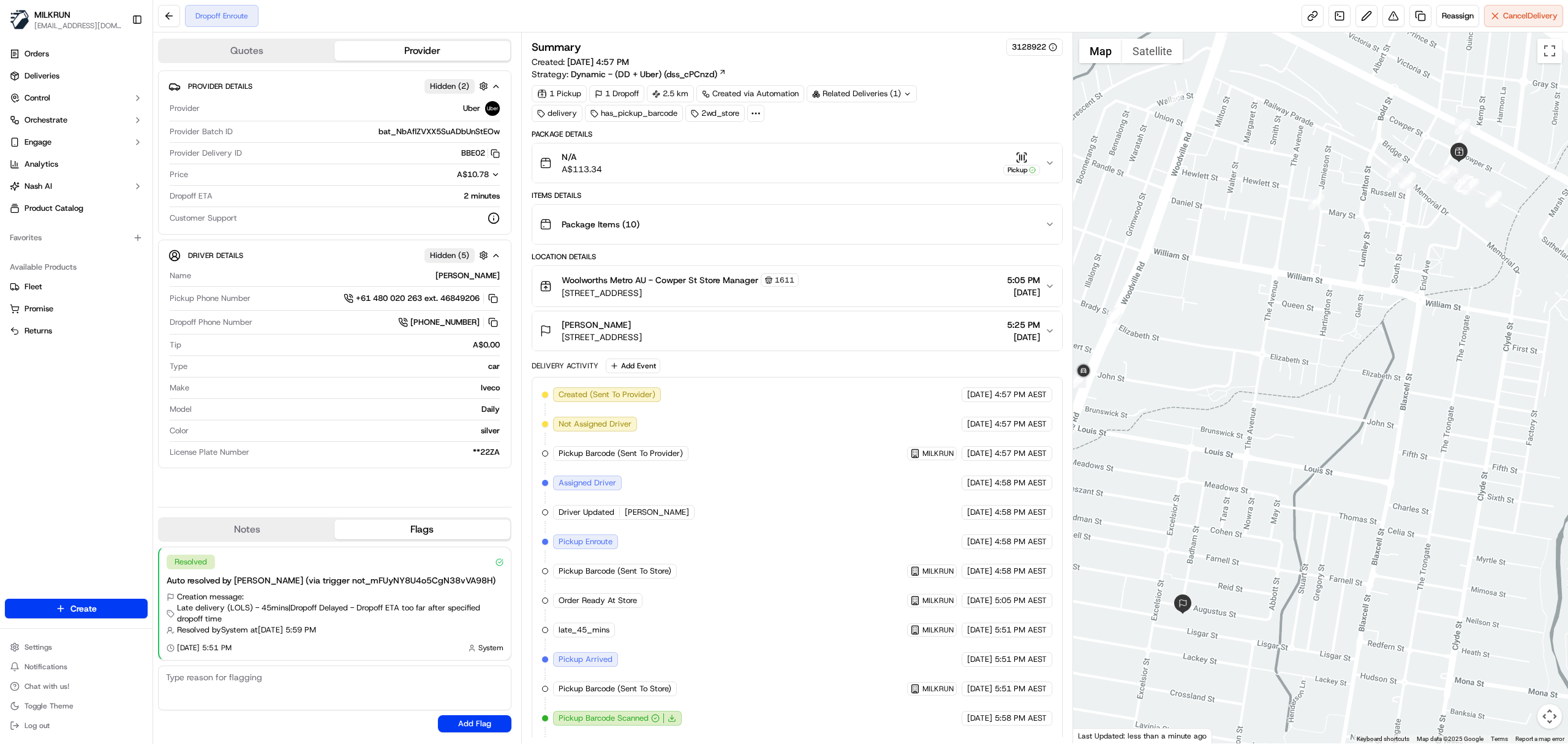
scroll to position [66, 0]
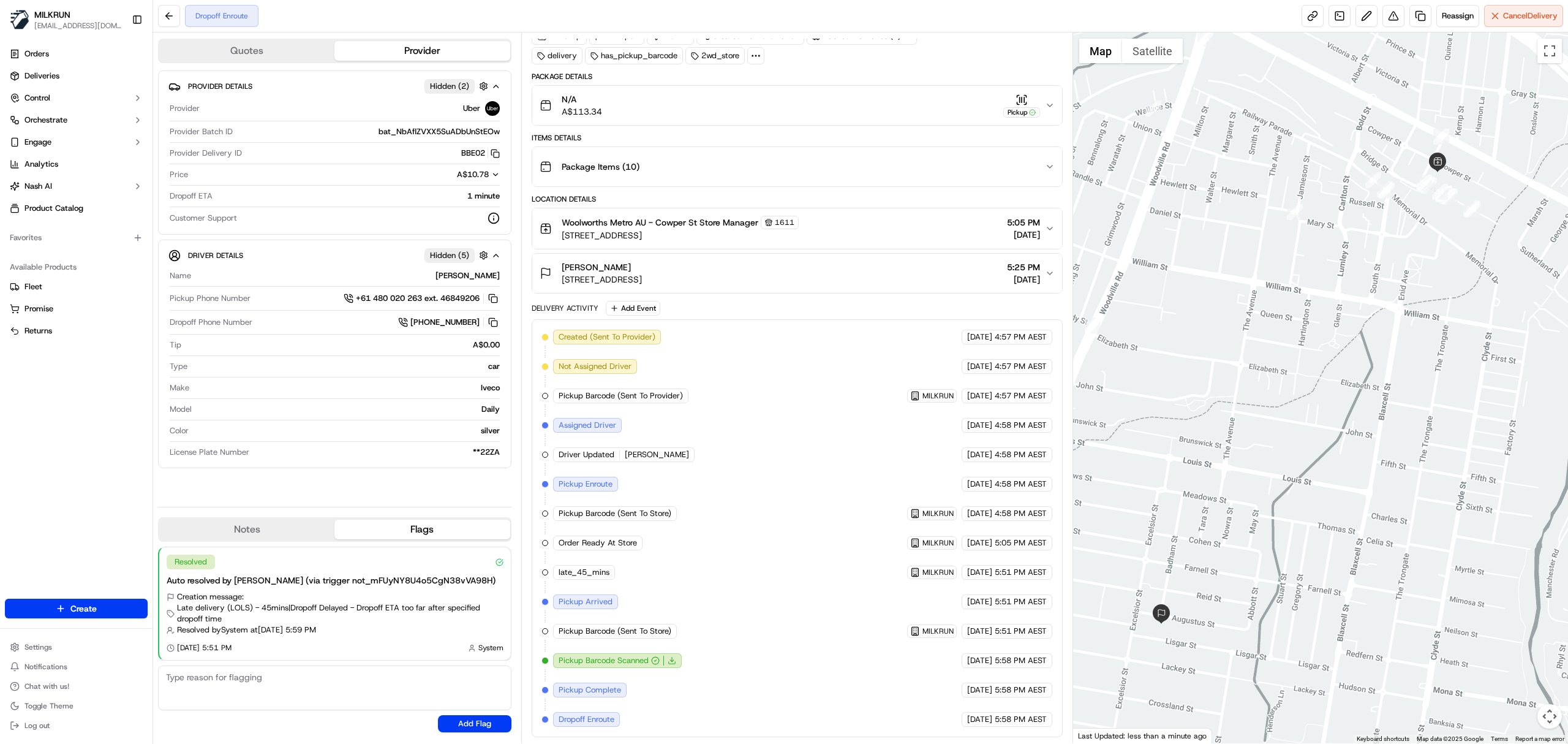
click at [483, 275] on div "[PERSON_NAME]" at bounding box center [348, 276] width 304 height 11
copy div "[PERSON_NAME]"
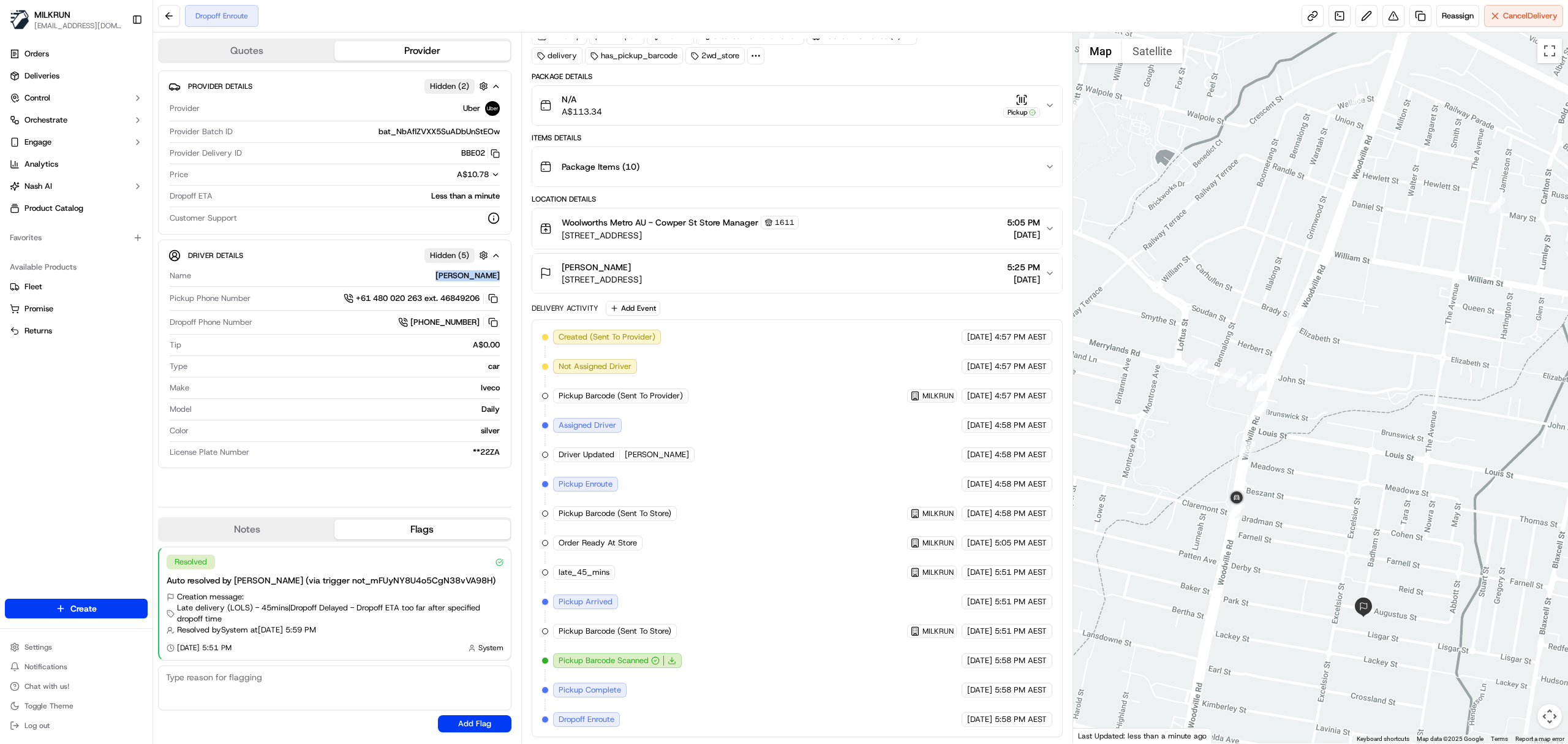
drag, startPoint x: 1280, startPoint y: 568, endPoint x: 1485, endPoint y: 562, distance: 205.1
click at [1485, 562] on div at bounding box center [1321, 388] width 496 height 711
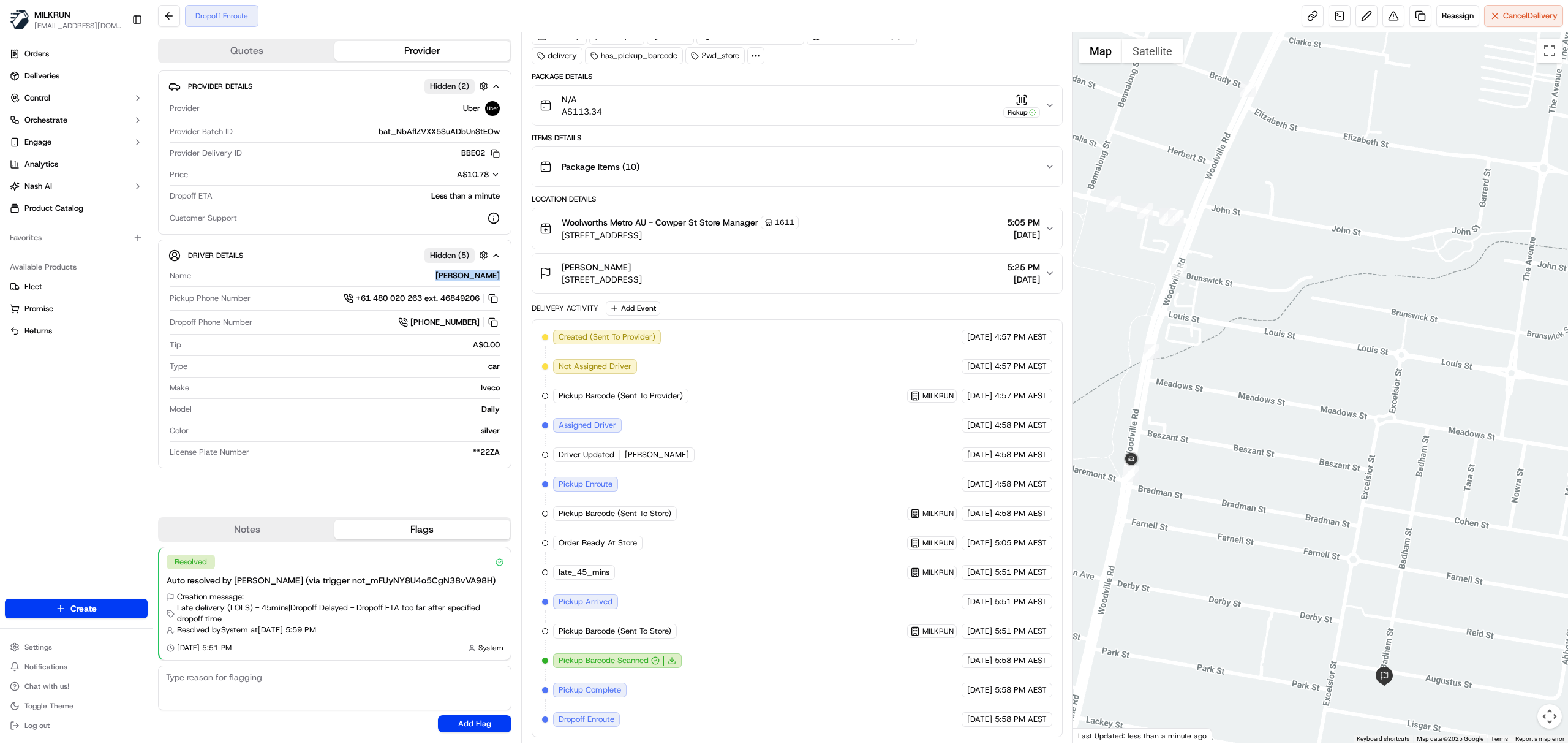
drag, startPoint x: 1306, startPoint y: 561, endPoint x: 1439, endPoint y: 578, distance: 134.1
click at [1439, 578] on div at bounding box center [1321, 388] width 496 height 711
drag, startPoint x: 995, startPoint y: 540, endPoint x: 1023, endPoint y: 540, distance: 28.0
click at [1023, 540] on span "5:05 PM AEST" at bounding box center [1021, 543] width 52 height 11
copy span "5:05 PM"
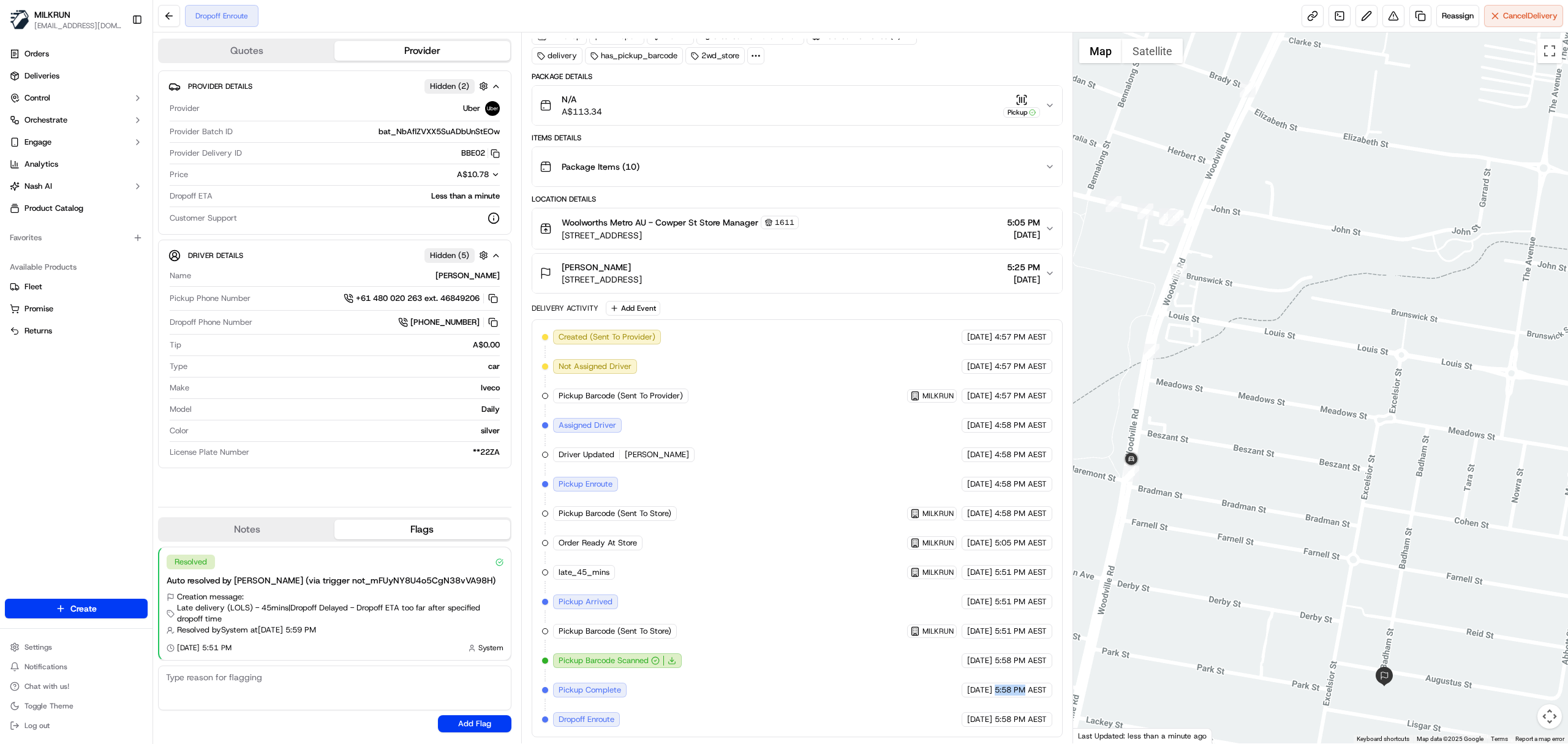
drag, startPoint x: 993, startPoint y: 691, endPoint x: 1023, endPoint y: 688, distance: 30.1
click at [1023, 688] on span "5:58 PM AEST" at bounding box center [1021, 690] width 52 height 11
copy span "5:58 PM"
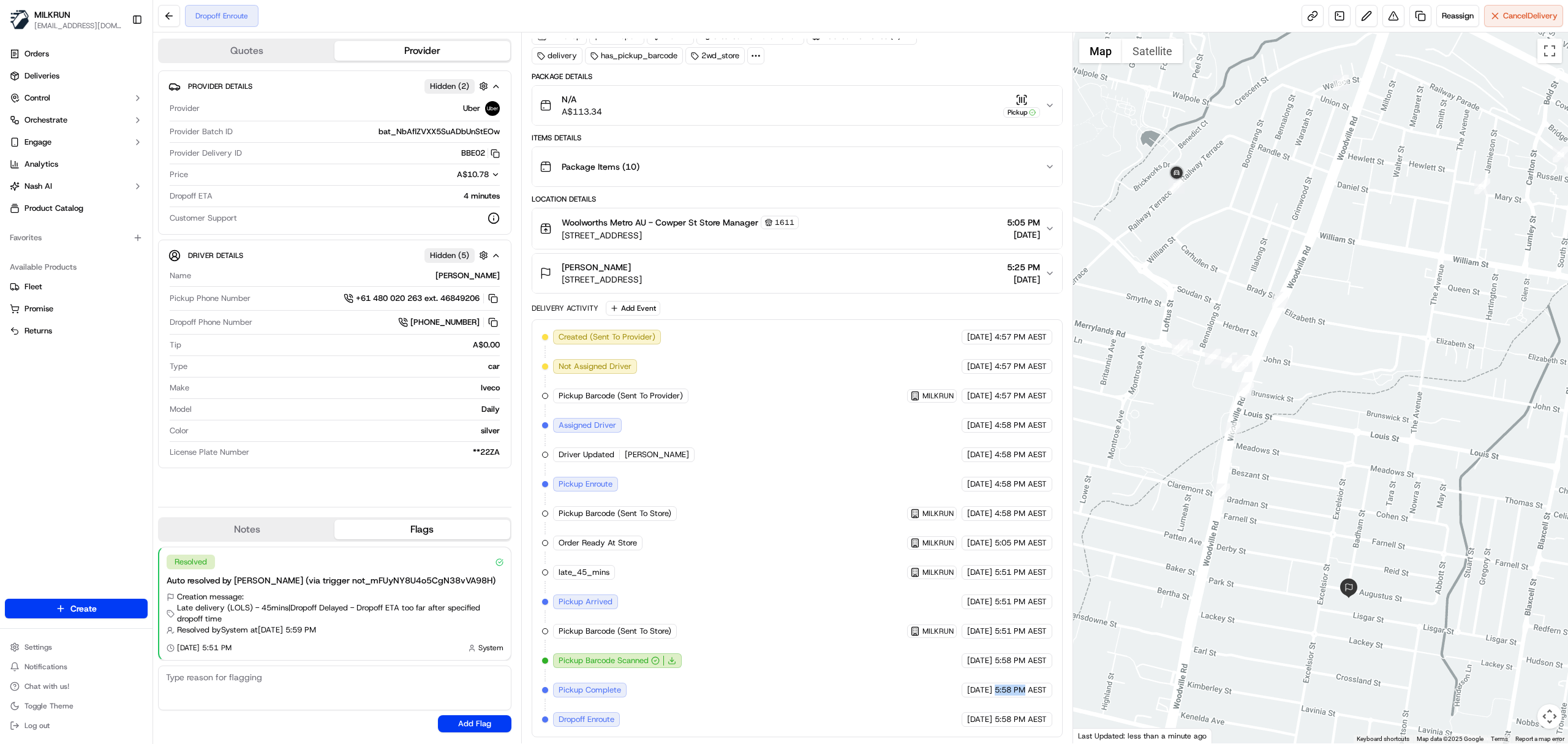
drag, startPoint x: 1237, startPoint y: 578, endPoint x: 1314, endPoint y: 549, distance: 82.3
click at [1314, 549] on div at bounding box center [1321, 388] width 496 height 711
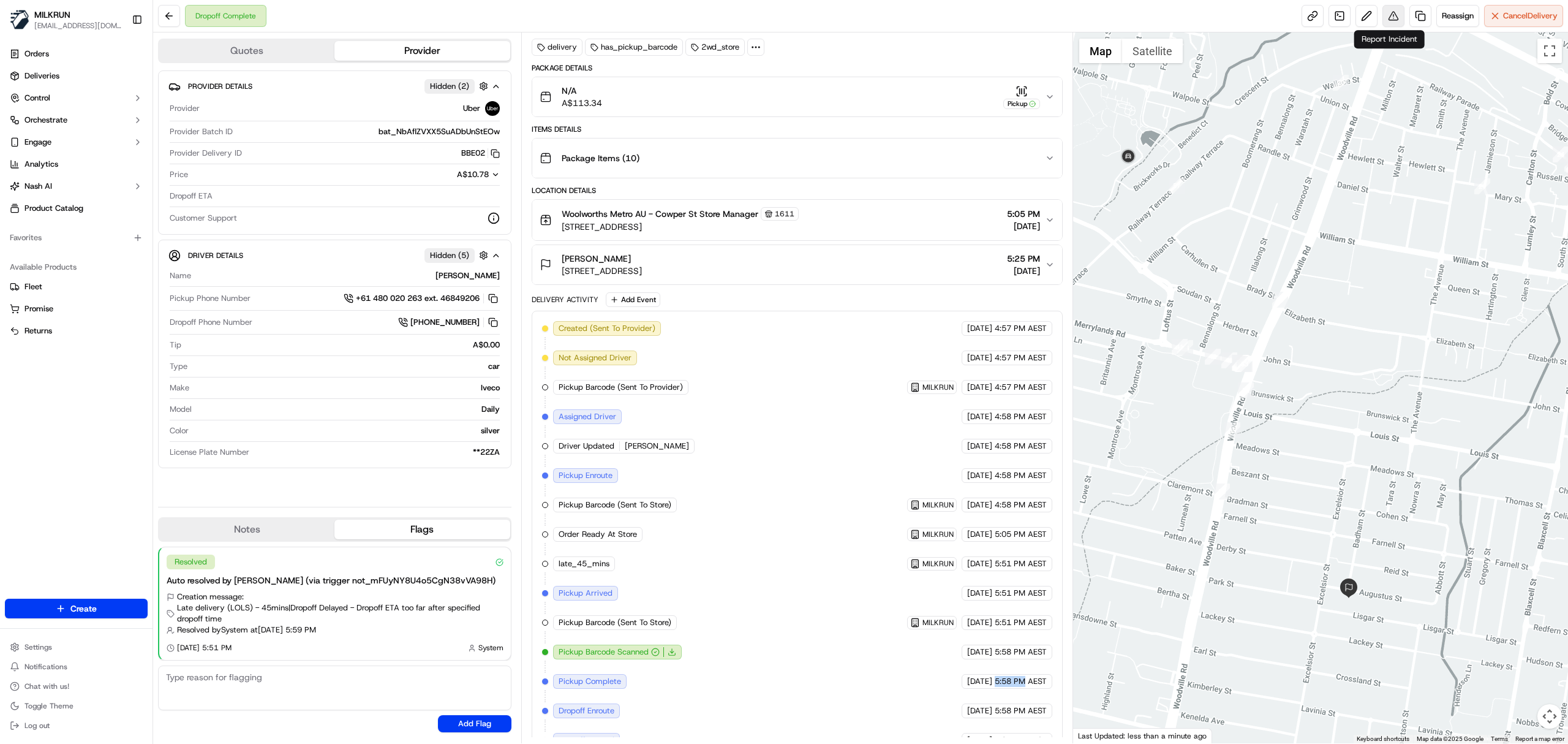
click at [1388, 18] on button at bounding box center [1393, 16] width 22 height 22
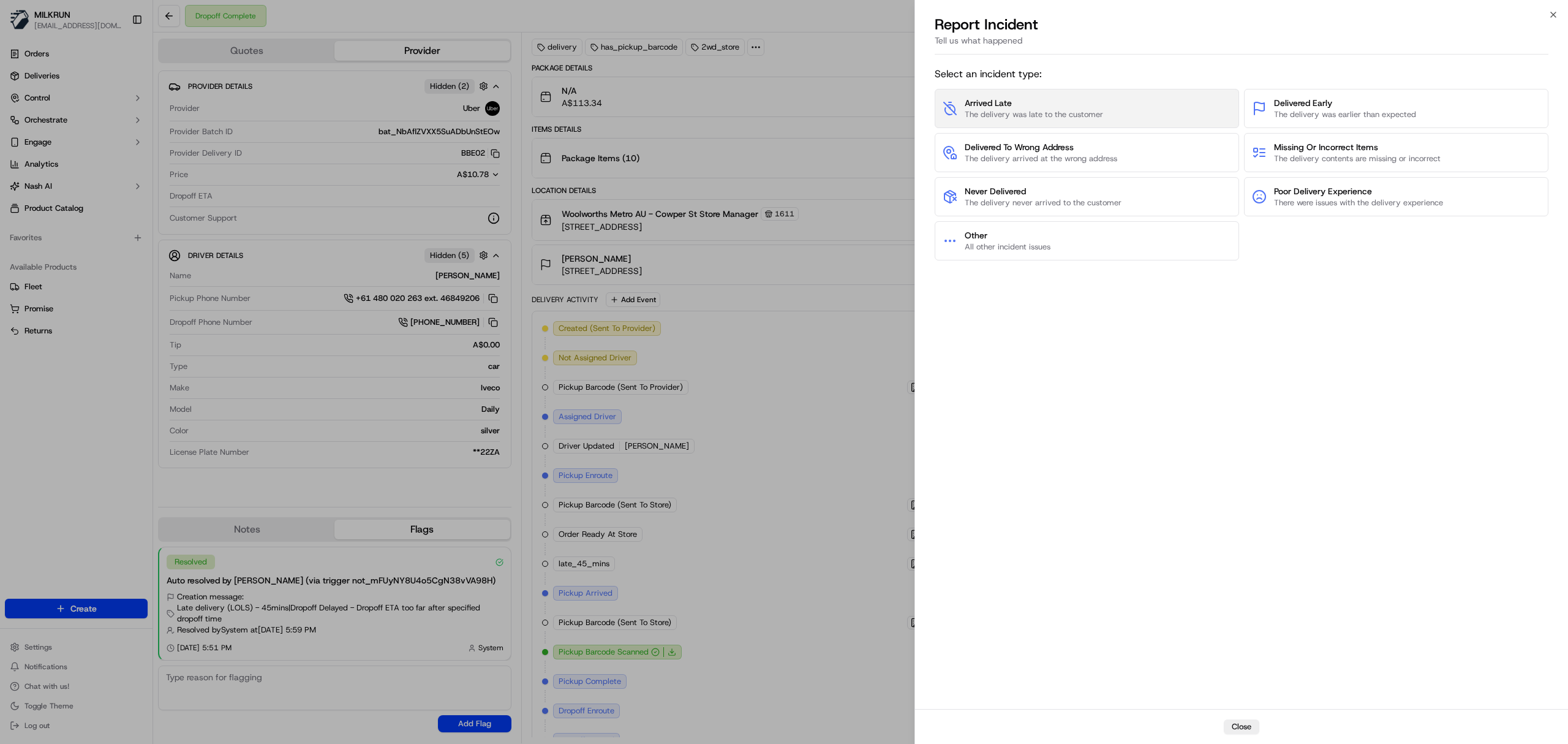
click at [1146, 115] on button "Arrived Late The delivery was late to the customer" at bounding box center [1087, 109] width 305 height 39
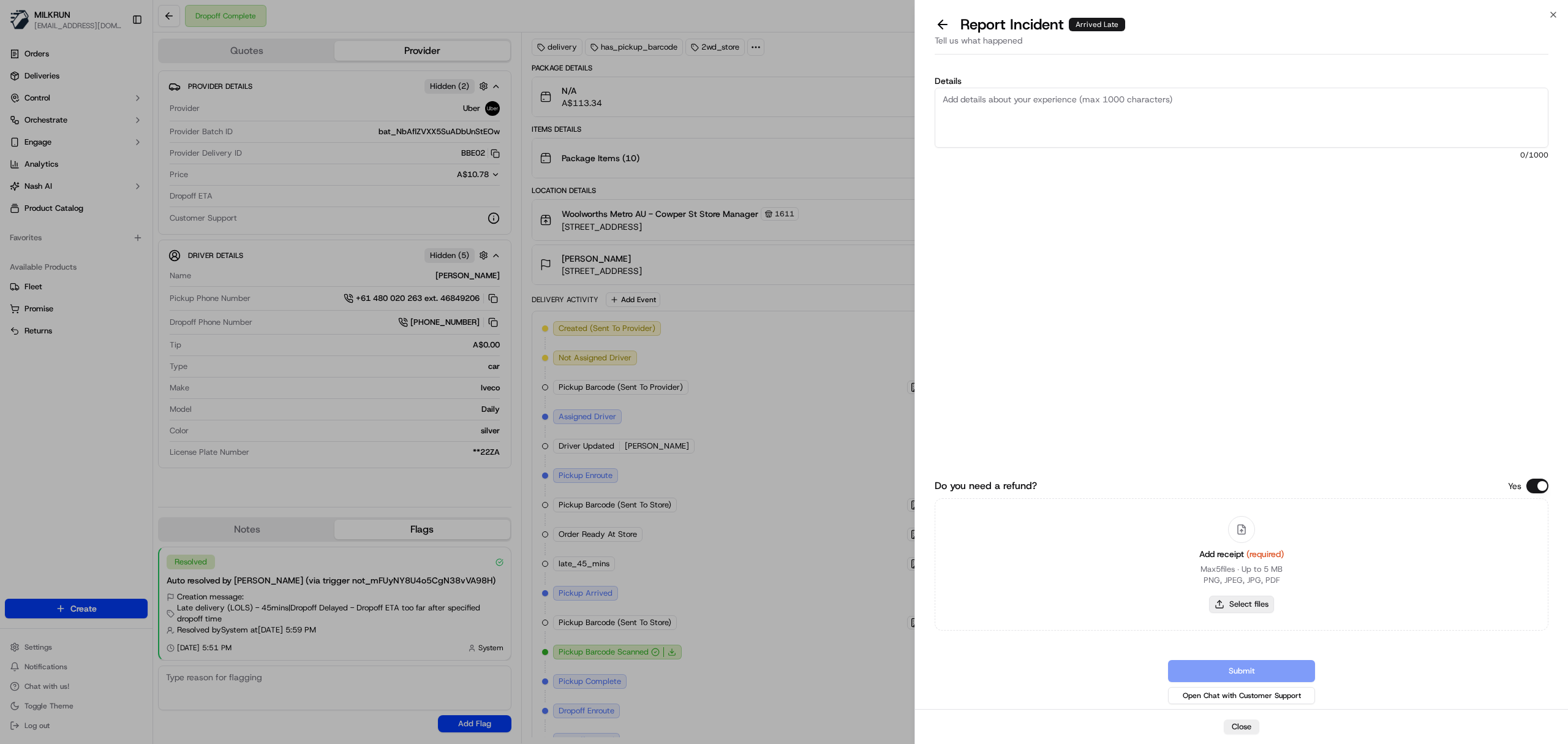
click at [1242, 603] on button "Select files" at bounding box center [1242, 604] width 65 height 17
type input "C:\fakepath\Milkrun_19-09-25_Hiba K.pdf"
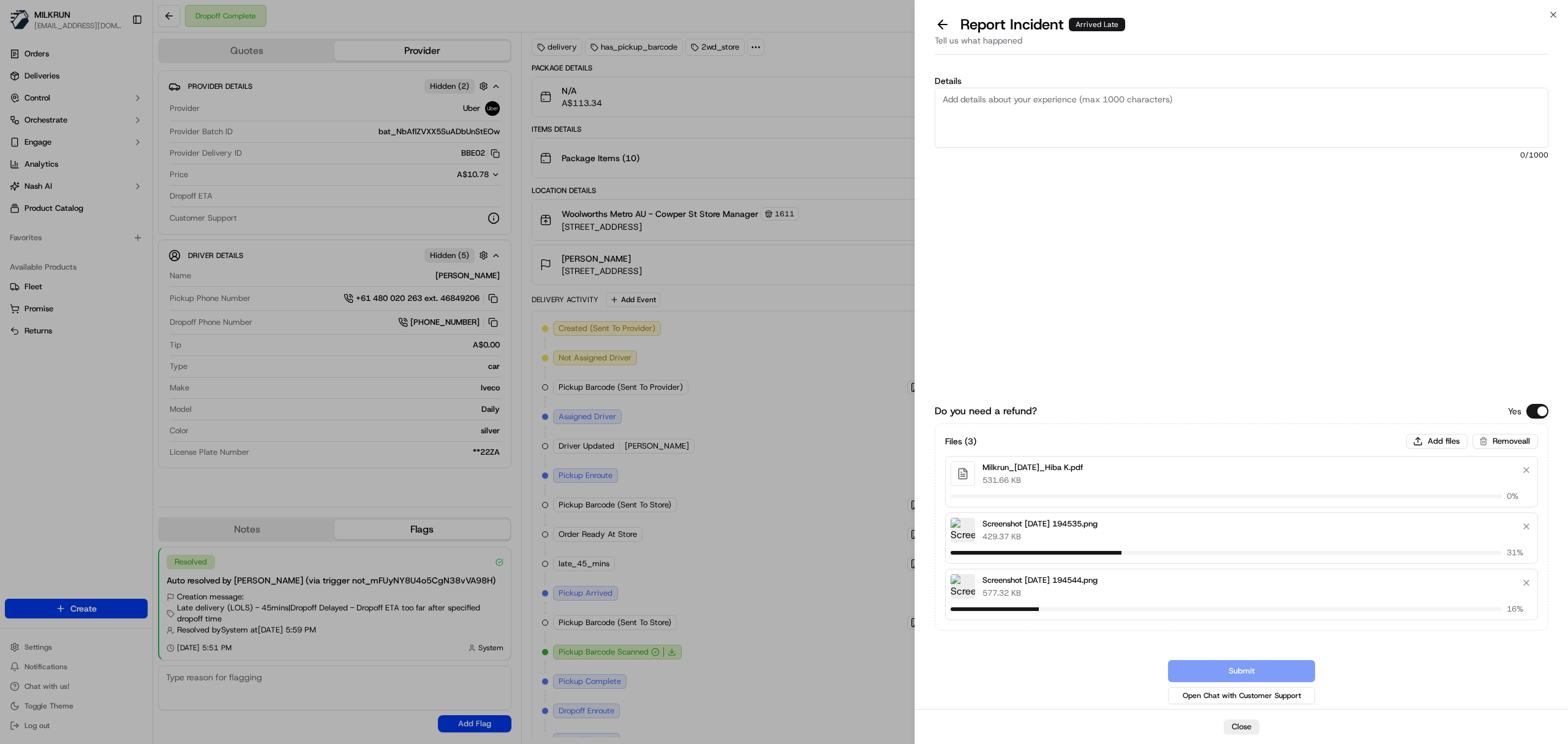
click at [1022, 114] on textarea "Details" at bounding box center [1242, 117] width 614 height 60
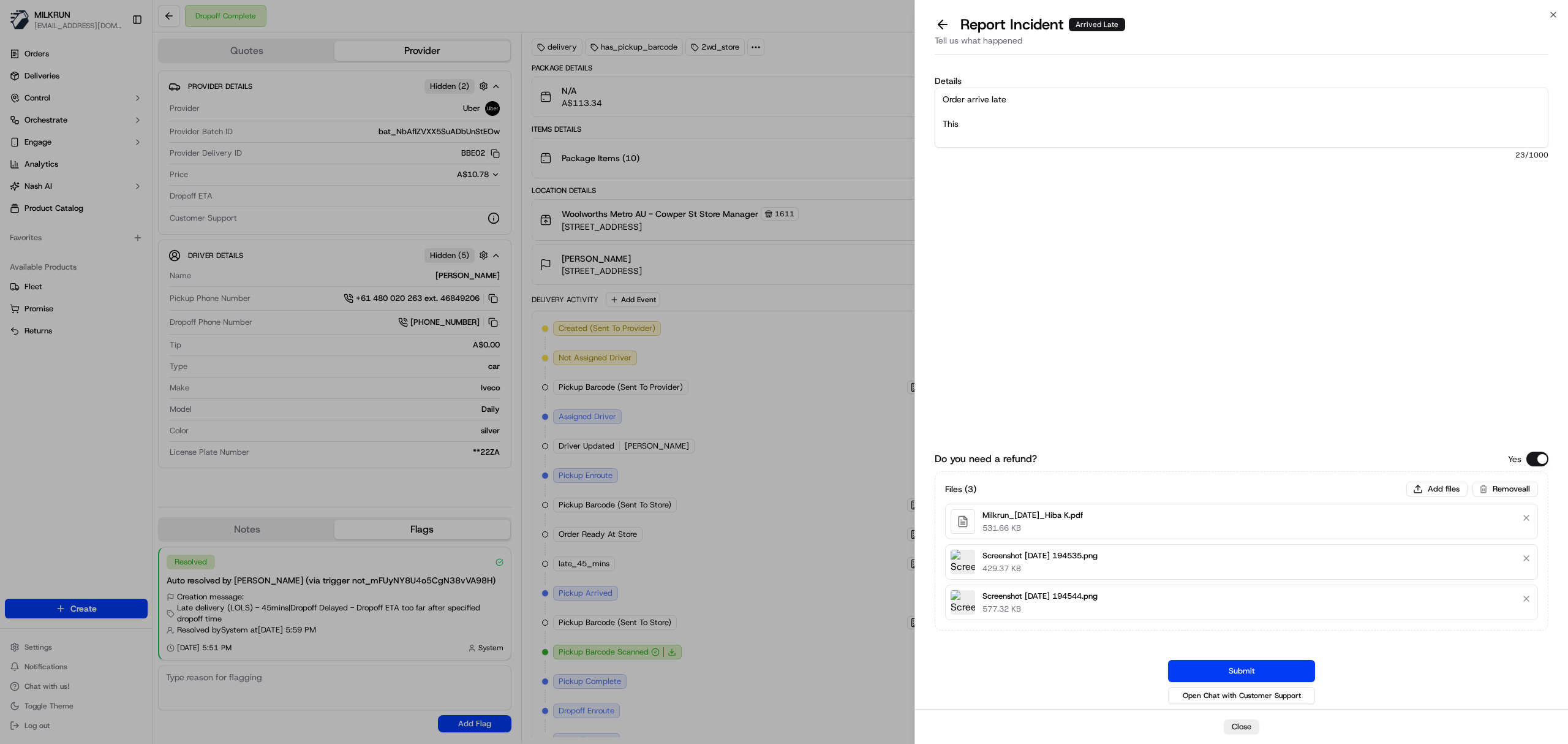
click at [985, 96] on textarea "Order arrive late This" at bounding box center [1242, 117] width 614 height 60
click at [993, 97] on textarea "Order arrive late This" at bounding box center [1242, 117] width 614 height 60
click at [988, 98] on textarea "Order arrive late This" at bounding box center [1242, 117] width 614 height 60
click at [988, 99] on textarea "Order arrive late This" at bounding box center [1242, 117] width 614 height 60
click at [972, 126] on textarea "Order arrived late This" at bounding box center [1242, 117] width 614 height 60
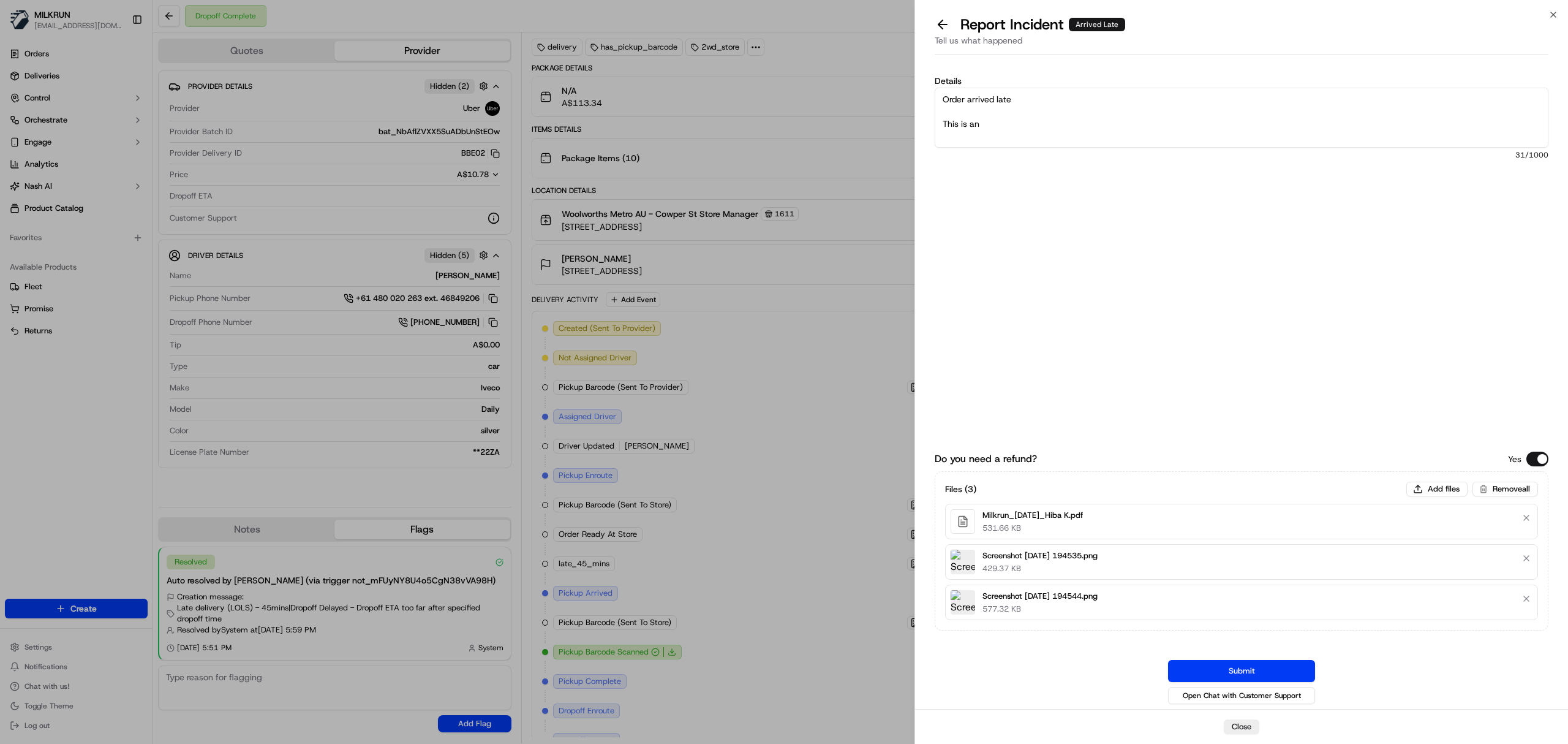
click at [1059, 106] on textarea "Order arrived late This is an" at bounding box center [1242, 117] width 614 height 60
click at [1039, 125] on textarea "Order arrived late This is an" at bounding box center [1242, 117] width 614 height 60
click at [1001, 133] on textarea "Order arrived late This is an" at bounding box center [1242, 117] width 614 height 60
click at [1105, 140] on textarea "Order arrived late This is an issue as customer's order" at bounding box center [1242, 117] width 614 height 60
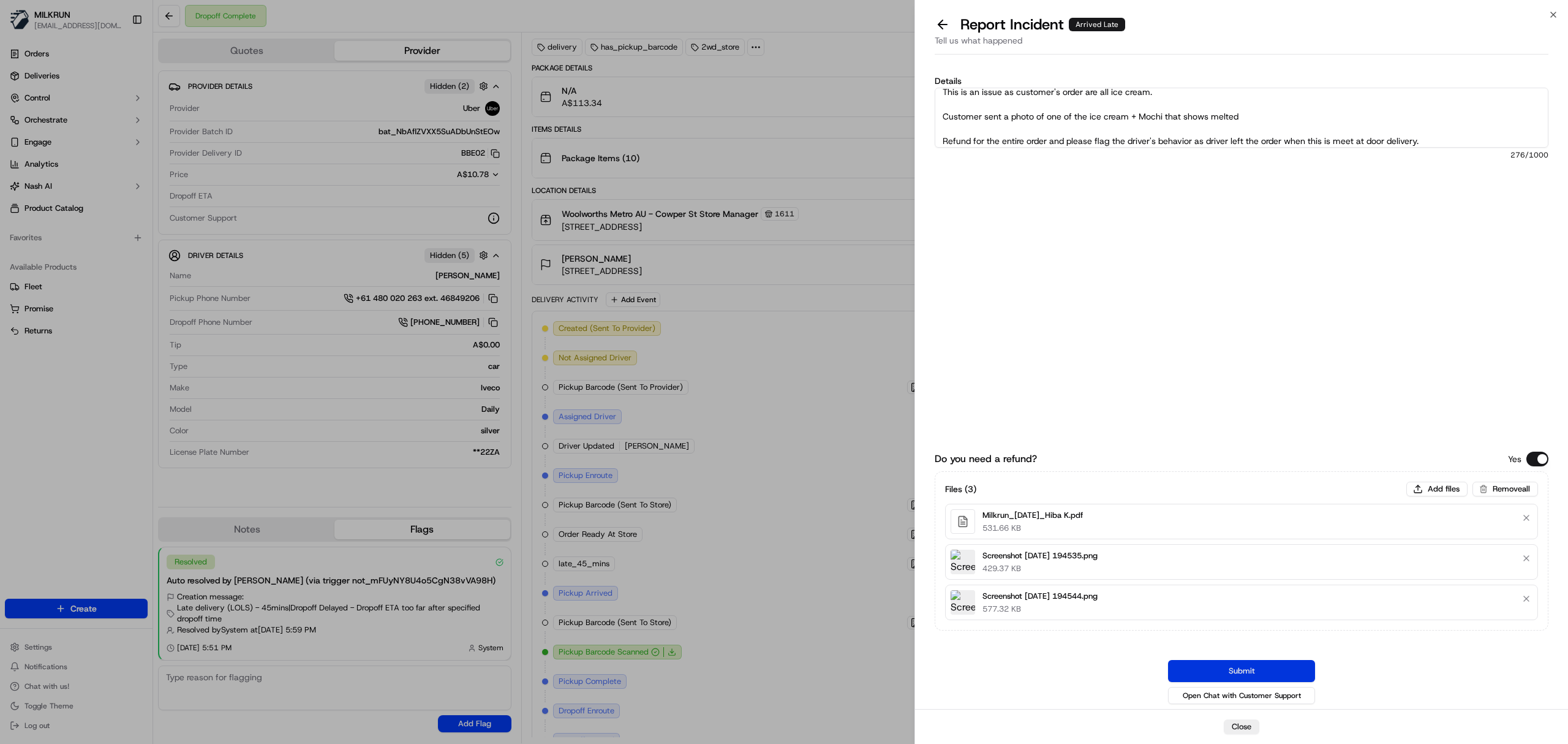
type textarea "Order arrived late This is an issue as customer's order are all ice cream. Cust…"
click at [1287, 666] on button "Submit" at bounding box center [1242, 671] width 147 height 22
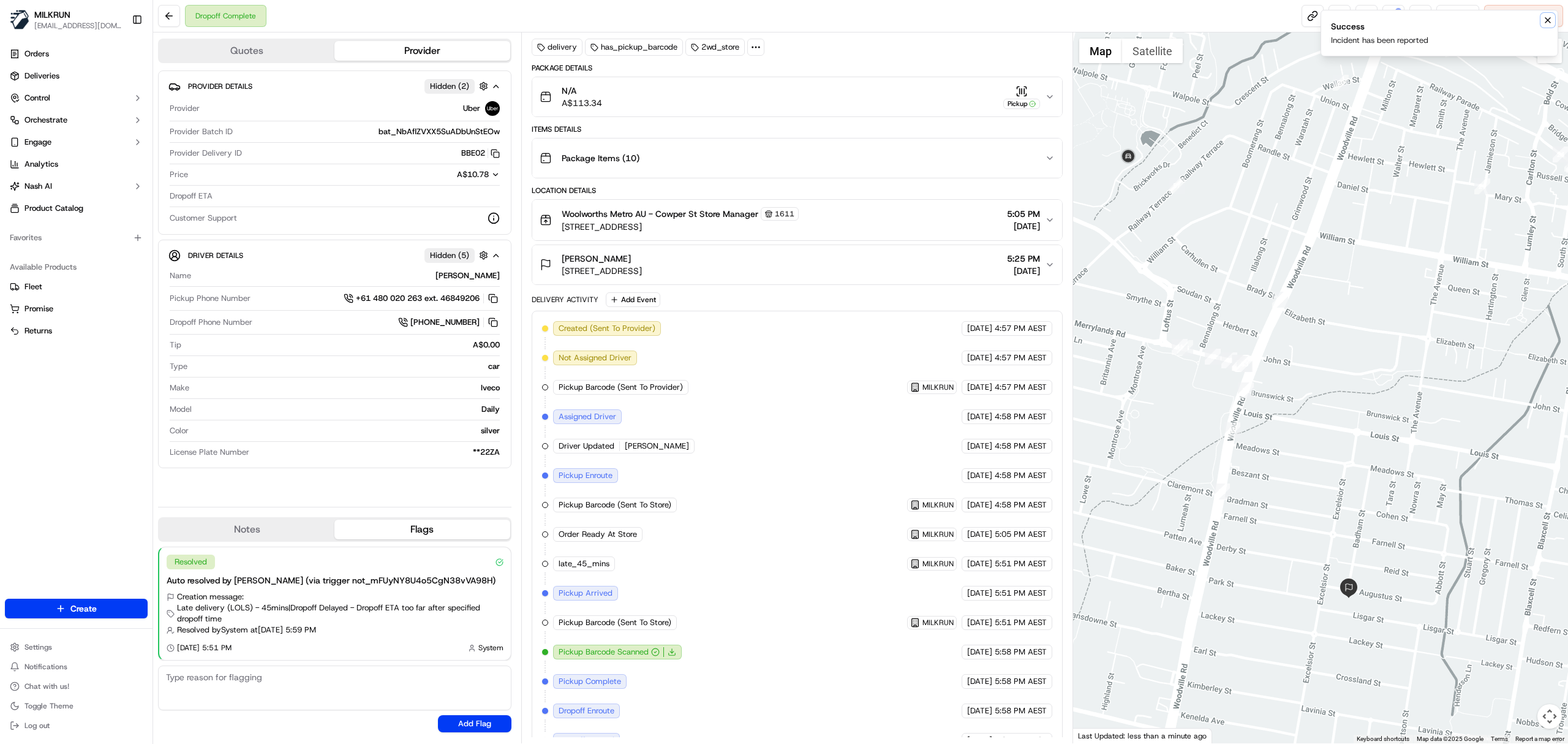
click at [1547, 18] on icon "Notifications (F8)" at bounding box center [1548, 20] width 10 height 10
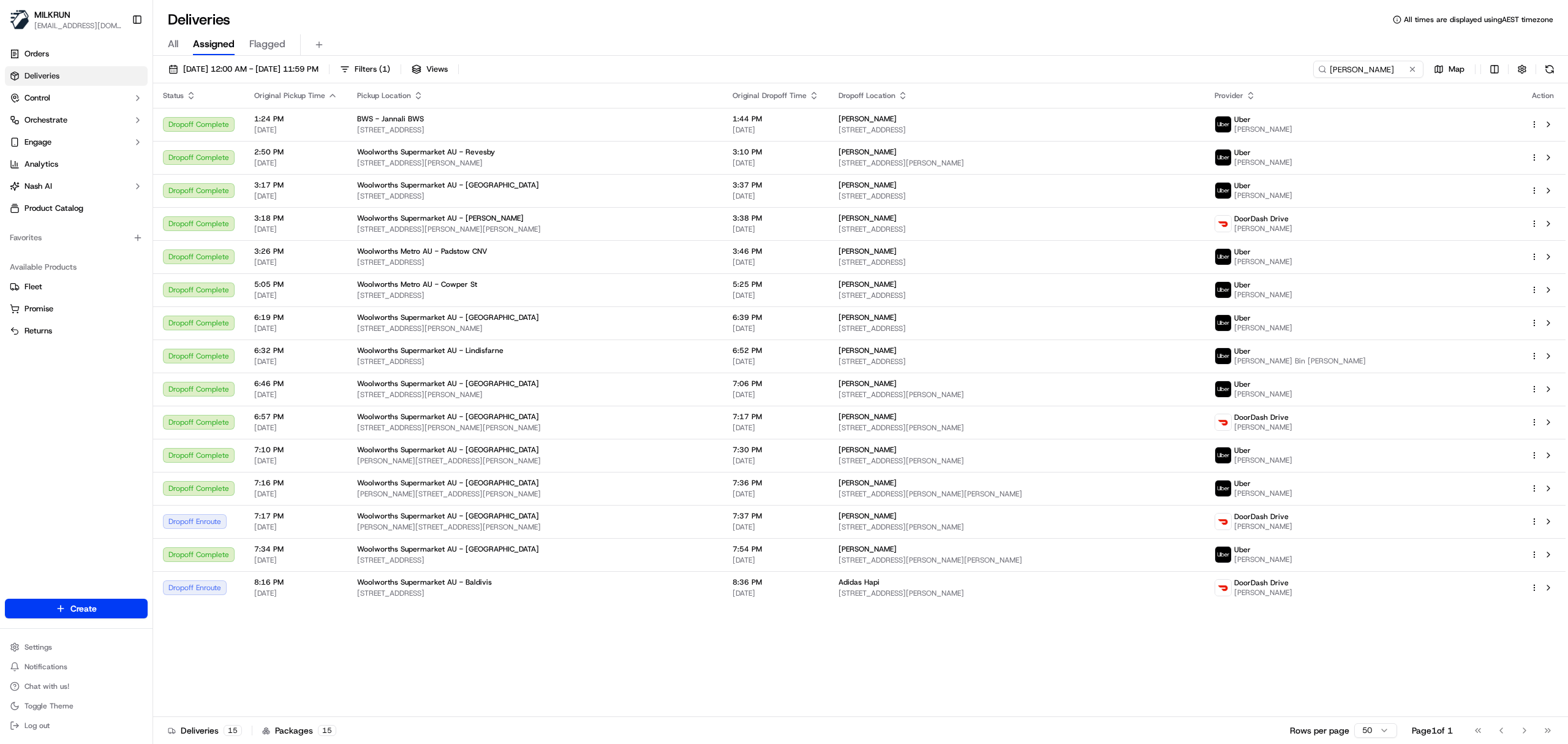
click at [1362, 64] on input "[PERSON_NAME]" at bounding box center [1368, 69] width 110 height 17
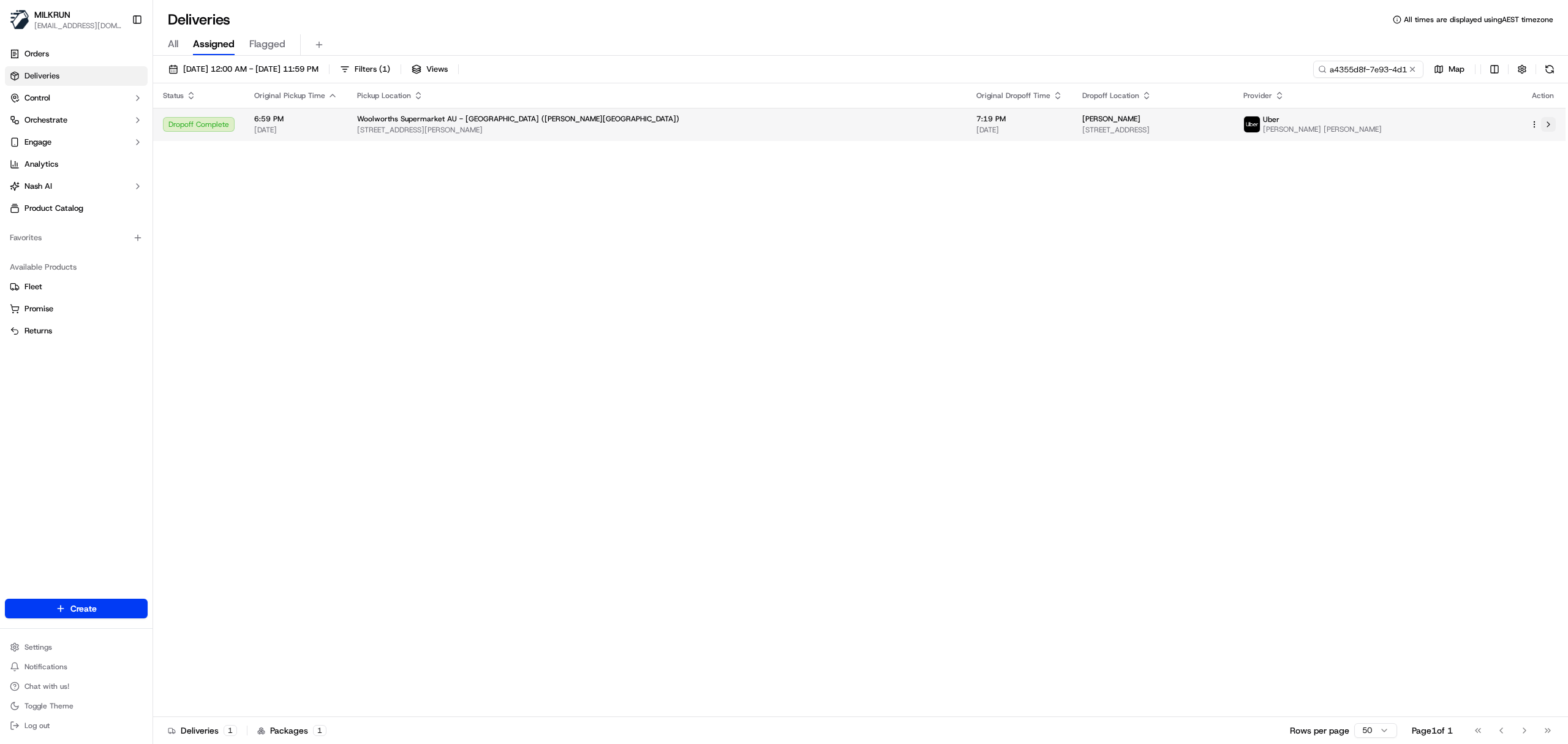
click at [1545, 126] on button at bounding box center [1548, 124] width 15 height 15
click at [1365, 76] on input "a4355d8f-7e93-4d18-a6d4-b488d612b7a0" at bounding box center [1350, 69] width 147 height 17
paste input "[PERSON_NAME]"
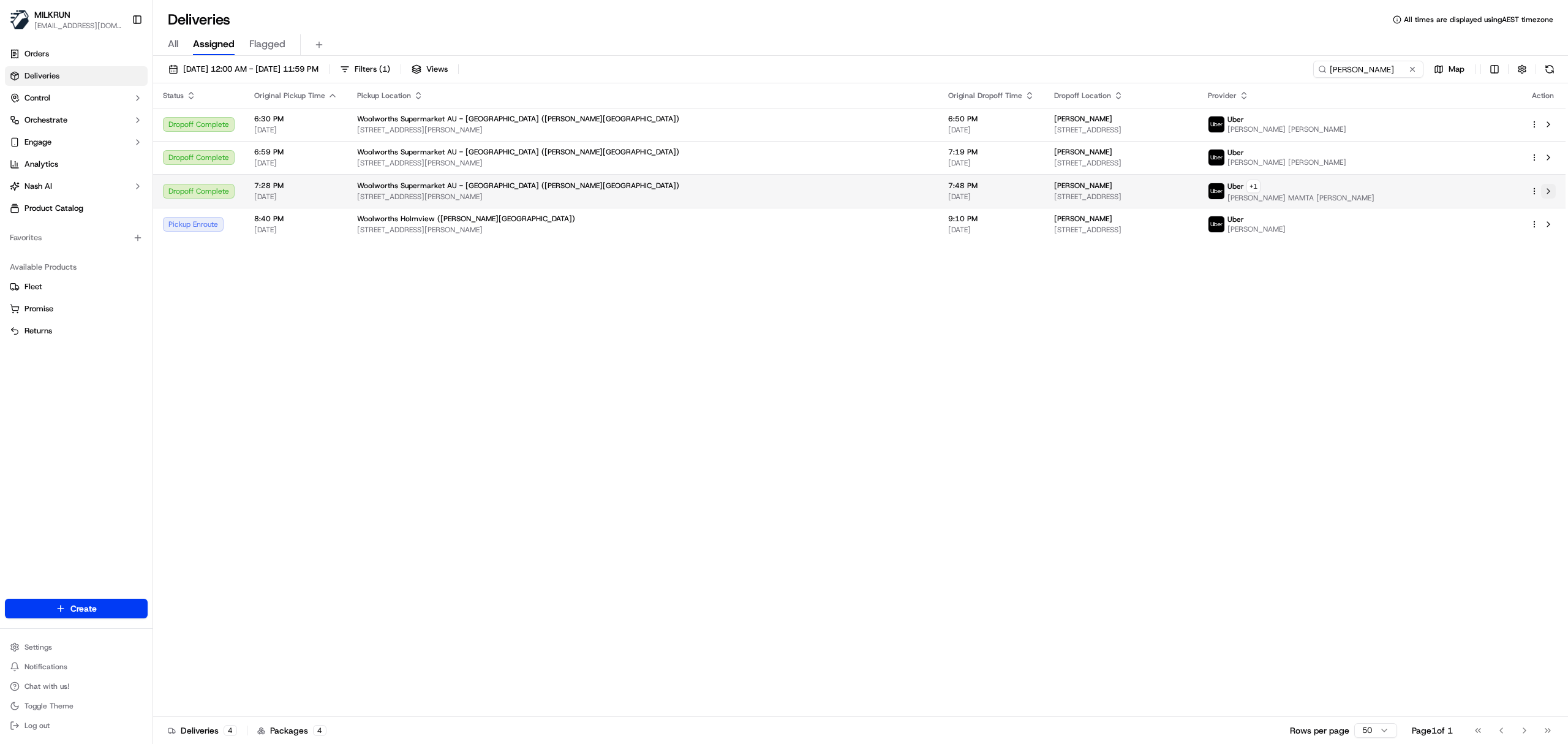
click at [1550, 193] on button at bounding box center [1548, 191] width 15 height 15
click at [1373, 72] on input "[PERSON_NAME]" at bounding box center [1350, 69] width 147 height 17
paste input "[PERSON_NAME]"
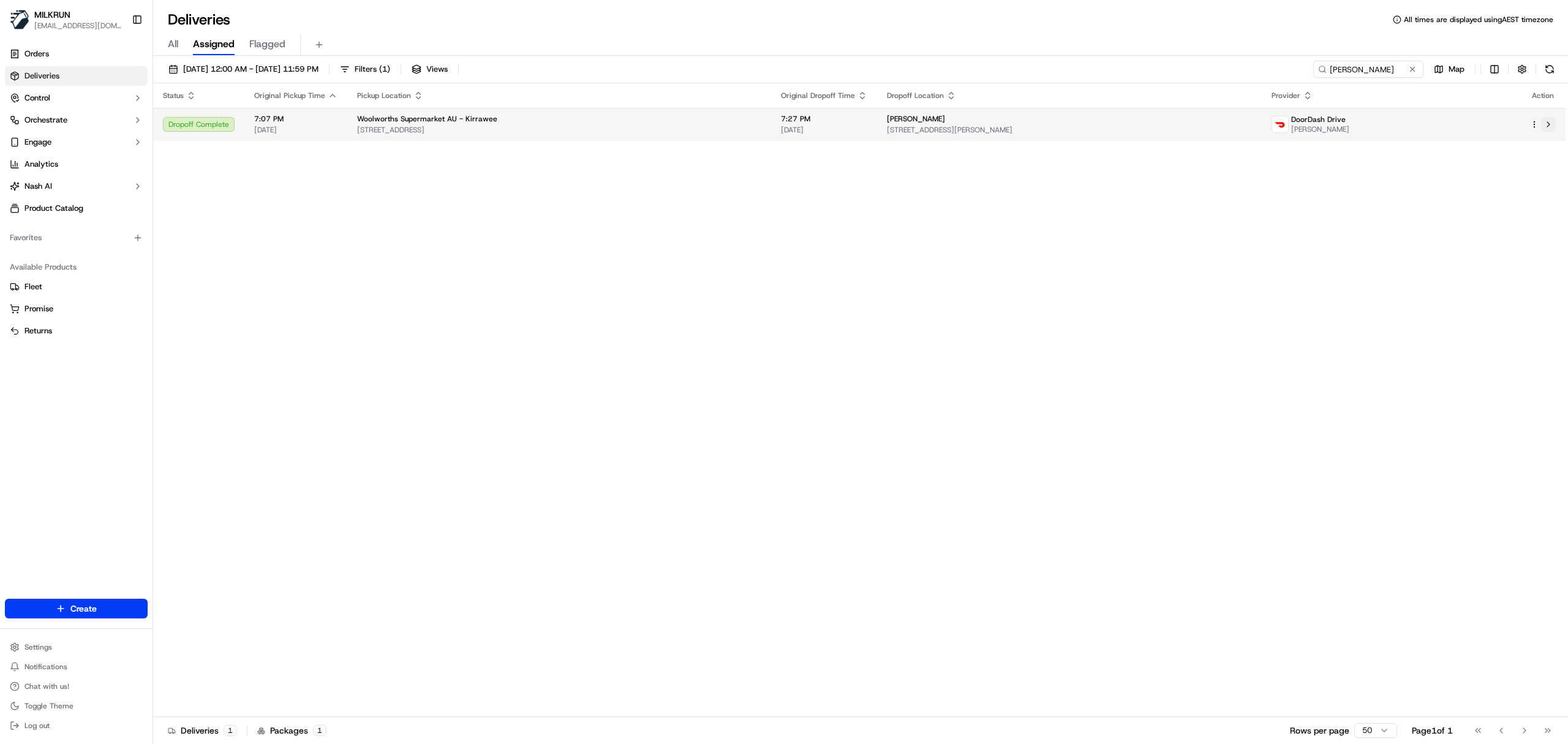
click at [1550, 121] on button at bounding box center [1548, 124] width 15 height 15
click at [1345, 80] on div "[DATE] 12:00 AM - [DATE] 11:59 PM Filters ( 1 ) Views [PERSON_NAME] Map" at bounding box center [860, 72] width 1415 height 23
click at [1346, 69] on input "[PERSON_NAME]" at bounding box center [1350, 69] width 147 height 17
click at [1551, 120] on button at bounding box center [1548, 124] width 15 height 15
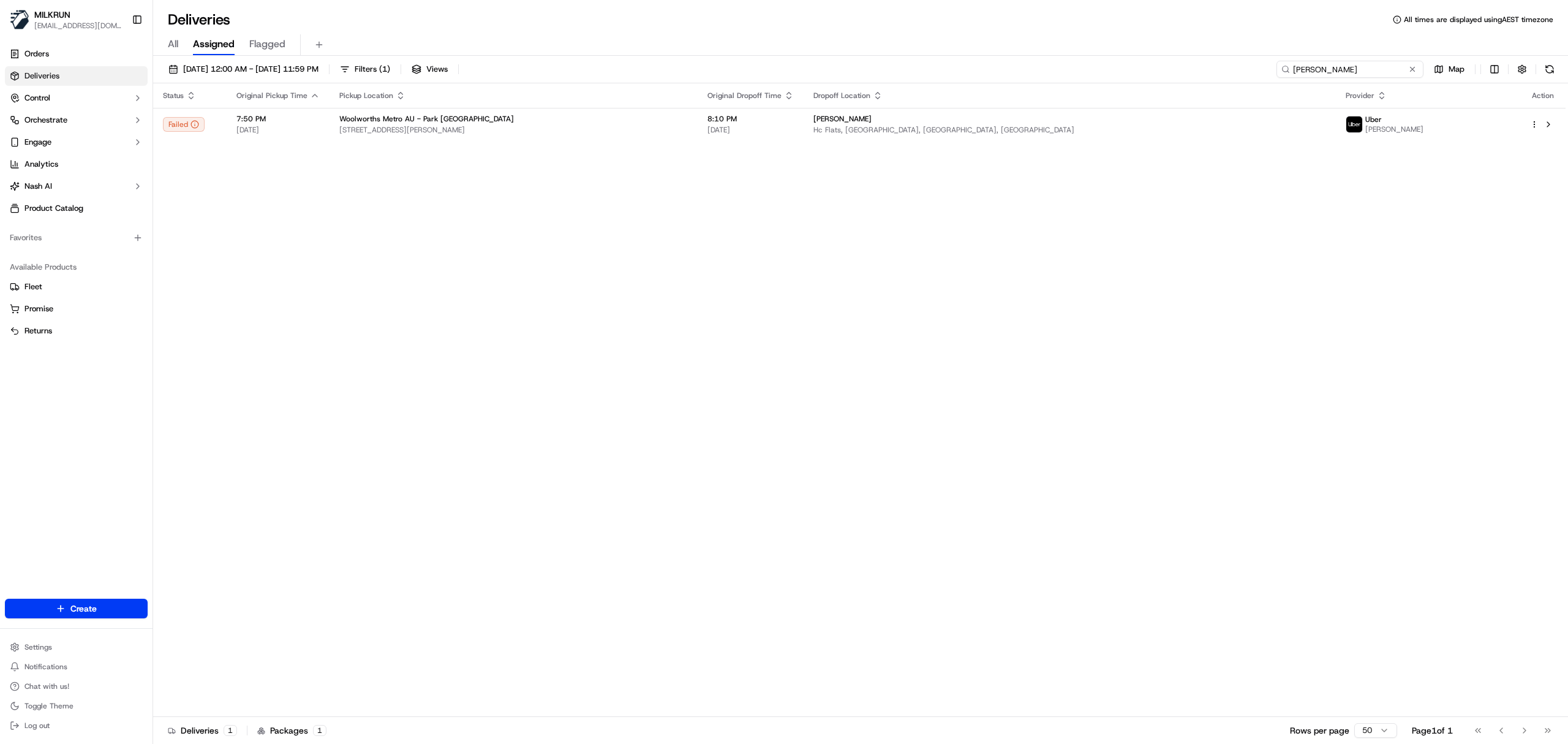
click at [1346, 66] on input "[PERSON_NAME]" at bounding box center [1350, 69] width 147 height 17
paste input "[PERSON_NAME] ALIAS [PERSON_NAME]"
click at [1338, 66] on input "[PERSON_NAME] ALIAS [PERSON_NAME]" at bounding box center [1350, 69] width 147 height 17
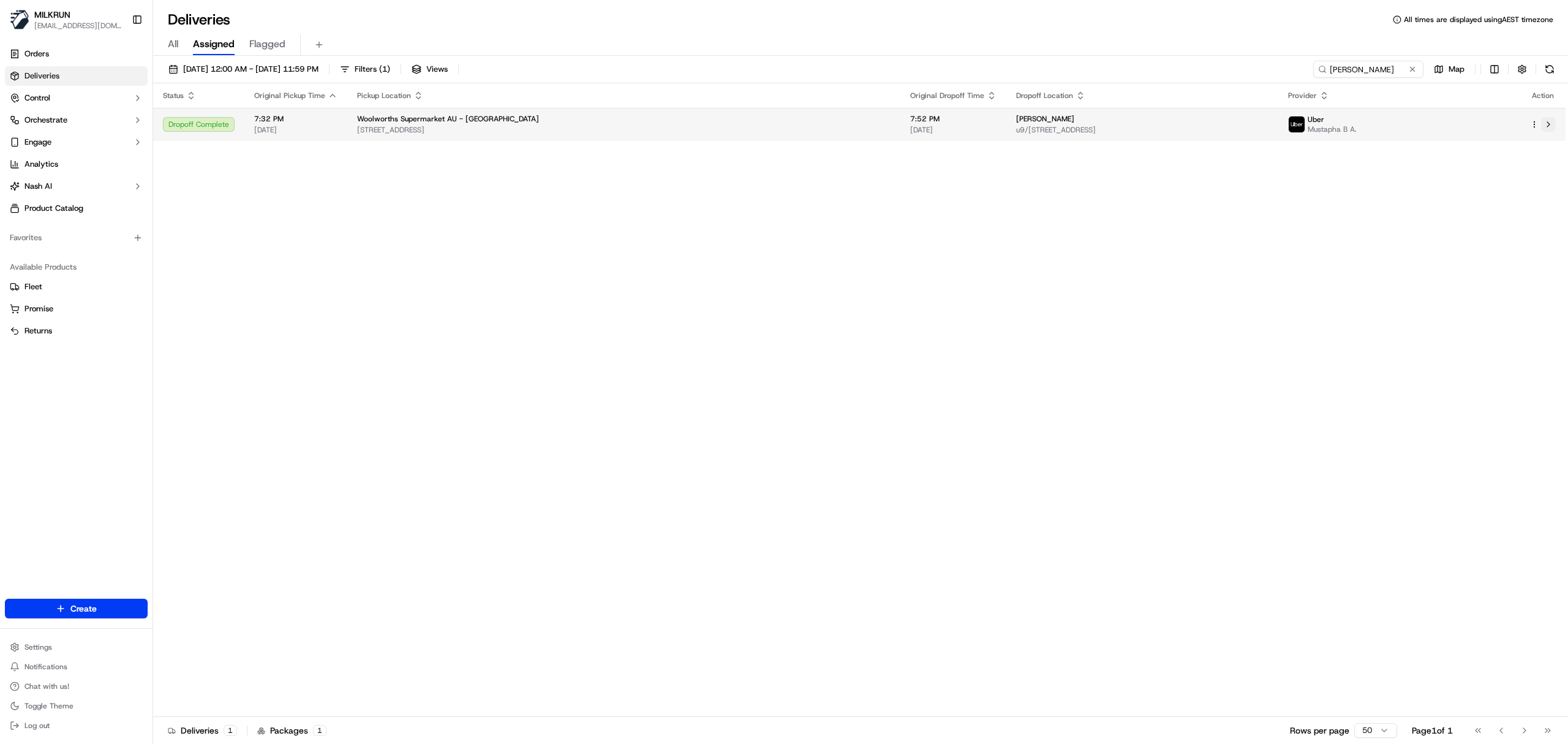
click at [1545, 123] on button at bounding box center [1548, 124] width 15 height 15
click at [1352, 68] on input "[PERSON_NAME]" at bounding box center [1350, 69] width 147 height 17
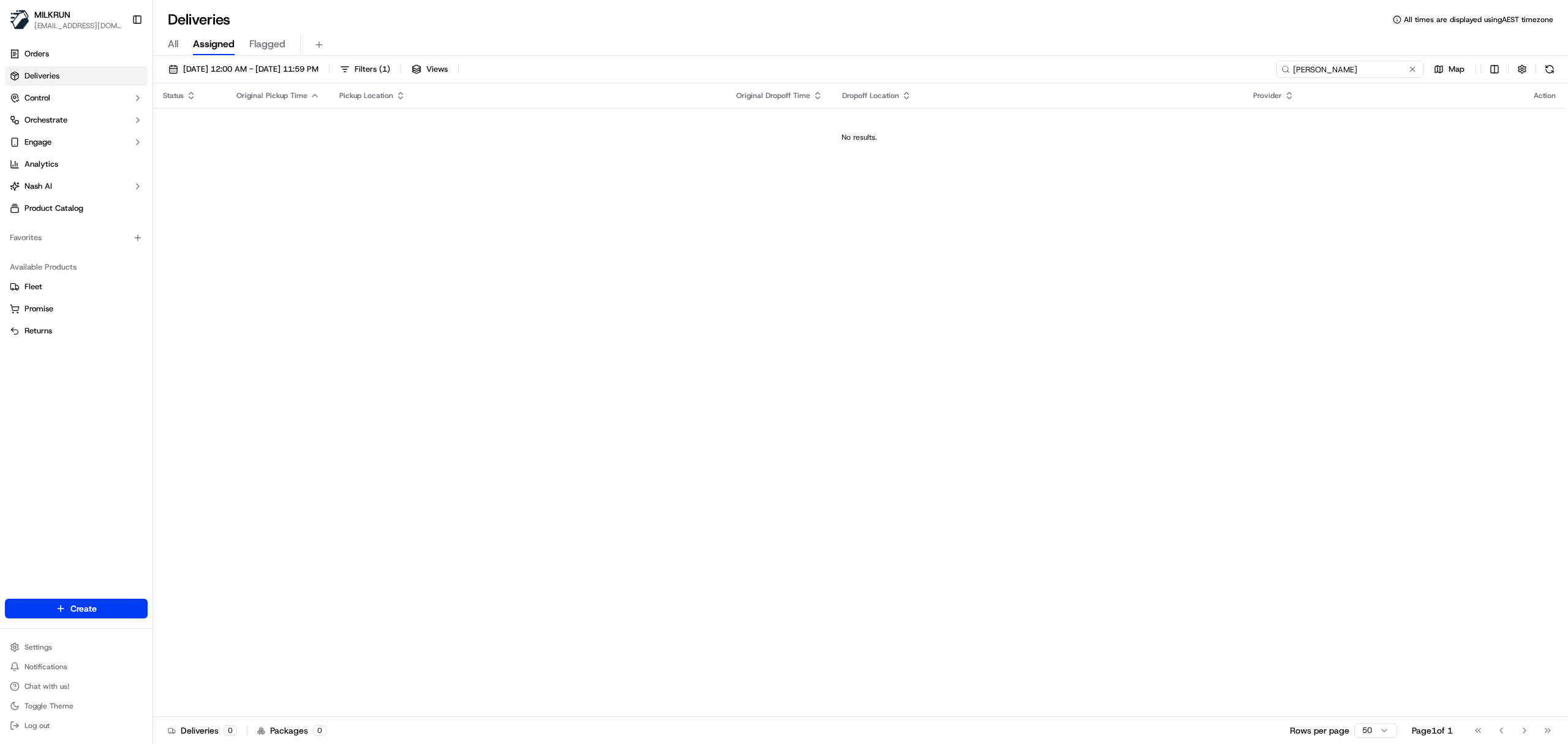
drag, startPoint x: 1351, startPoint y: 67, endPoint x: 1253, endPoint y: 67, distance: 98.0
click at [1253, 67] on div "[DATE] 12:00 AM - [DATE] 11:59 PM Filters ( 1 ) Views [PERSON_NAME] Map" at bounding box center [860, 72] width 1415 height 23
type input "k"
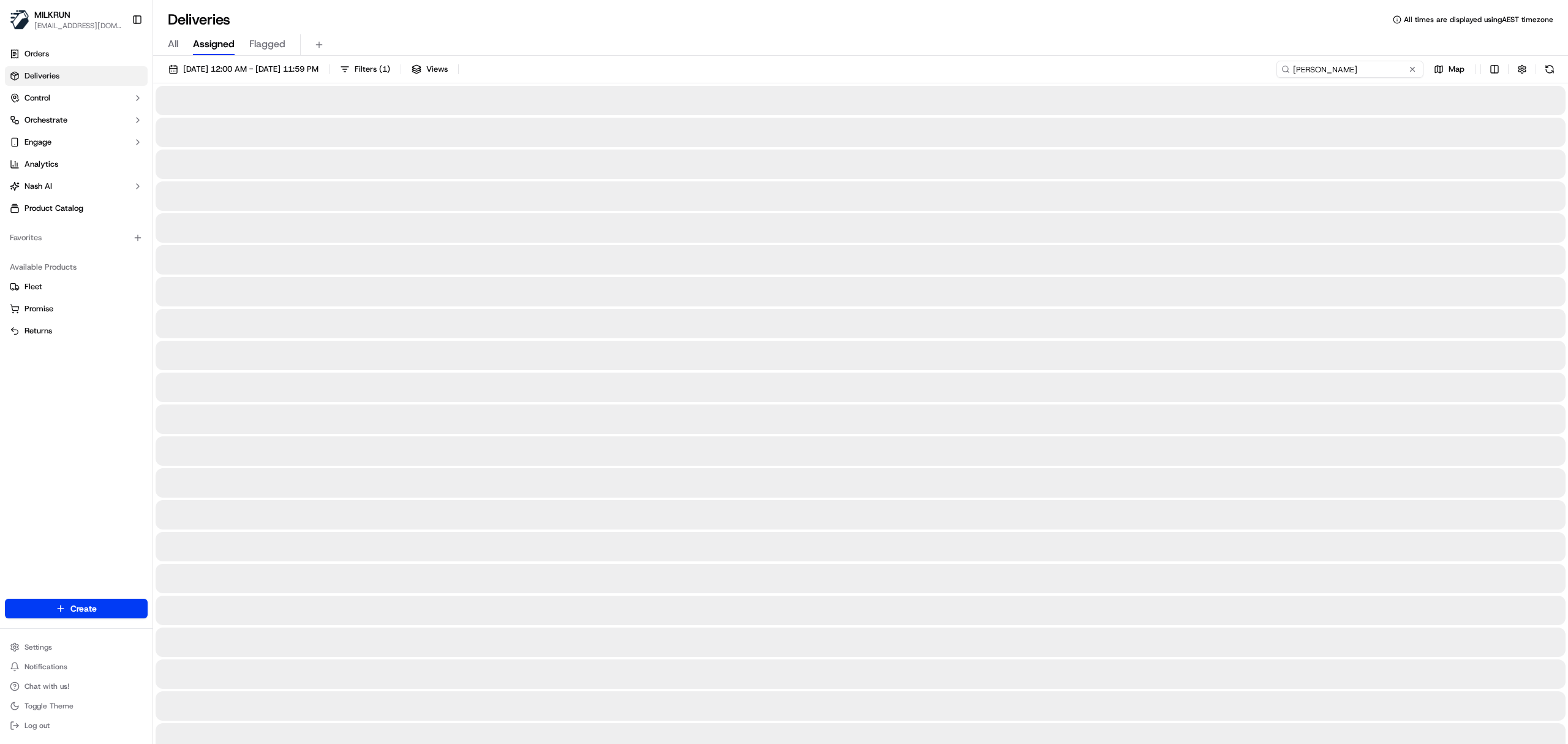
type input "[PERSON_NAME]"
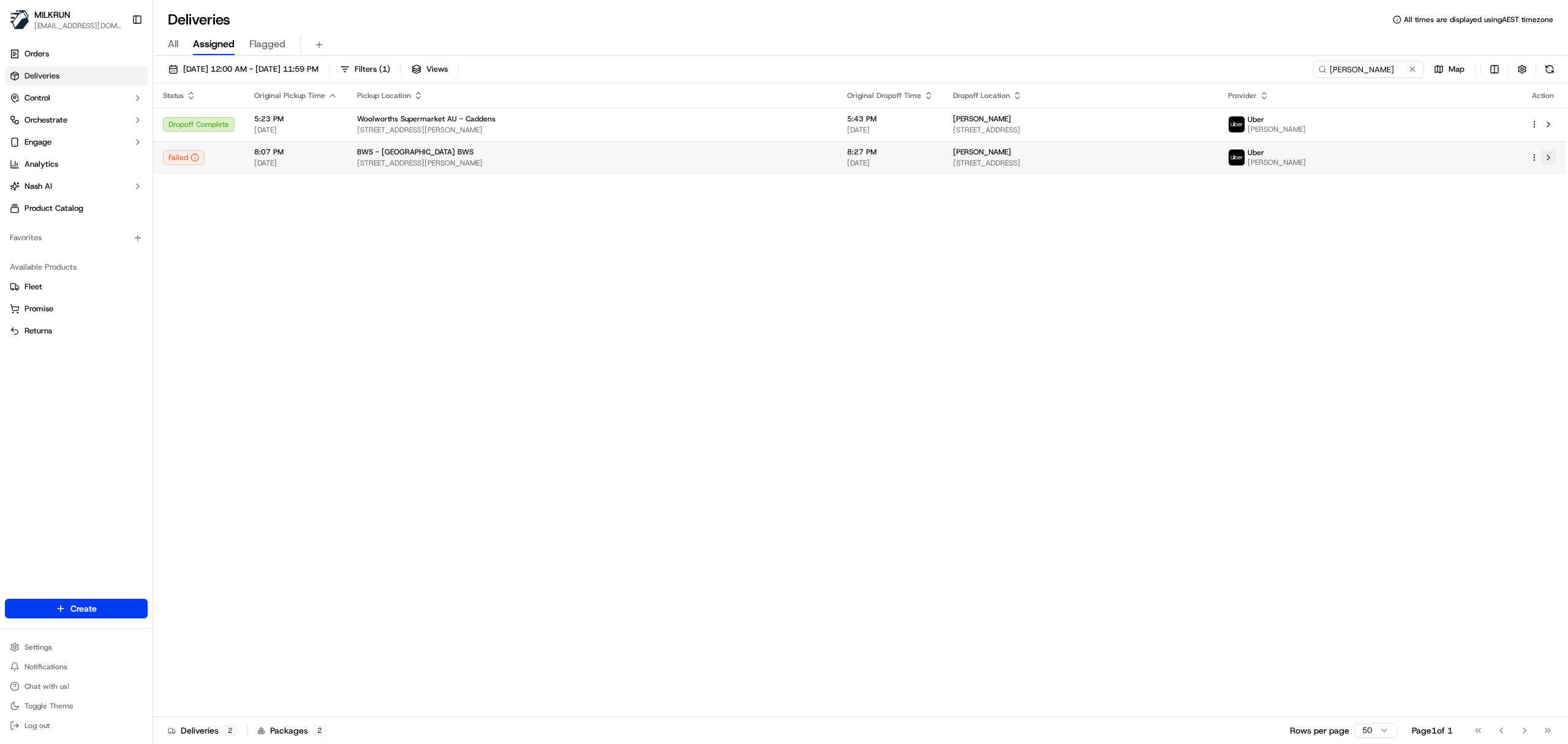
click at [1549, 159] on button at bounding box center [1548, 157] width 15 height 15
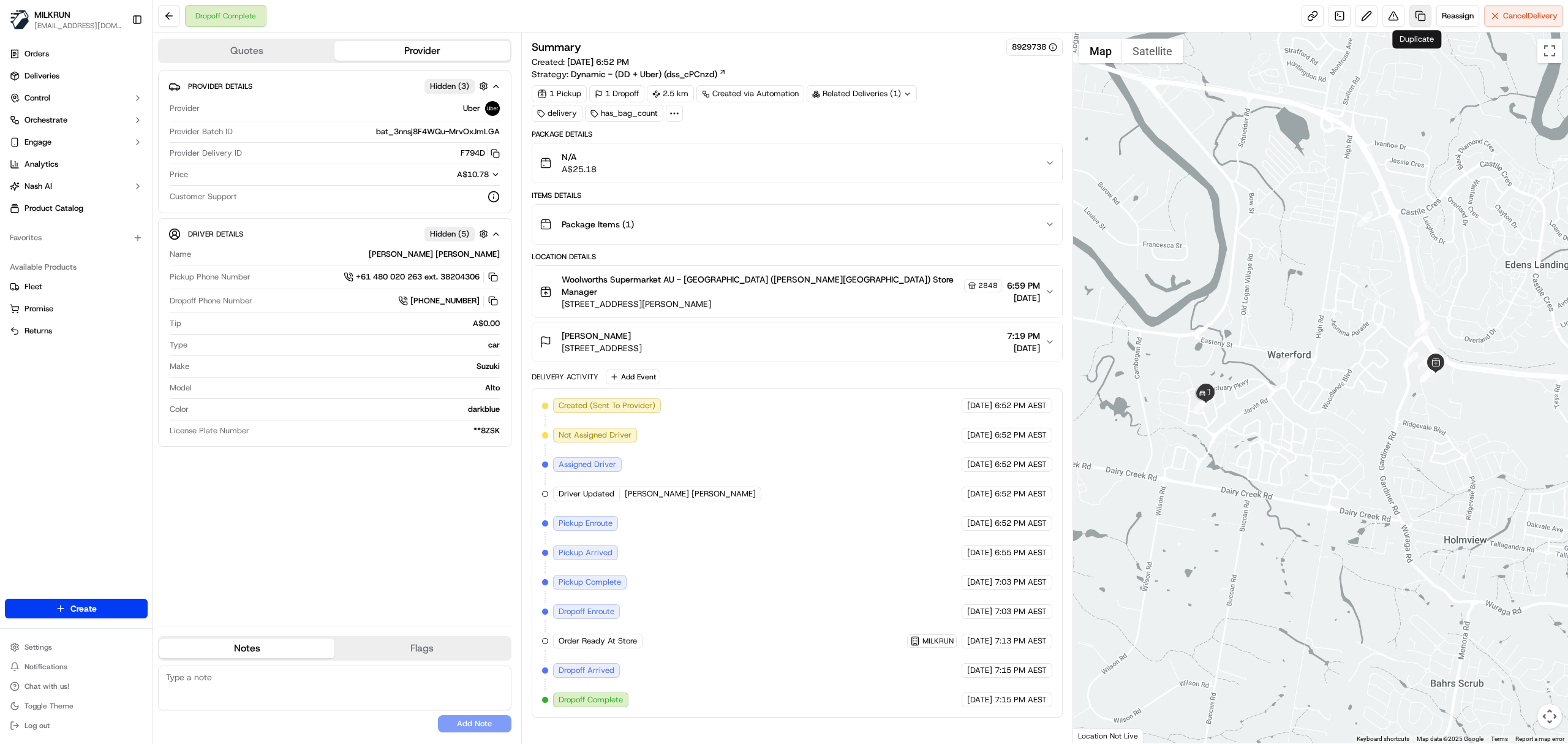
click at [1412, 17] on link at bounding box center [1420, 16] width 22 height 22
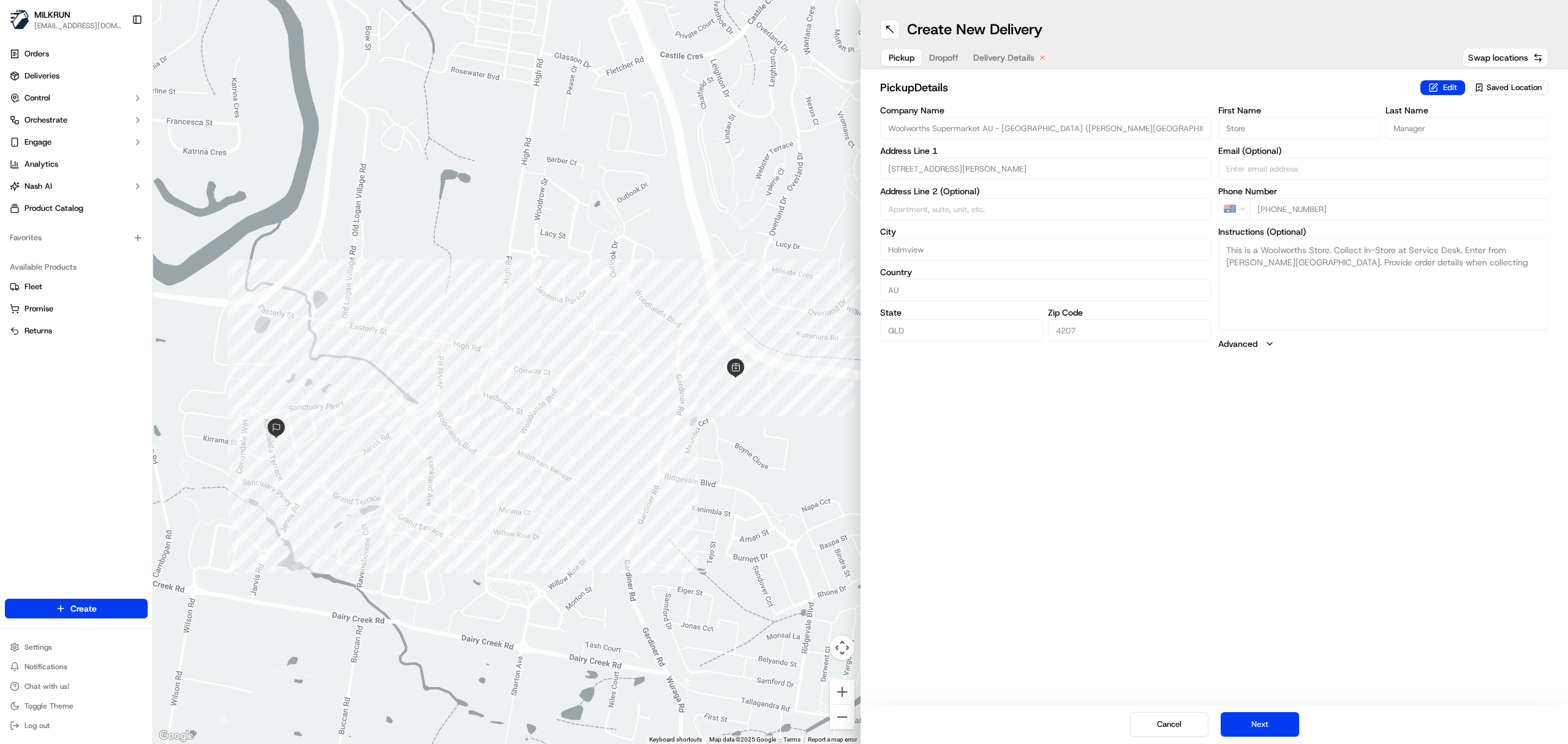
click at [988, 59] on span "Delivery Details" at bounding box center [1004, 57] width 61 height 12
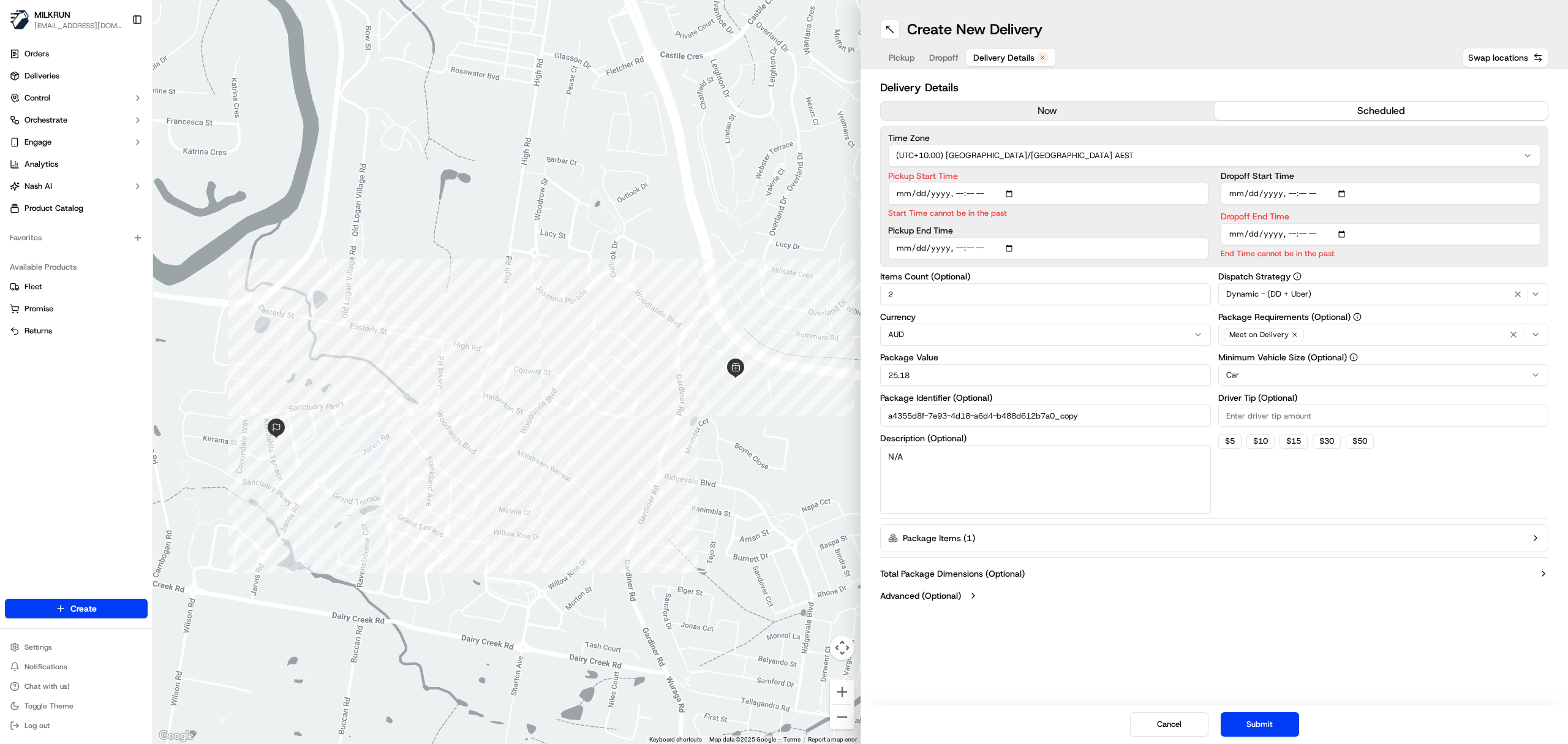
click at [1029, 109] on button "now" at bounding box center [1048, 111] width 334 height 18
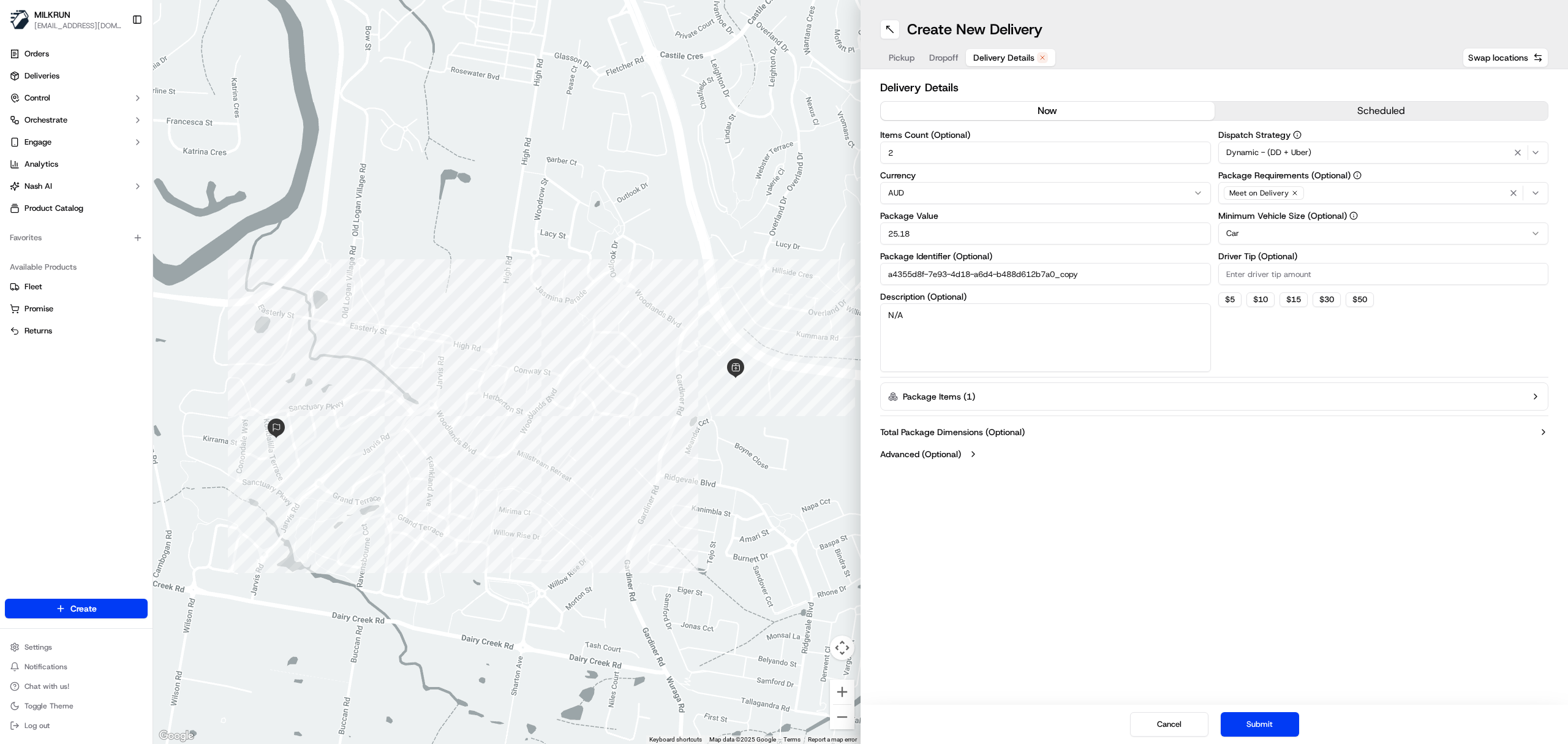
drag, startPoint x: 1277, startPoint y: 712, endPoint x: 1268, endPoint y: 687, distance: 26.6
click at [1277, 709] on div "Cancel Submit" at bounding box center [1215, 724] width 708 height 39
click at [1297, 718] on button "Submit" at bounding box center [1260, 724] width 78 height 25
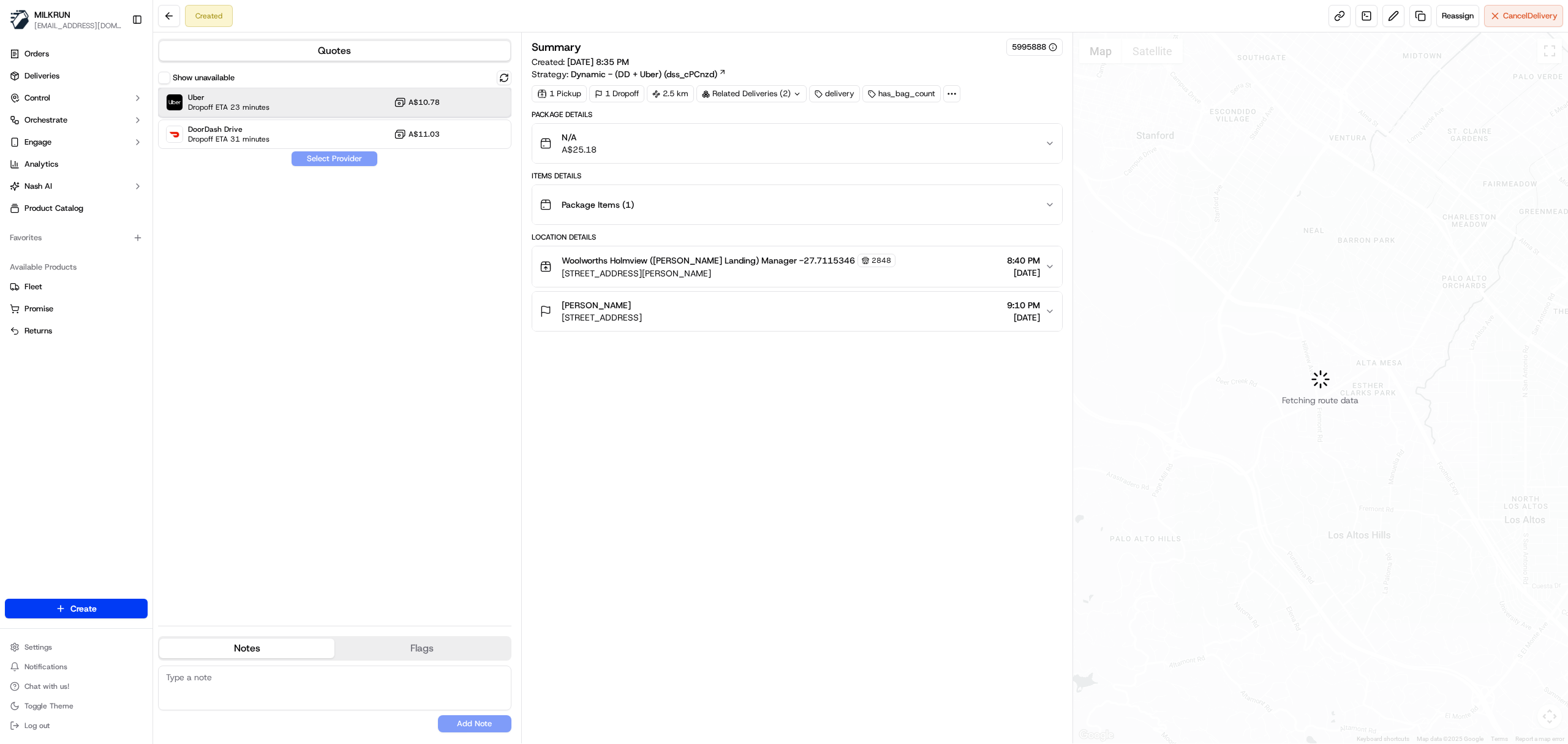
click at [290, 93] on div "Uber Dropoff ETA 23 minutes A$10.78" at bounding box center [334, 102] width 353 height 30
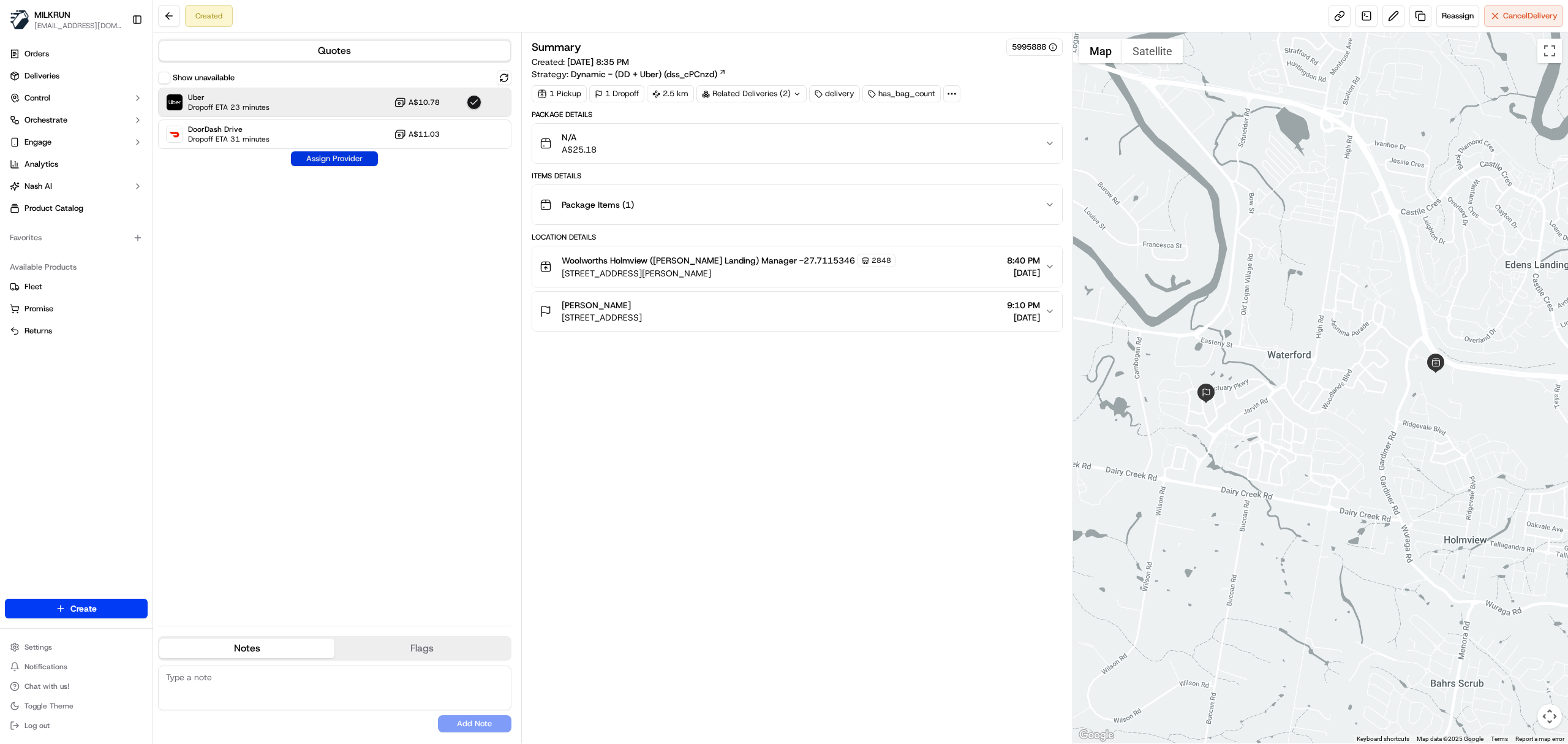
click at [336, 158] on button "Assign Provider" at bounding box center [334, 159] width 87 height 15
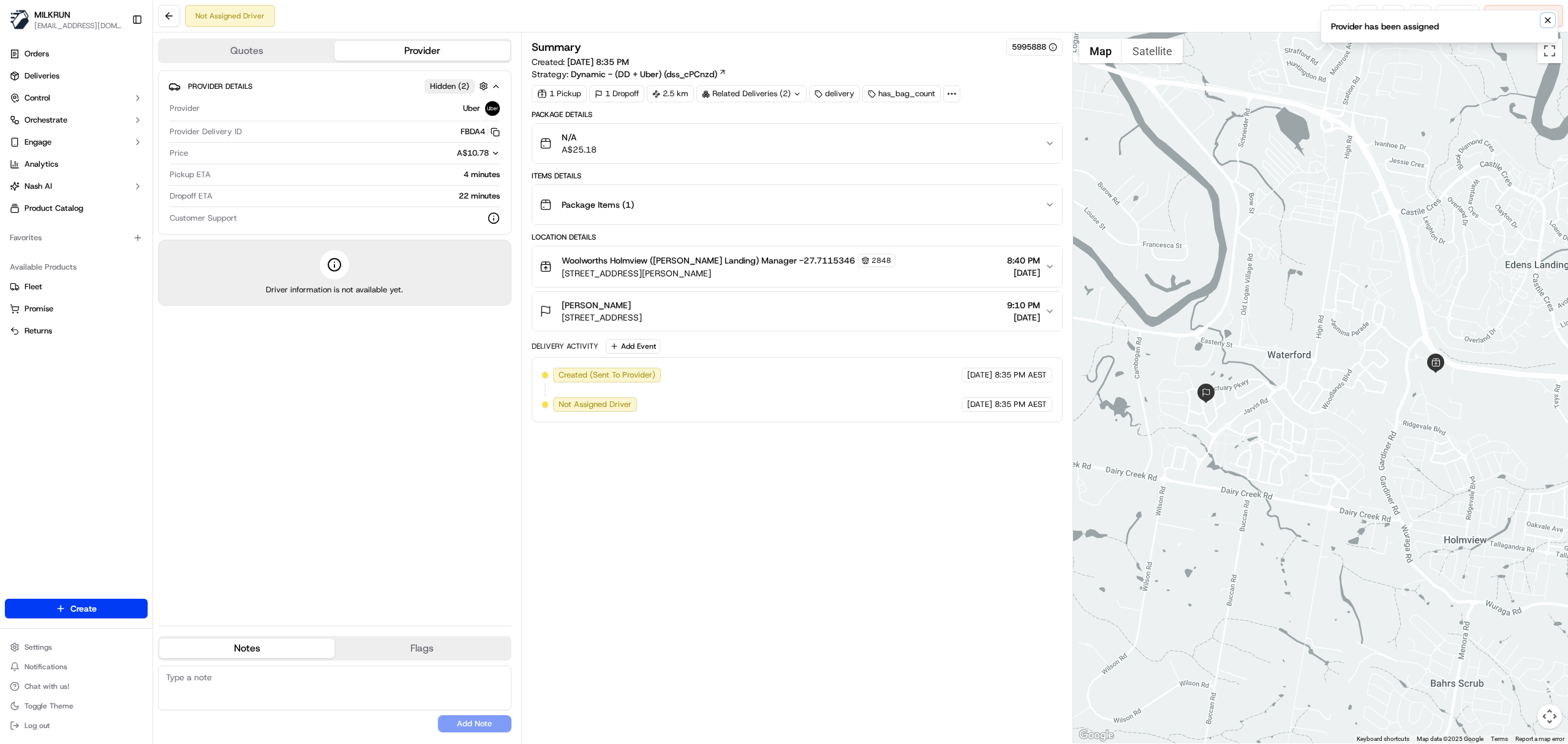
click at [1548, 20] on icon "Notifications (F8)" at bounding box center [1548, 20] width 10 height 10
click at [1385, 18] on button at bounding box center [1393, 16] width 22 height 22
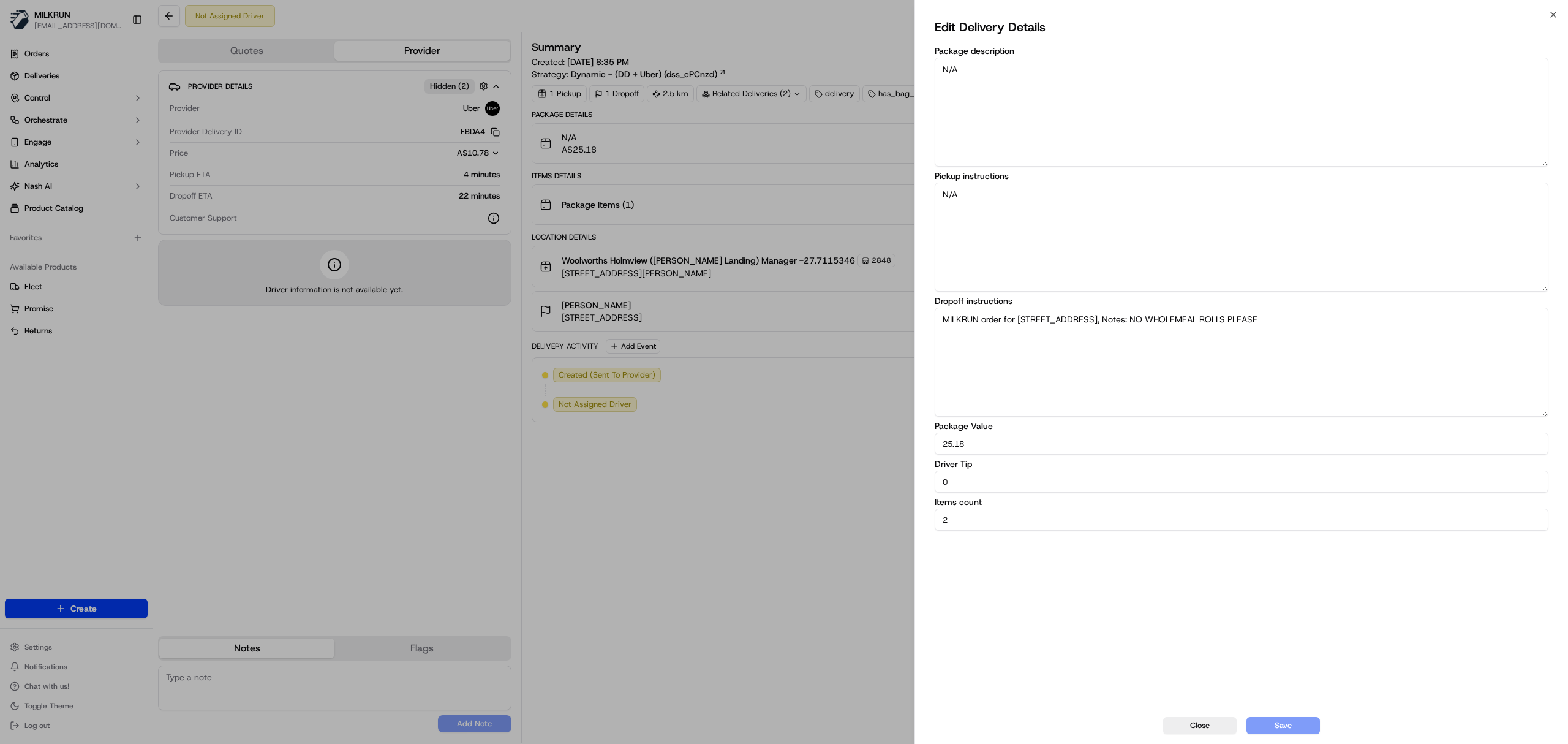
click at [1022, 118] on textarea "N/A" at bounding box center [1242, 112] width 614 height 109
drag, startPoint x: 1017, startPoint y: 78, endPoint x: 868, endPoint y: 64, distance: 149.7
click at [868, 64] on body "MILKRUN vconcepcion@woolworths.com.au Toggle Sidebar Orders Deliveries Control …" at bounding box center [784, 372] width 1568 height 744
type textarea "Claim order at the front of the store, thanks a lot!"
drag, startPoint x: 1285, startPoint y: 734, endPoint x: 1287, endPoint y: 728, distance: 6.3
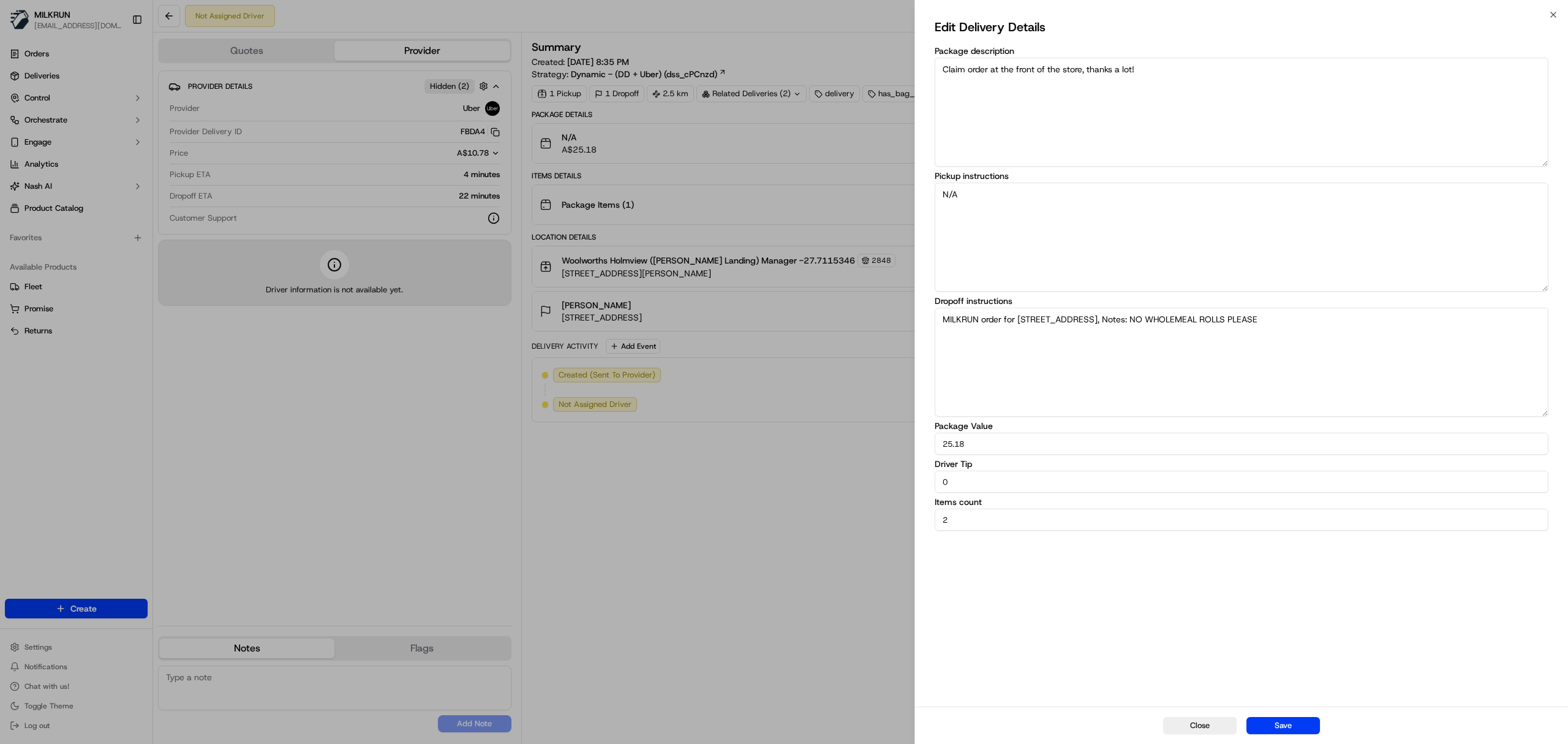
click at [1285, 733] on div "Close Save" at bounding box center [1242, 725] width 653 height 37
click at [1282, 721] on button "Save" at bounding box center [1283, 726] width 73 height 17
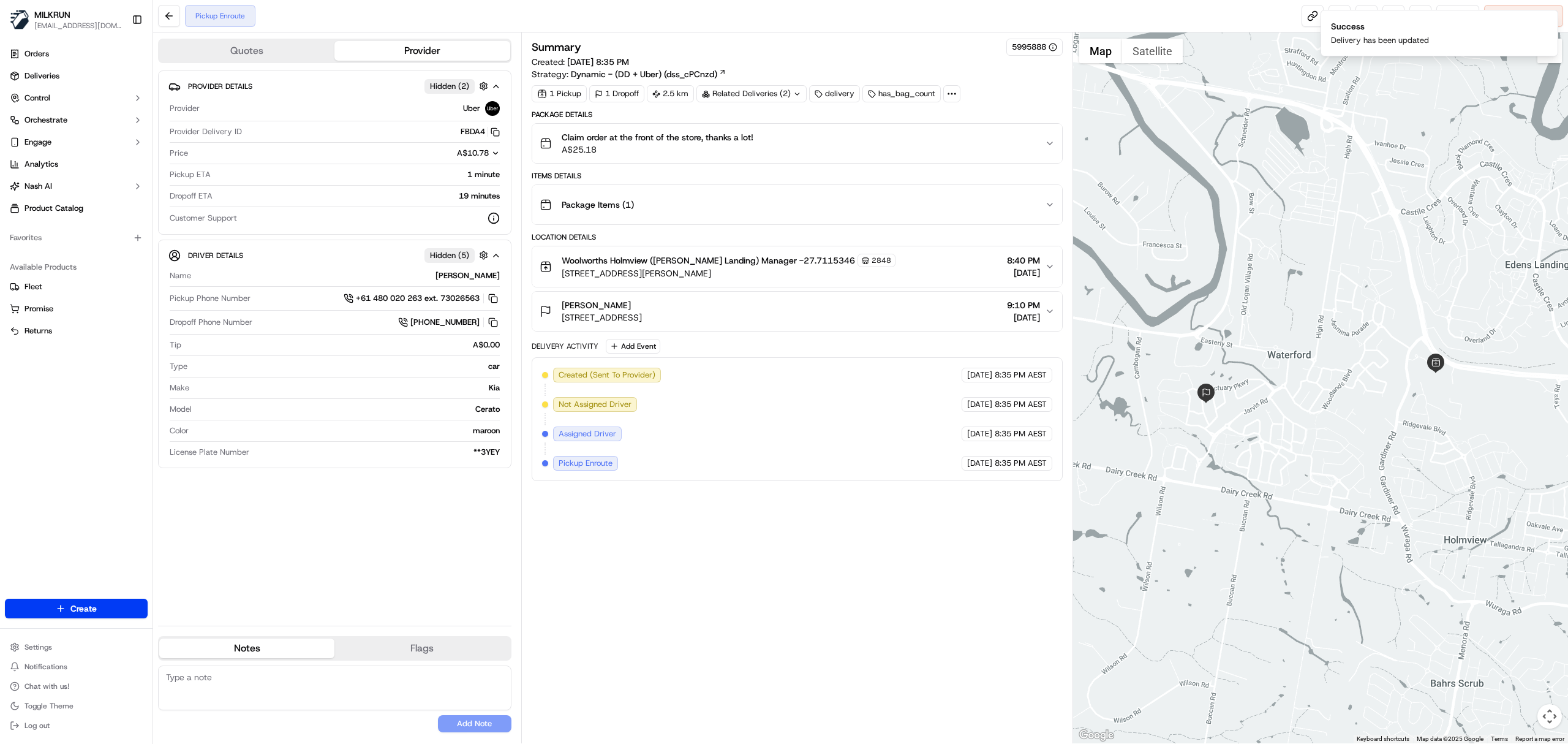
click at [821, 555] on div "Summary 5995888 Created: 19/09/2025 8:35 PM Strategy: Dynamic - (DD + Uber) (ds…" at bounding box center [797, 388] width 531 height 699
click at [1550, 16] on icon "Notifications (F8)" at bounding box center [1548, 20] width 10 height 10
drag, startPoint x: 561, startPoint y: 133, endPoint x: 439, endPoint y: 403, distance: 296.3
click at [762, 135] on div "Claim order at the front of the store, thanks a lot! A$25.18" at bounding box center [792, 143] width 506 height 25
copy span "Claim order at the front of the store, thanks a lot!"
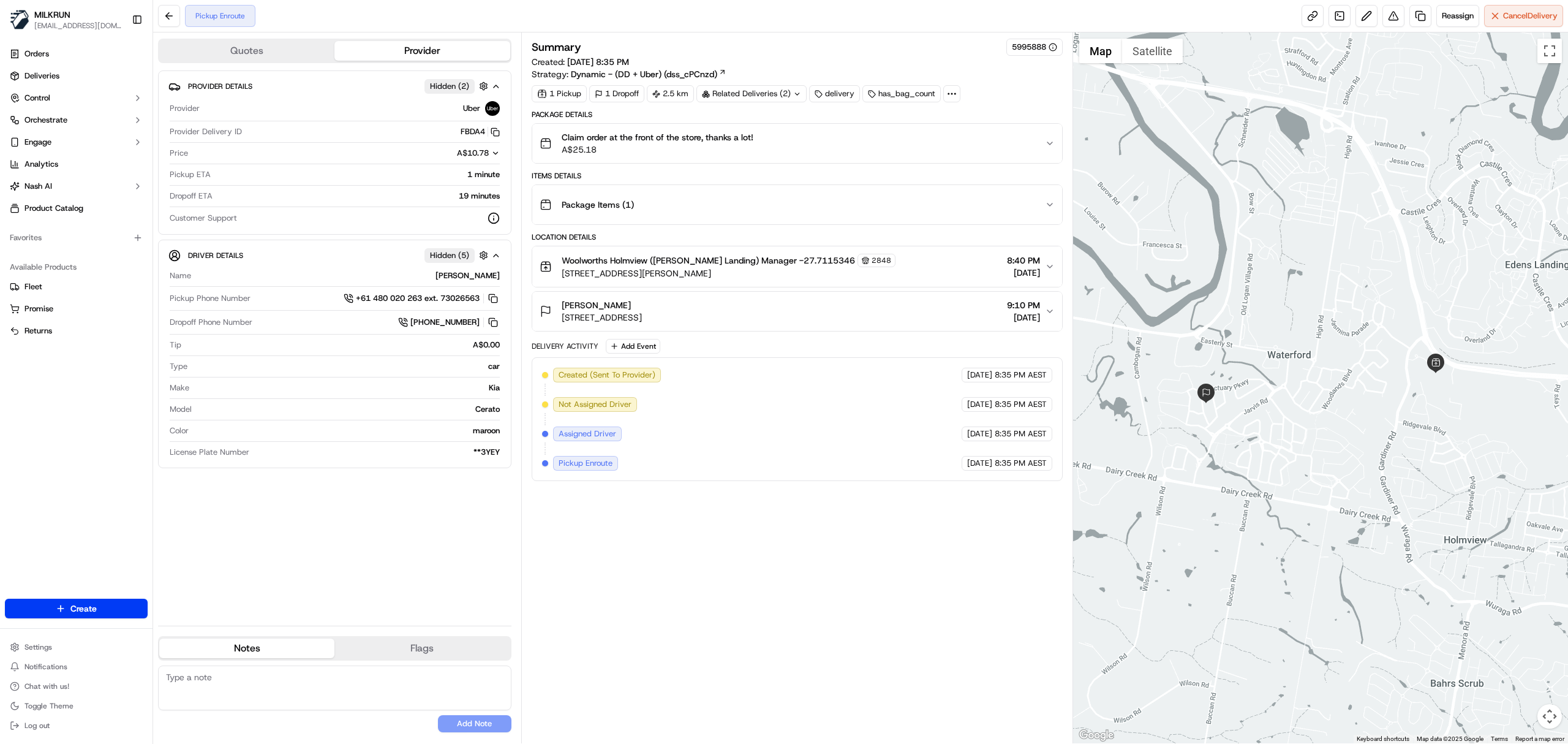
click at [217, 693] on textarea at bounding box center [334, 688] width 353 height 44
paste textarea "Claim order at the front of the store, thanks a lot!"
type textarea "Claim order at the front of the store, thanks a lot!"
click at [474, 718] on button "Add Note" at bounding box center [474, 724] width 73 height 17
click at [817, 643] on div "Summary 5995888 Created: 19/09/2025 8:35 PM Strategy: Dynamic - (DD + Uber) (ds…" at bounding box center [797, 388] width 531 height 699
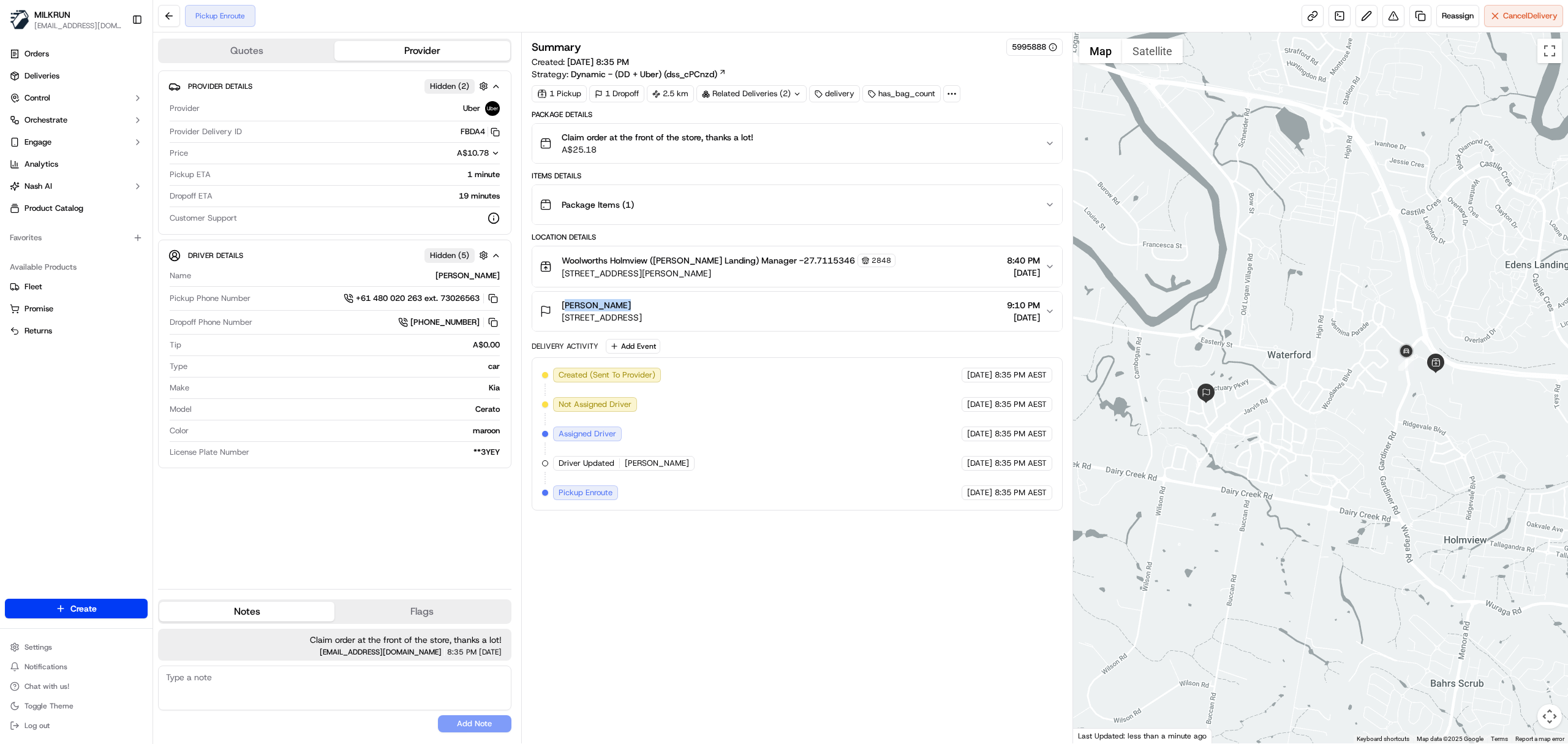
drag, startPoint x: 613, startPoint y: 310, endPoint x: 717, endPoint y: 18, distance: 310.0
click at [547, 295] on button "alana duffin 8 Kondalilla Terrace, Waterford QLD 4133, Australia 9:10 PM 19/09/…" at bounding box center [797, 312] width 530 height 39
click at [1307, 18] on link at bounding box center [1312, 16] width 22 height 22
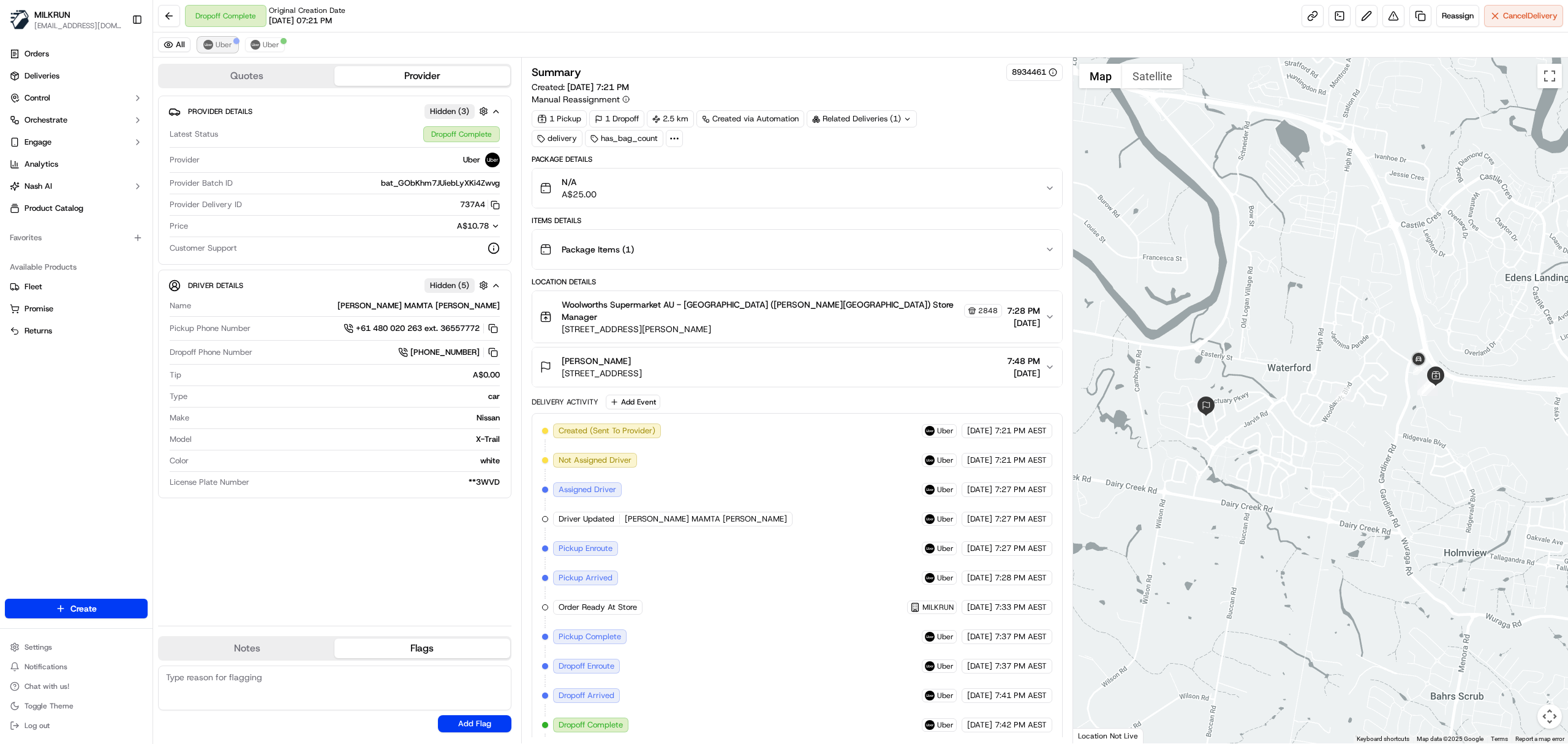
click at [219, 43] on span "Uber" at bounding box center [223, 44] width 16 height 10
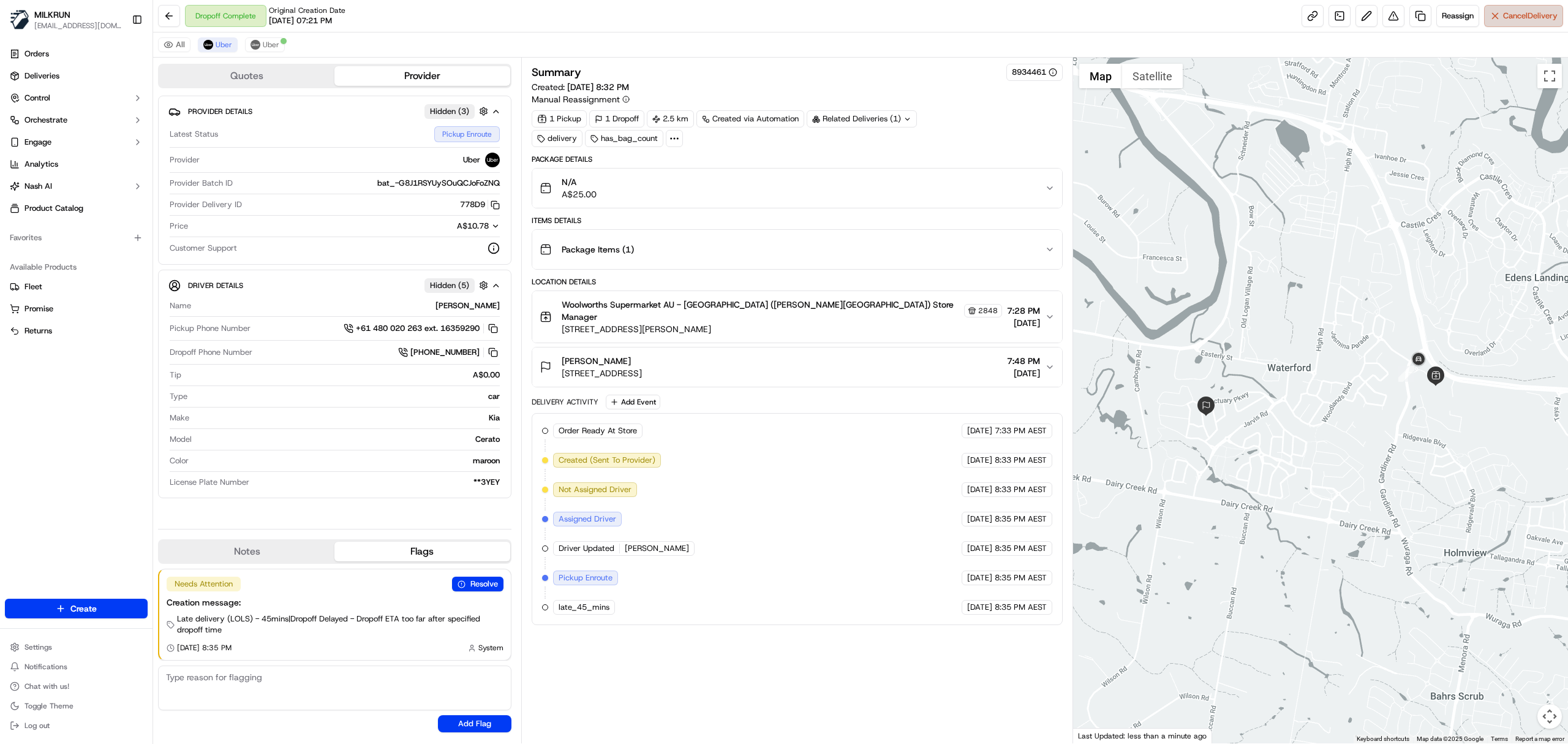
click at [1518, 21] on span "Cancel Delivery" at bounding box center [1530, 16] width 54 height 11
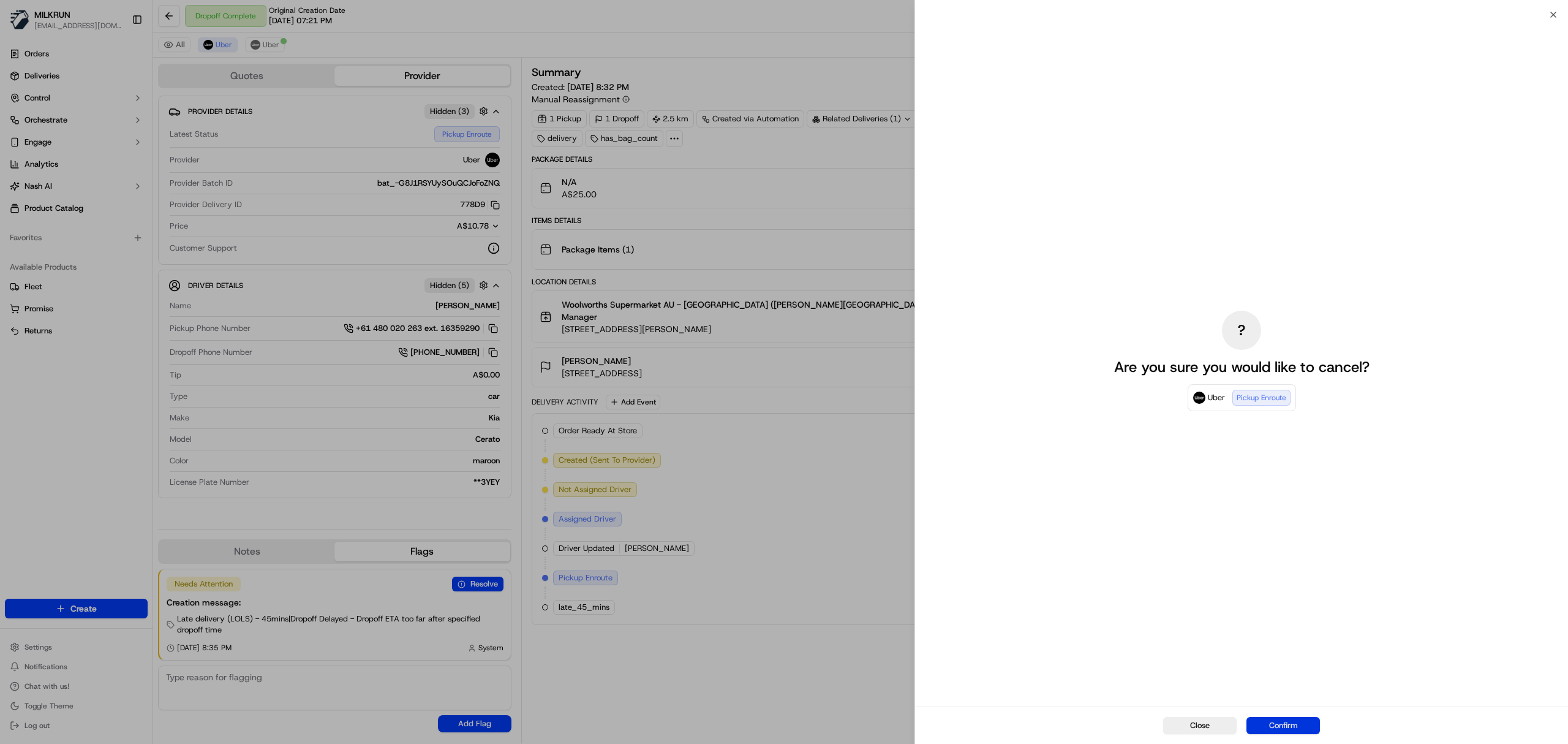
click at [1304, 723] on button "Confirm" at bounding box center [1283, 726] width 73 height 17
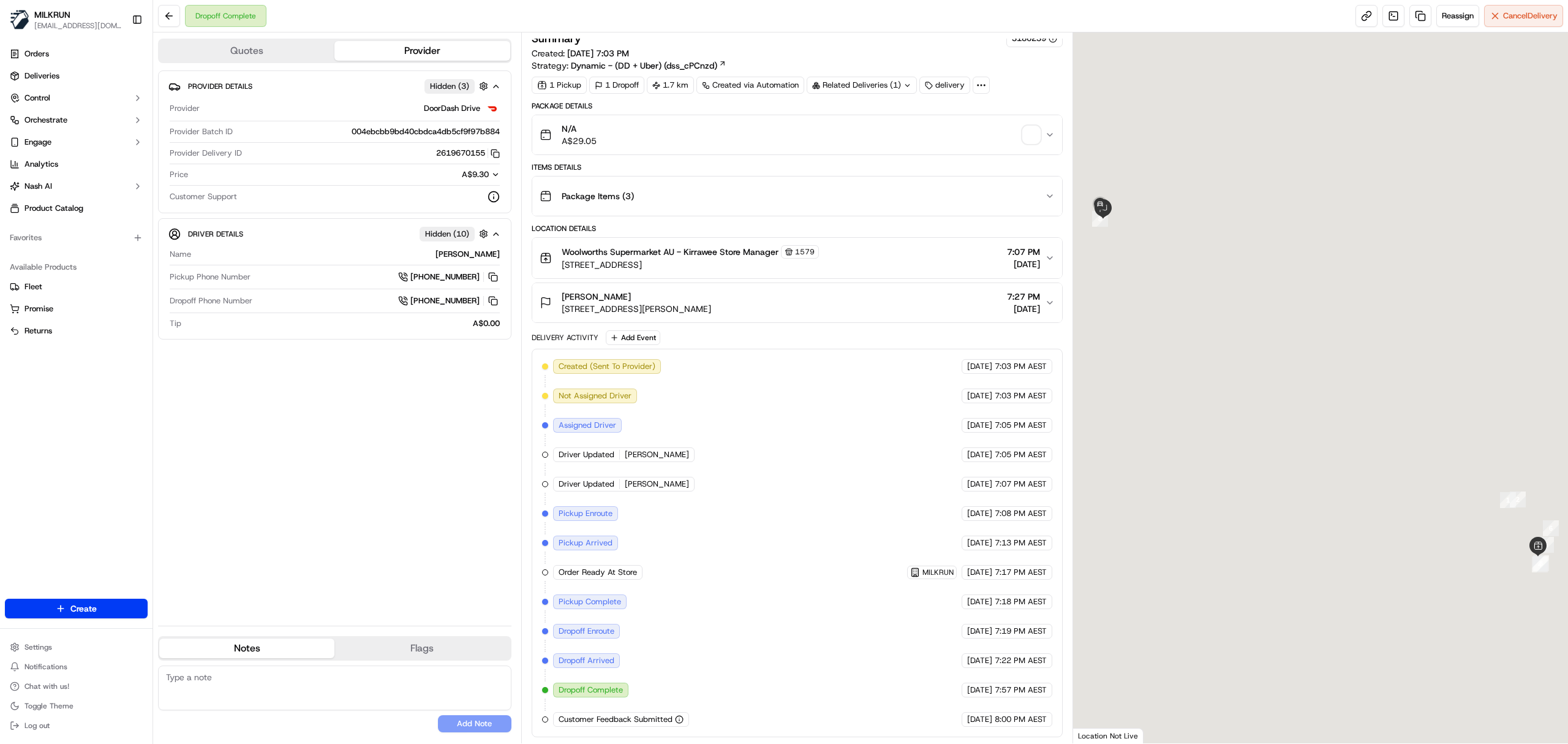
scroll to position [16, 0]
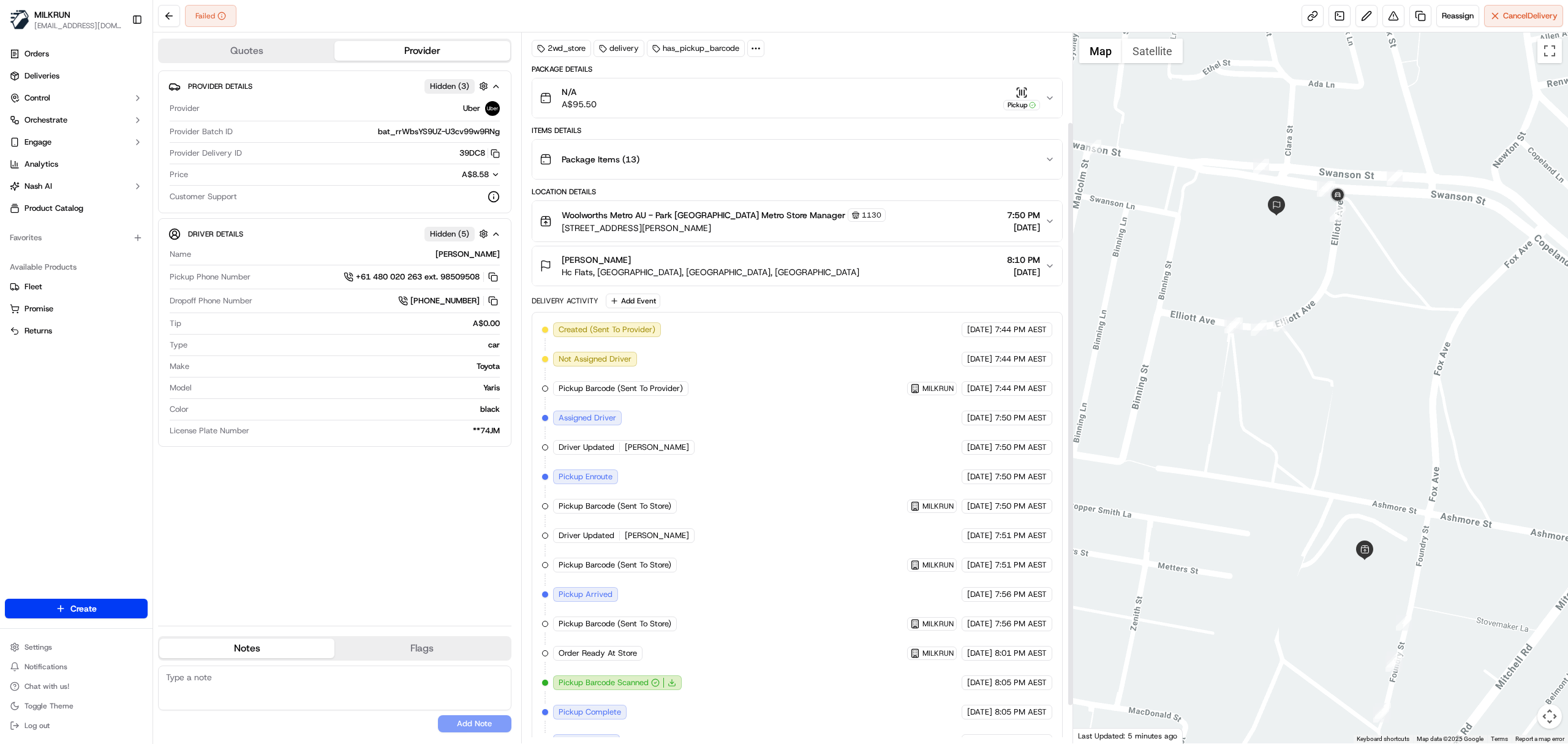
scroll to position [156, 0]
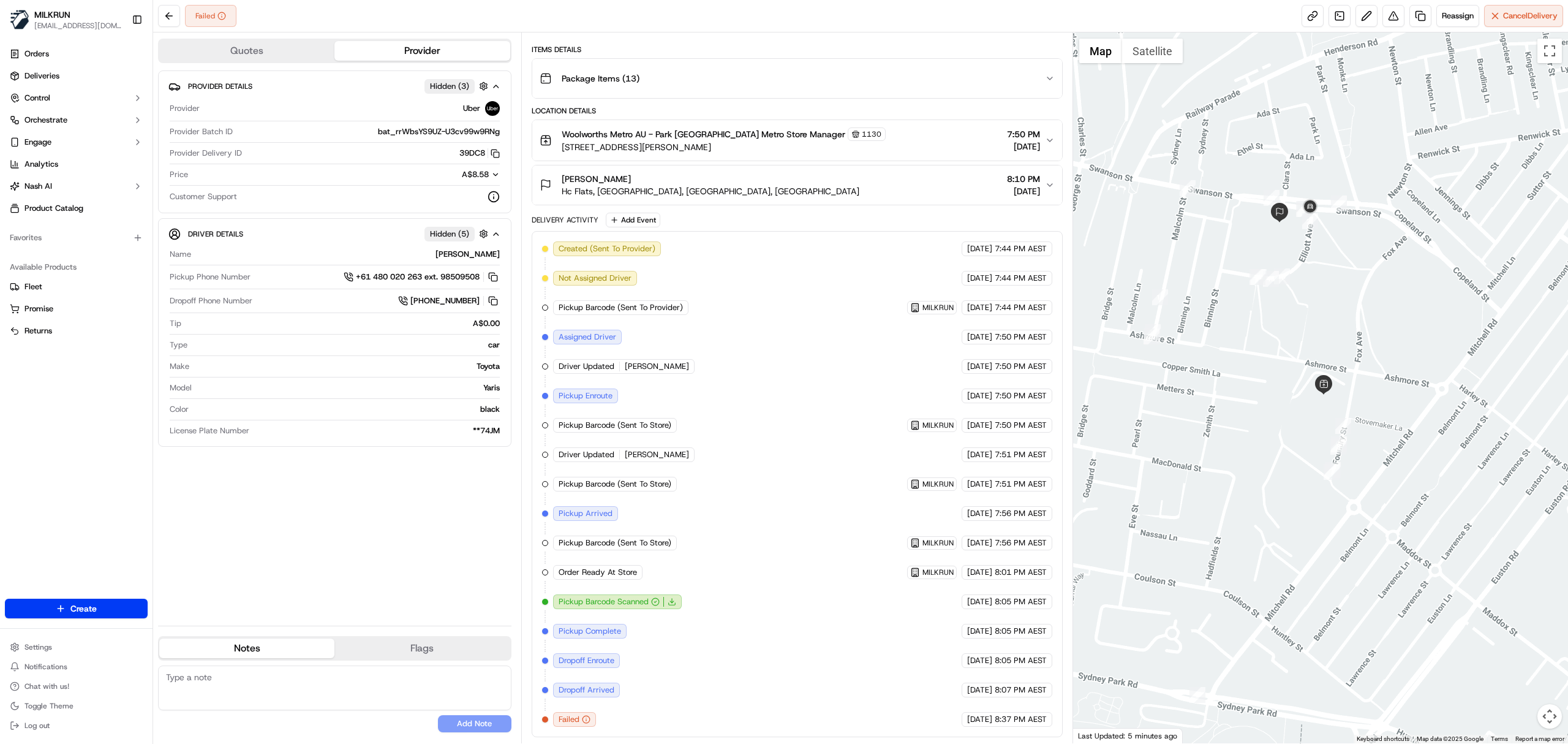
drag, startPoint x: 1270, startPoint y: 530, endPoint x: 1284, endPoint y: 393, distance: 137.7
click at [1284, 393] on div at bounding box center [1321, 388] width 496 height 711
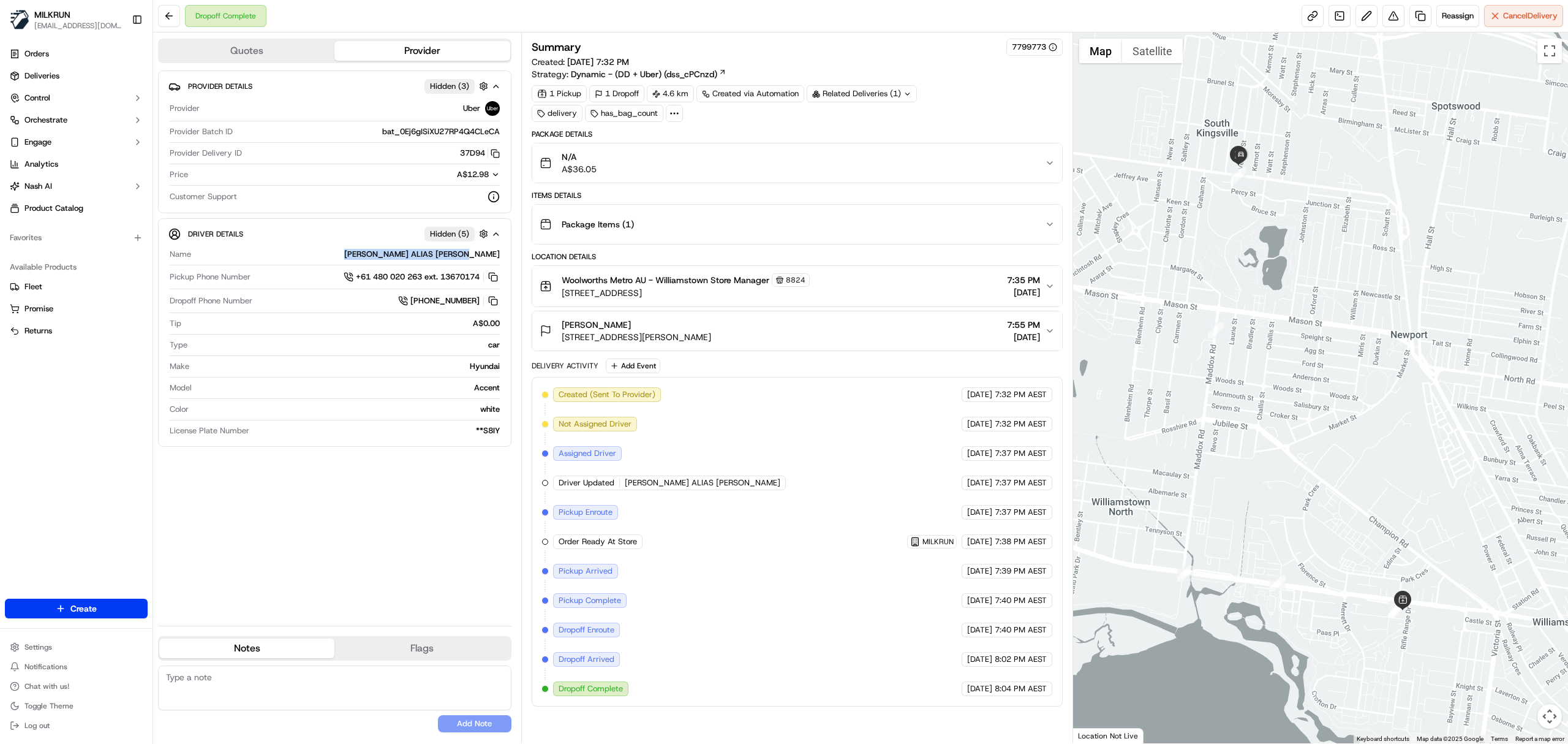
drag, startPoint x: 376, startPoint y: 258, endPoint x: 501, endPoint y: 258, distance: 125.0
click at [501, 258] on div "Driver Details Hidden ( 5 ) Name [PERSON_NAME] ALIAS [PERSON_NAME] Pickup Phone…" at bounding box center [334, 332] width 353 height 228
copy div "[PERSON_NAME] ALIAS [PERSON_NAME]"
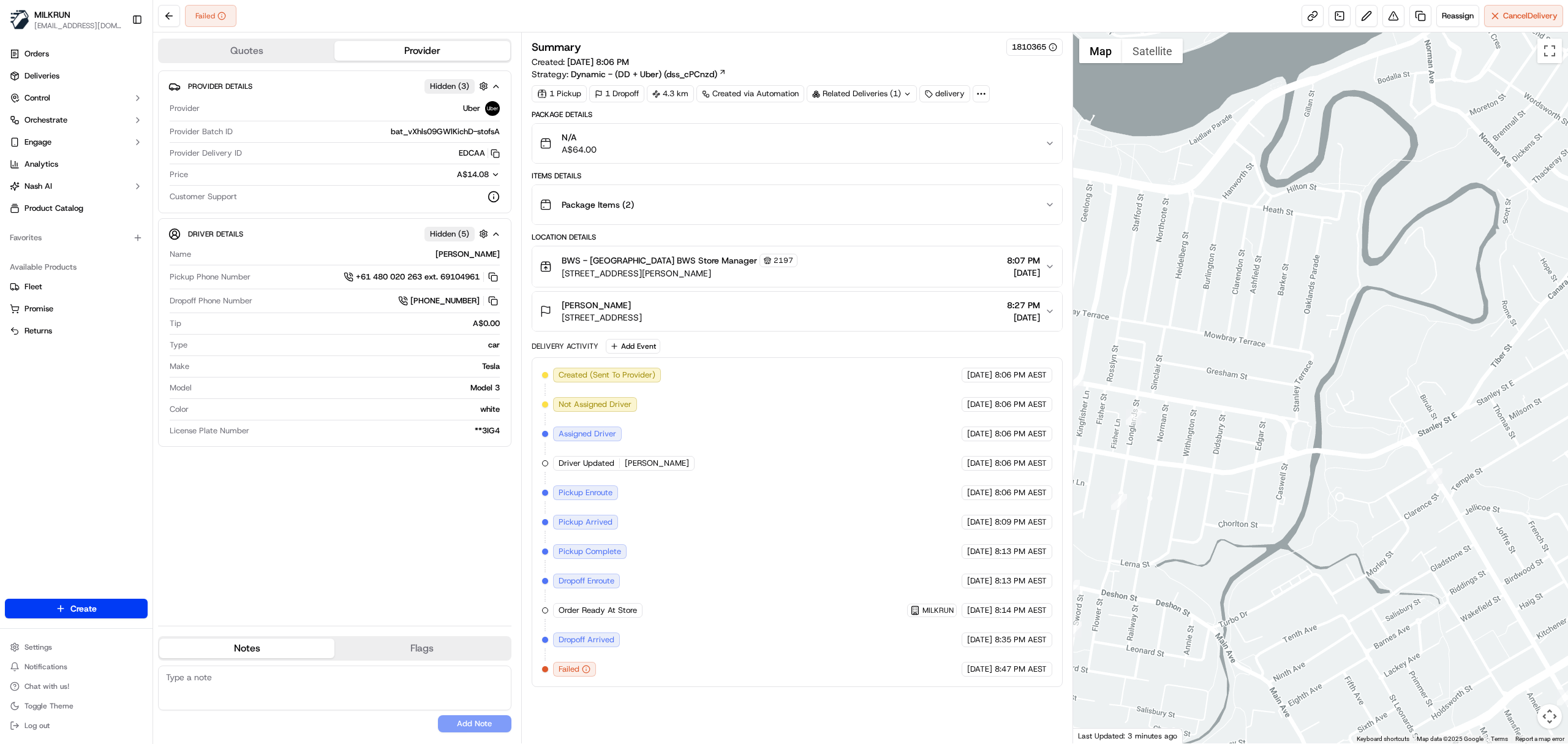
drag, startPoint x: 1302, startPoint y: 623, endPoint x: 639, endPoint y: 35, distance: 886.2
click at [1204, 614] on div at bounding box center [1321, 388] width 496 height 711
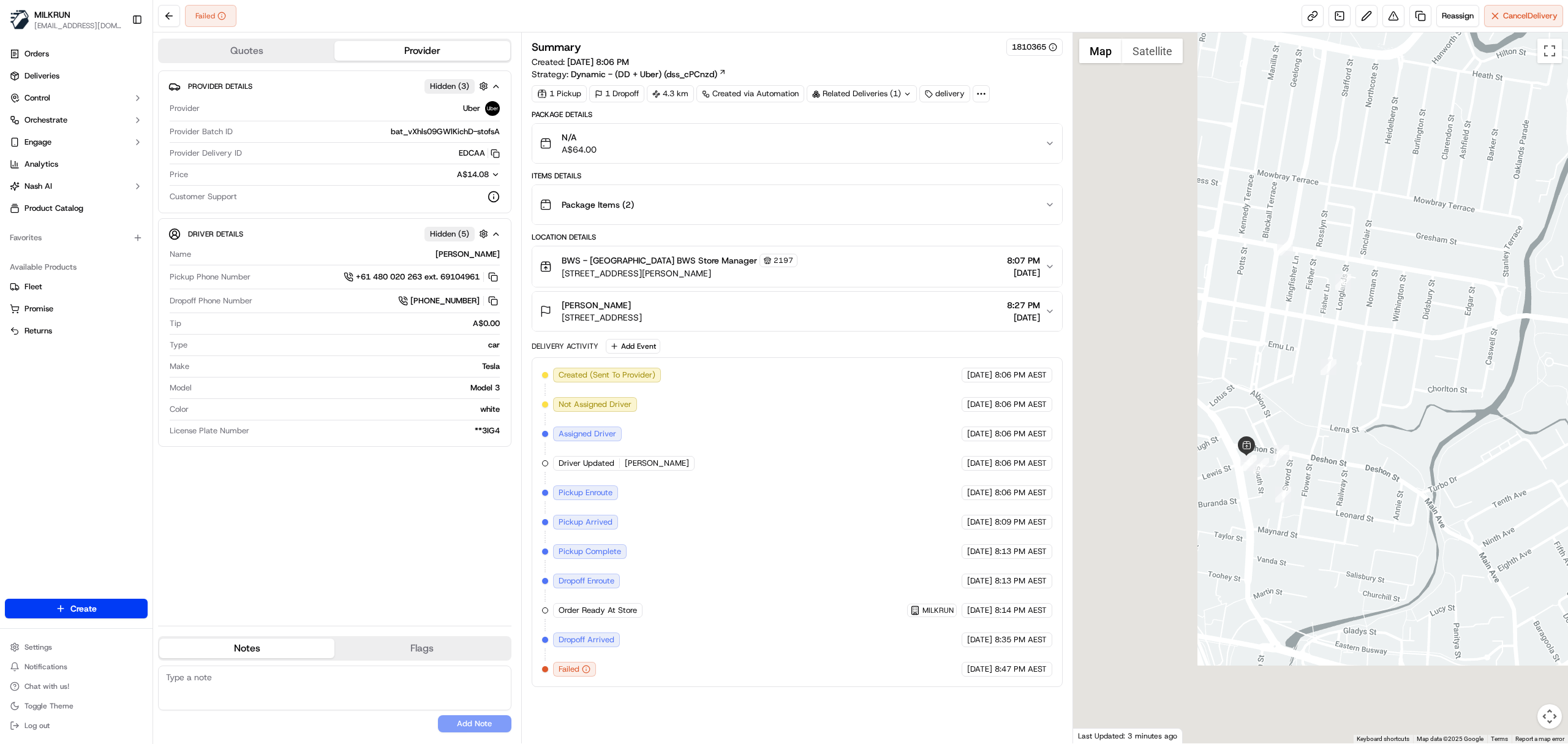
drag, startPoint x: 1306, startPoint y: 598, endPoint x: 1567, endPoint y: 471, distance: 290.3
click at [1567, 471] on div at bounding box center [1321, 388] width 496 height 711
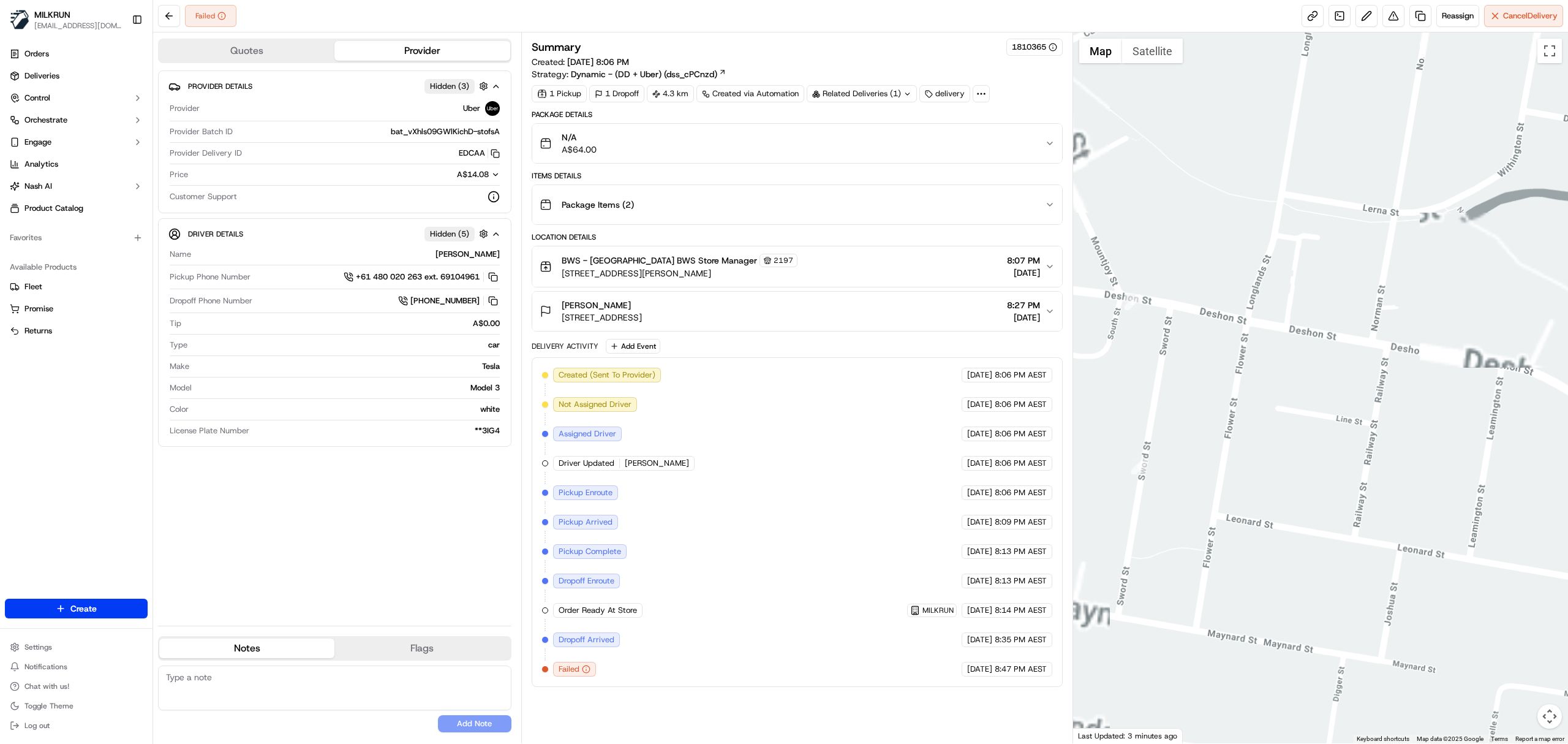
drag, startPoint x: 1402, startPoint y: 537, endPoint x: 1567, endPoint y: 605, distance: 178.5
click at [1567, 605] on div at bounding box center [1321, 388] width 496 height 711
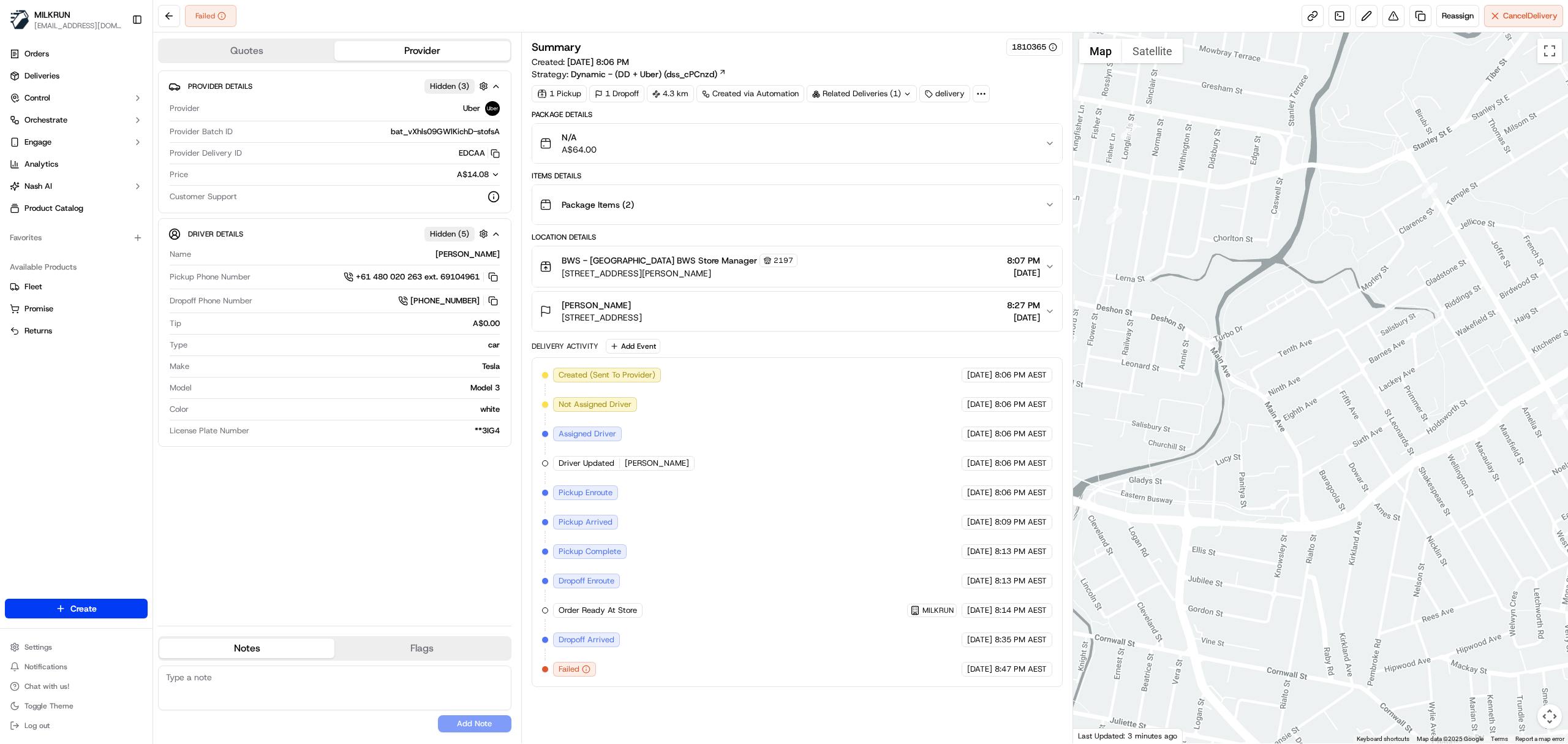
drag, startPoint x: 1500, startPoint y: 629, endPoint x: 1129, endPoint y: 387, distance: 443.0
click at [1109, 402] on div at bounding box center [1321, 388] width 496 height 711
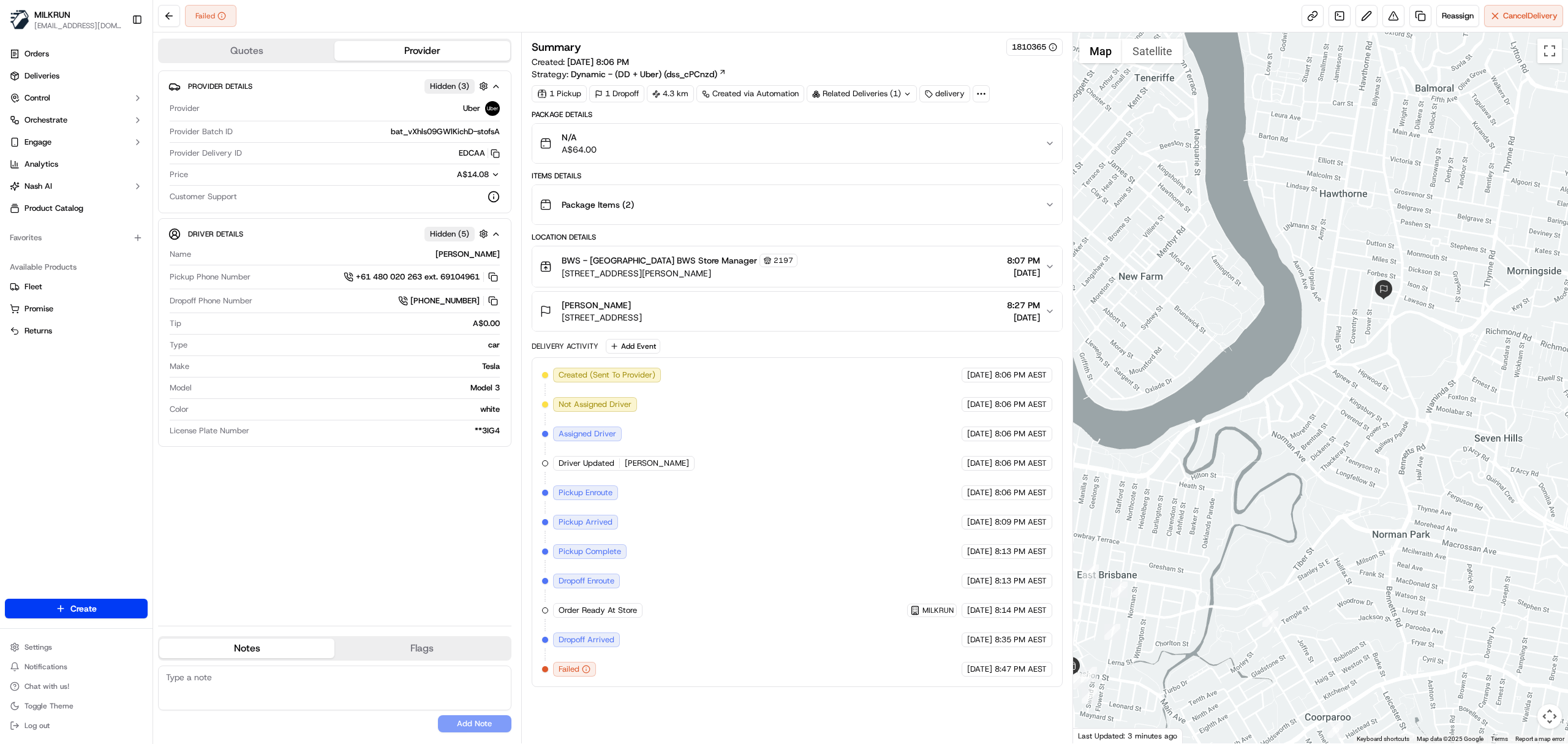
drag, startPoint x: 1356, startPoint y: 180, endPoint x: 1397, endPoint y: 377, distance: 201.2
click at [1397, 377] on div at bounding box center [1321, 388] width 496 height 711
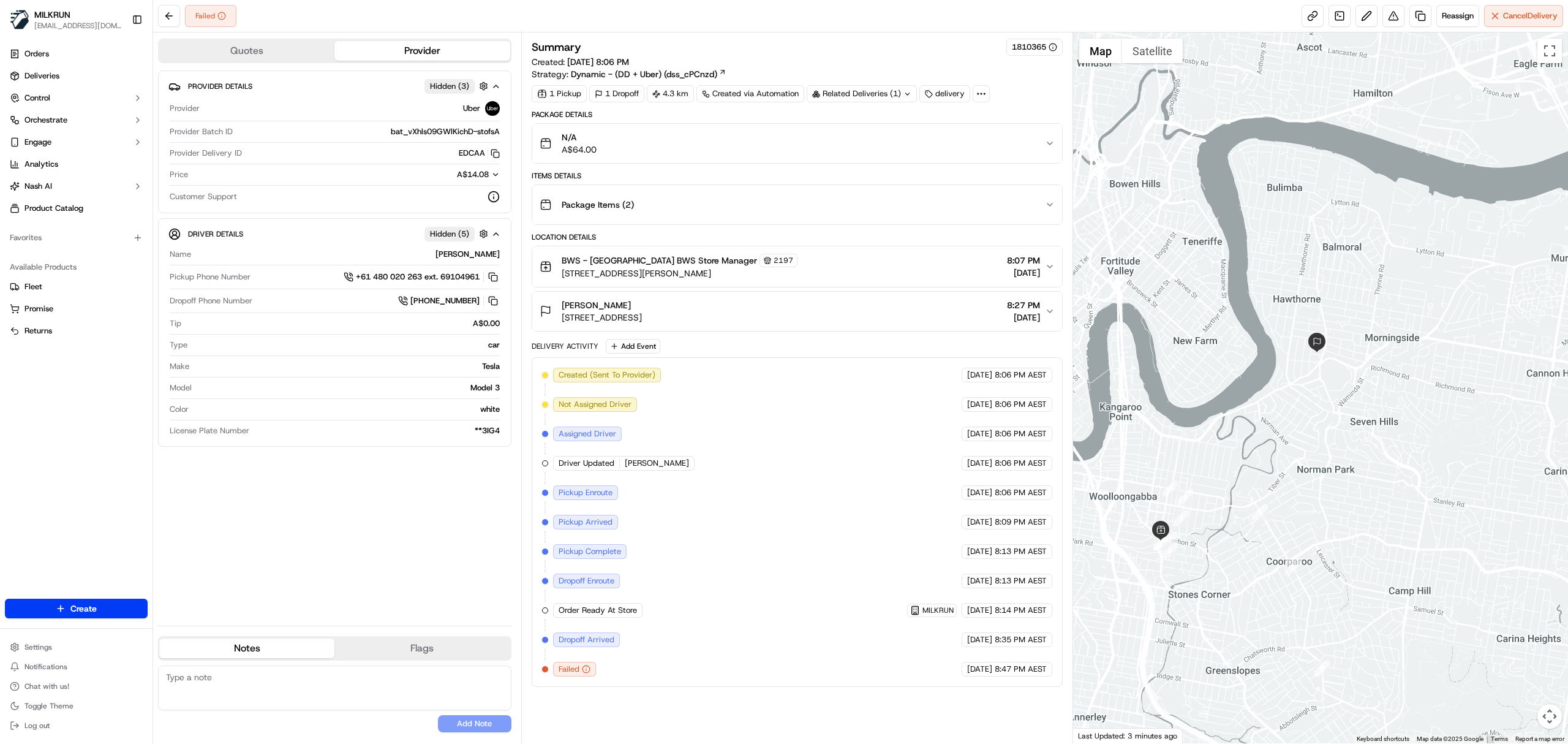
click at [1371, 444] on div at bounding box center [1321, 388] width 496 height 711
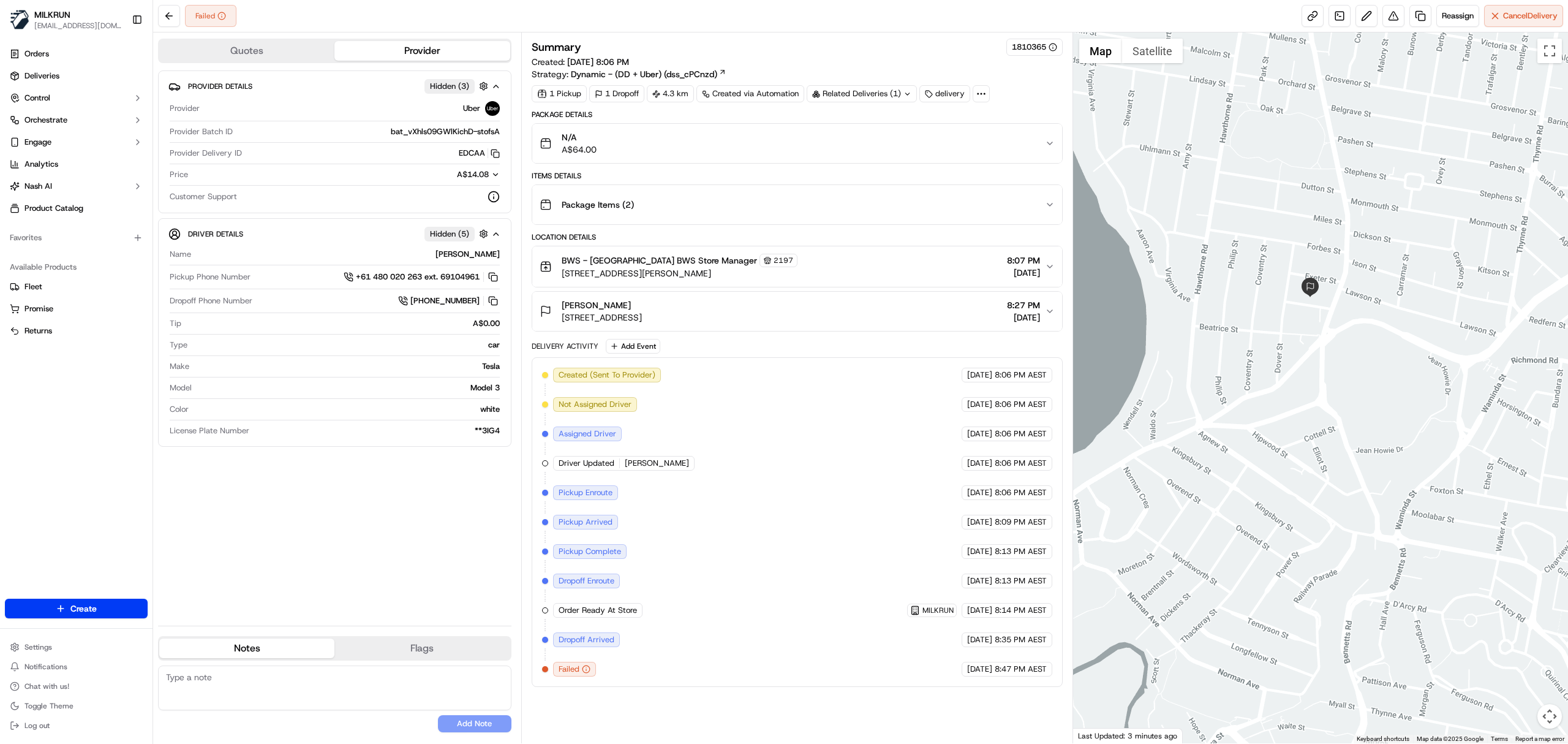
drag, startPoint x: 1299, startPoint y: 274, endPoint x: 1411, endPoint y: 496, distance: 248.7
click at [1411, 496] on div at bounding box center [1321, 388] width 496 height 711
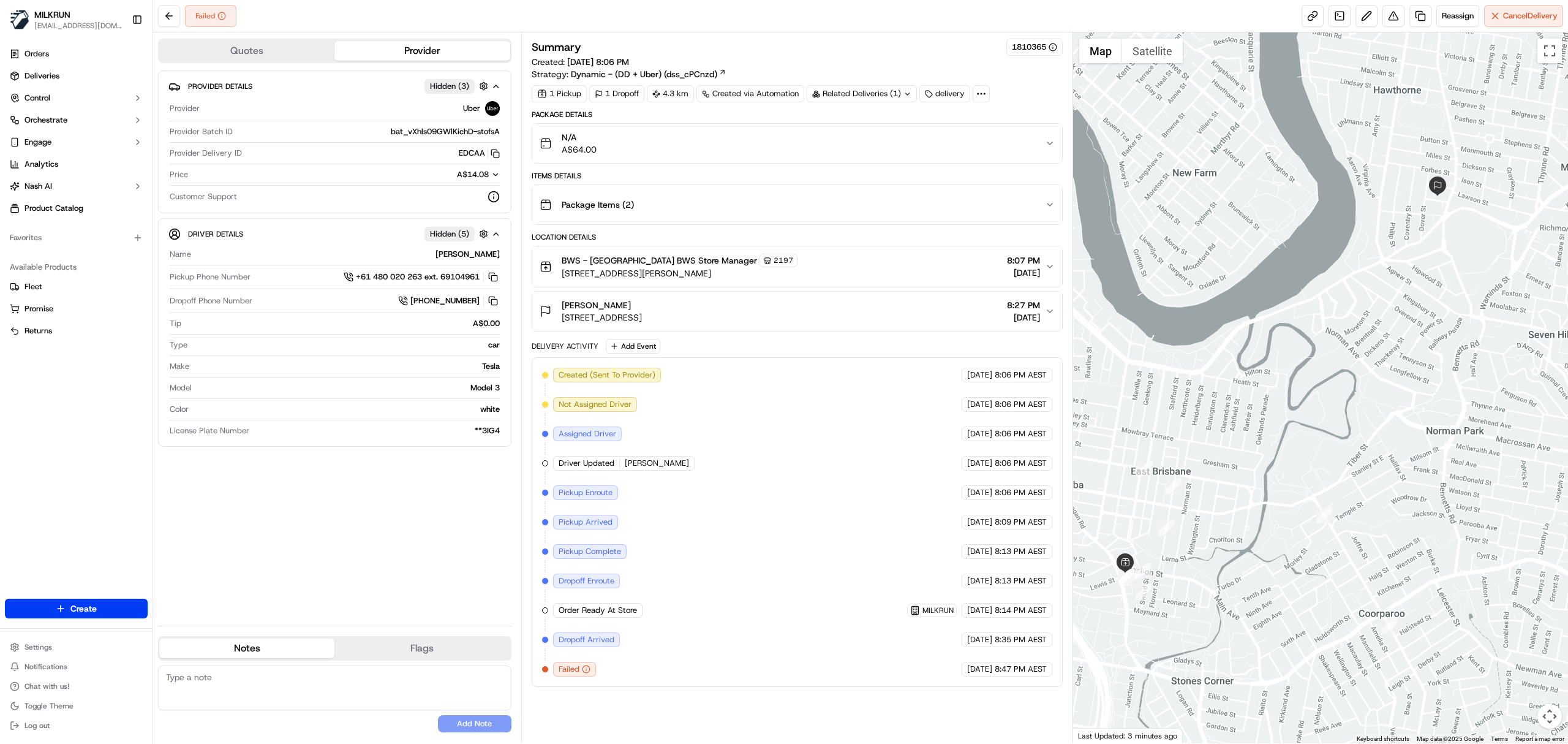
drag, startPoint x: 1261, startPoint y: 317, endPoint x: 1420, endPoint y: 307, distance: 159.3
click at [1420, 307] on div at bounding box center [1321, 388] width 496 height 711
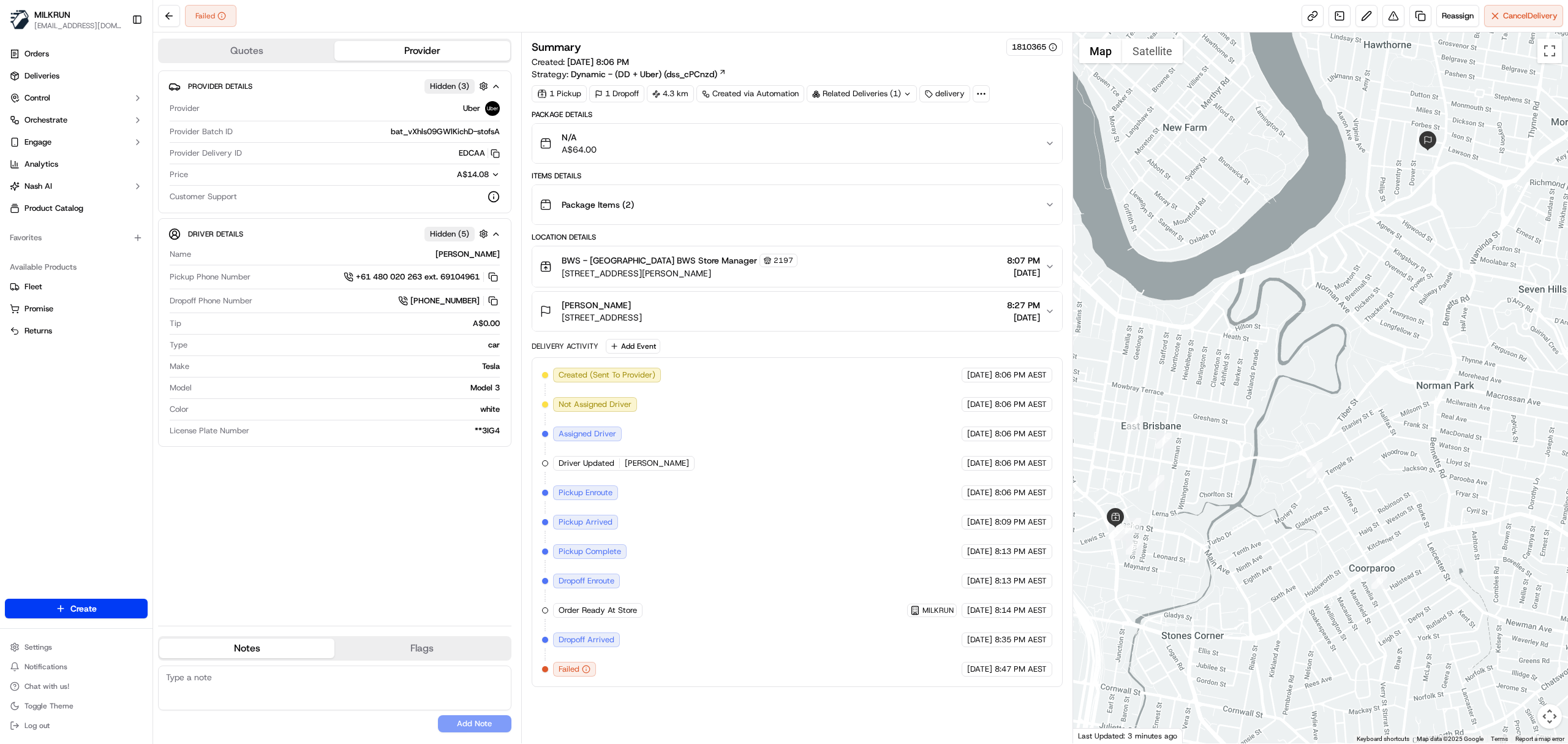
drag, startPoint x: 1218, startPoint y: 582, endPoint x: 1238, endPoint y: 568, distance: 24.4
click at [1238, 568] on div at bounding box center [1321, 388] width 496 height 711
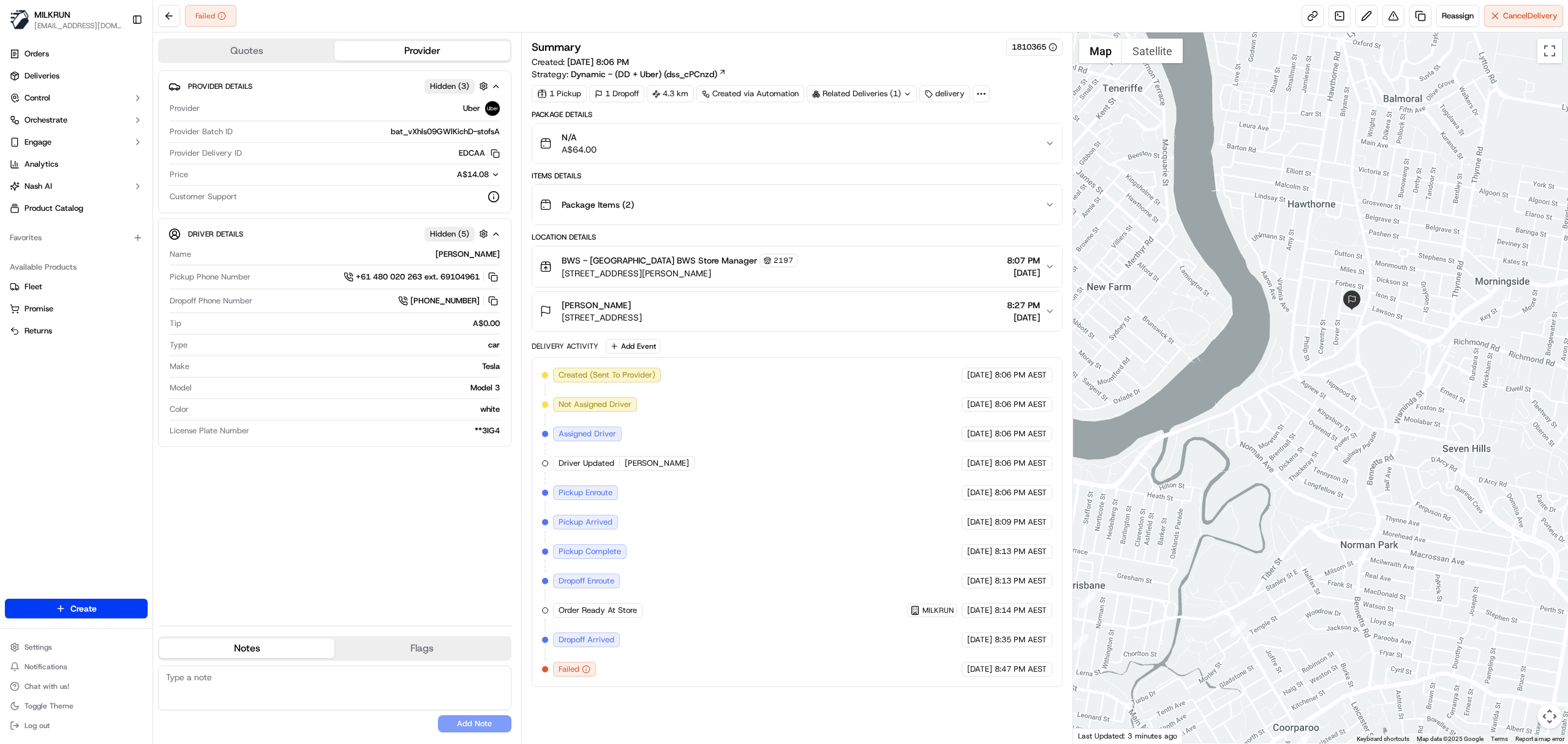
drag, startPoint x: 1419, startPoint y: 169, endPoint x: 1344, endPoint y: 332, distance: 179.4
click at [1344, 332] on div at bounding box center [1321, 388] width 496 height 711
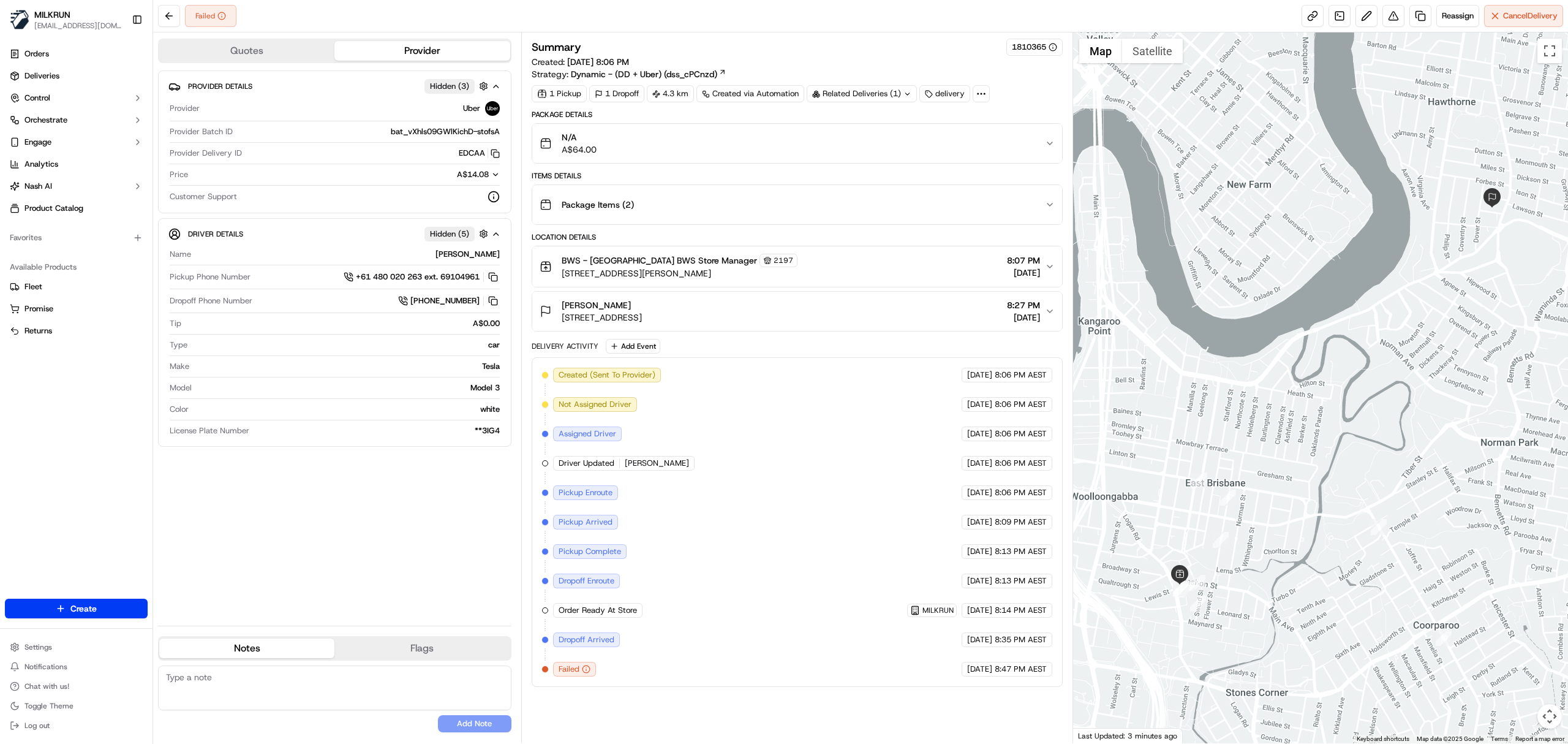
drag, startPoint x: 1175, startPoint y: 475, endPoint x: 1350, endPoint y: 395, distance: 192.4
click at [1350, 395] on div at bounding box center [1321, 388] width 496 height 711
click at [892, 316] on div "[PERSON_NAME] [STREET_ADDRESS][PERSON_NAME] 8:27 PM [DATE]" at bounding box center [792, 311] width 506 height 25
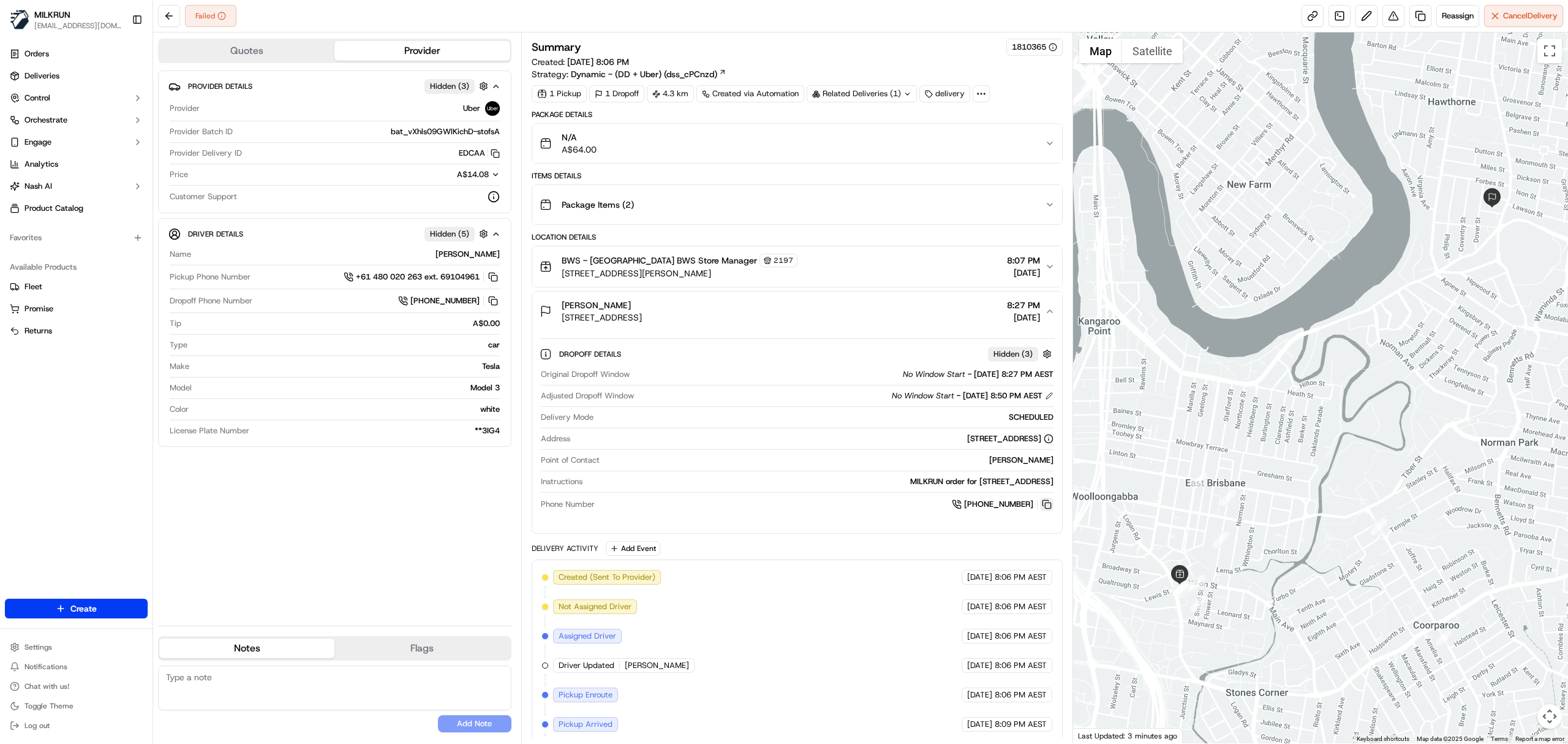
click at [1048, 508] on button at bounding box center [1046, 504] width 13 height 13
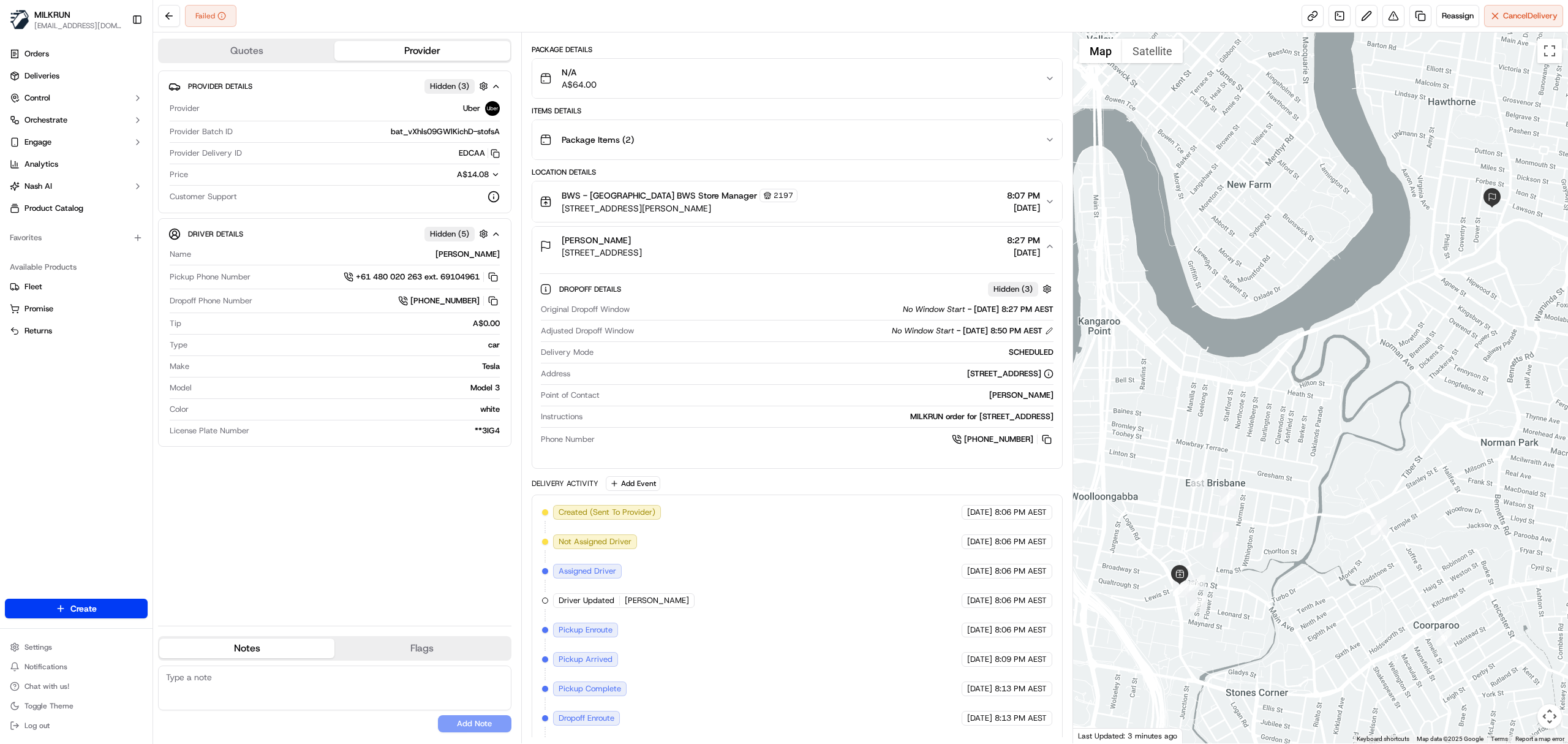
scroll to position [160, 0]
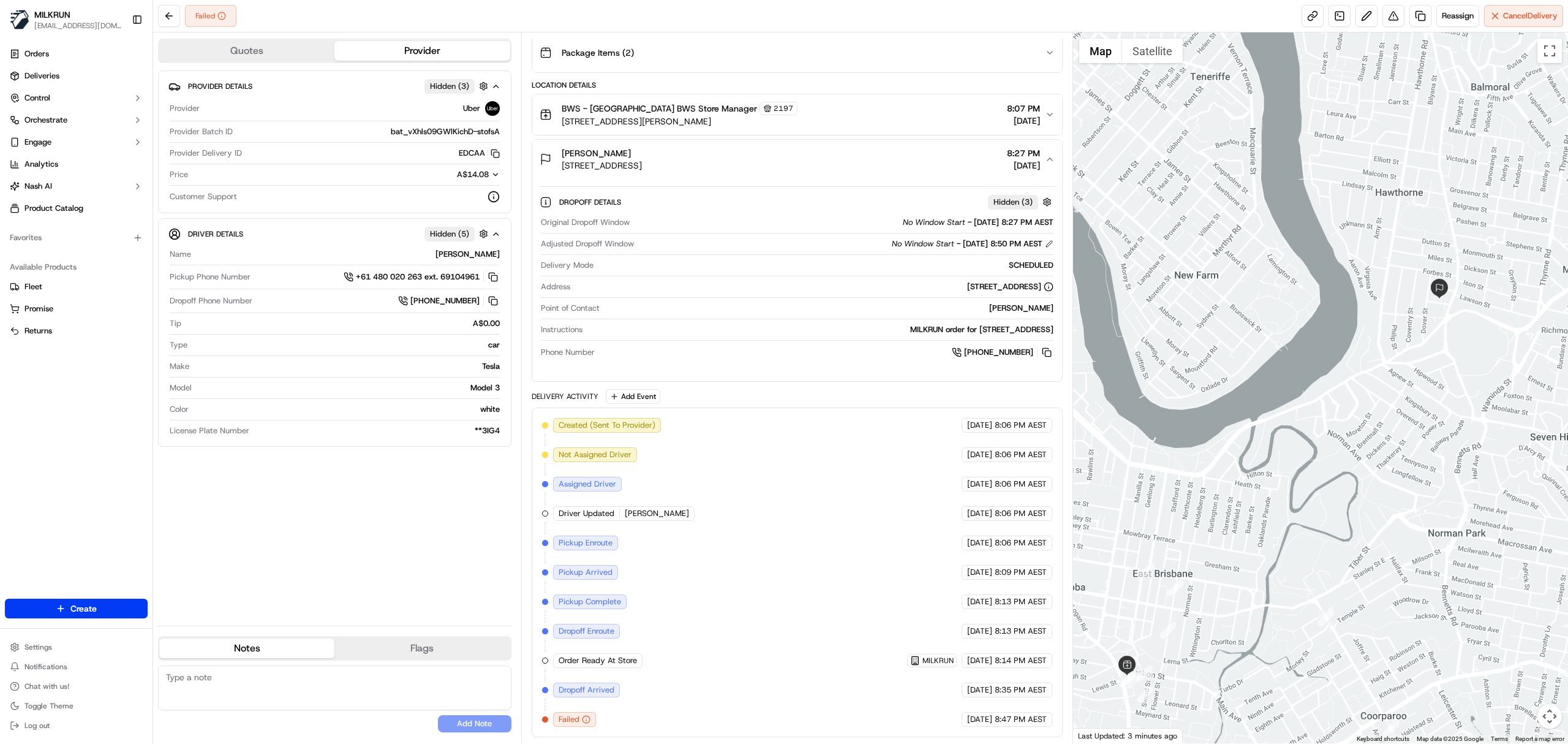
drag, startPoint x: 1410, startPoint y: 520, endPoint x: 1355, endPoint y: 611, distance: 106.3
click at [1355, 611] on div at bounding box center [1321, 388] width 496 height 711
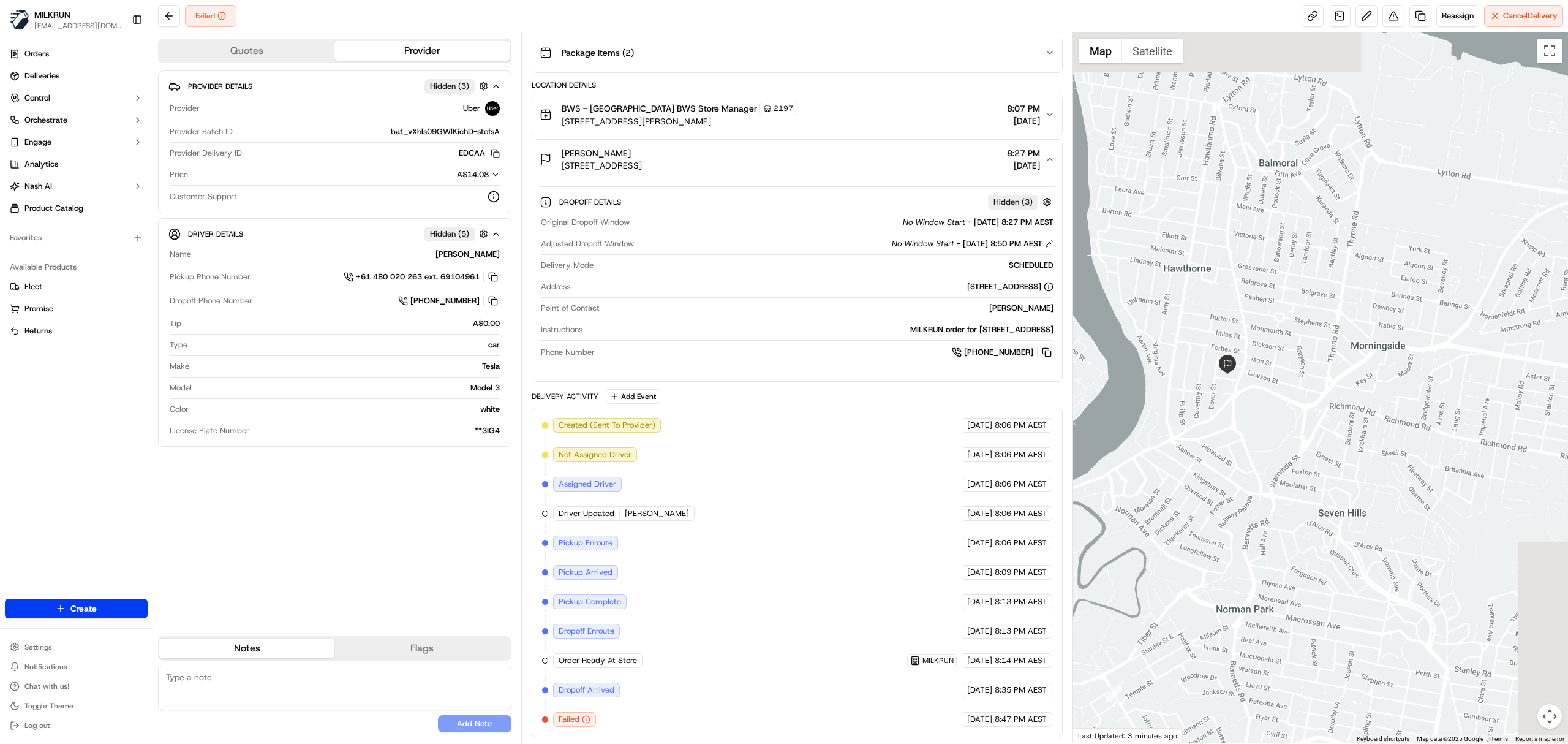
drag, startPoint x: 1407, startPoint y: 379, endPoint x: 1194, endPoint y: 457, distance: 226.8
click at [1194, 457] on div at bounding box center [1321, 388] width 496 height 711
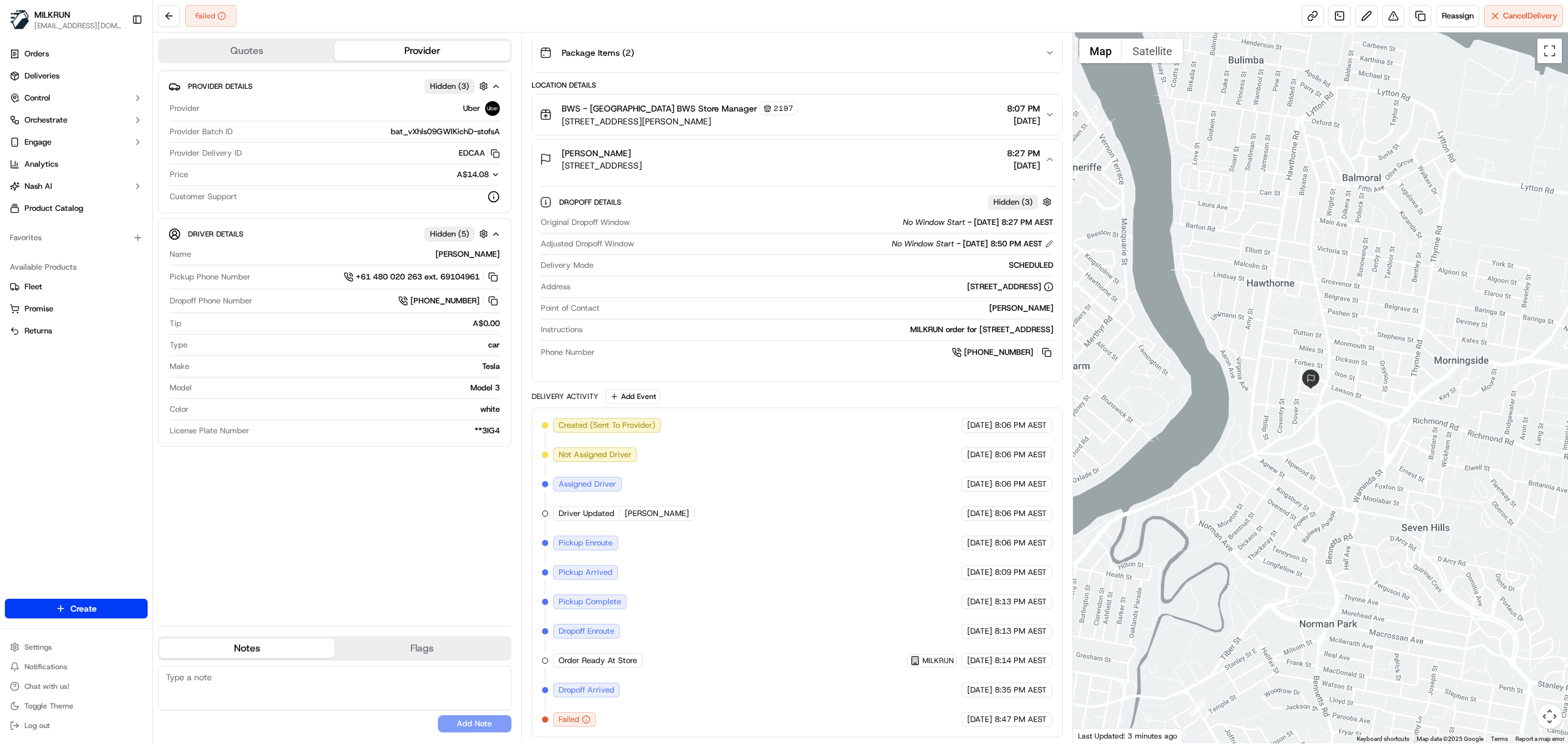
drag, startPoint x: 1189, startPoint y: 402, endPoint x: 1273, endPoint y: 417, distance: 85.3
click at [1273, 417] on div at bounding box center [1321, 388] width 496 height 711
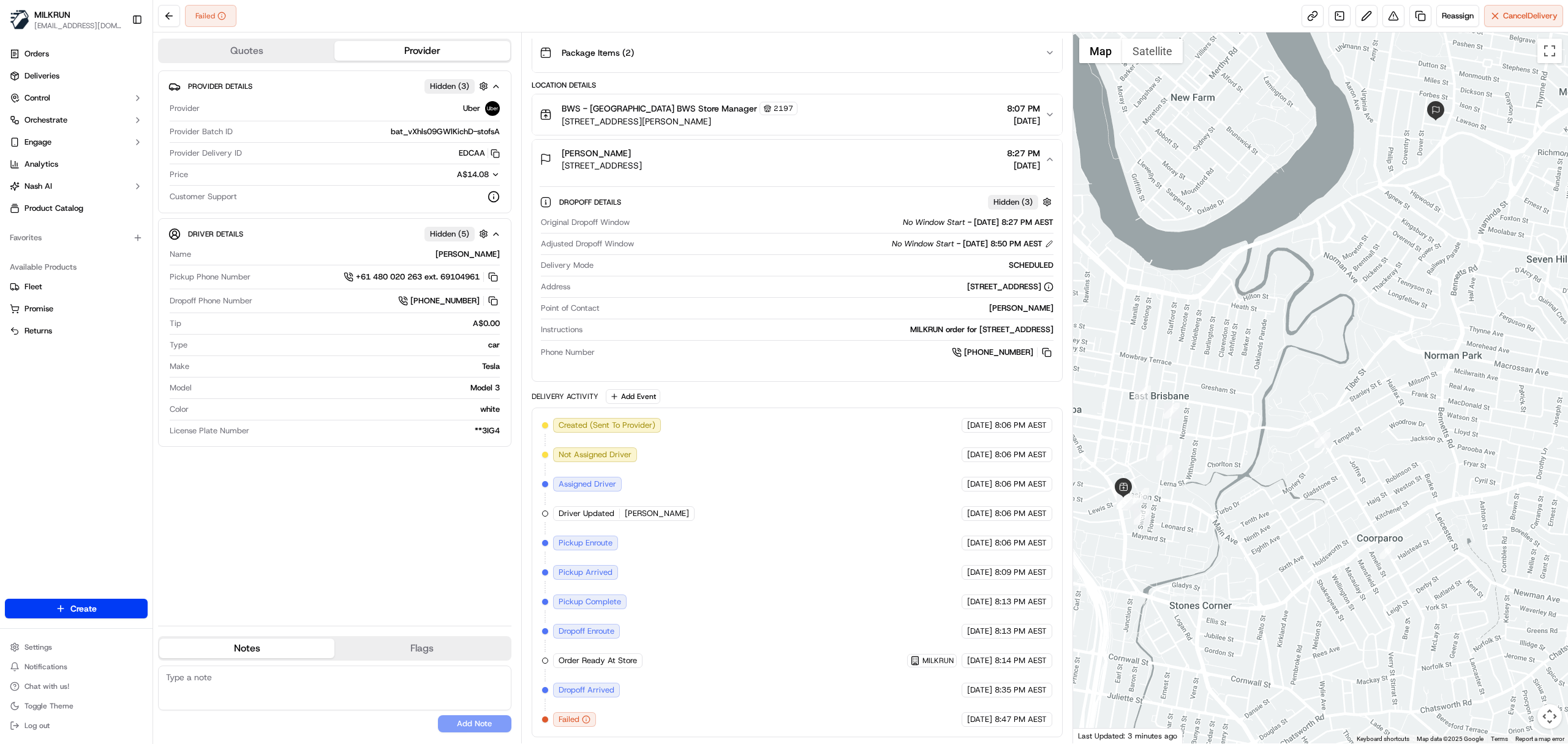
drag, startPoint x: 1209, startPoint y: 604, endPoint x: 1333, endPoint y: 331, distance: 299.8
click at [1333, 331] on div at bounding box center [1321, 388] width 496 height 711
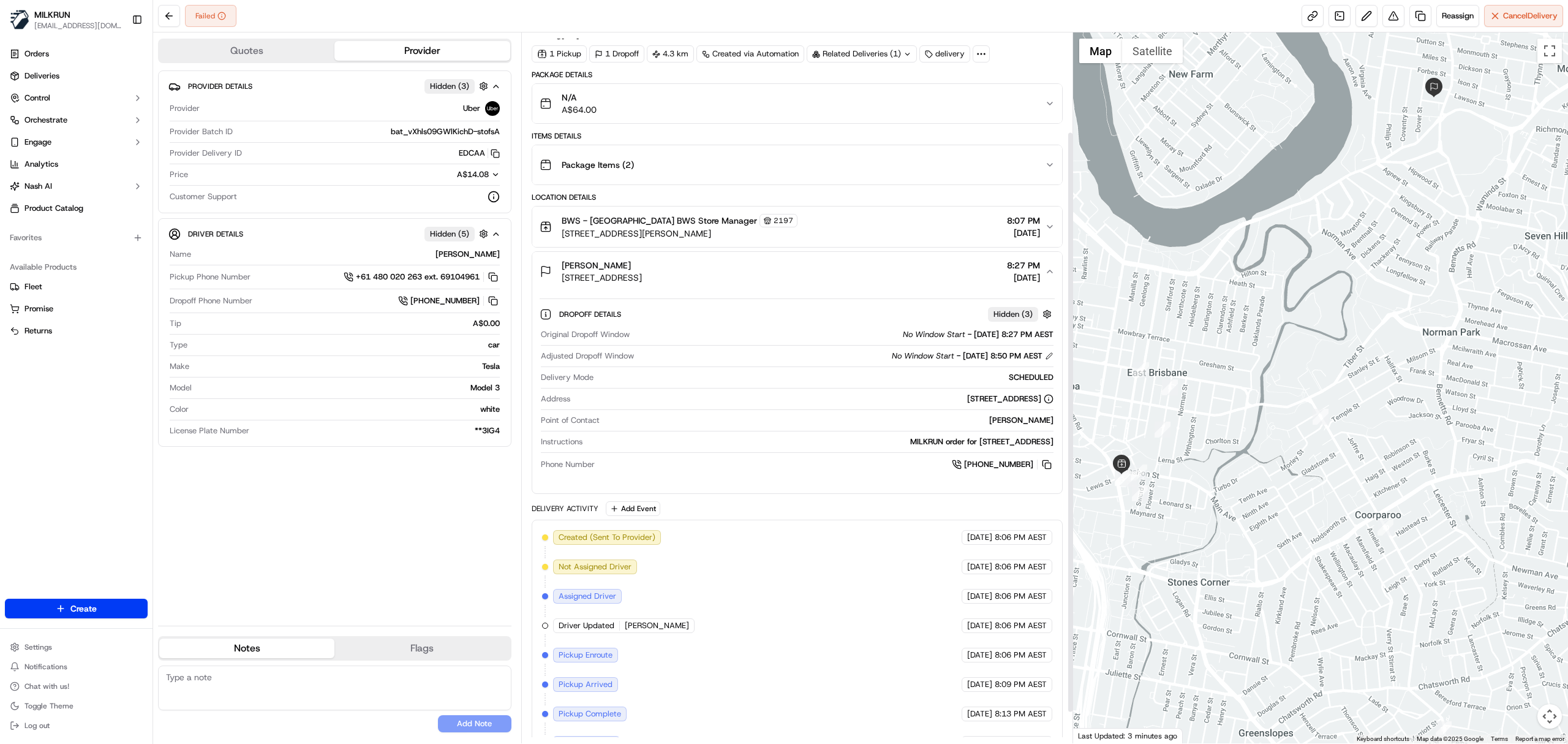
scroll to position [0, 0]
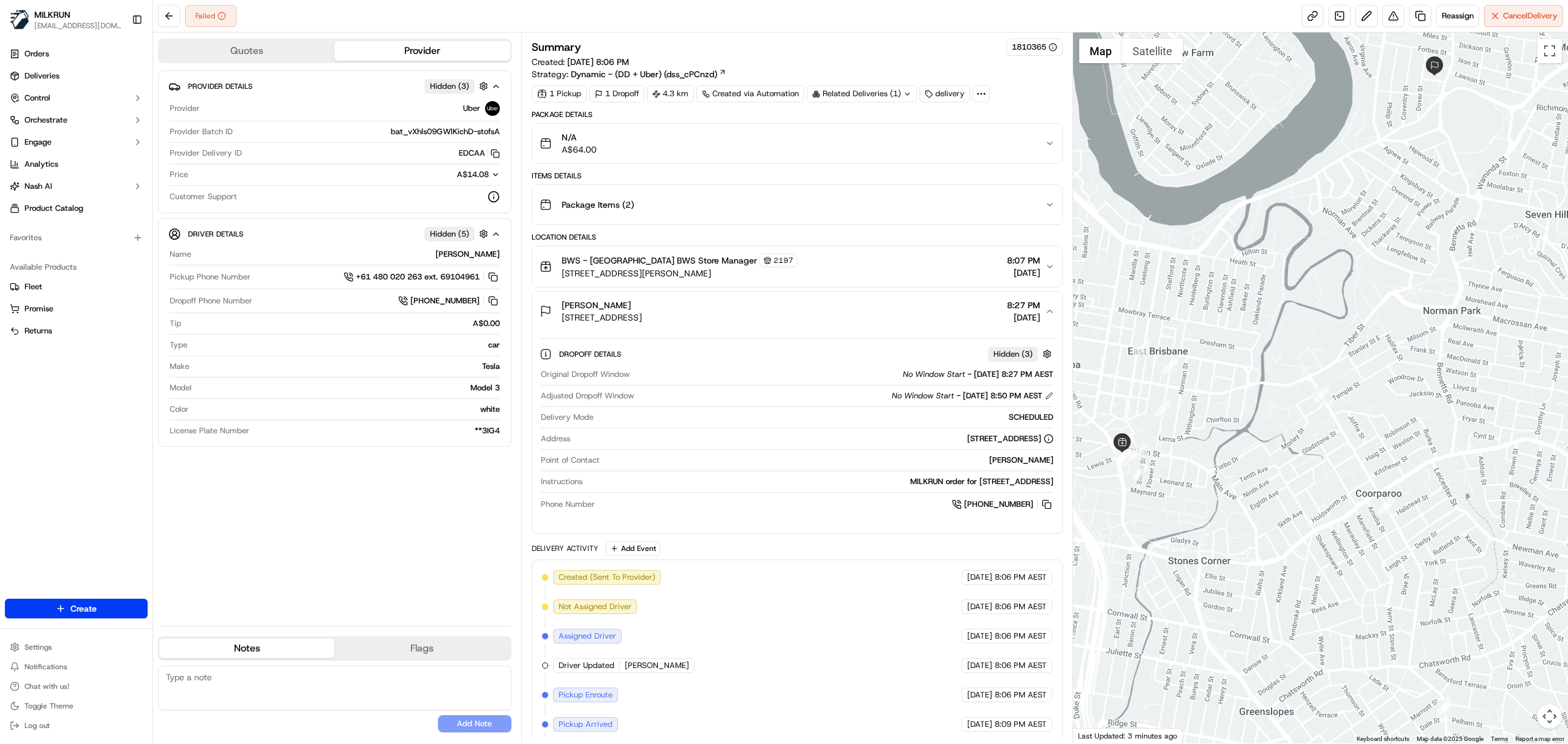
drag, startPoint x: 1411, startPoint y: 480, endPoint x: 1412, endPoint y: 459, distance: 21.0
click at [1412, 459] on div at bounding box center [1321, 388] width 496 height 711
